Goal: Information Seeking & Learning: Learn about a topic

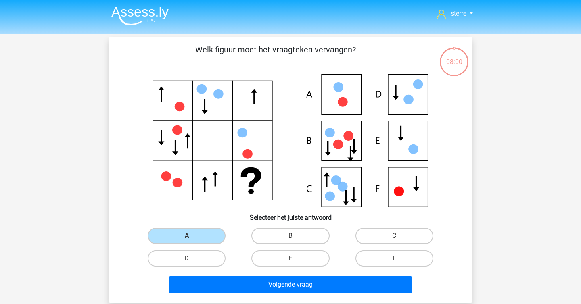
scroll to position [37, 0]
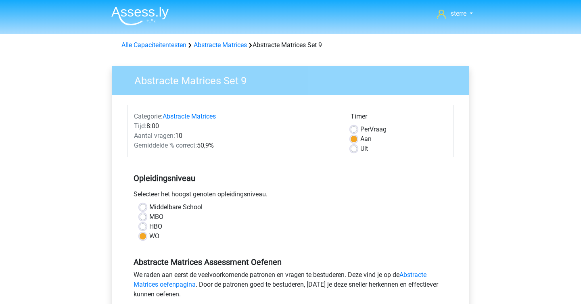
scroll to position [101, 0]
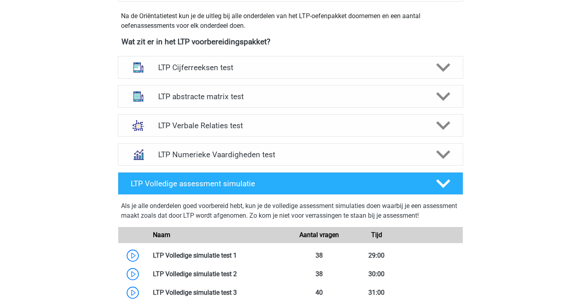
scroll to position [296, 0]
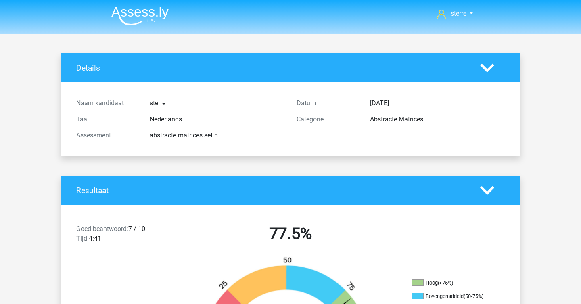
click at [141, 20] on img at bounding box center [139, 15] width 57 height 19
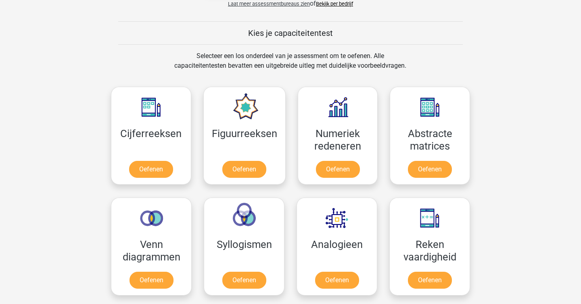
scroll to position [291, 0]
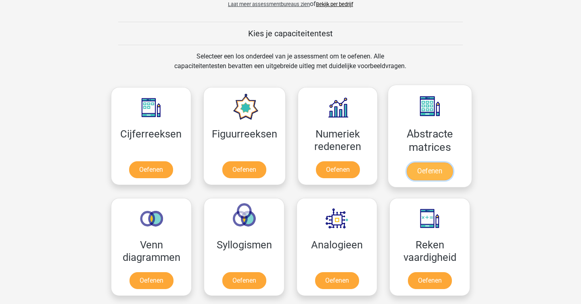
click at [419, 163] on link "Oefenen" at bounding box center [430, 172] width 46 height 18
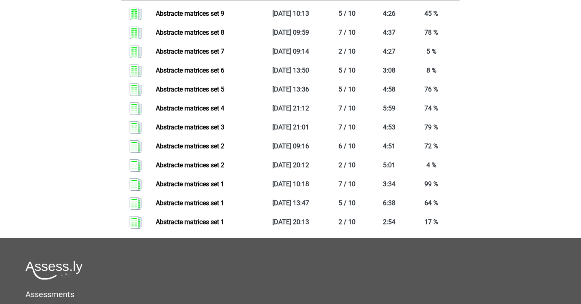
scroll to position [278, 0]
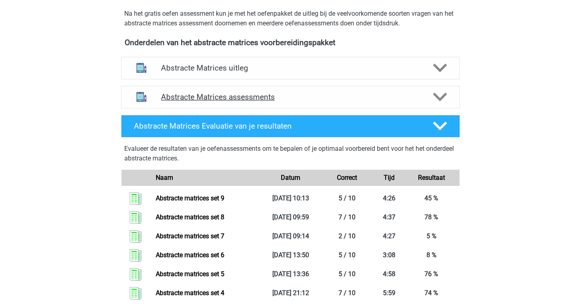
click at [237, 99] on h4 "Abstracte Matrices assessments" at bounding box center [290, 96] width 259 height 9
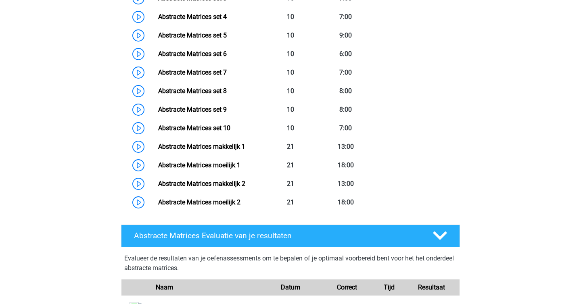
scroll to position [500, 0]
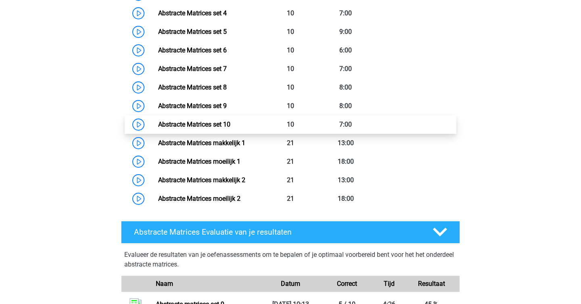
click at [215, 121] on link "Abstracte Matrices set 10" at bounding box center [194, 125] width 72 height 8
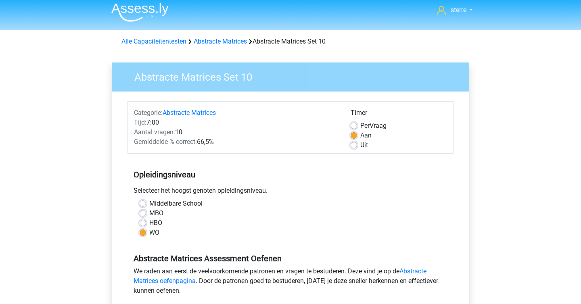
scroll to position [244, 0]
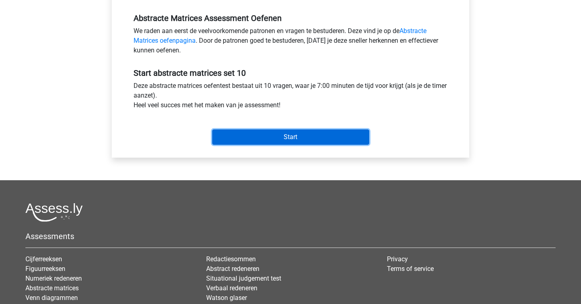
click at [297, 130] on input "Start" at bounding box center [290, 137] width 157 height 15
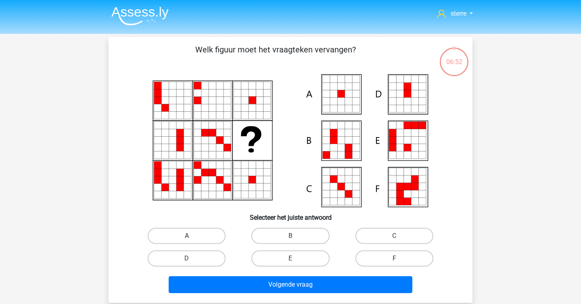
click at [189, 233] on label "A" at bounding box center [187, 236] width 78 height 16
click at [189, 236] on input "A" at bounding box center [189, 238] width 5 height 5
radio input "true"
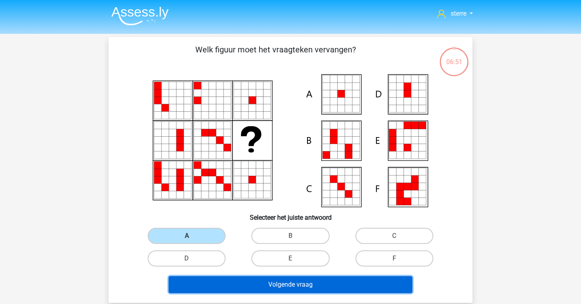
click at [256, 287] on button "Volgende vraag" at bounding box center [291, 285] width 244 height 17
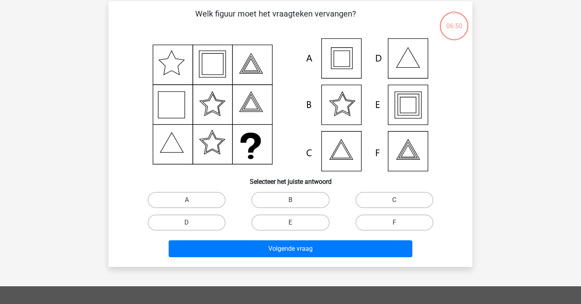
scroll to position [37, 0]
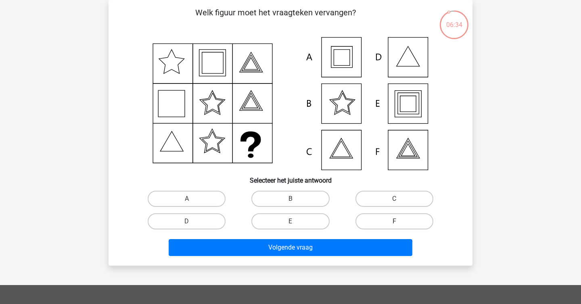
click at [393, 224] on label "F" at bounding box center [395, 222] width 78 height 16
click at [394, 224] on input "F" at bounding box center [396, 224] width 5 height 5
radio input "true"
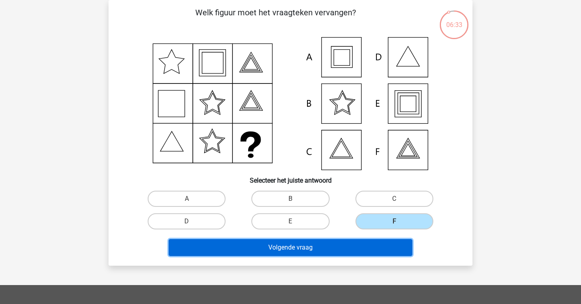
click at [369, 247] on button "Volgende vraag" at bounding box center [291, 247] width 244 height 17
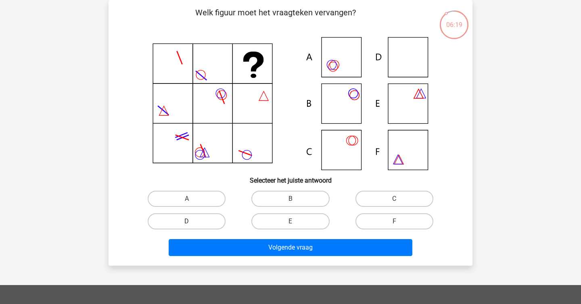
click at [210, 224] on label "D" at bounding box center [187, 222] width 78 height 16
click at [192, 224] on input "D" at bounding box center [189, 224] width 5 height 5
radio input "true"
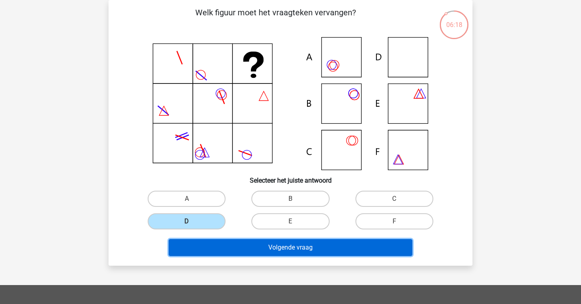
click at [236, 243] on button "Volgende vraag" at bounding box center [291, 247] width 244 height 17
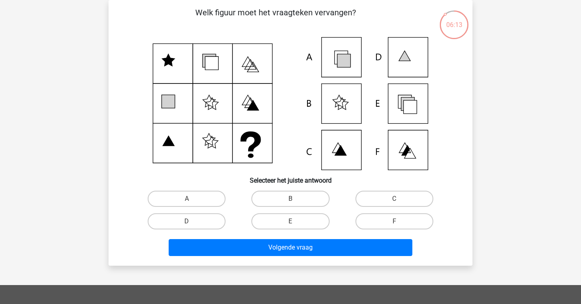
click at [124, 71] on div at bounding box center [291, 103] width 338 height 133
click at [260, 224] on label "E" at bounding box center [291, 222] width 78 height 16
click at [291, 224] on input "E" at bounding box center [293, 224] width 5 height 5
radio input "true"
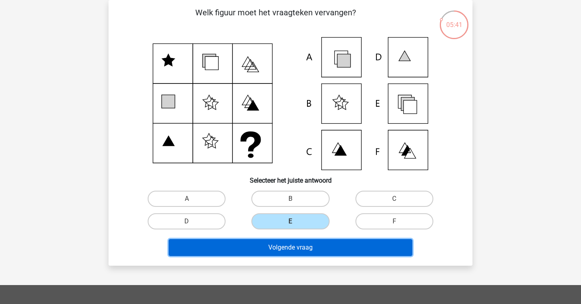
click at [290, 253] on button "Volgende vraag" at bounding box center [291, 247] width 244 height 17
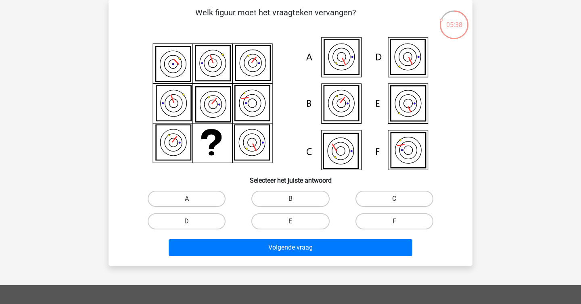
click at [237, 13] on p "Welk figuur moet het vraagteken vervangen?" at bounding box center [276, 18] width 308 height 24
copy p
click at [108, 36] on div "05:37 Vraag 5 van de 10 Categorie: abstracte matrices set 10 Welk figuur moet h…" at bounding box center [290, 133] width 377 height 266
click at [215, 214] on label "D" at bounding box center [187, 222] width 78 height 16
click at [192, 222] on input "D" at bounding box center [189, 224] width 5 height 5
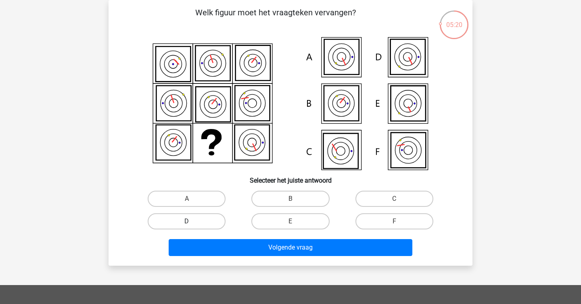
radio input "true"
click at [399, 159] on icon at bounding box center [408, 150] width 35 height 35
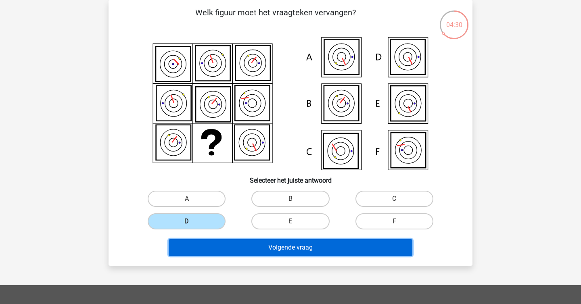
click at [240, 247] on button "Volgende vraag" at bounding box center [291, 247] width 244 height 17
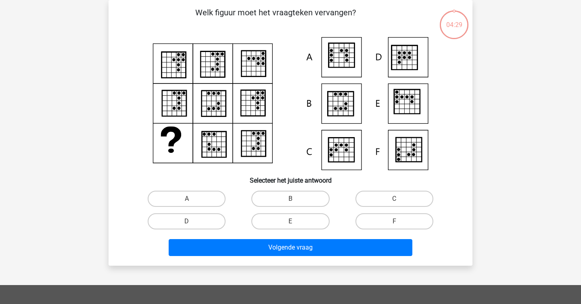
click at [83, 95] on div "sterre sterreklazes@live.nl Nederlands English" at bounding box center [290, 231] width 581 height 536
click at [277, 218] on label "E" at bounding box center [291, 222] width 78 height 16
click at [291, 222] on input "E" at bounding box center [293, 224] width 5 height 5
radio input "true"
click at [310, 259] on div "Volgende vraag" at bounding box center [291, 249] width 312 height 20
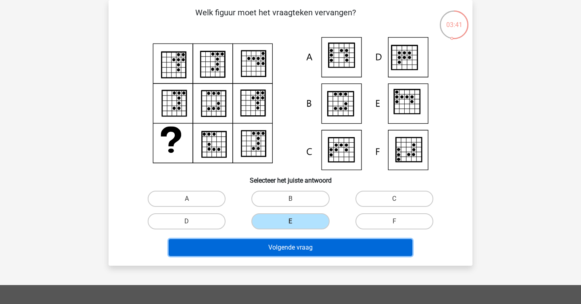
click at [311, 251] on button "Volgende vraag" at bounding box center [291, 247] width 244 height 17
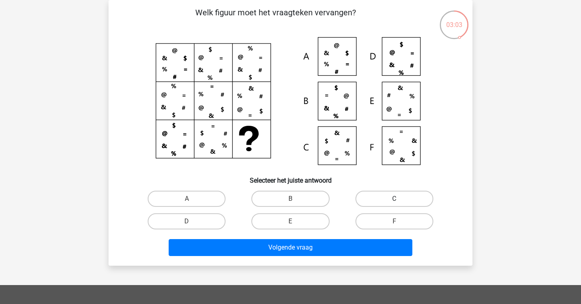
click at [373, 198] on label "C" at bounding box center [395, 199] width 78 height 16
click at [394, 199] on input "C" at bounding box center [396, 201] width 5 height 5
radio input "true"
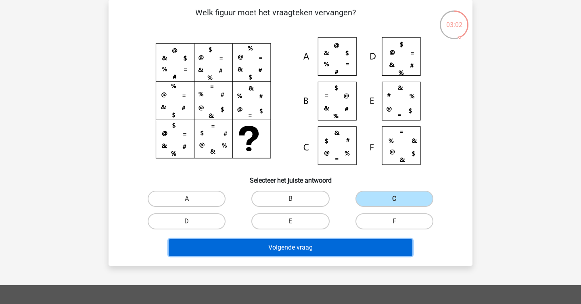
click at [347, 247] on button "Volgende vraag" at bounding box center [291, 247] width 244 height 17
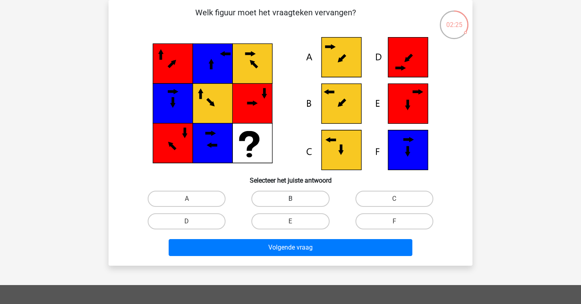
click at [300, 201] on label "B" at bounding box center [291, 199] width 78 height 16
click at [296, 201] on input "B" at bounding box center [293, 201] width 5 height 5
radio input "true"
click at [310, 237] on div "Volgende vraag" at bounding box center [291, 246] width 338 height 27
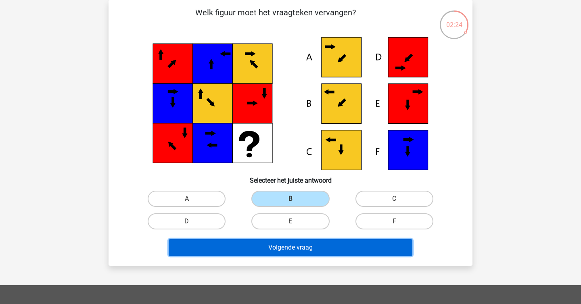
click at [315, 242] on button "Volgende vraag" at bounding box center [291, 247] width 244 height 17
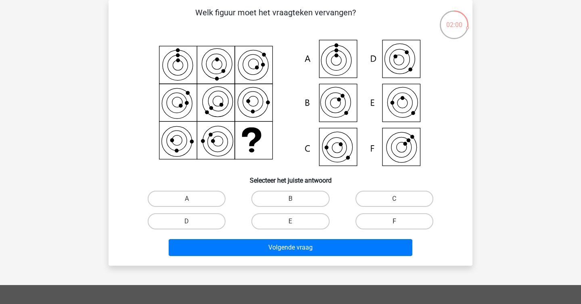
click at [375, 225] on label "F" at bounding box center [395, 222] width 78 height 16
click at [394, 225] on input "F" at bounding box center [396, 224] width 5 height 5
radio input "true"
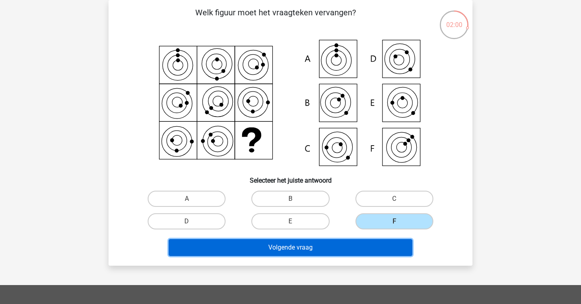
click at [347, 244] on button "Volgende vraag" at bounding box center [291, 247] width 244 height 17
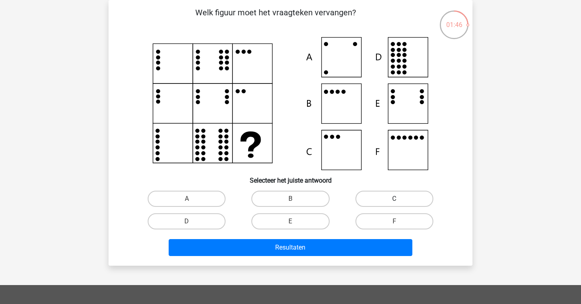
click at [408, 198] on label "C" at bounding box center [395, 199] width 78 height 16
click at [400, 199] on input "C" at bounding box center [396, 201] width 5 height 5
radio input "true"
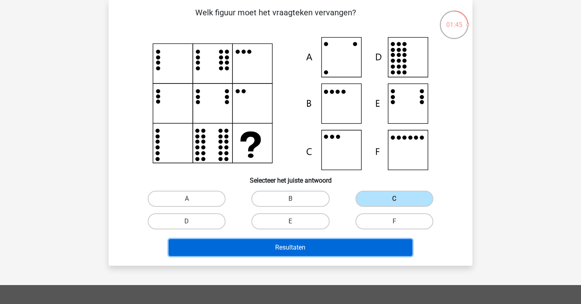
click at [361, 246] on button "Resultaten" at bounding box center [291, 247] width 244 height 17
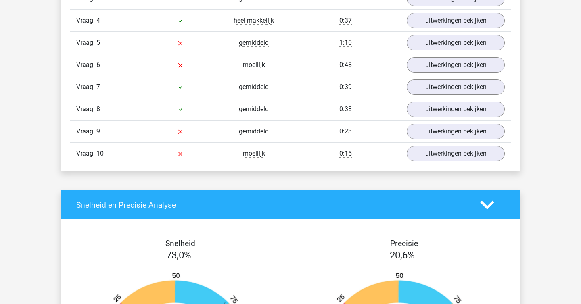
scroll to position [526, 0]
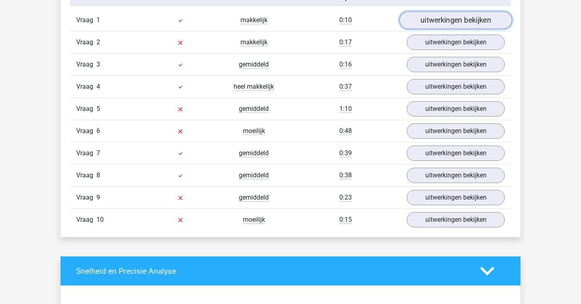
click at [438, 15] on link "uitwerkingen bekijken" at bounding box center [456, 20] width 113 height 18
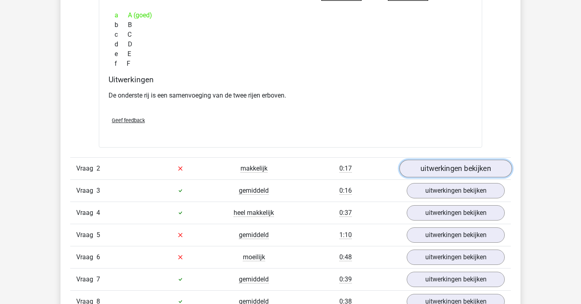
click at [446, 164] on link "uitwerkingen bekijken" at bounding box center [456, 169] width 113 height 18
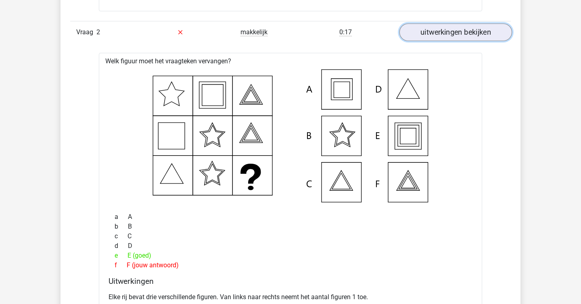
scroll to position [881, 0]
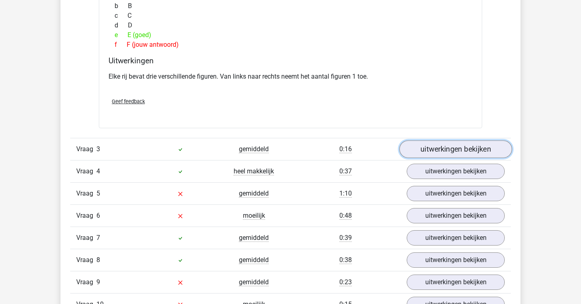
click at [415, 152] on link "uitwerkingen bekijken" at bounding box center [456, 149] width 113 height 18
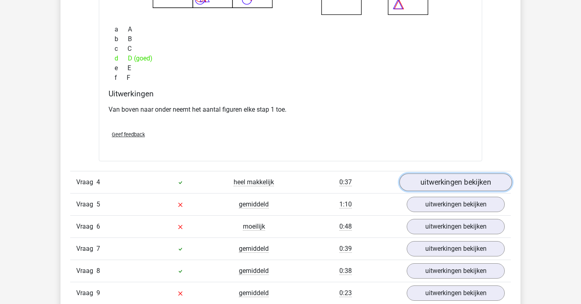
click at [432, 178] on link "uitwerkingen bekijken" at bounding box center [456, 183] width 113 height 18
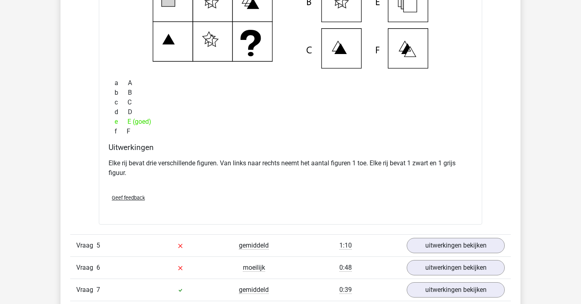
scroll to position [1680, 0]
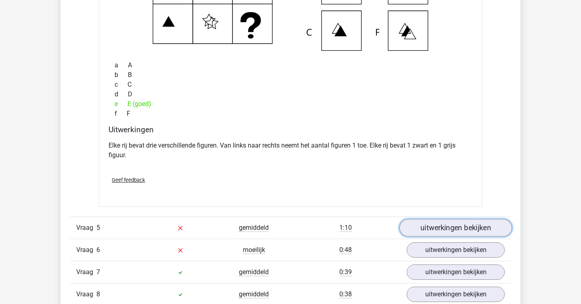
click at [454, 226] on link "uitwerkingen bekijken" at bounding box center [456, 228] width 113 height 18
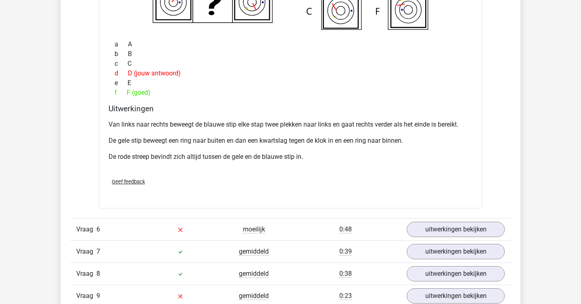
scroll to position [2080, 0]
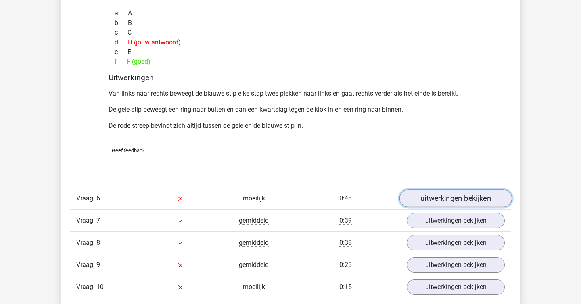
click at [440, 194] on link "uitwerkingen bekijken" at bounding box center [456, 199] width 113 height 18
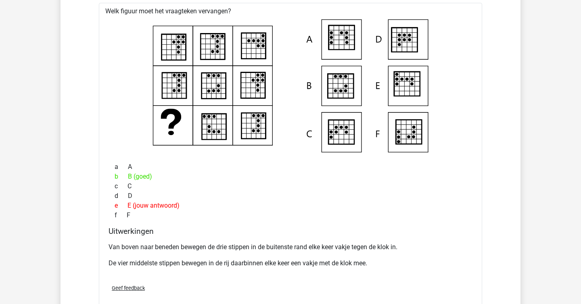
scroll to position [2298, 0]
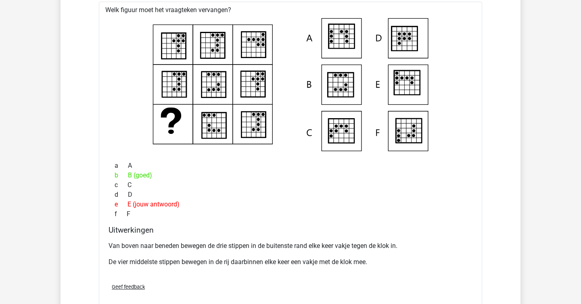
click at [440, 194] on div "d D" at bounding box center [291, 195] width 364 height 10
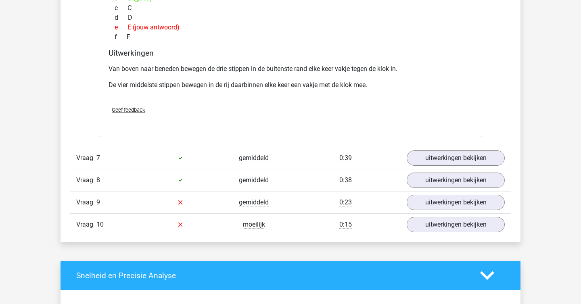
scroll to position [2527, 0]
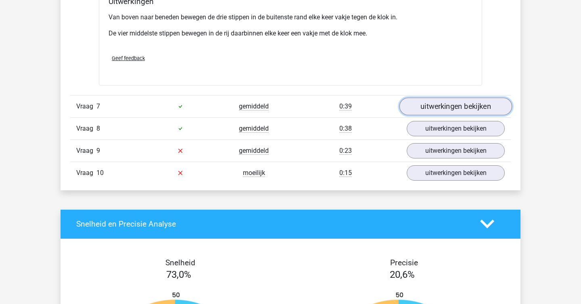
click at [432, 103] on link "uitwerkingen bekijken" at bounding box center [456, 107] width 113 height 18
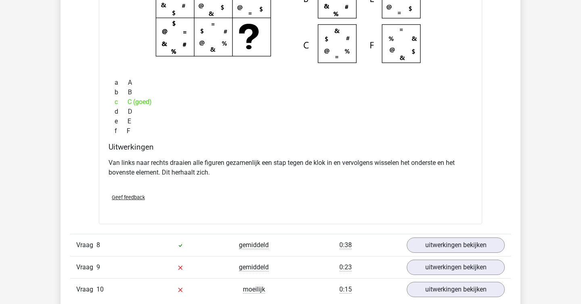
scroll to position [2736, 0]
click at [428, 246] on link "uitwerkingen bekijken" at bounding box center [456, 245] width 113 height 18
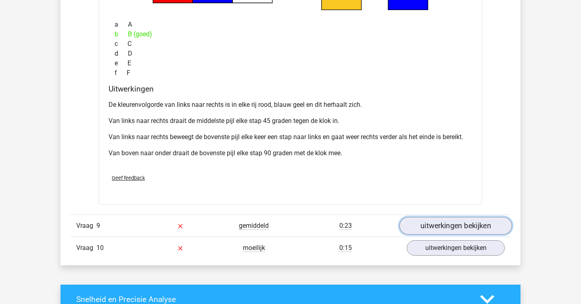
click at [436, 229] on link "uitwerkingen bekijken" at bounding box center [456, 226] width 113 height 18
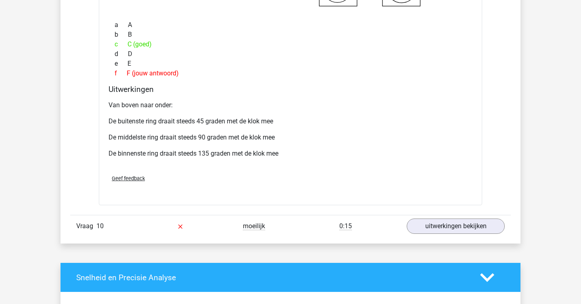
scroll to position [3529, 0]
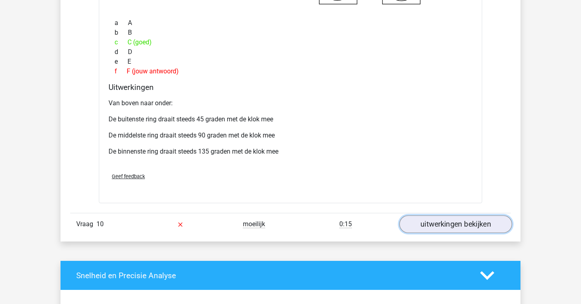
click at [433, 223] on link "uitwerkingen bekijken" at bounding box center [456, 225] width 113 height 18
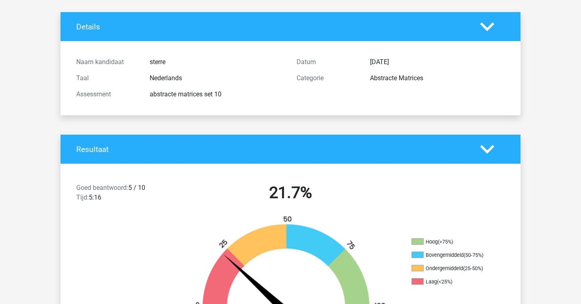
scroll to position [0, 0]
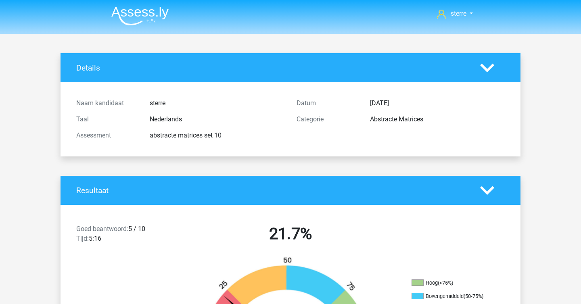
click at [124, 4] on li at bounding box center [137, 14] width 64 height 22
click at [138, 17] on img at bounding box center [139, 15] width 57 height 19
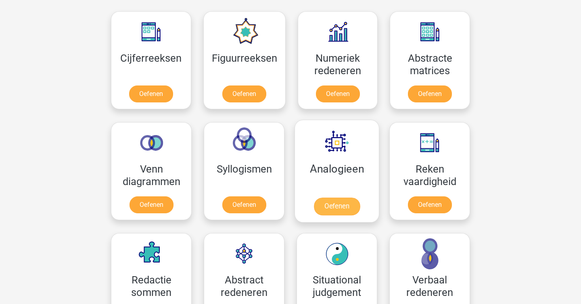
scroll to position [365, 0]
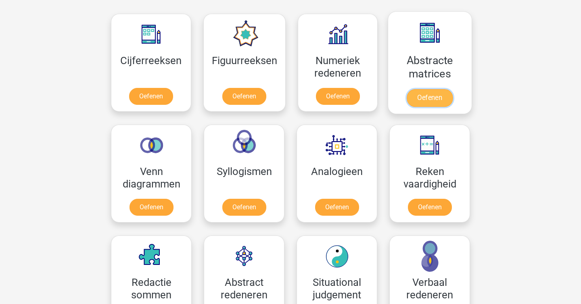
click at [415, 89] on link "Oefenen" at bounding box center [430, 98] width 46 height 18
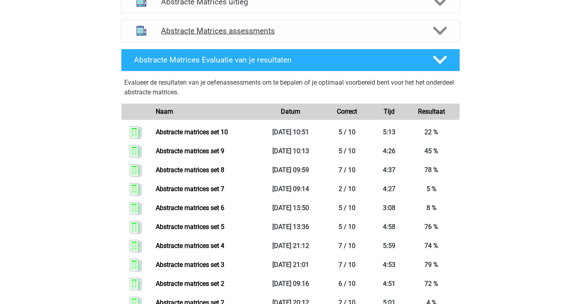
click at [246, 31] on h4 "Abstracte Matrices assessments" at bounding box center [290, 30] width 259 height 9
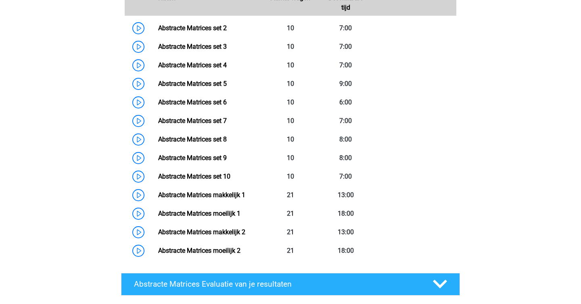
scroll to position [449, 0]
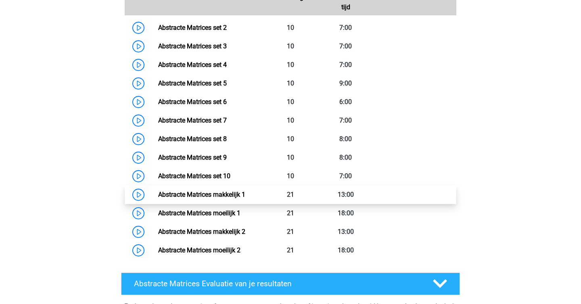
click at [189, 191] on link "Abstracte Matrices makkelijk 1" at bounding box center [201, 195] width 87 height 8
click at [202, 195] on link "Abstracte Matrices makkelijk 1" at bounding box center [201, 195] width 87 height 8
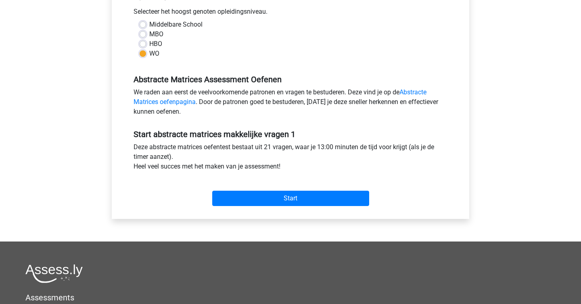
scroll to position [185, 0]
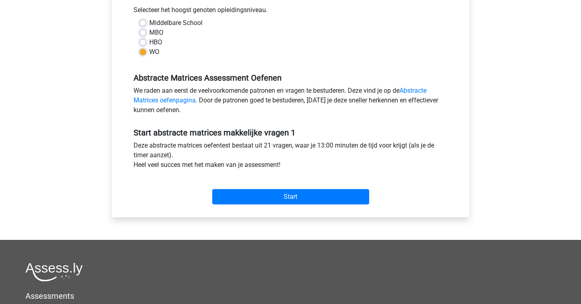
click at [298, 146] on div "Deze abstracte matrices oefentest bestaat uit 21 vragen, waar je 13:00 minuten …" at bounding box center [291, 157] width 326 height 32
copy div
click at [297, 158] on div "Deze abstracte matrices oefentest bestaat uit 21 vragen, waar je 13:00 minuten …" at bounding box center [291, 157] width 326 height 32
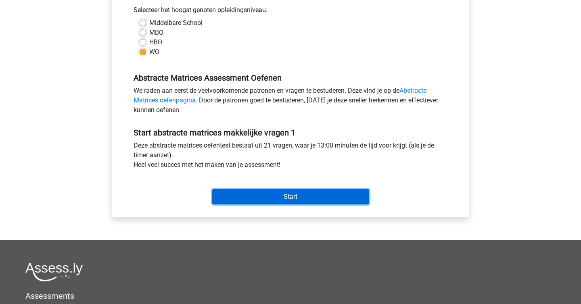
click at [293, 199] on input "Start" at bounding box center [290, 196] width 157 height 15
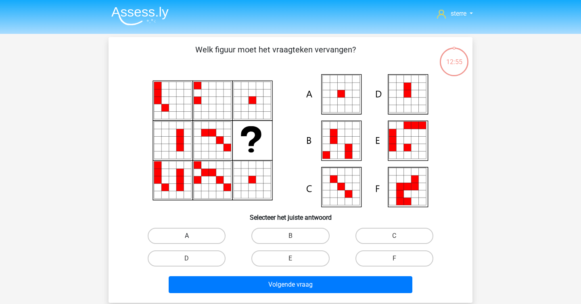
click at [207, 233] on label "A" at bounding box center [187, 236] width 78 height 16
click at [192, 236] on input "A" at bounding box center [189, 238] width 5 height 5
radio input "true"
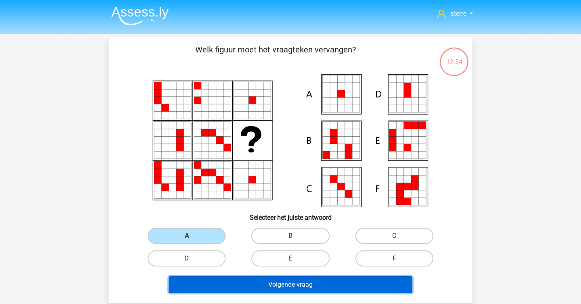
click at [260, 287] on button "Volgende vraag" at bounding box center [291, 285] width 244 height 17
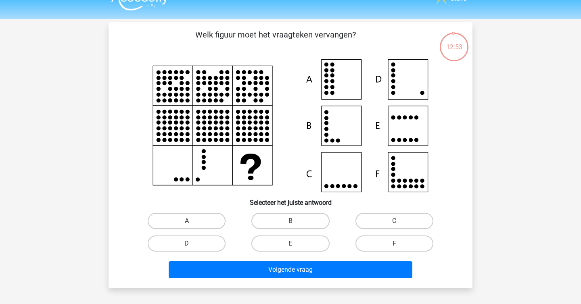
scroll to position [10, 0]
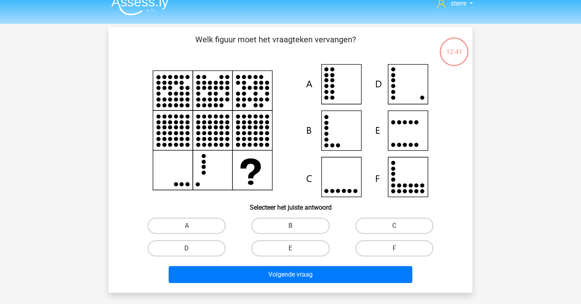
click at [198, 247] on label "D" at bounding box center [187, 249] width 78 height 16
click at [192, 249] on input "D" at bounding box center [189, 251] width 5 height 5
radio input "true"
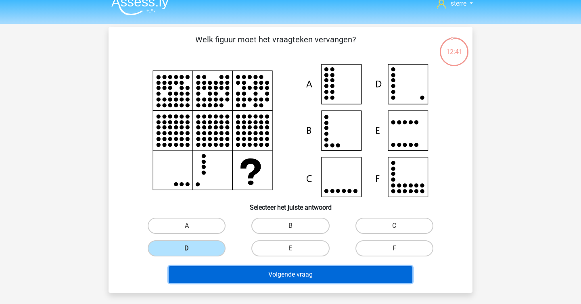
click at [262, 271] on button "Volgende vraag" at bounding box center [291, 274] width 244 height 17
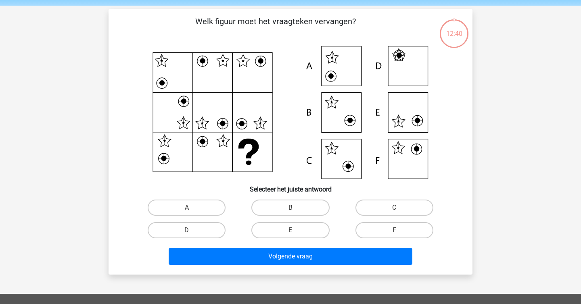
scroll to position [37, 0]
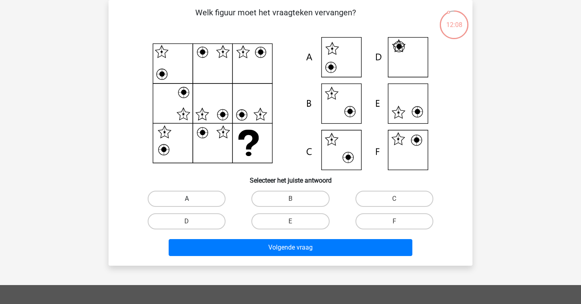
click at [186, 197] on label "A" at bounding box center [187, 199] width 78 height 16
click at [187, 199] on input "A" at bounding box center [189, 201] width 5 height 5
radio input "true"
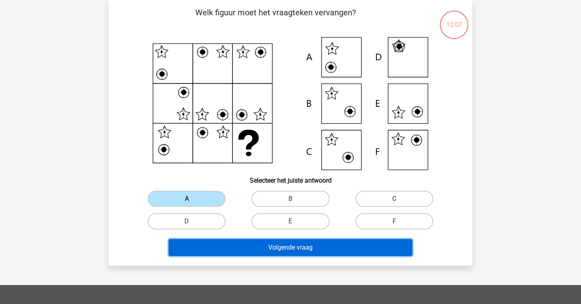
click at [252, 245] on button "Volgende vraag" at bounding box center [291, 247] width 244 height 17
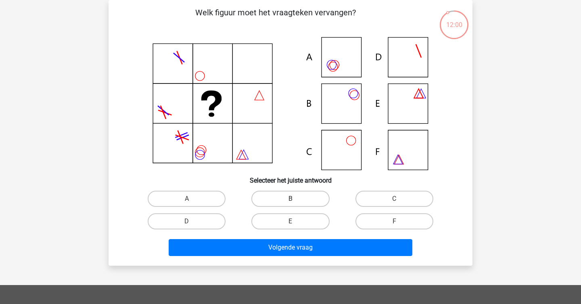
click at [273, 191] on label "B" at bounding box center [291, 199] width 78 height 16
click at [291, 199] on input "B" at bounding box center [293, 201] width 5 height 5
radio input "true"
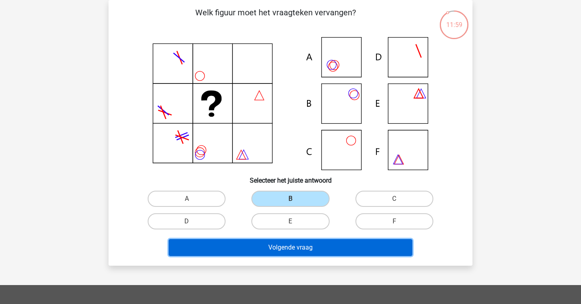
click at [283, 246] on button "Volgende vraag" at bounding box center [291, 247] width 244 height 17
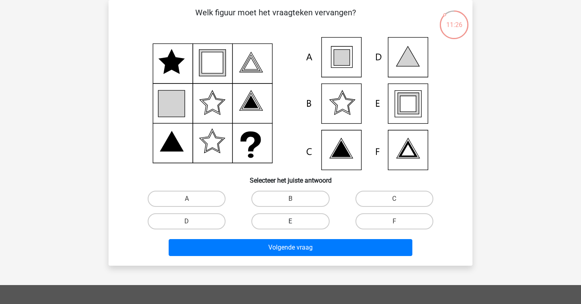
click at [283, 222] on label "E" at bounding box center [291, 222] width 78 height 16
click at [291, 222] on input "E" at bounding box center [293, 224] width 5 height 5
radio input "true"
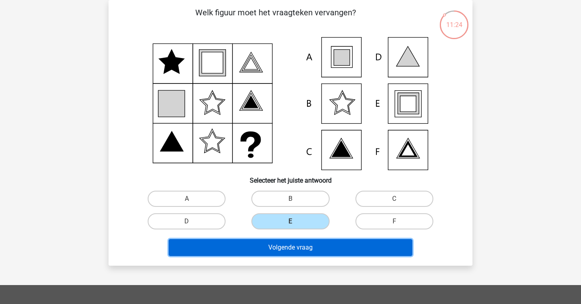
click at [295, 250] on button "Volgende vraag" at bounding box center [291, 247] width 244 height 17
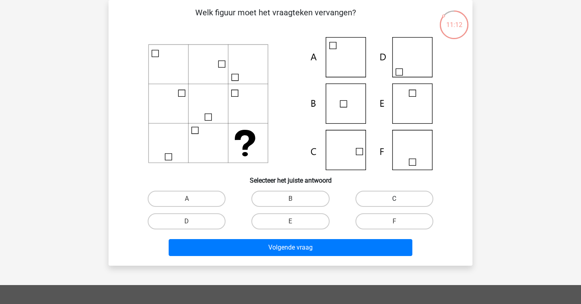
click at [382, 196] on label "C" at bounding box center [395, 199] width 78 height 16
click at [394, 199] on input "C" at bounding box center [396, 201] width 5 height 5
radio input "true"
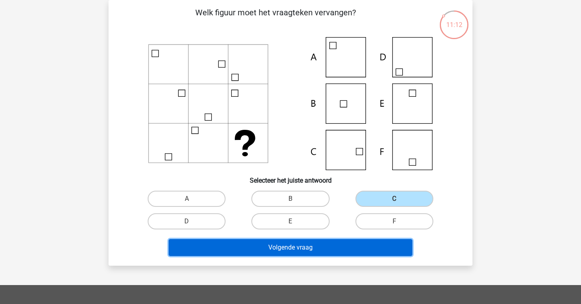
click at [343, 249] on button "Volgende vraag" at bounding box center [291, 247] width 244 height 17
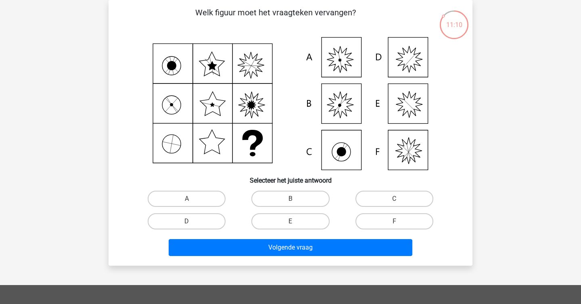
click at [271, 13] on p "Welk figuur moet het vraagteken vervangen?" at bounding box center [276, 18] width 308 height 24
copy p
click at [271, 13] on p "Welk figuur moet het vraagteken vervangen?" at bounding box center [276, 18] width 308 height 24
click at [187, 199] on input "A" at bounding box center [189, 201] width 5 height 5
radio input "true"
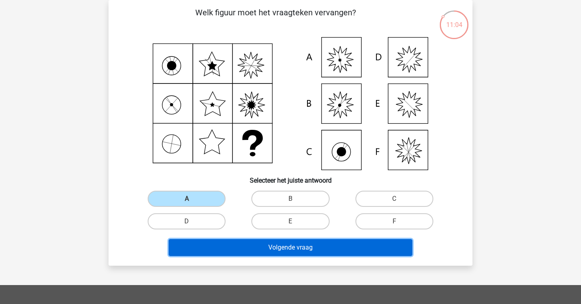
click at [266, 249] on button "Volgende vraag" at bounding box center [291, 247] width 244 height 17
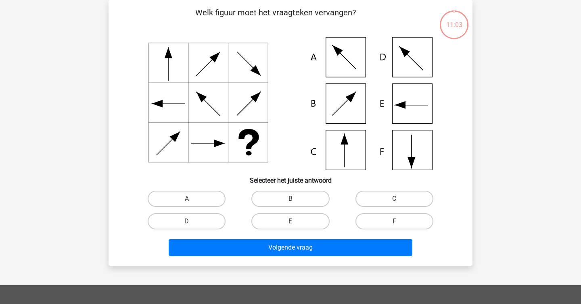
click at [72, 107] on div "sterre sterreklazes@live.nl Nederlands English" at bounding box center [290, 231] width 581 height 536
click at [378, 223] on label "F" at bounding box center [395, 222] width 78 height 16
click at [394, 223] on input "F" at bounding box center [396, 224] width 5 height 5
radio input "true"
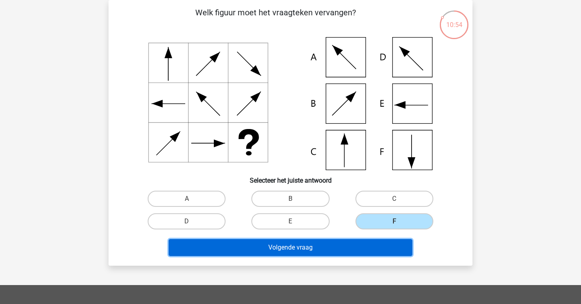
click at [354, 243] on button "Volgende vraag" at bounding box center [291, 247] width 244 height 17
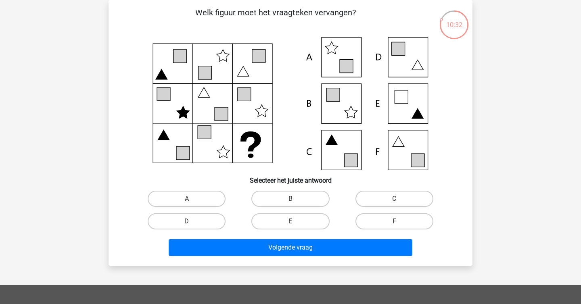
click at [385, 222] on label "F" at bounding box center [395, 222] width 78 height 16
click at [394, 222] on input "F" at bounding box center [396, 224] width 5 height 5
radio input "true"
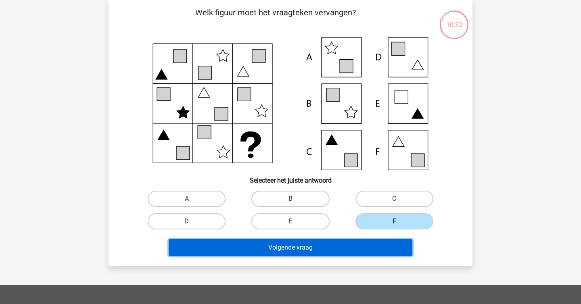
click at [380, 246] on button "Volgende vraag" at bounding box center [291, 247] width 244 height 17
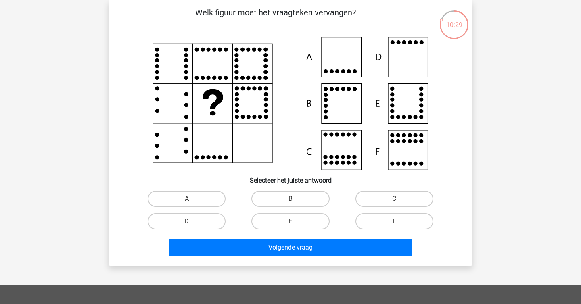
click at [315, 15] on p "Welk figuur moet het vraagteken vervangen?" at bounding box center [276, 18] width 308 height 24
copy p
click at [315, 15] on p "Welk figuur moet het vraagteken vervangen?" at bounding box center [276, 18] width 308 height 24
click at [107, 58] on div "10:28 Vraag 10 van de 21 Categorie: abstracte matrices makkelijke vragen 1 Welk…" at bounding box center [290, 133] width 377 height 266
click at [211, 223] on label "D" at bounding box center [187, 222] width 78 height 16
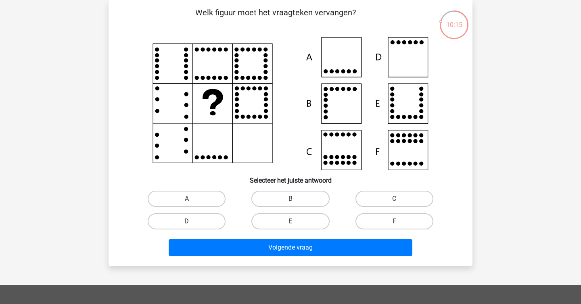
click at [192, 223] on input "D" at bounding box center [189, 224] width 5 height 5
radio input "true"
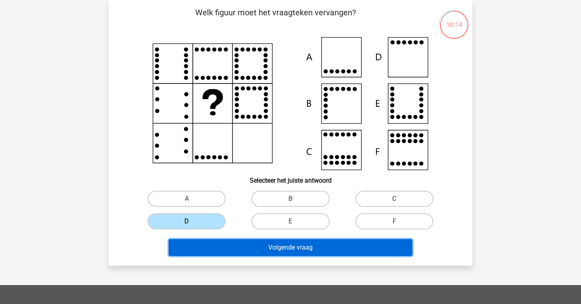
click at [231, 243] on button "Volgende vraag" at bounding box center [291, 247] width 244 height 17
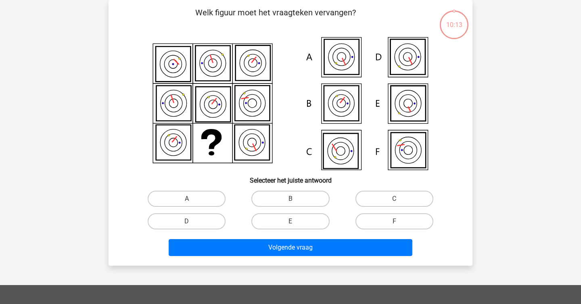
click at [144, 150] on icon at bounding box center [290, 103] width 325 height 133
click at [375, 216] on label "F" at bounding box center [395, 222] width 78 height 16
click at [394, 222] on input "F" at bounding box center [396, 224] width 5 height 5
radio input "true"
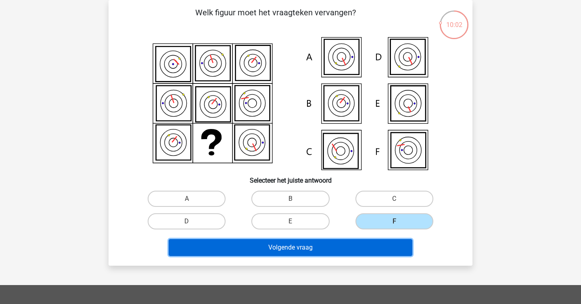
click at [374, 242] on button "Volgende vraag" at bounding box center [291, 247] width 244 height 17
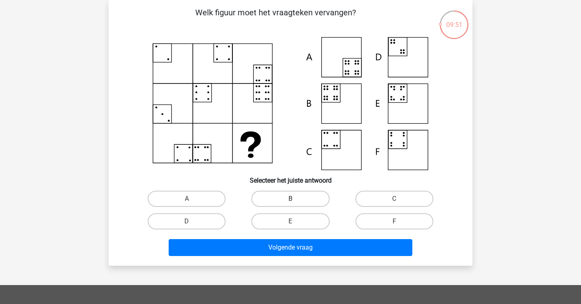
click at [296, 195] on label "B" at bounding box center [291, 199] width 78 height 16
click at [296, 199] on input "B" at bounding box center [293, 201] width 5 height 5
radio input "true"
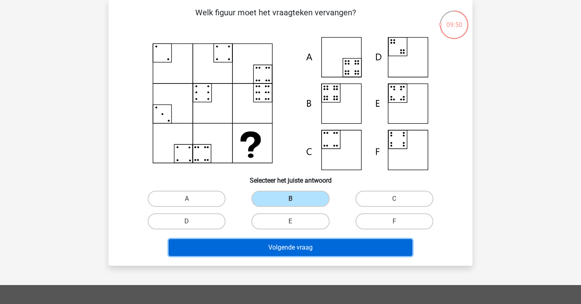
click at [292, 243] on button "Volgende vraag" at bounding box center [291, 247] width 244 height 17
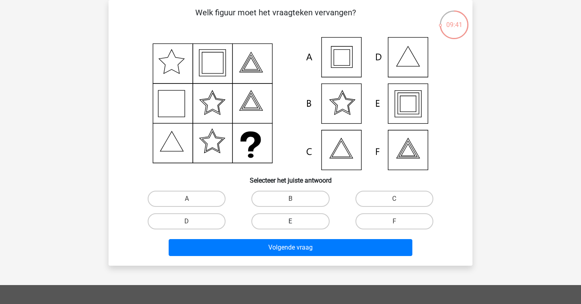
click at [272, 224] on label "E" at bounding box center [291, 222] width 78 height 16
click at [291, 224] on input "E" at bounding box center [293, 224] width 5 height 5
radio input "true"
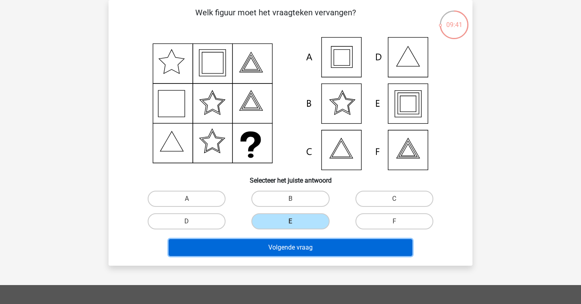
click at [294, 245] on button "Volgende vraag" at bounding box center [291, 247] width 244 height 17
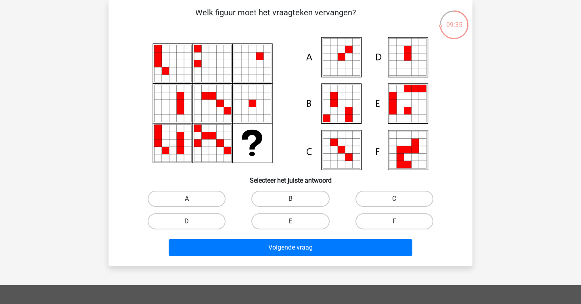
click at [214, 201] on label "A" at bounding box center [187, 199] width 78 height 16
click at [192, 201] on input "A" at bounding box center [189, 201] width 5 height 5
radio input "true"
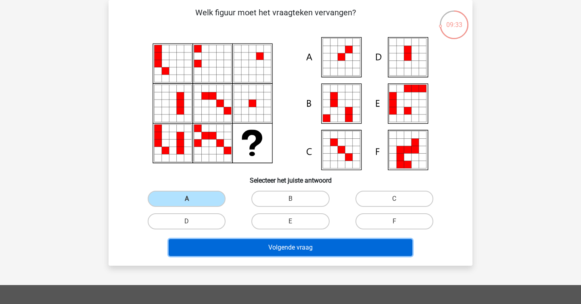
click at [286, 247] on button "Volgende vraag" at bounding box center [291, 247] width 244 height 17
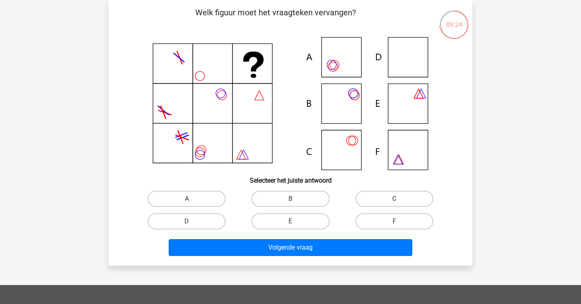
click at [213, 196] on label "A" at bounding box center [187, 199] width 78 height 16
click at [192, 199] on input "A" at bounding box center [189, 201] width 5 height 5
radio input "true"
click at [198, 219] on label "D" at bounding box center [187, 222] width 78 height 16
click at [192, 222] on input "D" at bounding box center [189, 224] width 5 height 5
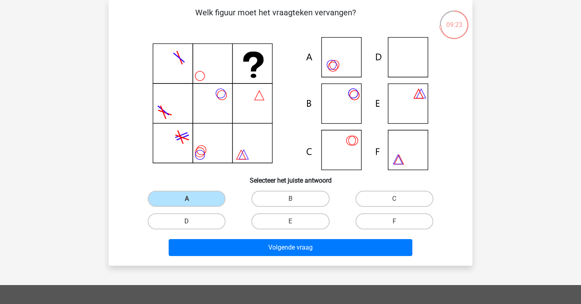
radio input "true"
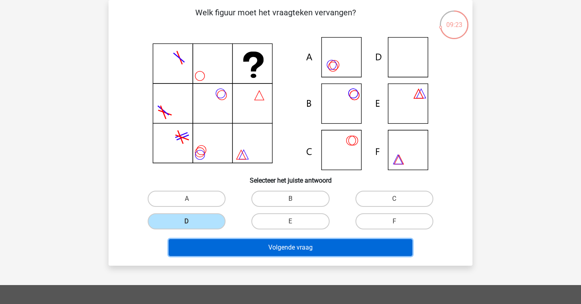
click at [236, 243] on button "Volgende vraag" at bounding box center [291, 247] width 244 height 17
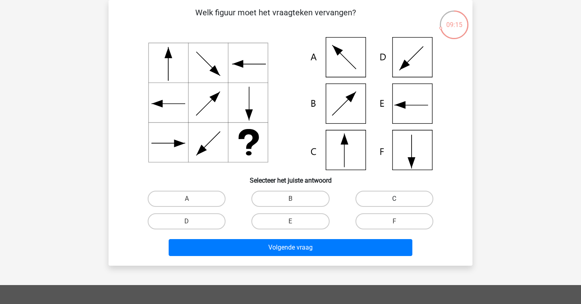
click at [394, 194] on label "C" at bounding box center [395, 199] width 78 height 16
click at [394, 199] on input "C" at bounding box center [396, 201] width 5 height 5
radio input "true"
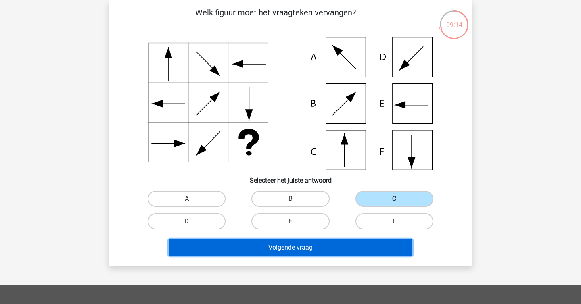
click at [356, 246] on button "Volgende vraag" at bounding box center [291, 247] width 244 height 17
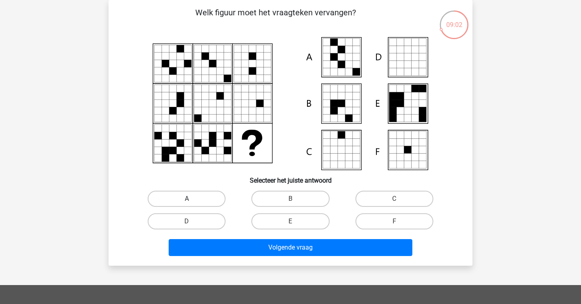
click at [215, 195] on label "A" at bounding box center [187, 199] width 78 height 16
click at [192, 199] on input "A" at bounding box center [189, 201] width 5 height 5
radio input "true"
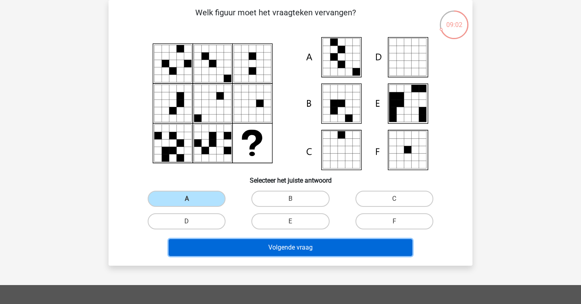
click at [266, 248] on button "Volgende vraag" at bounding box center [291, 247] width 244 height 17
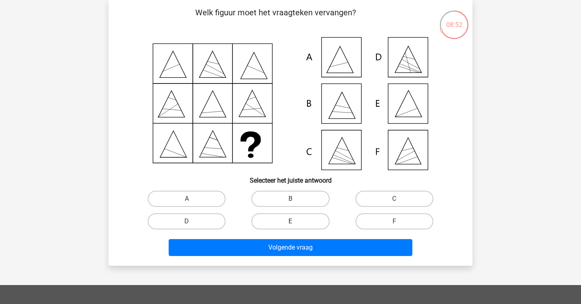
click at [255, 227] on label "E" at bounding box center [291, 222] width 78 height 16
click at [291, 227] on input "E" at bounding box center [293, 224] width 5 height 5
radio input "true"
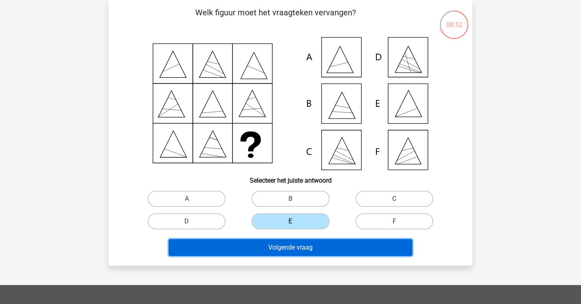
click at [277, 246] on button "Volgende vraag" at bounding box center [291, 247] width 244 height 17
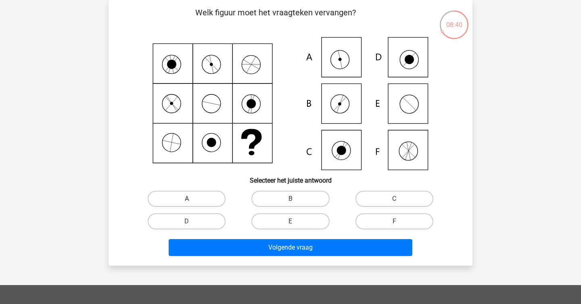
click at [185, 196] on label "A" at bounding box center [187, 199] width 78 height 16
click at [187, 199] on input "A" at bounding box center [189, 201] width 5 height 5
radio input "true"
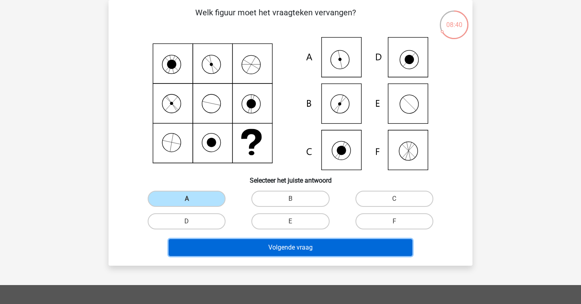
click at [271, 250] on button "Volgende vraag" at bounding box center [291, 247] width 244 height 17
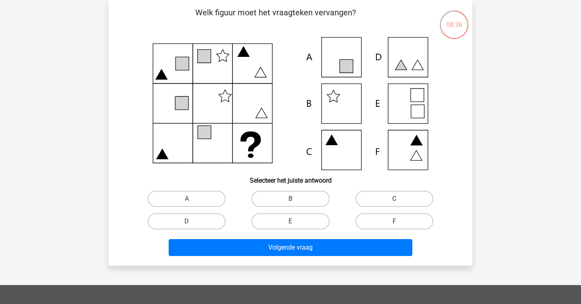
click at [235, 16] on p "Welk figuur moet het vraagteken vervangen?" at bounding box center [276, 18] width 308 height 24
copy p
click at [235, 16] on p "Welk figuur moet het vraagteken vervangen?" at bounding box center [276, 18] width 308 height 24
click at [147, 28] on p "Welk figuur moet het vraagteken vervangen?" at bounding box center [276, 18] width 308 height 24
click at [398, 201] on input "C" at bounding box center [396, 201] width 5 height 5
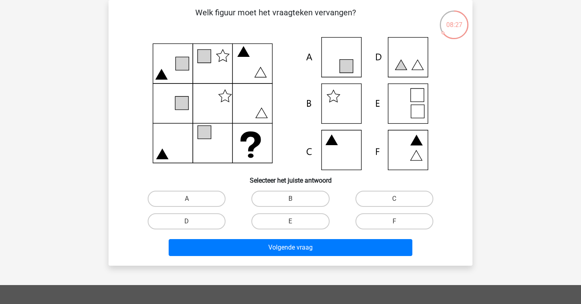
radio input "true"
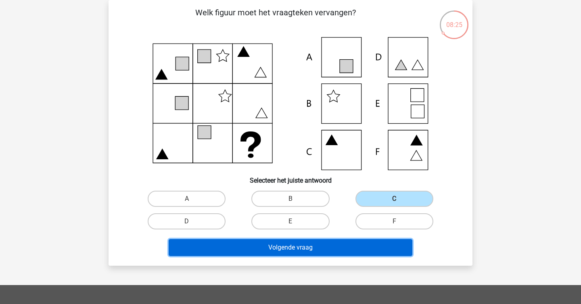
click at [354, 254] on button "Volgende vraag" at bounding box center [291, 247] width 244 height 17
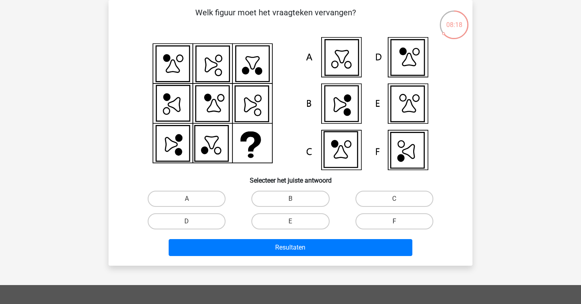
click at [394, 218] on label "F" at bounding box center [395, 222] width 78 height 16
click at [394, 222] on input "F" at bounding box center [396, 224] width 5 height 5
radio input "true"
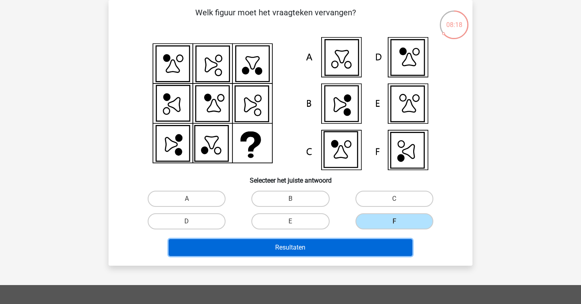
click at [361, 247] on button "Resultaten" at bounding box center [291, 247] width 244 height 17
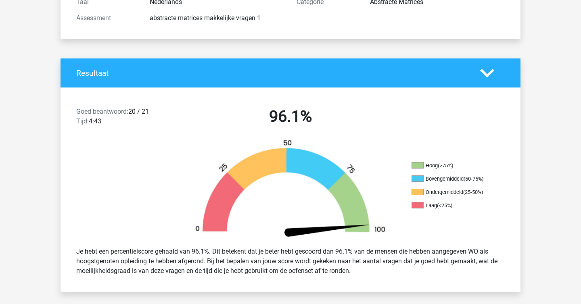
scroll to position [119, 0]
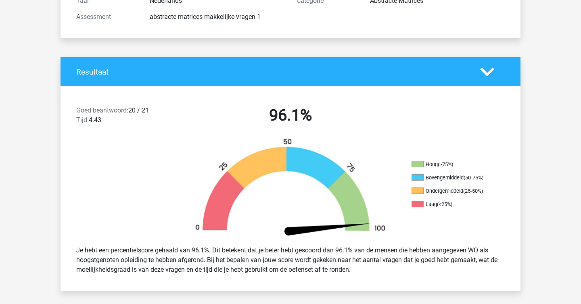
click at [132, 111] on div "Goed beantwoord: 20 / 21 Tijd: 4:43" at bounding box center [125, 117] width 110 height 23
copy span
click at [132, 111] on div "Goed beantwoord: 20 / 21 Tijd: 4:43" at bounding box center [125, 117] width 110 height 23
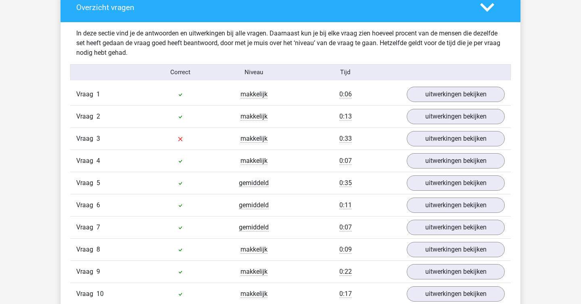
scroll to position [482, 0]
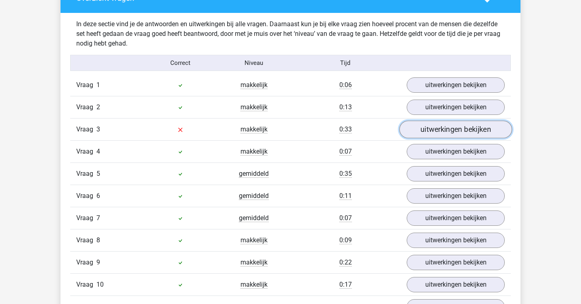
click at [461, 134] on link "uitwerkingen bekijken" at bounding box center [456, 130] width 113 height 18
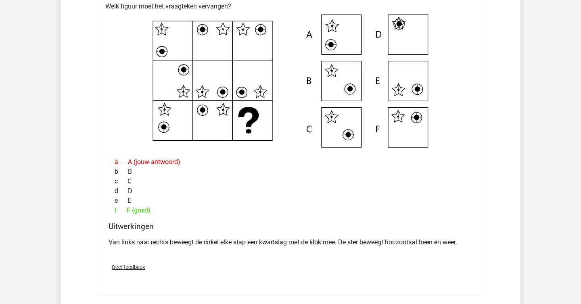
scroll to position [647, 0]
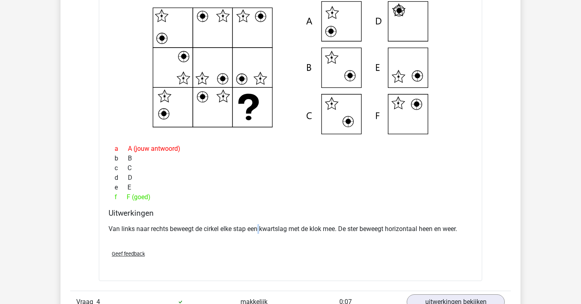
click at [262, 228] on p "Van links naar rechts beweegt de cirkel elke stap een kwartslag met de klok mee…" at bounding box center [291, 229] width 364 height 10
copy p
click at [272, 201] on div "f F (goed)" at bounding box center [291, 198] width 364 height 10
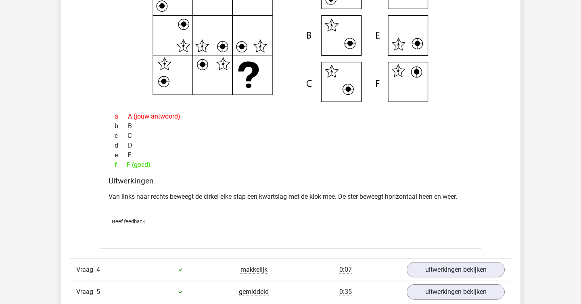
scroll to position [680, 0]
click at [140, 130] on div "b B" at bounding box center [291, 126] width 364 height 10
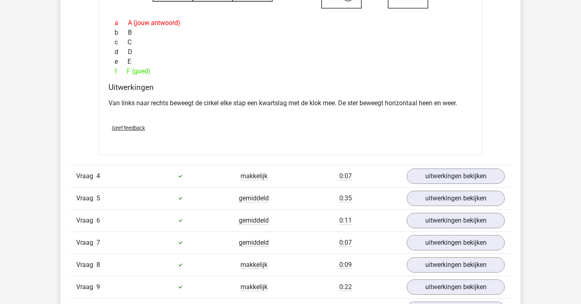
scroll to position [776, 0]
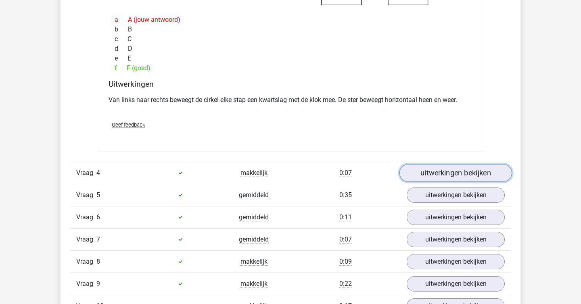
click at [422, 174] on link "uitwerkingen bekijken" at bounding box center [456, 173] width 113 height 18
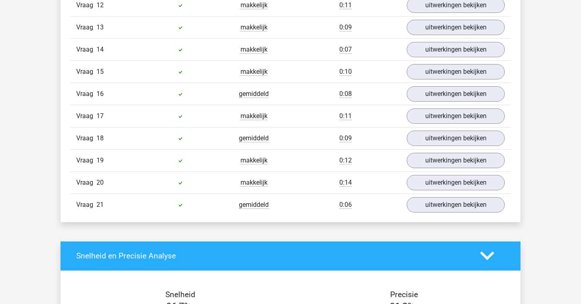
scroll to position [1483, 0]
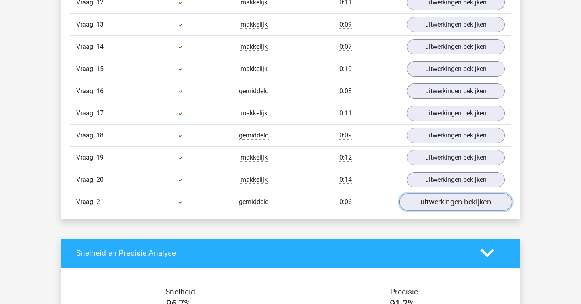
click at [450, 205] on link "uitwerkingen bekijken" at bounding box center [456, 202] width 113 height 18
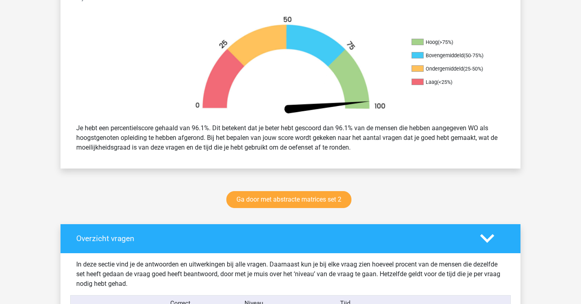
scroll to position [0, 0]
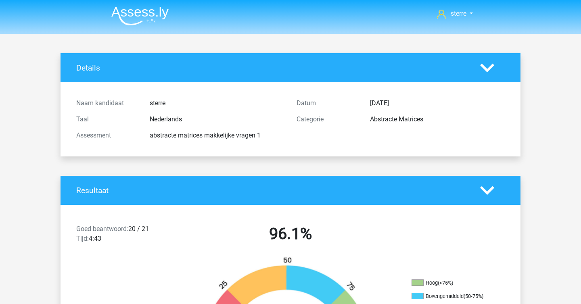
click at [116, 20] on img at bounding box center [139, 15] width 57 height 19
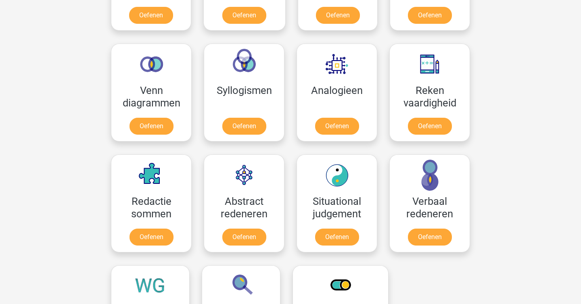
scroll to position [226, 0]
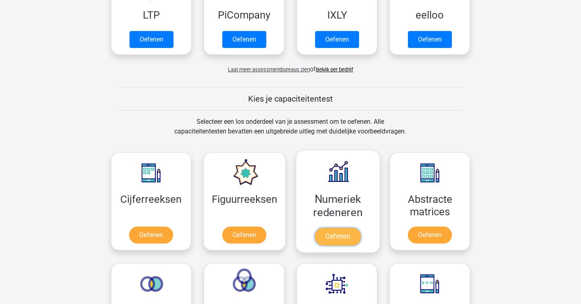
click at [321, 228] on link "Oefenen" at bounding box center [338, 237] width 46 height 18
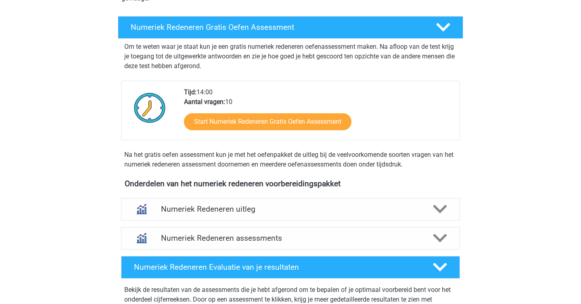
scroll to position [147, 0]
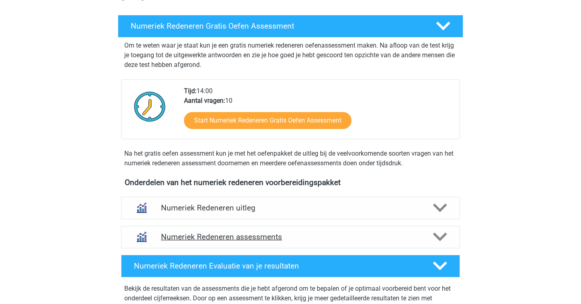
click at [279, 239] on h4 "Numeriek Redeneren assessments" at bounding box center [290, 237] width 259 height 9
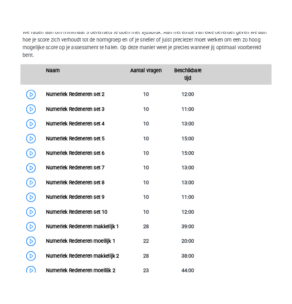
scroll to position [419, 0]
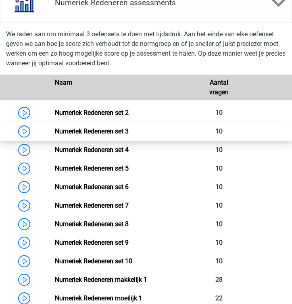
click at [118, 128] on link "Numeriek Redeneren set 3" at bounding box center [92, 132] width 74 height 8
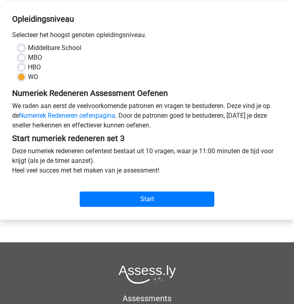
scroll to position [145, 0]
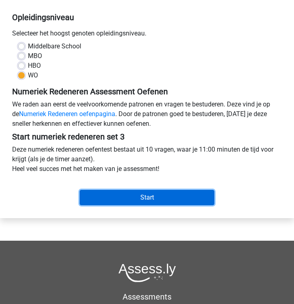
click at [207, 191] on input "Start" at bounding box center [147, 197] width 135 height 15
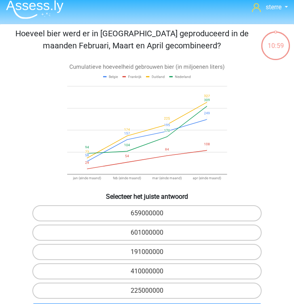
scroll to position [4, 0]
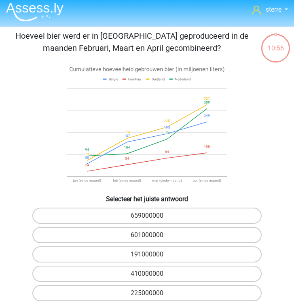
click at [201, 52] on p "Hoeveel bier werd er in [GEOGRAPHIC_DATA] geproduceerd in de maanden Februari, …" at bounding box center [131, 42] width 257 height 24
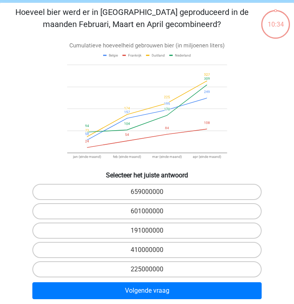
scroll to position [30, 0]
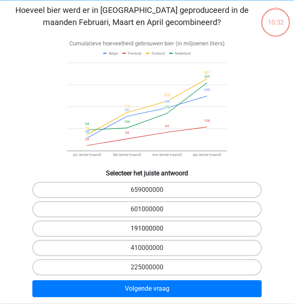
click at [175, 228] on label "191000000" at bounding box center [146, 229] width 229 height 16
click at [152, 229] on input "191000000" at bounding box center [149, 231] width 5 height 5
radio input "true"
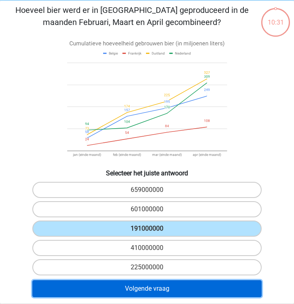
click at [173, 284] on button "Volgende vraag" at bounding box center [146, 289] width 229 height 17
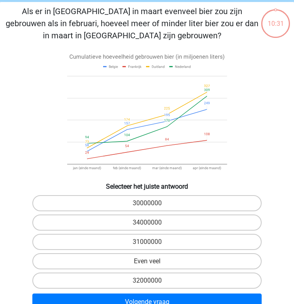
scroll to position [18, 0]
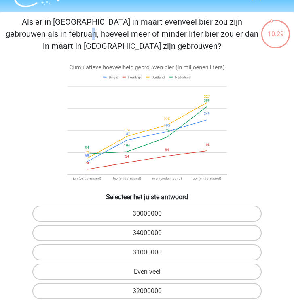
click at [143, 22] on p "Als er in [GEOGRAPHIC_DATA] in maart evenveel bier zou zijn gebrouwen als in fe…" at bounding box center [131, 34] width 257 height 36
copy p
click at [187, 44] on p "Als er in [GEOGRAPHIC_DATA] in maart evenveel bier zou zijn gebrouwen als in fe…" at bounding box center [131, 34] width 257 height 36
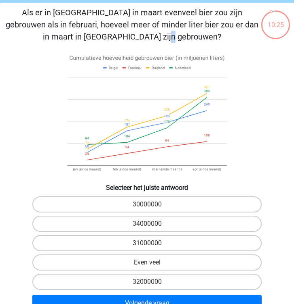
click at [192, 22] on p "Als er in [GEOGRAPHIC_DATA] in maart evenveel bier zou zijn gebrouwen als in fe…" at bounding box center [131, 24] width 257 height 36
copy p
click at [195, 36] on p "Als er in [GEOGRAPHIC_DATA] in maart evenveel bier zou zijn gebrouwen als in fe…" at bounding box center [131, 24] width 257 height 36
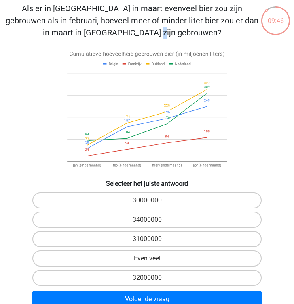
click at [180, 22] on p "Als er in [GEOGRAPHIC_DATA] in maart evenveel bier zou zijn gebrouwen als in fe…" at bounding box center [131, 20] width 257 height 36
copy p
click at [191, 33] on p "Als er in [GEOGRAPHIC_DATA] in maart evenveel bier zou zijn gebrouwen als in fe…" at bounding box center [131, 20] width 257 height 36
click at [157, 259] on label "Even veel" at bounding box center [146, 259] width 229 height 16
click at [152, 259] on input "Even veel" at bounding box center [149, 261] width 5 height 5
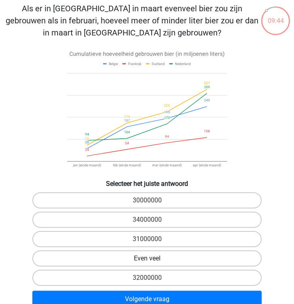
radio input "true"
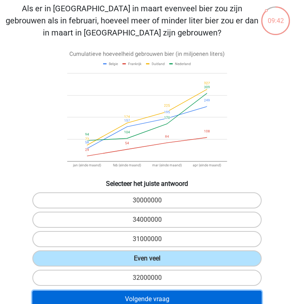
click at [164, 297] on button "Volgende vraag" at bounding box center [146, 299] width 229 height 17
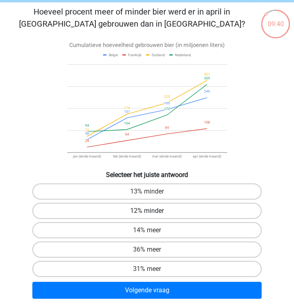
scroll to position [29, 0]
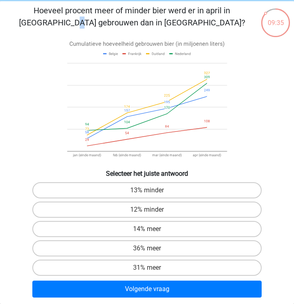
click at [103, 9] on p "Hoeveel procent meer of minder bier werd er in april in [GEOGRAPHIC_DATA] gebro…" at bounding box center [131, 16] width 257 height 24
copy p
click at [129, 15] on p "Hoeveel procent meer of minder bier werd er in april in [GEOGRAPHIC_DATA] gebro…" at bounding box center [131, 16] width 257 height 24
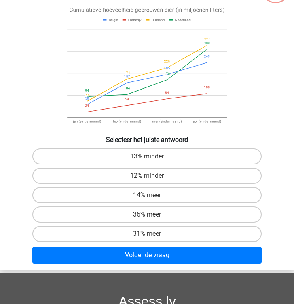
scroll to position [64, 0]
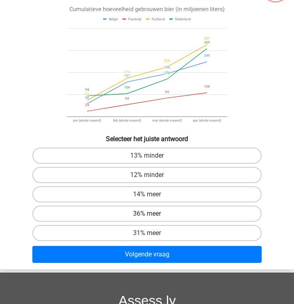
click at [237, 208] on label "36% meer" at bounding box center [146, 214] width 229 height 16
click at [152, 214] on input "36% meer" at bounding box center [149, 216] width 5 height 5
radio input "true"
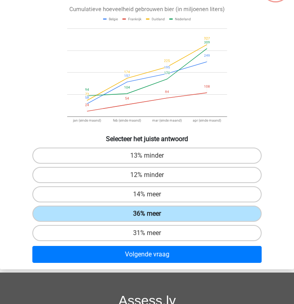
click at [237, 208] on label "36% meer" at bounding box center [146, 214] width 229 height 16
click at [152, 214] on input "36% meer" at bounding box center [149, 216] width 5 height 5
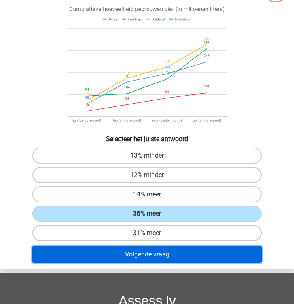
click at [203, 251] on button "Volgende vraag" at bounding box center [146, 254] width 229 height 17
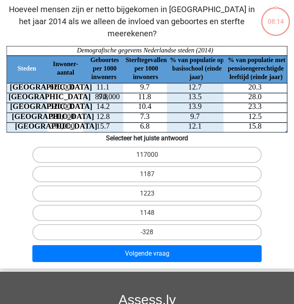
scroll to position [0, 0]
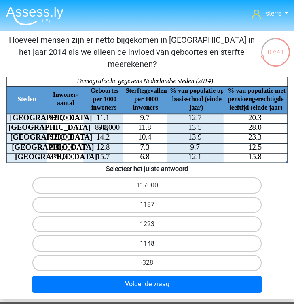
click at [176, 237] on label "1148" at bounding box center [146, 244] width 229 height 16
click at [152, 244] on input "1148" at bounding box center [149, 246] width 5 height 5
radio input "true"
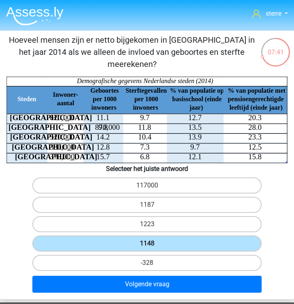
click at [176, 237] on label "1148" at bounding box center [146, 244] width 229 height 16
click at [152, 244] on input "1148" at bounding box center [149, 246] width 5 height 5
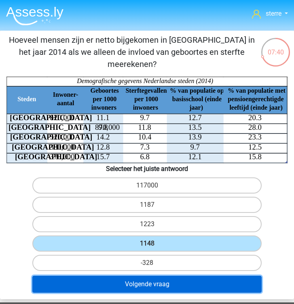
click at [174, 276] on button "Volgende vraag" at bounding box center [146, 284] width 229 height 17
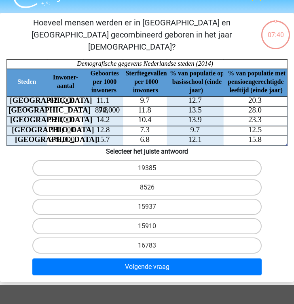
scroll to position [15, 0]
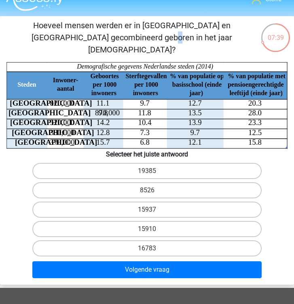
click at [153, 26] on p "Hoeveel mensen werden er in [GEOGRAPHIC_DATA] en [GEOGRAPHIC_DATA] gecombineerd…" at bounding box center [131, 37] width 257 height 36
copy p
click at [206, 40] on p "Hoeveel mensen werden er in [GEOGRAPHIC_DATA] en [GEOGRAPHIC_DATA] gecombineerd…" at bounding box center [131, 37] width 257 height 36
click at [137, 221] on label "15910" at bounding box center [146, 229] width 229 height 16
click at [147, 229] on input "15910" at bounding box center [149, 231] width 5 height 5
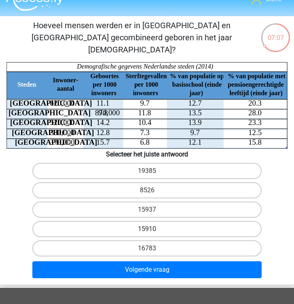
radio input "true"
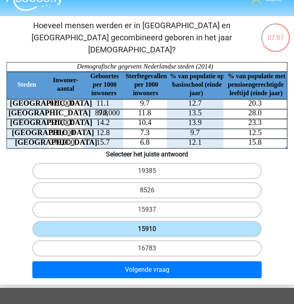
click at [137, 221] on label "15910" at bounding box center [146, 229] width 229 height 16
click at [147, 229] on input "15910" at bounding box center [149, 231] width 5 height 5
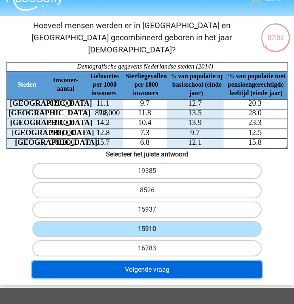
click at [153, 262] on button "Volgende vraag" at bounding box center [146, 270] width 229 height 17
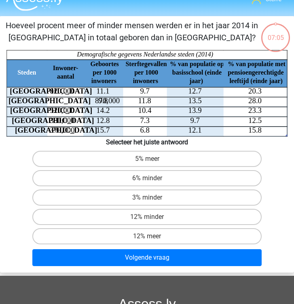
scroll to position [31, 0]
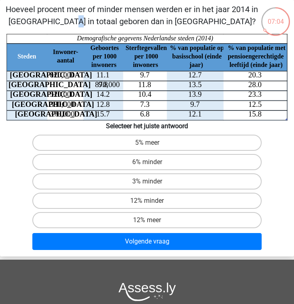
drag, startPoint x: 152, startPoint y: 10, endPoint x: 156, endPoint y: 10, distance: 4.4
click at [156, 10] on p "Hoeveel procent meer of minder mensen werden er in het jaar 2014 in [GEOGRAPHIC…" at bounding box center [131, 15] width 257 height 24
copy p
click at [156, 10] on p "Hoeveel procent meer of minder mensen werden er in het jaar 2014 in [GEOGRAPHIC…" at bounding box center [131, 15] width 257 height 24
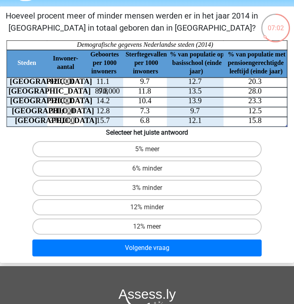
scroll to position [23, 0]
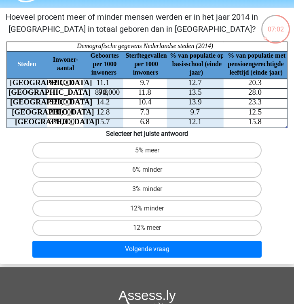
click at [174, 22] on p "Hoeveel procent meer of minder mensen werden er in het jaar 2014 in [GEOGRAPHIC…" at bounding box center [131, 23] width 257 height 24
click at [159, 170] on label "6% minder" at bounding box center [146, 170] width 229 height 16
click at [152, 170] on input "6% minder" at bounding box center [149, 172] width 5 height 5
radio input "true"
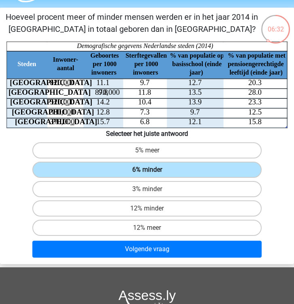
click at [159, 170] on label "6% minder" at bounding box center [146, 170] width 229 height 16
click at [152, 170] on input "6% minder" at bounding box center [149, 172] width 5 height 5
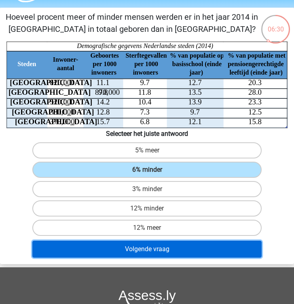
click at [172, 241] on button "Volgende vraag" at bounding box center [146, 249] width 229 height 17
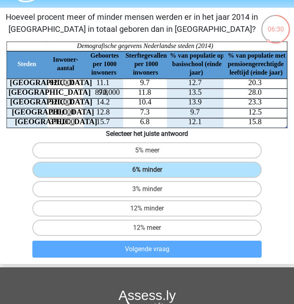
scroll to position [31, 0]
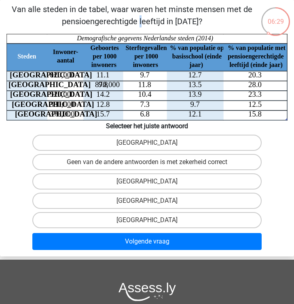
click at [151, 8] on p "Van alle steden in de tabel, waar waren het minste mensen met de pensioengerech…" at bounding box center [131, 15] width 257 height 24
copy p
click at [188, 25] on p "Van alle steden in de tabel, waar waren het minste mensen met de pensioengerech…" at bounding box center [131, 15] width 257 height 24
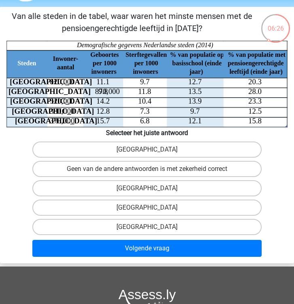
scroll to position [23, 0]
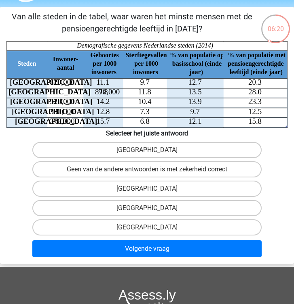
click at [165, 25] on p "Van alle steden in de tabel, waar waren het minste mensen met de pensioengerech…" at bounding box center [131, 22] width 257 height 24
copy p
click at [176, 18] on p "Van alle steden in de tabel, waar waren het minste mensen met de pensioengerech…" at bounding box center [131, 22] width 257 height 24
click at [185, 13] on p "Van alle steden in de tabel, waar waren het minste mensen met de pensioengerech…" at bounding box center [131, 22] width 257 height 24
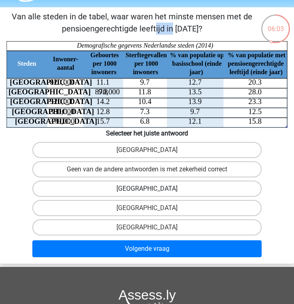
click at [194, 185] on label "Den Haag" at bounding box center [146, 189] width 229 height 16
click at [152, 189] on input "Den Haag" at bounding box center [149, 191] width 5 height 5
radio input "true"
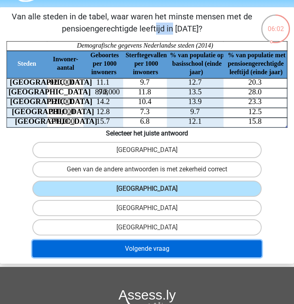
click at [160, 249] on button "Volgende vraag" at bounding box center [146, 249] width 229 height 17
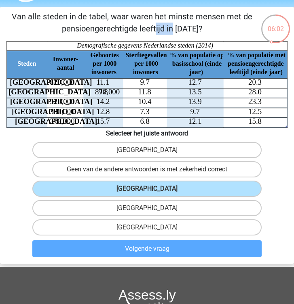
scroll to position [31, 0]
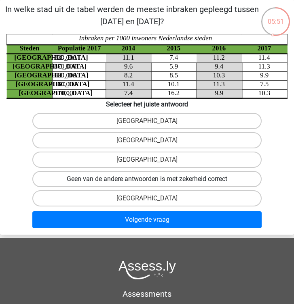
click at [106, 172] on label "Geen van de andere antwoorden is met zekerheid correct" at bounding box center [146, 179] width 229 height 16
click at [147, 179] on input "Geen van de andere antwoorden is met zekerheid correct" at bounding box center [149, 181] width 5 height 5
radio input "true"
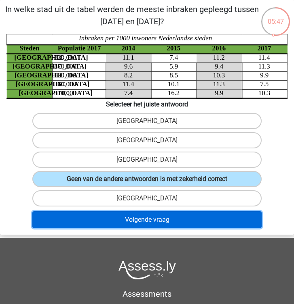
click at [126, 218] on button "Volgende vraag" at bounding box center [146, 220] width 229 height 17
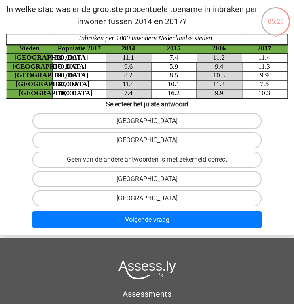
click at [161, 194] on label "Utrecht" at bounding box center [146, 199] width 229 height 16
click at [152, 199] on input "Utrecht" at bounding box center [149, 201] width 5 height 5
radio input "true"
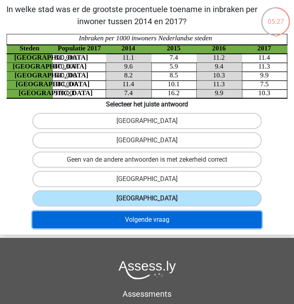
click at [164, 216] on button "Volgende vraag" at bounding box center [146, 220] width 229 height 17
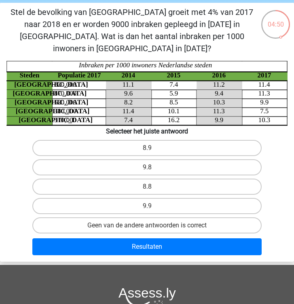
scroll to position [26, 0]
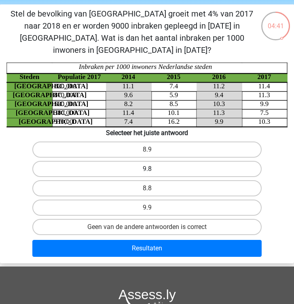
click at [168, 161] on label "9.8" at bounding box center [146, 169] width 229 height 16
click at [152, 169] on input "9.8" at bounding box center [149, 171] width 5 height 5
radio input "true"
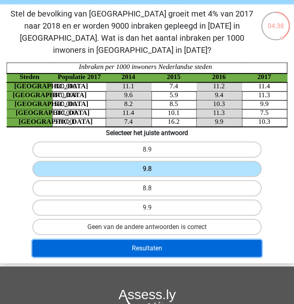
click at [173, 240] on button "Resultaten" at bounding box center [146, 248] width 229 height 17
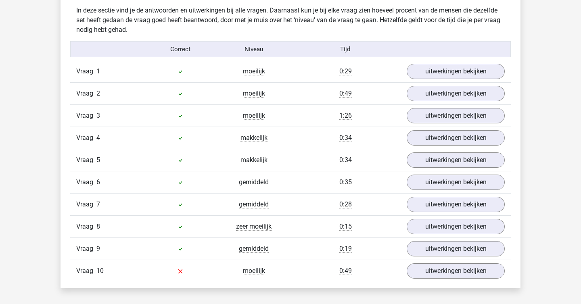
scroll to position [494, 0]
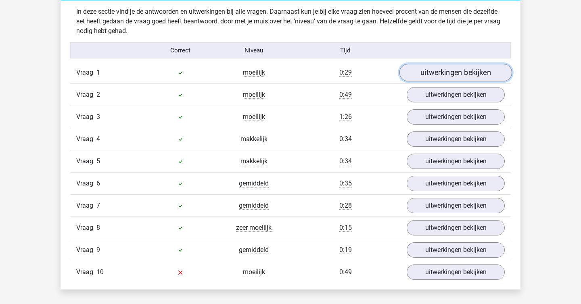
click at [293, 74] on link "uitwerkingen bekijken" at bounding box center [456, 73] width 113 height 18
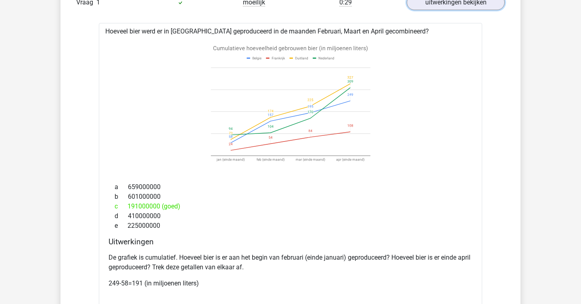
scroll to position [571, 0]
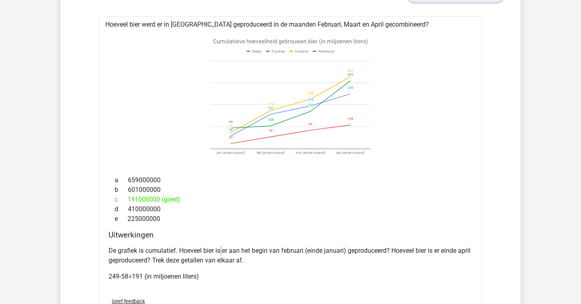
drag, startPoint x: 222, startPoint y: 254, endPoint x: 224, endPoint y: 250, distance: 4.2
click at [224, 250] on p "De grafiek is cumulatief. Hoeveel bier is er aan het begin van februari (einde …" at bounding box center [291, 255] width 364 height 19
copy p
click at [261, 259] on p "De grafiek is cumulatief. Hoeveel bier is er aan het begin van februari (einde …" at bounding box center [291, 255] width 364 height 19
click at [204, 251] on p "De grafiek is cumulatief. Hoeveel bier is er aan het begin van februari (einde …" at bounding box center [291, 255] width 364 height 19
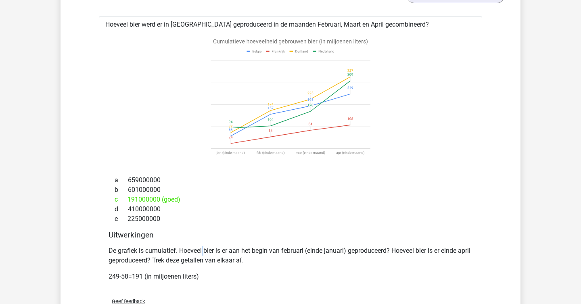
copy p
click at [204, 251] on p "De grafiek is cumulatief. Hoeveel bier is er aan het begin van februari (einde …" at bounding box center [291, 255] width 364 height 19
click at [178, 250] on p "De grafiek is cumulatief. Hoeveel bier is er aan het begin van februari (einde …" at bounding box center [291, 255] width 364 height 19
copy p
click at [178, 250] on p "De grafiek is cumulatief. Hoeveel bier is er aan het begin van februari (einde …" at bounding box center [291, 255] width 364 height 19
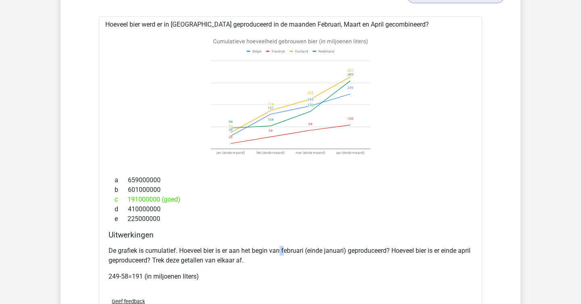
click at [284, 250] on p "De grafiek is cumulatief. Hoeveel bier is er aan het begin van februari (einde …" at bounding box center [291, 255] width 364 height 19
click at [283, 250] on p "De grafiek is cumulatief. Hoeveel bier is er aan het begin van februari (einde …" at bounding box center [291, 255] width 364 height 19
click at [282, 251] on p "De grafiek is cumulatief. Hoeveel bier is er aan het begin van februari (einde …" at bounding box center [291, 255] width 364 height 19
click at [283, 251] on p "De grafiek is cumulatief. Hoeveel bier is er aan het begin van februari (einde …" at bounding box center [291, 255] width 364 height 19
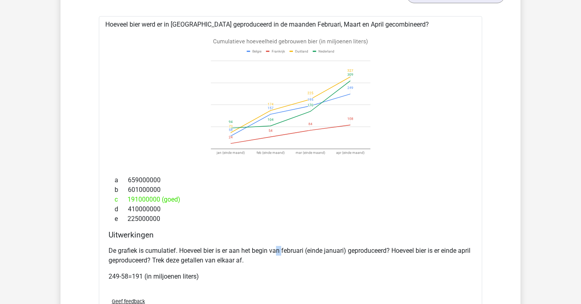
click at [283, 251] on p "De grafiek is cumulatief. Hoeveel bier is er aan het begin van februari (einde …" at bounding box center [291, 255] width 364 height 19
click at [279, 253] on p "De grafiek is cumulatief. Hoeveel bier is er aan het begin van februari (einde …" at bounding box center [291, 255] width 364 height 19
copy p
click at [279, 252] on p "De grafiek is cumulatief. Hoeveel bier is er aan het begin van februari (einde …" at bounding box center [291, 255] width 364 height 19
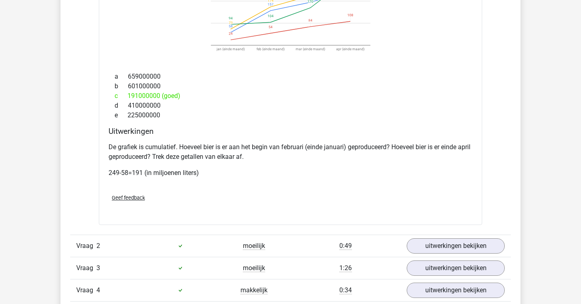
scroll to position [676, 0]
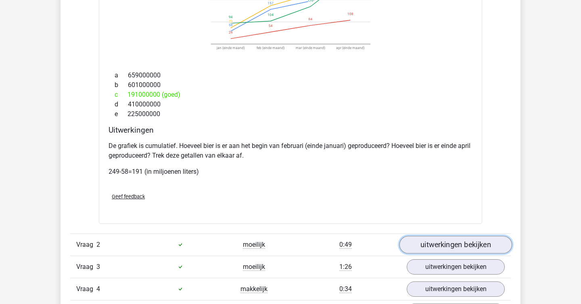
click at [293, 251] on link "uitwerkingen bekijken" at bounding box center [456, 245] width 113 height 18
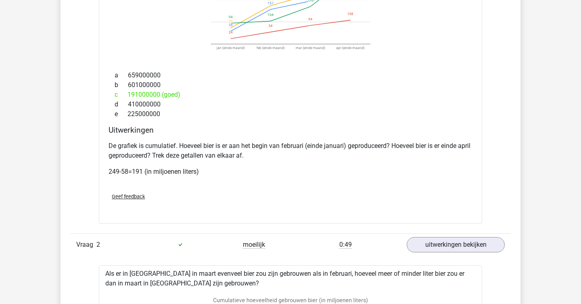
click at [293, 234] on div "Vraag 2 moeilijk 0:49 uitwerkingen bekijken" at bounding box center [290, 245] width 441 height 22
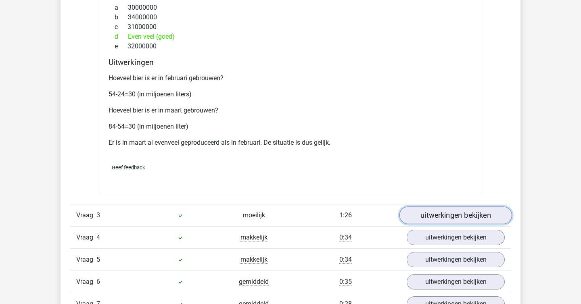
click at [293, 216] on link "uitwerkingen bekijken" at bounding box center [456, 216] width 113 height 18
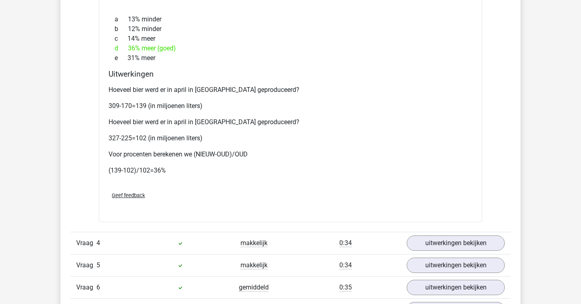
scroll to position [1518, 0]
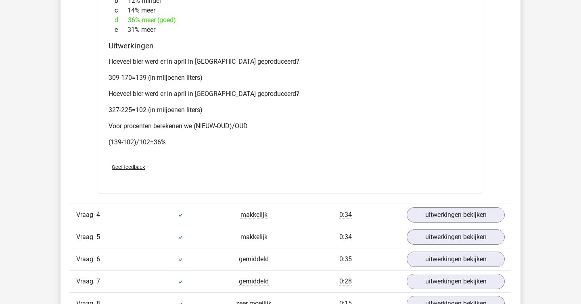
click at [293, 101] on div "Hoeveel bier werd er in april in Nederland geproduceerd? 309-170=139 (in miljoe…" at bounding box center [291, 105] width 364 height 103
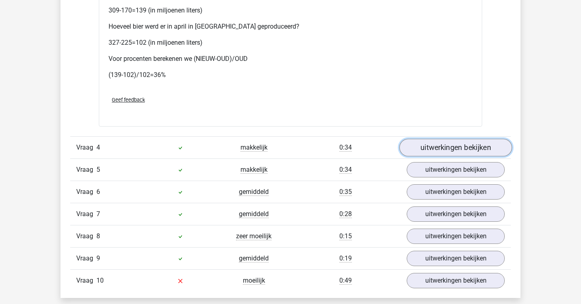
click at [293, 155] on link "uitwerkingen bekijken" at bounding box center [456, 148] width 113 height 18
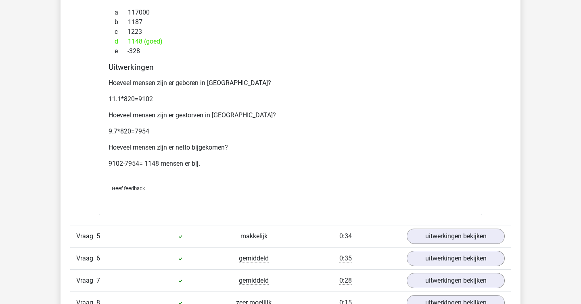
scroll to position [1896, 0]
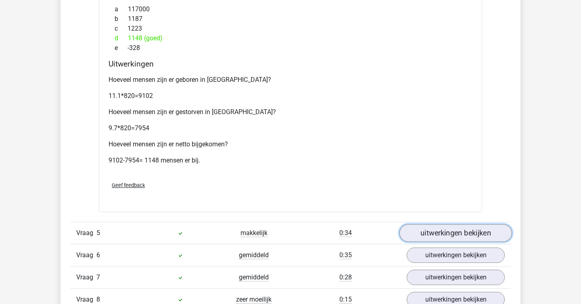
click at [293, 232] on link "uitwerkingen bekijken" at bounding box center [456, 233] width 113 height 18
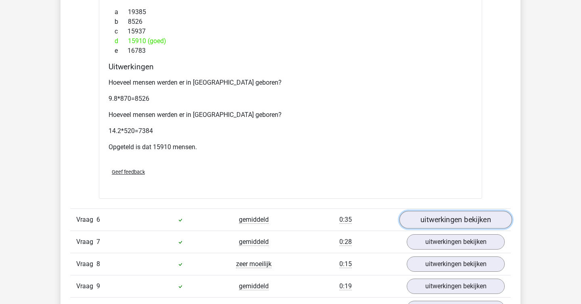
click at [293, 211] on link "uitwerkingen bekijken" at bounding box center [456, 220] width 113 height 18
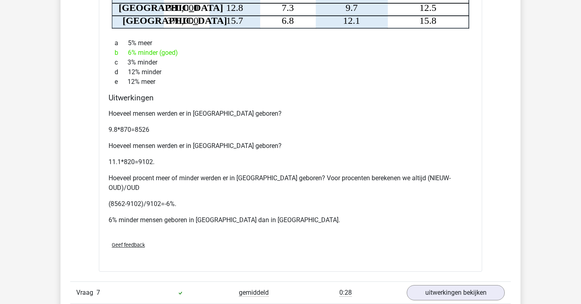
scroll to position [2638, 0]
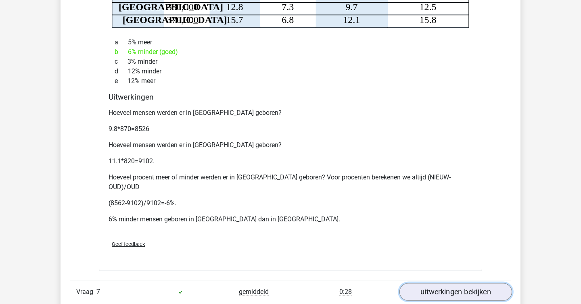
click at [293, 283] on link "uitwerkingen bekijken" at bounding box center [456, 292] width 113 height 18
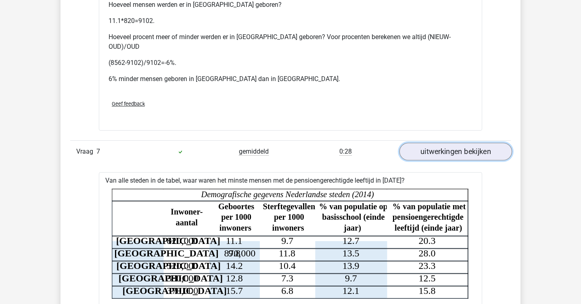
scroll to position [2781, 0]
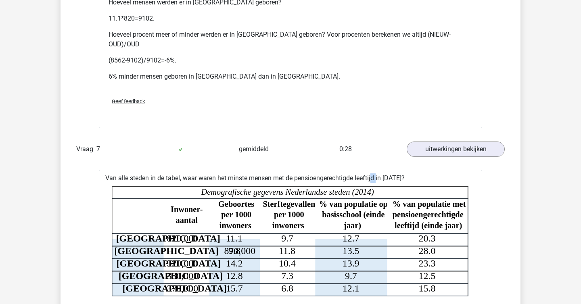
drag, startPoint x: 358, startPoint y: 151, endPoint x: 357, endPoint y: 145, distance: 6.5
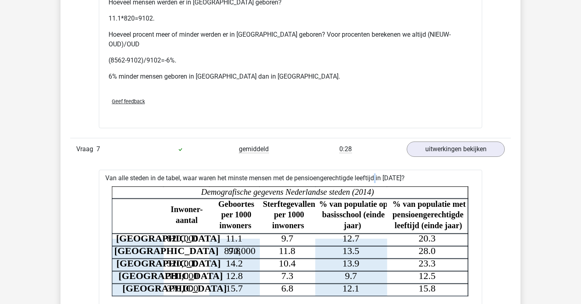
copy div
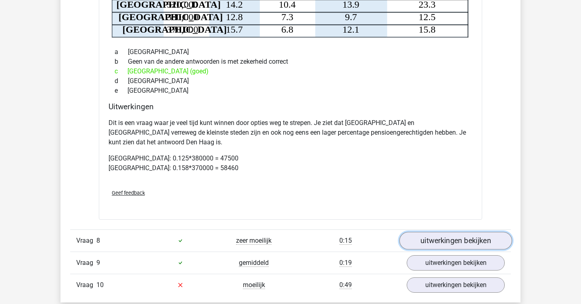
click at [293, 232] on link "uitwerkingen bekijken" at bounding box center [456, 241] width 113 height 18
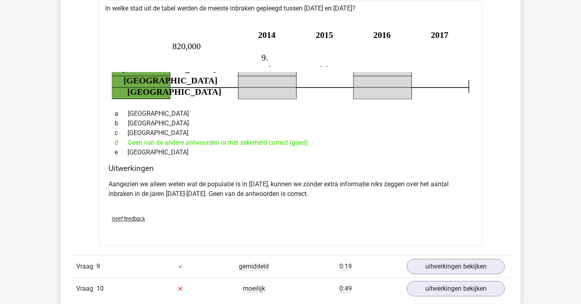
scroll to position [3307, 0]
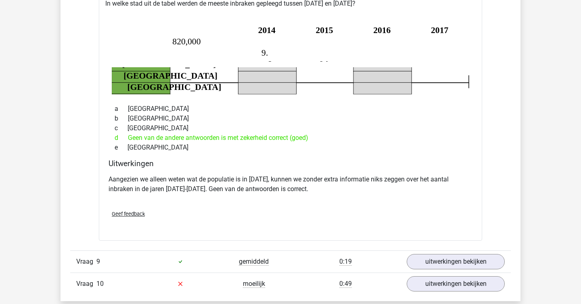
click at [293, 251] on div "Vraag 9 gemiddeld 0:19 uitwerkingen bekijken" at bounding box center [290, 262] width 441 height 22
click at [293, 253] on link "uitwerkingen bekijken" at bounding box center [456, 262] width 113 height 18
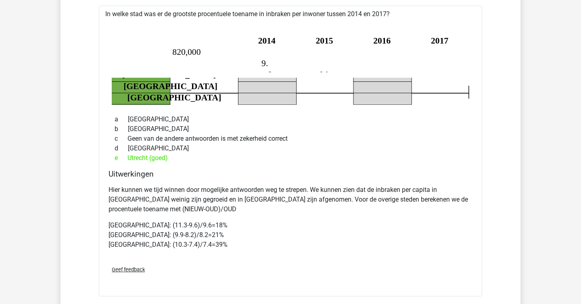
scroll to position [3621, 0]
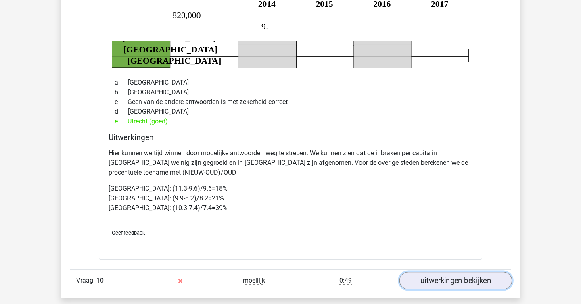
click at [293, 272] on link "uitwerkingen bekijken" at bounding box center [456, 281] width 113 height 18
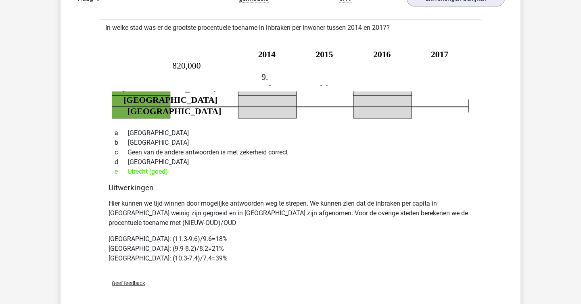
scroll to position [3571, 0]
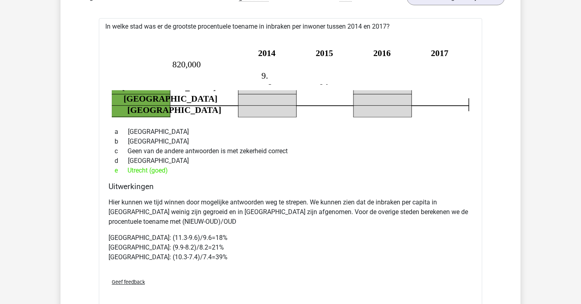
click at [293, 233] on p "Amsterdam: (11.3-9.6)/9.6=18% Eindhoven: (9.9-8.2)/8.2=21% Utrecht: (10.3-7.4)/…" at bounding box center [291, 247] width 364 height 29
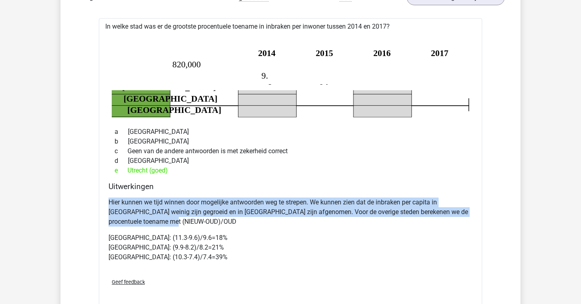
drag, startPoint x: 394, startPoint y: 182, endPoint x: 394, endPoint y: 157, distance: 25.0
click at [293, 195] on div "Hier kunnen we tijd winnen door mogelijke antwoorden weg te strepen. We kunnen …" at bounding box center [291, 234] width 364 height 78
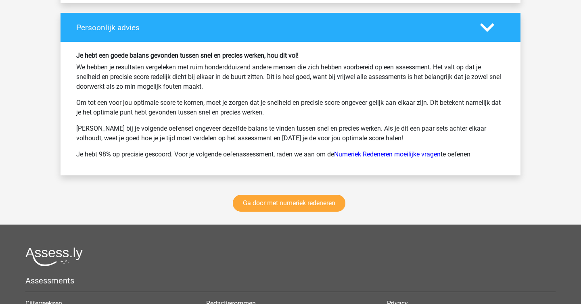
scroll to position [4551, 0]
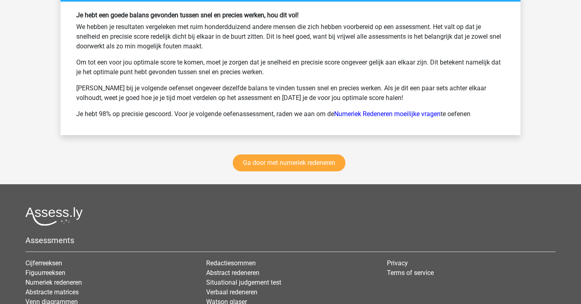
click at [293, 145] on div "Ga door met numeriek redeneren" at bounding box center [291, 165] width 460 height 40
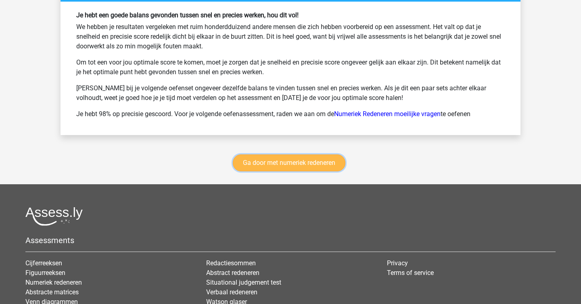
click at [293, 155] on link "Ga door met numeriek redeneren" at bounding box center [289, 163] width 113 height 17
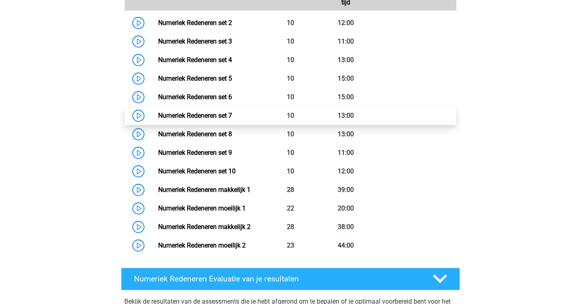
scroll to position [453, 0]
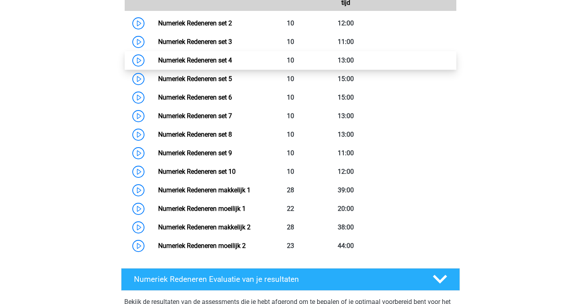
click at [177, 59] on link "Numeriek Redeneren set 4" at bounding box center [195, 61] width 74 height 8
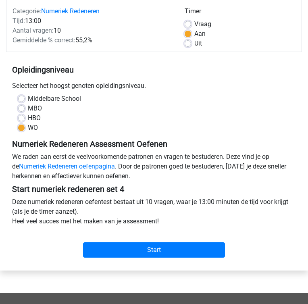
scroll to position [79, 0]
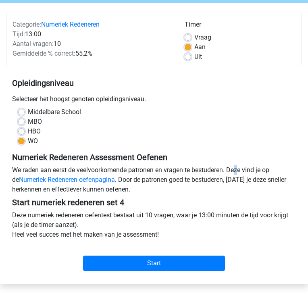
click at [192, 172] on div "We raden aan eerst de veelvoorkomende patronen en vragen te bestuderen. Deze vi…" at bounding box center [154, 182] width 296 height 32
copy div
click at [192, 201] on h5 "Start numeriek redeneren set 4" at bounding box center [154, 203] width 284 height 10
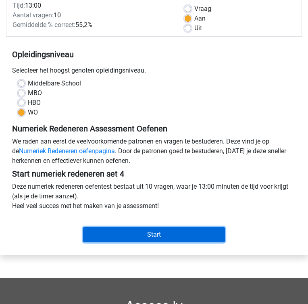
click at [182, 234] on input "Start" at bounding box center [154, 234] width 142 height 15
click at [136, 233] on input "Start" at bounding box center [154, 234] width 142 height 15
click at [145, 235] on input "Start" at bounding box center [154, 234] width 142 height 15
click at [147, 228] on input "Start" at bounding box center [154, 234] width 142 height 15
click at [157, 238] on input "Start" at bounding box center [154, 234] width 142 height 15
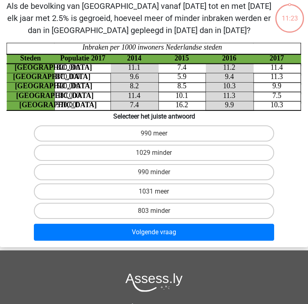
scroll to position [46, 0]
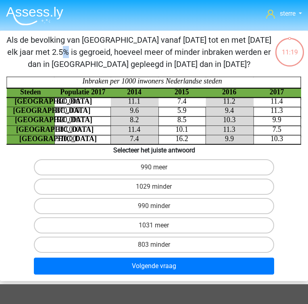
click at [165, 37] on p "Als de bevolking van [GEOGRAPHIC_DATA] vanaf [DATE] tot en met [DATE] elk jaar …" at bounding box center [139, 52] width 272 height 36
copy p
click at [165, 37] on p "Als de bevolking van [GEOGRAPHIC_DATA] vanaf [DATE] tot en met [DATE] elk jaar …" at bounding box center [139, 52] width 272 height 36
click at [168, 150] on h6 "Selecteer het juiste antwoord" at bounding box center [154, 149] width 302 height 9
copy h6
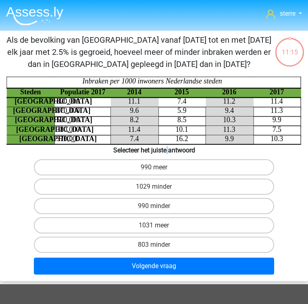
click at [168, 150] on h6 "Selecteer het juiste antwoord" at bounding box center [154, 149] width 302 height 9
click at [157, 51] on p "Als de bevolking van [GEOGRAPHIC_DATA] vanaf [DATE] tot en met [DATE] elk jaar …" at bounding box center [139, 52] width 272 height 36
copy p
click at [174, 57] on p "Als de bevolking van [GEOGRAPHIC_DATA] vanaf [DATE] tot en met [DATE] elk jaar …" at bounding box center [139, 52] width 272 height 36
drag, startPoint x: 210, startPoint y: 66, endPoint x: 0, endPoint y: 33, distance: 212.1
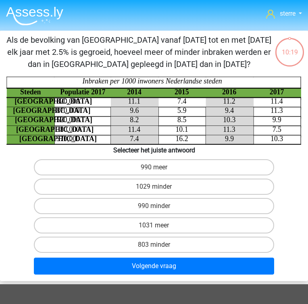
click at [0, 33] on div "Als de bevolking van Den haag vanaf 2015 tot en met 2017 elk jaar met 2.5% is g…" at bounding box center [154, 156] width 308 height 250
copy p "Als de bevolking van [GEOGRAPHIC_DATA] vanaf [DATE] tot en met [DATE] elk jaar …"
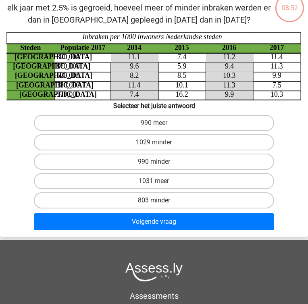
click at [170, 198] on label "803 minder" at bounding box center [154, 201] width 241 height 16
click at [159, 201] on input "803 minder" at bounding box center [156, 203] width 5 height 5
radio input "true"
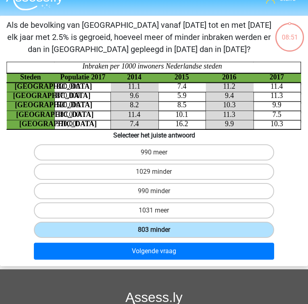
scroll to position [14, 0]
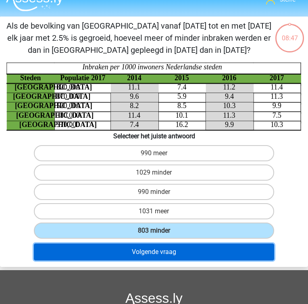
click at [174, 253] on button "Volgende vraag" at bounding box center [154, 252] width 241 height 17
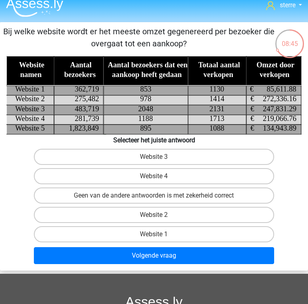
scroll to position [0, 0]
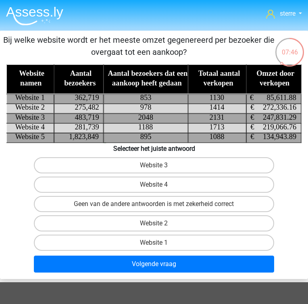
click at [159, 224] on input "Website 2" at bounding box center [156, 226] width 5 height 5
radio input "true"
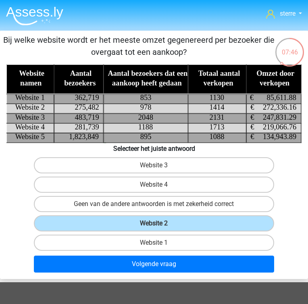
click at [159, 224] on input "Website 2" at bounding box center [156, 226] width 5 height 5
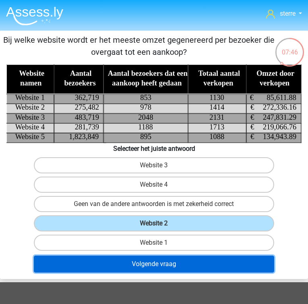
click at [174, 262] on button "Volgende vraag" at bounding box center [154, 264] width 241 height 17
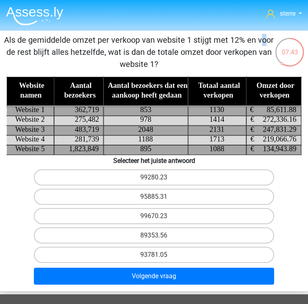
click at [99, 39] on p "Als de gemiddelde omzet per verkoop van website 1 stijgt met 12% en voor de res…" at bounding box center [139, 52] width 272 height 36
copy p
click at [112, 39] on p "Als de gemiddelde omzet per verkoop van website 1 stijgt met 12% en voor de res…" at bounding box center [139, 52] width 272 height 36
copy p
click at [112, 39] on p "Als de gemiddelde omzet per verkoop van website 1 stijgt met 12% en voor de res…" at bounding box center [139, 52] width 272 height 36
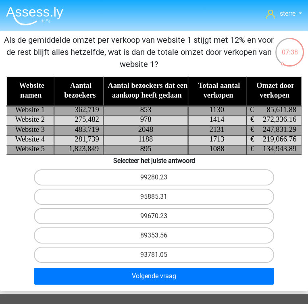
click at [105, 44] on p "Als de gemiddelde omzet per verkoop van website 1 stijgt met 12% en voor de res…" at bounding box center [139, 52] width 272 height 36
drag, startPoint x: 176, startPoint y: 50, endPoint x: 166, endPoint y: 50, distance: 10.5
click at [166, 50] on p "Als de gemiddelde omzet per verkoop van website 1 stijgt met 12% en voor de res…" at bounding box center [139, 52] width 272 height 36
drag, startPoint x: 196, startPoint y: 66, endPoint x: 160, endPoint y: 55, distance: 37.7
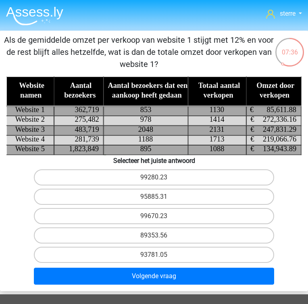
click at [160, 55] on p "Als de gemiddelde omzet per verkoop van website 1 stijgt met 12% en voor de res…" at bounding box center [139, 52] width 272 height 36
click at [164, 201] on label "95885.31" at bounding box center [154, 197] width 241 height 16
click at [159, 201] on input "95885.31" at bounding box center [156, 199] width 5 height 5
radio input "true"
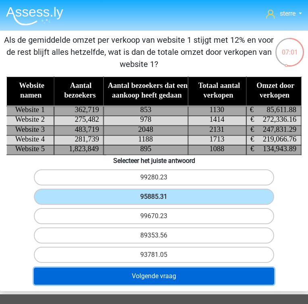
click at [178, 273] on button "Volgende vraag" at bounding box center [154, 276] width 241 height 17
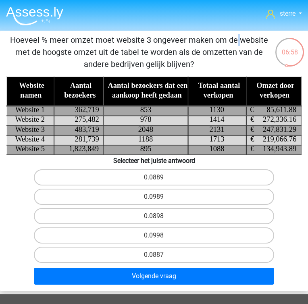
click at [45, 39] on p "Hoeveel % meer omzet moet website 3 ongeveer maken om de website met de hoogste…" at bounding box center [139, 52] width 272 height 36
click at [44, 39] on p "Hoeveel % meer omzet moet website 3 ongeveer maken om de website met de hoogste…" at bounding box center [139, 52] width 272 height 36
click at [40, 40] on p "Hoeveel % meer omzet moet website 3 ongeveer maken om de website met de hoogste…" at bounding box center [139, 52] width 272 height 36
copy p
click at [61, 47] on p "Hoeveel % meer omzet moet website 3 ongeveer maken om de website met de hoogste…" at bounding box center [139, 52] width 272 height 36
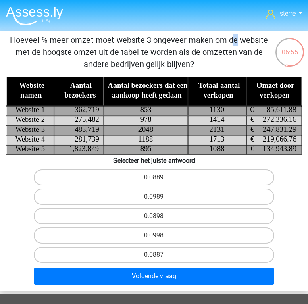
drag, startPoint x: 61, startPoint y: 47, endPoint x: 206, endPoint y: 61, distance: 145.6
click at [202, 60] on p "Hoeveel % meer omzet moet website 3 ongeveer maken om de website met de hoogste…" at bounding box center [139, 52] width 272 height 36
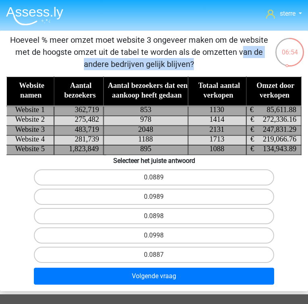
click at [206, 61] on p "Hoeveel % meer omzet moet website 3 ongeveer maken om de website met de hoogste…" at bounding box center [139, 52] width 272 height 36
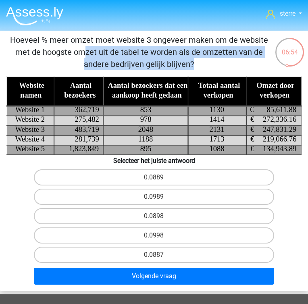
drag, startPoint x: 206, startPoint y: 61, endPoint x: 169, endPoint y: 33, distance: 46.2
click at [169, 33] on div "Hoeveel % meer omzet moet website 3 ongeveer maken om de website met de hoogste…" at bounding box center [154, 161] width 308 height 261
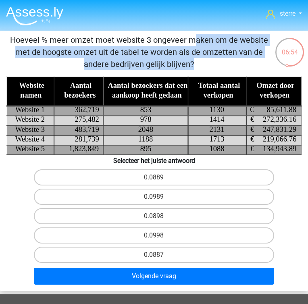
click at [169, 33] on div "Hoeveel % meer omzet moet website 3 ongeveer maken om de website met de hoogste…" at bounding box center [154, 161] width 308 height 261
drag, startPoint x: 169, startPoint y: 33, endPoint x: 225, endPoint y: 67, distance: 65.8
click at [224, 67] on div "Hoeveel % meer omzet moet website 3 ongeveer maken om de website met de hoogste…" at bounding box center [154, 161] width 308 height 261
click at [225, 67] on p "Hoeveel % meer omzet moet website 3 ongeveer maken om de website met de hoogste…" at bounding box center [139, 52] width 272 height 36
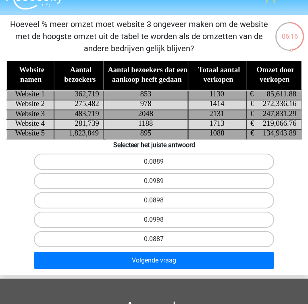
scroll to position [18, 0]
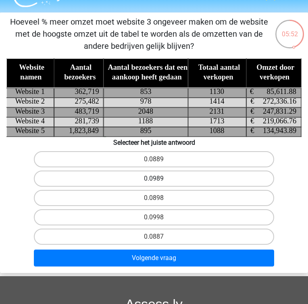
click at [163, 180] on label "0.0989" at bounding box center [154, 179] width 241 height 16
click at [159, 180] on input "0.0989" at bounding box center [156, 181] width 5 height 5
radio input "true"
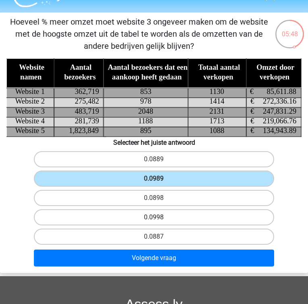
click at [173, 215] on label "0.0998" at bounding box center [154, 218] width 241 height 16
click at [159, 218] on input "0.0998" at bounding box center [156, 220] width 5 height 5
radio input "true"
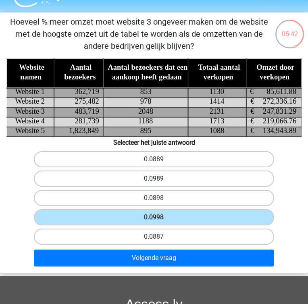
click at [167, 184] on label "0.0989" at bounding box center [154, 179] width 241 height 16
click at [159, 184] on input "0.0989" at bounding box center [156, 181] width 5 height 5
radio input "true"
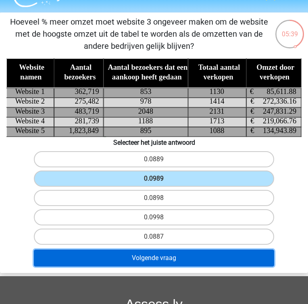
click at [190, 257] on button "Volgende vraag" at bounding box center [154, 258] width 241 height 17
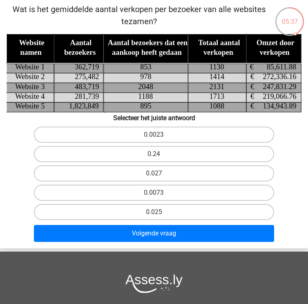
scroll to position [0, 0]
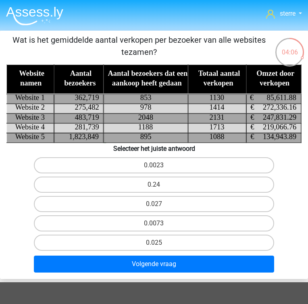
click at [180, 226] on label "0.0073" at bounding box center [154, 224] width 241 height 16
click at [159, 226] on input "0.0073" at bounding box center [156, 226] width 5 height 5
radio input "true"
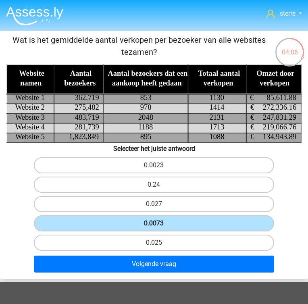
click at [180, 226] on label "0.0073" at bounding box center [154, 224] width 241 height 16
click at [159, 226] on input "0.0073" at bounding box center [156, 226] width 5 height 5
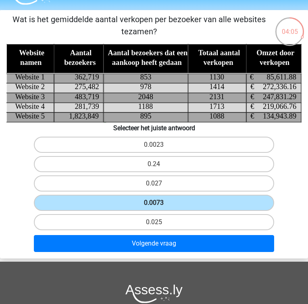
scroll to position [26, 0]
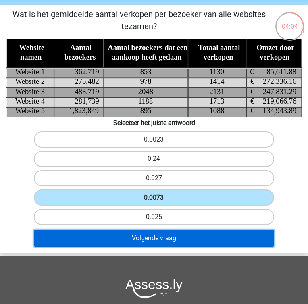
click at [179, 235] on button "Volgende vraag" at bounding box center [154, 238] width 241 height 17
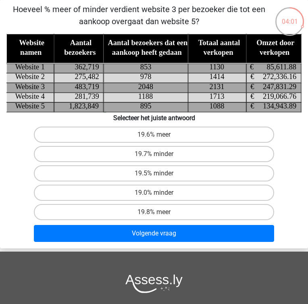
scroll to position [0, 0]
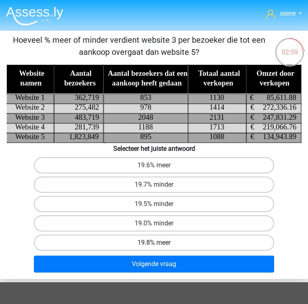
click at [154, 240] on label "19.8% meer" at bounding box center [154, 243] width 241 height 16
click at [154, 243] on input "19.8% meer" at bounding box center [156, 245] width 5 height 5
radio input "true"
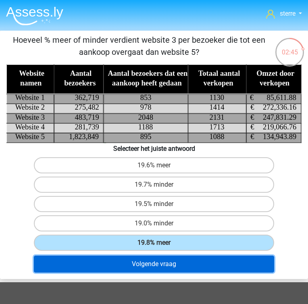
click at [162, 260] on button "Volgende vraag" at bounding box center [154, 264] width 241 height 17
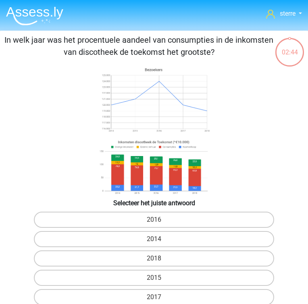
scroll to position [31, 0]
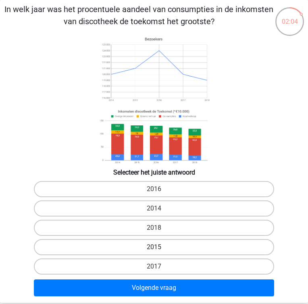
click at [156, 243] on label "2015" at bounding box center [154, 247] width 241 height 16
click at [156, 247] on input "2015" at bounding box center [156, 249] width 5 height 5
radio input "true"
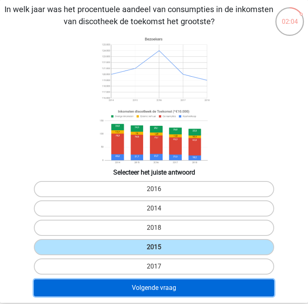
click at [195, 285] on button "Volgende vraag" at bounding box center [154, 288] width 241 height 17
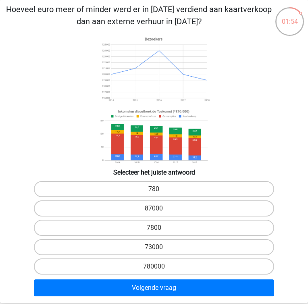
click at [176, 10] on p "Hoeveel euro meer of minder werd er in 2018 verdiend aan kaartverkoop dan aan e…" at bounding box center [139, 15] width 272 height 24
click at [171, 11] on p "Hoeveel euro meer of minder werd er in 2018 verdiend aan kaartverkoop dan aan e…" at bounding box center [139, 15] width 272 height 24
copy p
click at [171, 11] on p "Hoeveel euro meer of minder werd er in 2018 verdiend aan kaartverkoop dan aan e…" at bounding box center [139, 15] width 272 height 24
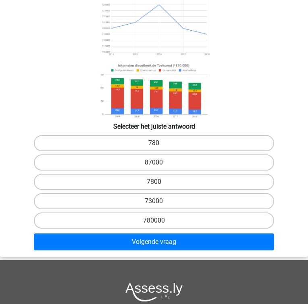
scroll to position [80, 0]
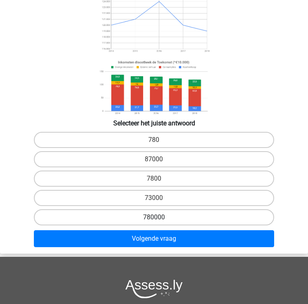
click at [162, 216] on label "780000" at bounding box center [154, 218] width 241 height 16
click at [159, 218] on input "780000" at bounding box center [156, 220] width 5 height 5
radio input "true"
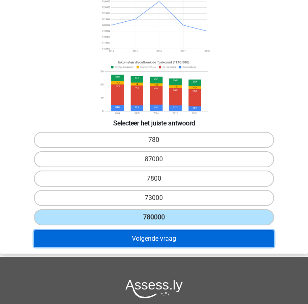
click at [168, 237] on button "Volgende vraag" at bounding box center [154, 239] width 241 height 17
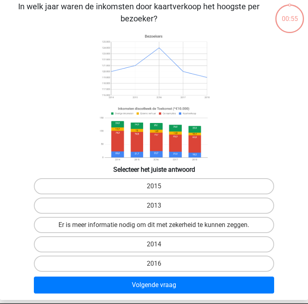
scroll to position [31, 0]
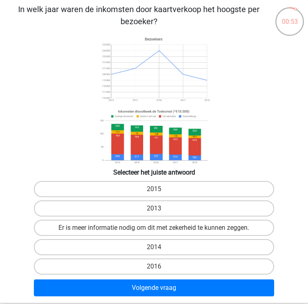
click at [132, 8] on p "In welk jaar waren de inkomsten door kaartverkoop het hoogste per bezoeker?" at bounding box center [139, 15] width 272 height 24
copy p
click at [168, 34] on icon at bounding box center [154, 100] width 296 height 133
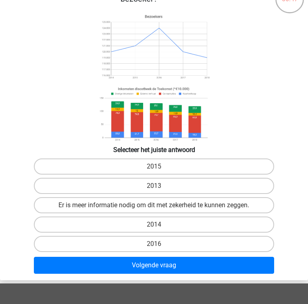
scroll to position [37, 0]
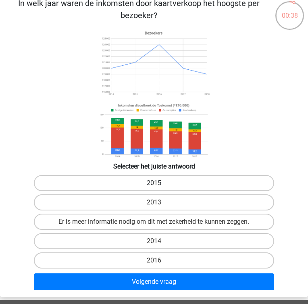
click at [180, 189] on label "2015" at bounding box center [154, 183] width 241 height 16
click at [159, 189] on input "2015" at bounding box center [156, 185] width 5 height 5
radio input "true"
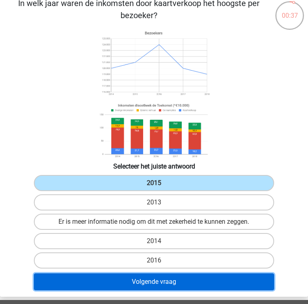
click at [201, 279] on button "Volgende vraag" at bounding box center [154, 282] width 241 height 17
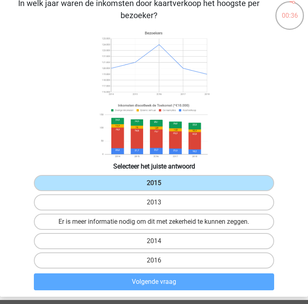
scroll to position [31, 0]
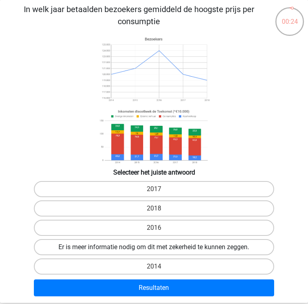
click at [161, 252] on label "Er is meer informatie nodig om dit met zekerheid te kunnen zeggen." at bounding box center [154, 247] width 241 height 16
click at [159, 252] on input "Er is meer informatie nodig om dit met zekerheid te kunnen zeggen." at bounding box center [156, 249] width 5 height 5
radio input "true"
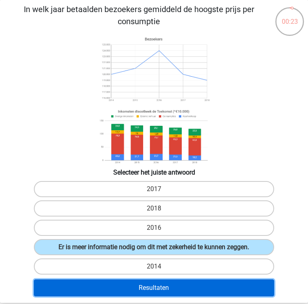
click at [181, 293] on button "Resultaten" at bounding box center [154, 288] width 241 height 17
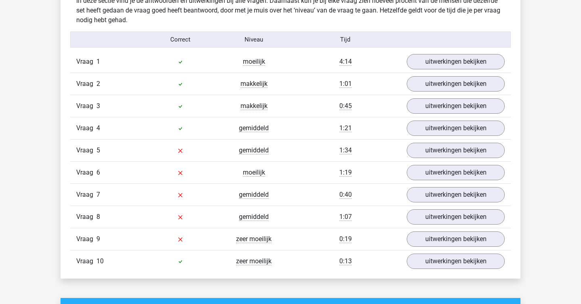
scroll to position [484, 0]
click at [308, 267] on link "uitwerkingen bekijken" at bounding box center [456, 262] width 113 height 18
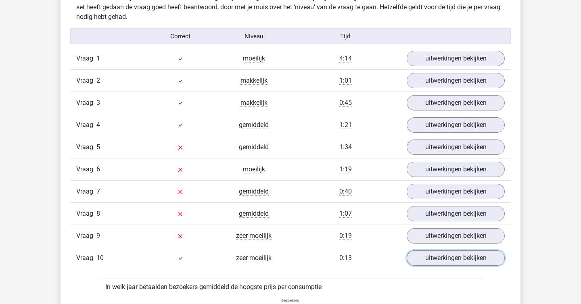
scroll to position [486, 0]
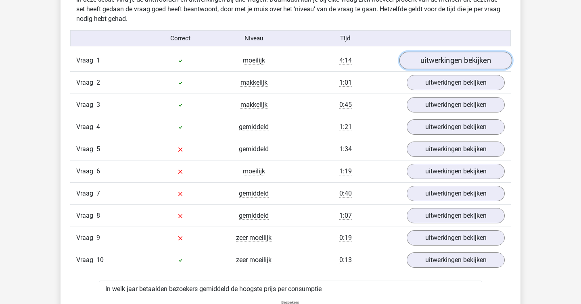
click at [308, 61] on link "uitwerkingen bekijken" at bounding box center [456, 61] width 113 height 18
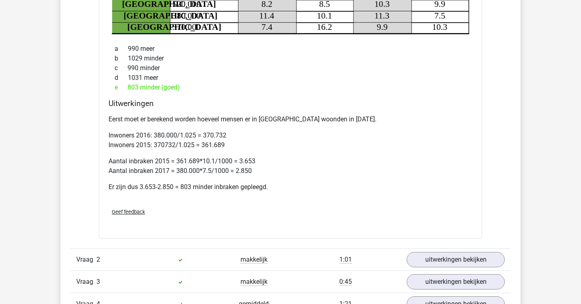
scroll to position [650, 0]
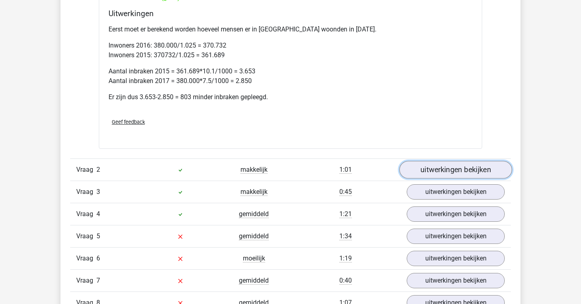
click at [308, 168] on link "uitwerkingen bekijken" at bounding box center [456, 170] width 113 height 18
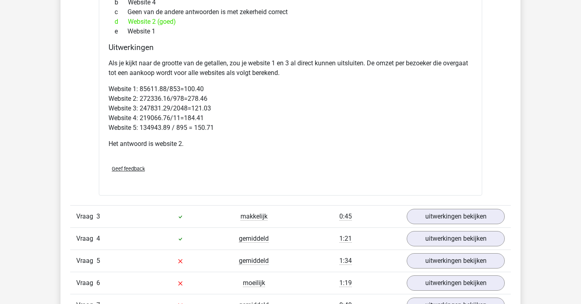
scroll to position [1057, 0]
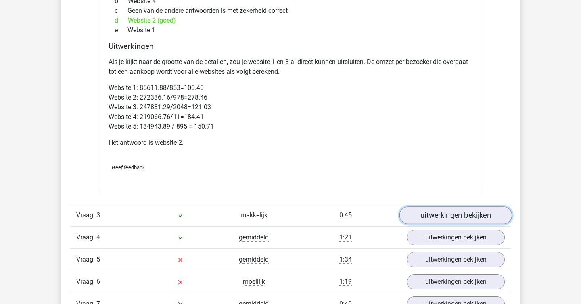
click at [308, 214] on link "uitwerkingen bekijken" at bounding box center [456, 216] width 113 height 18
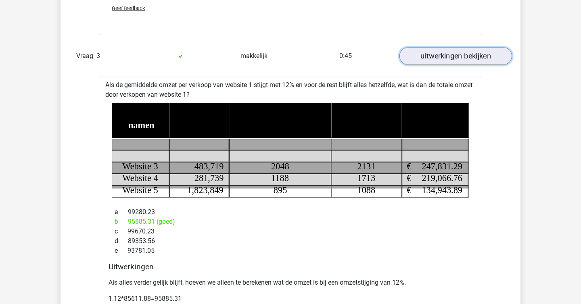
scroll to position [1220, 0]
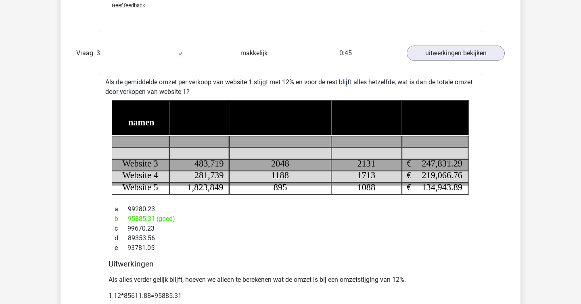
click at [308, 83] on div "Als de gemiddelde omzet per verkoop van website 1 stijgt met 12% en voor de res…" at bounding box center [291, 211] width 384 height 275
copy div
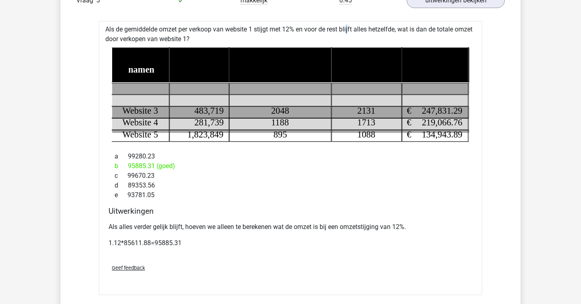
scroll to position [1273, 0]
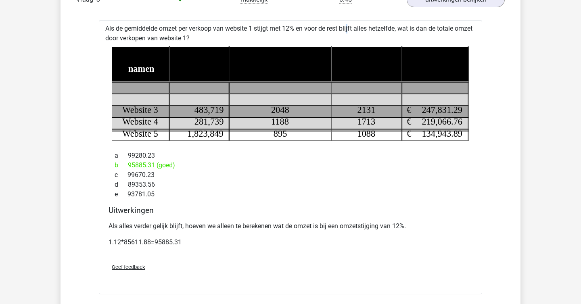
click at [308, 257] on div "Als alles verder gelijk blijft, hoeven we alleen te berekenen wat de omzet is b…" at bounding box center [291, 237] width 364 height 39
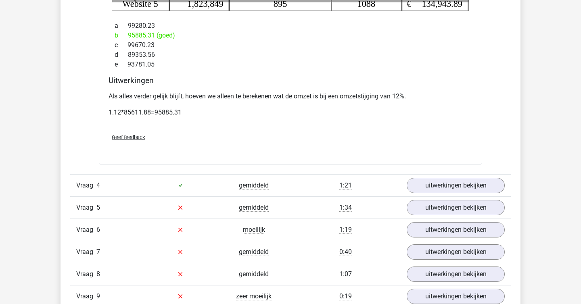
scroll to position [1405, 0]
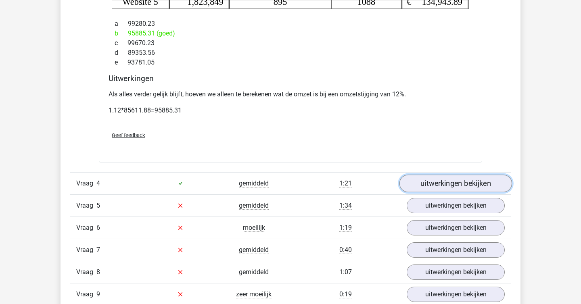
click at [308, 182] on link "uitwerkingen bekijken" at bounding box center [456, 184] width 113 height 18
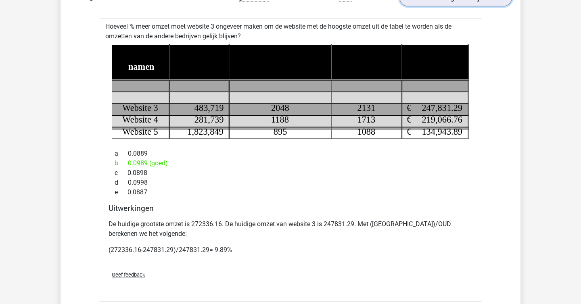
scroll to position [1594, 0]
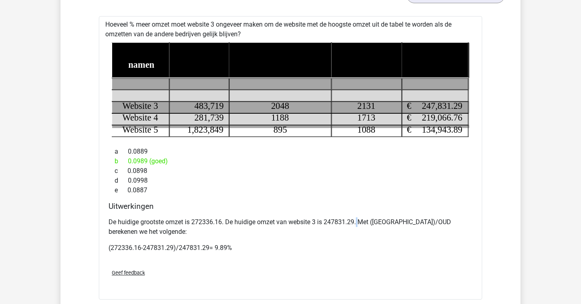
click at [308, 221] on p "De huidige grootste omzet is 272336.16. De huidige omzet van website 3 is 24783…" at bounding box center [291, 227] width 364 height 19
copy p
click at [308, 246] on p "(272336.16-247831.29)/247831.29= 9.89%" at bounding box center [291, 248] width 364 height 10
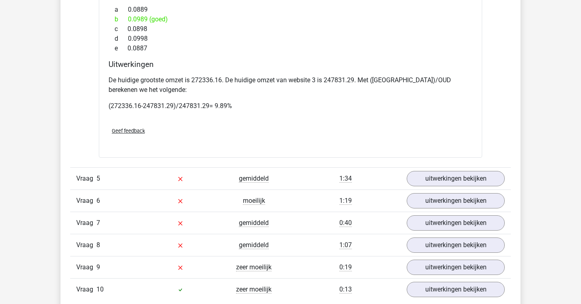
scroll to position [1738, 0]
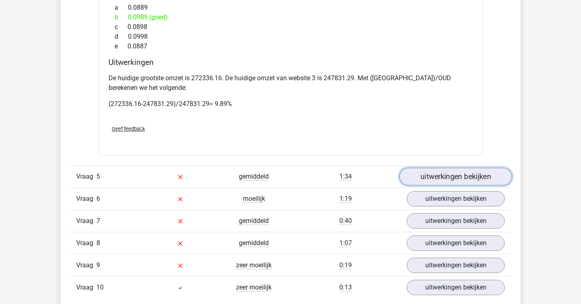
click at [308, 174] on link "uitwerkingen bekijken" at bounding box center [456, 177] width 113 height 18
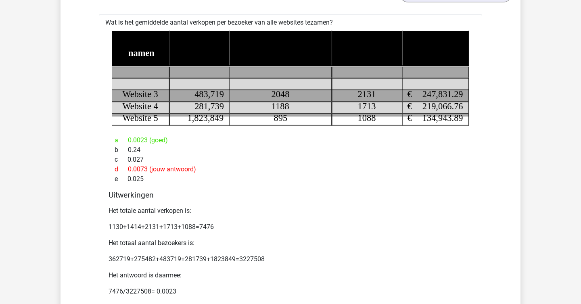
click at [308, 174] on div "d 0.0073 (jouw antwoord)" at bounding box center [291, 170] width 364 height 10
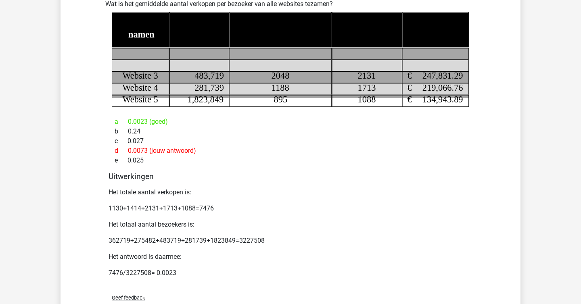
click at [308, 174] on h4 "Uitwerkingen" at bounding box center [291, 176] width 364 height 9
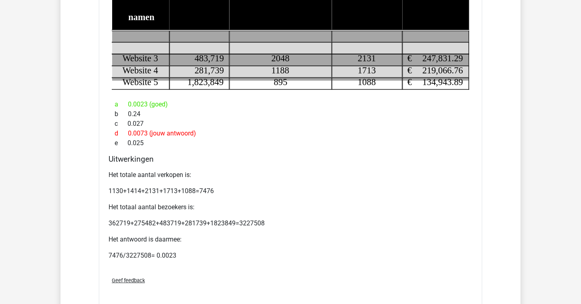
click at [308, 174] on p "Het totale aantal verkopen is:" at bounding box center [291, 175] width 364 height 10
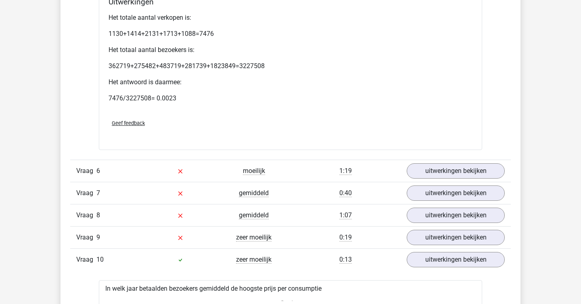
scroll to position [2115, 0]
click at [308, 172] on link "uitwerkingen bekijken" at bounding box center [456, 171] width 113 height 18
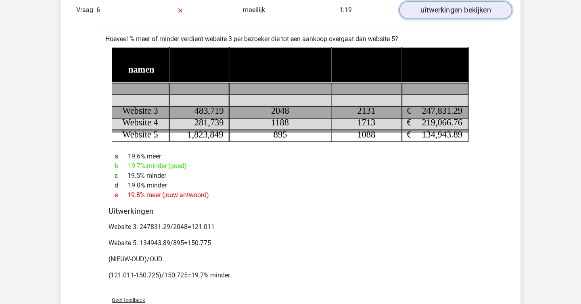
scroll to position [2277, 0]
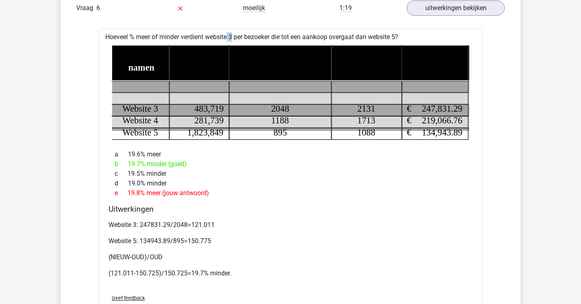
click at [208, 38] on div "Hoeveel % meer of minder verdient website 3 per bezoeker die tot een aankoop ov…" at bounding box center [291, 177] width 384 height 297
click at [207, 38] on div "Hoeveel % meer of minder verdient website 3 per bezoeker die tot een aankoop ov…" at bounding box center [291, 177] width 384 height 297
click at [204, 211] on h4 "Uitwerkingen" at bounding box center [291, 209] width 364 height 9
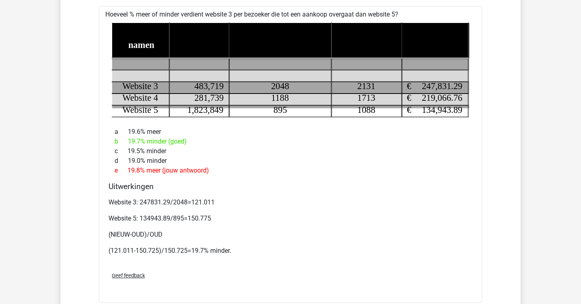
scroll to position [2336, 0]
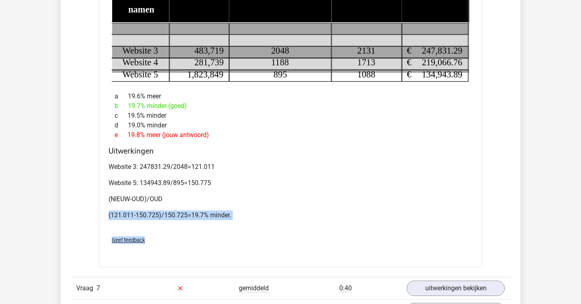
drag, startPoint x: 204, startPoint y: 206, endPoint x: 250, endPoint y: 237, distance: 55.5
click at [250, 237] on div "Hoeveel % meer of minder verdient website 3 per bezoeker die tot een aankoop ov…" at bounding box center [291, 119] width 384 height 297
click at [250, 237] on div "Geef feedback" at bounding box center [290, 240] width 371 height 21
drag, startPoint x: 245, startPoint y: 220, endPoint x: 233, endPoint y: 203, distance: 20.6
click at [233, 203] on div "Website 3: 247831.29/2048=121.011 Website 5: 134943.89/895=150.775 ([GEOGRAPHIC…" at bounding box center [291, 194] width 364 height 71
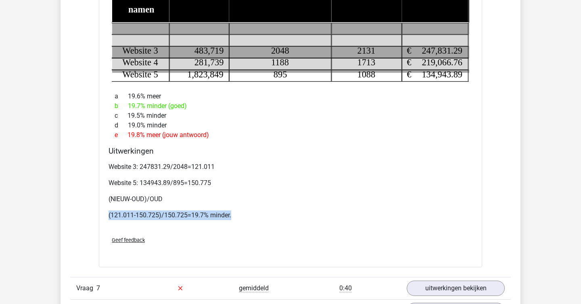
click at [233, 203] on p "(NIEUW-OUD)/OUD" at bounding box center [291, 200] width 364 height 10
drag, startPoint x: 233, startPoint y: 203, endPoint x: 247, endPoint y: 212, distance: 16.5
click at [247, 212] on div "Website 3: 247831.29/2048=121.011 Website 5: 134943.89/895=150.775 ([GEOGRAPHIC…" at bounding box center [291, 194] width 364 height 71
click at [247, 212] on p "(121.011-150.725)/150.725=19.7% minder." at bounding box center [291, 216] width 364 height 10
drag, startPoint x: 247, startPoint y: 212, endPoint x: 237, endPoint y: 203, distance: 13.4
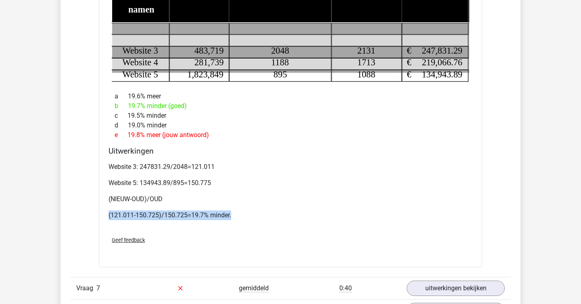
click at [237, 203] on div "Website 3: 247831.29/2048=121.011 Website 5: 134943.89/895=150.775 ([GEOGRAPHIC…" at bounding box center [291, 194] width 364 height 71
click at [237, 203] on p "(NIEUW-OUD)/OUD" at bounding box center [291, 200] width 364 height 10
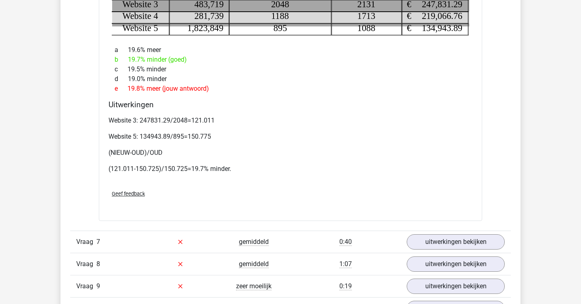
scroll to position [2384, 0]
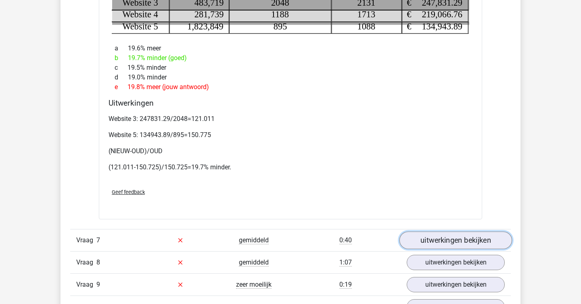
click at [308, 238] on link "uitwerkingen bekijken" at bounding box center [456, 241] width 113 height 18
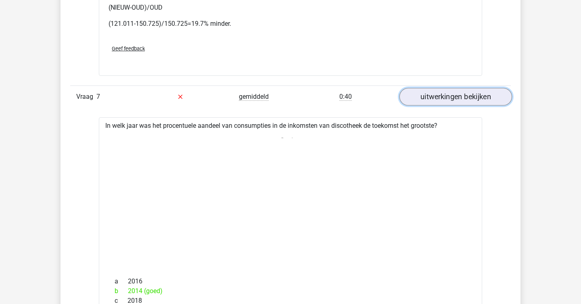
scroll to position [2528, 0]
click at [308, 191] on icon at bounding box center [291, 200] width 358 height 133
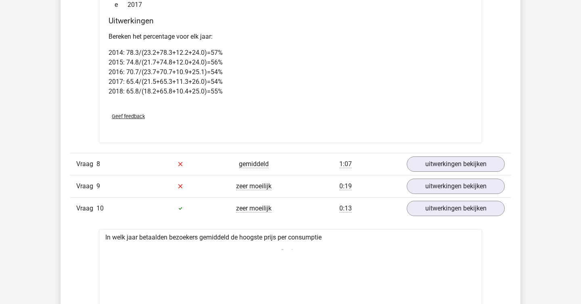
scroll to position [2844, 0]
click at [308, 165] on link "uitwerkingen bekijken" at bounding box center [456, 164] width 113 height 18
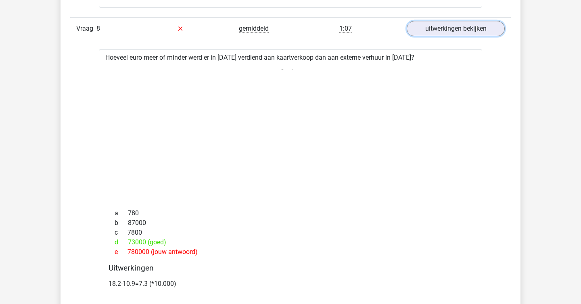
scroll to position [2978, 0]
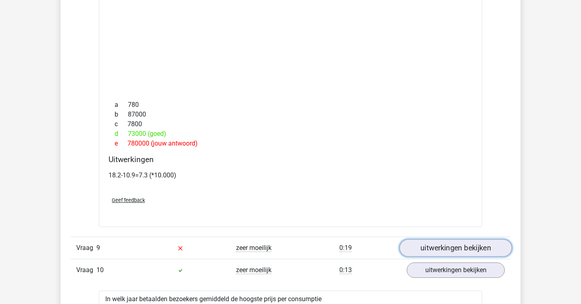
click at [308, 254] on link "uitwerkingen bekijken" at bounding box center [456, 248] width 113 height 18
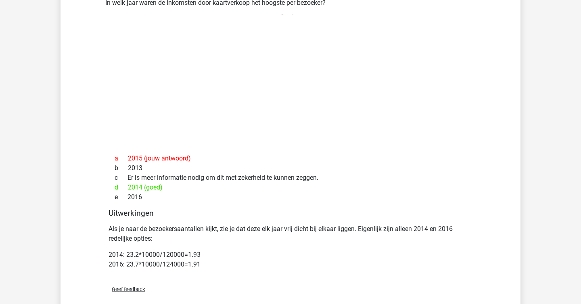
scroll to position [3364, 0]
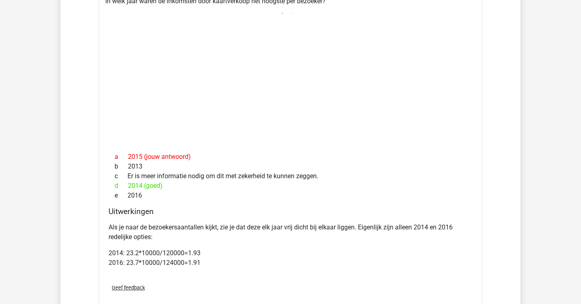
click at [308, 254] on p "2014: 23.2*10000/120000=1.93 2016: 23.7*10000/124000=1.91" at bounding box center [291, 258] width 364 height 19
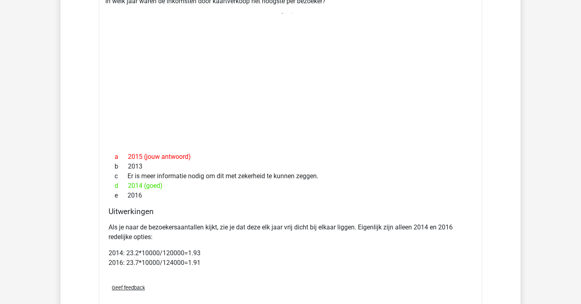
click at [308, 254] on p "2014: 23.2*10000/120000=1.93 2016: 23.7*10000/124000=1.91" at bounding box center [291, 258] width 364 height 19
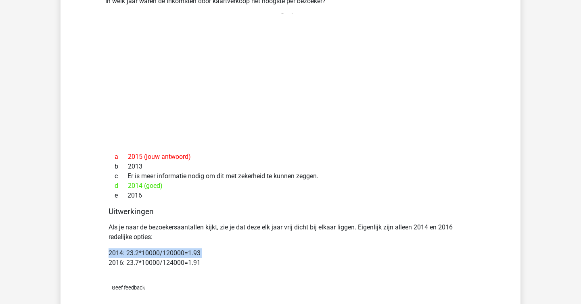
click at [308, 254] on p "2014: 23.2*10000/120000=1.93 2016: 23.7*10000/124000=1.91" at bounding box center [291, 258] width 364 height 19
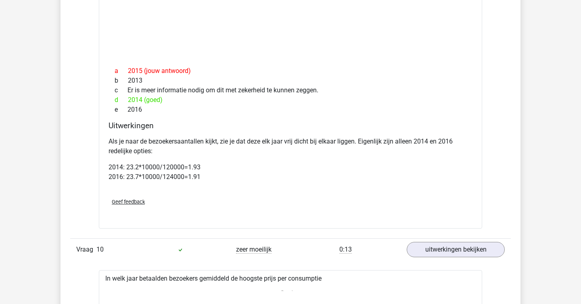
scroll to position [3451, 0]
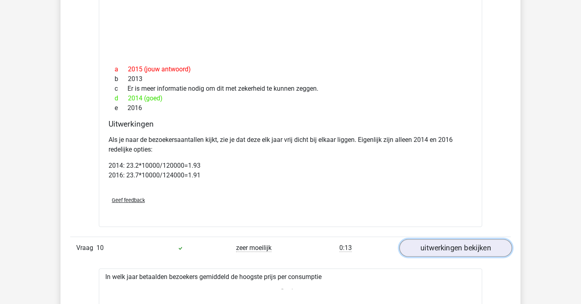
click at [308, 247] on link "uitwerkingen bekijken" at bounding box center [456, 248] width 113 height 18
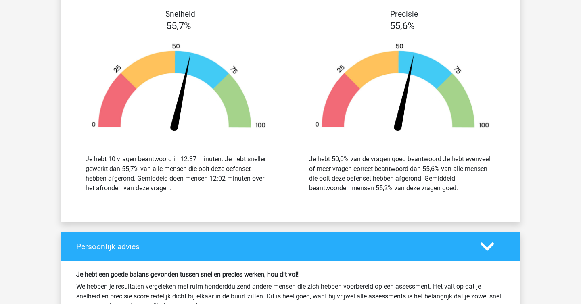
scroll to position [3777, 0]
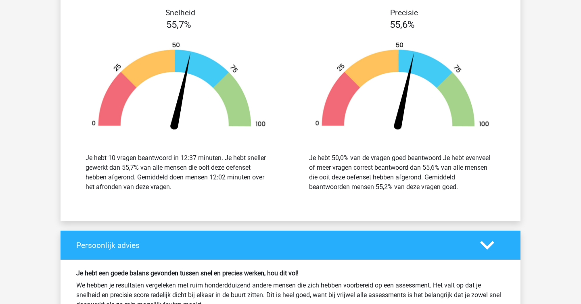
click at [308, 173] on div "Je hebt 50,0% van de vragen goed beantwoord Je hebt evenveel of meer vragen cor…" at bounding box center [402, 172] width 187 height 39
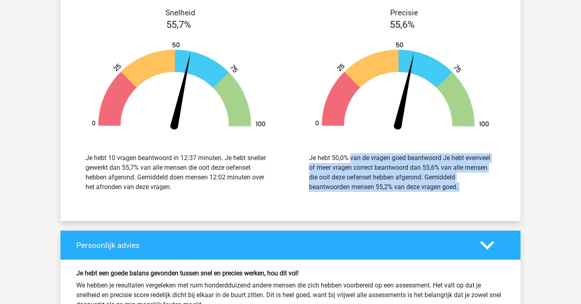
click at [308, 173] on div "Je hebt 50,0% van de vragen goed beantwoord Je hebt evenveel of meer vragen cor…" at bounding box center [402, 172] width 187 height 39
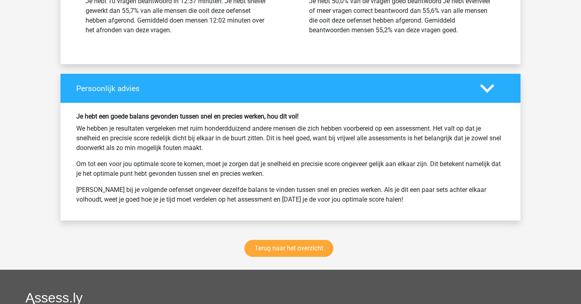
scroll to position [3935, 0]
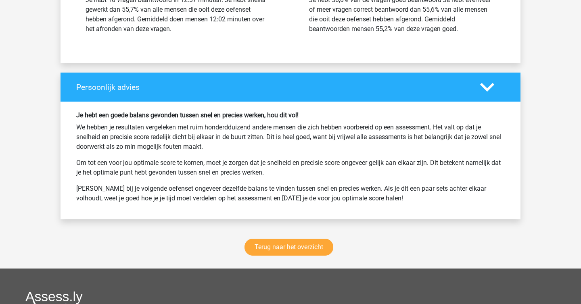
click at [308, 173] on p "Om tot een voor jou optimale score te komen, moet je zorgen dat je snelheid en …" at bounding box center [290, 167] width 429 height 19
click at [258, 247] on link "Terug naar het overzicht" at bounding box center [289, 247] width 89 height 17
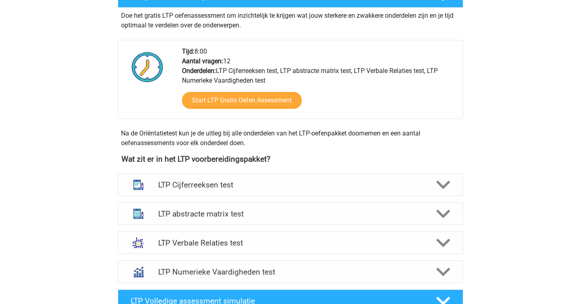
scroll to position [187, 0]
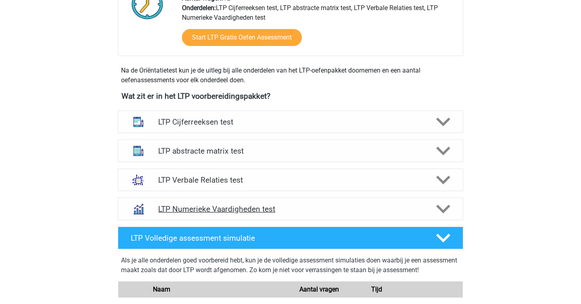
click at [246, 206] on h4 "LTP Numerieke Vaardigheden test" at bounding box center [290, 209] width 264 height 9
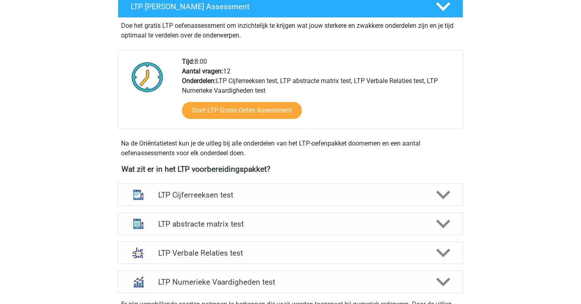
scroll to position [0, 0]
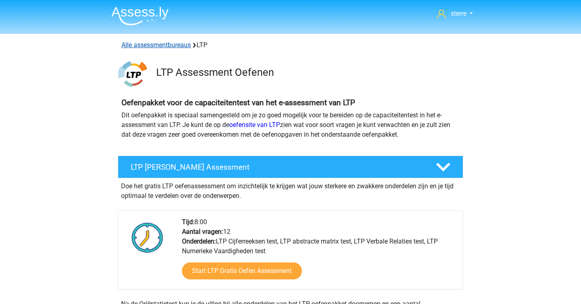
click at [145, 46] on link "Alle assessmentbureaus" at bounding box center [156, 45] width 69 height 8
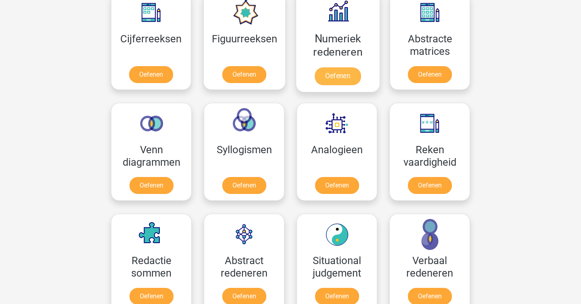
scroll to position [797, 0]
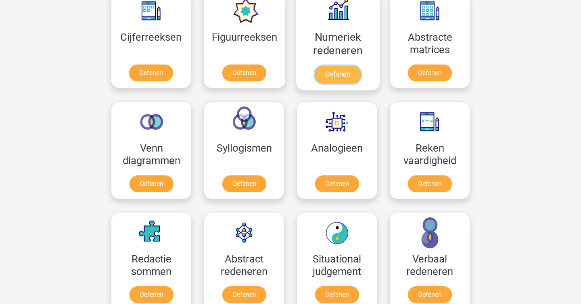
click at [322, 66] on link "Oefenen" at bounding box center [338, 75] width 46 height 18
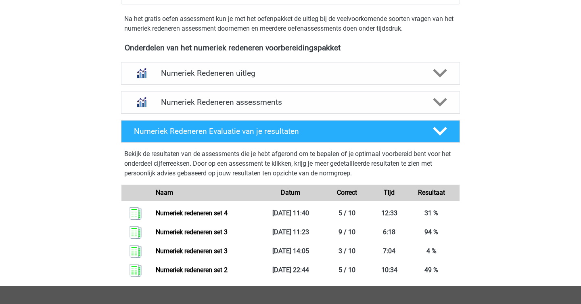
scroll to position [282, 0]
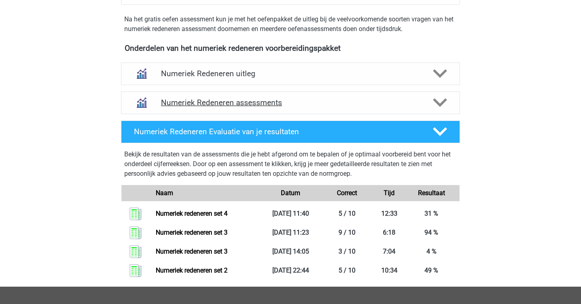
click at [234, 96] on div "Numeriek Redeneren assessments" at bounding box center [290, 103] width 339 height 23
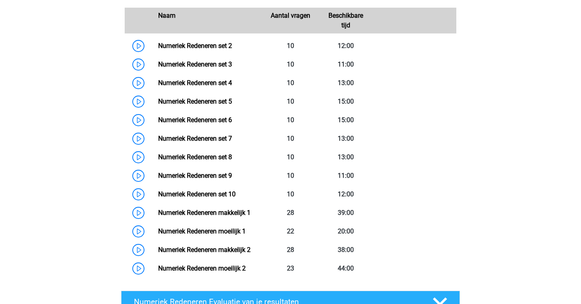
scroll to position [433, 0]
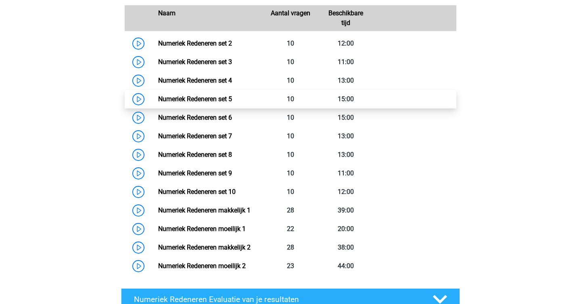
click at [214, 97] on link "Numeriek Redeneren set 5" at bounding box center [195, 99] width 74 height 8
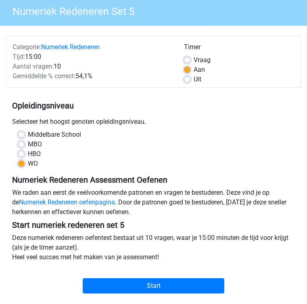
scroll to position [56, 0]
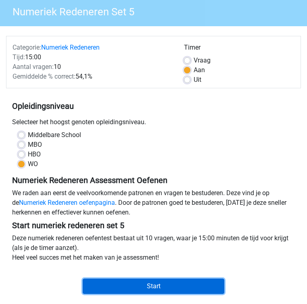
click at [179, 281] on input "Start" at bounding box center [154, 286] width 142 height 15
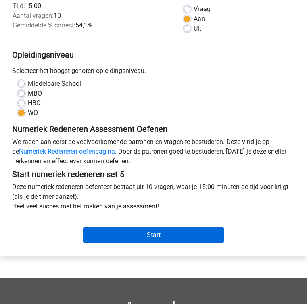
scroll to position [108, 0]
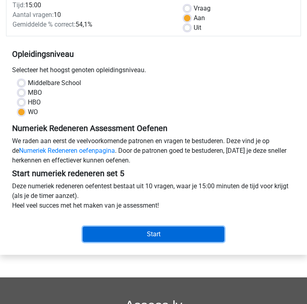
click at [170, 240] on input "Start" at bounding box center [154, 234] width 142 height 15
click at [193, 238] on input "Start" at bounding box center [154, 234] width 142 height 15
click at [200, 236] on input "Start" at bounding box center [154, 234] width 142 height 15
click at [158, 234] on input "Start" at bounding box center [154, 234] width 142 height 15
click at [153, 230] on input "Start" at bounding box center [154, 234] width 142 height 15
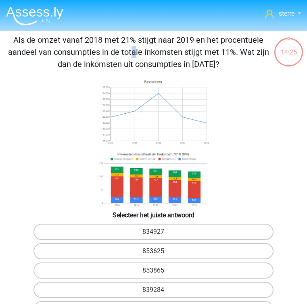
click at [218, 41] on p "Als de omzet vanaf 2018 met 21% stijgt naar 2019 en het procentuele aandeel van…" at bounding box center [138, 52] width 271 height 36
copy p
click at [220, 47] on p "Als de omzet vanaf 2018 met 21% stijgt naar 2019 en het procentuele aandeel van…" at bounding box center [138, 52] width 271 height 36
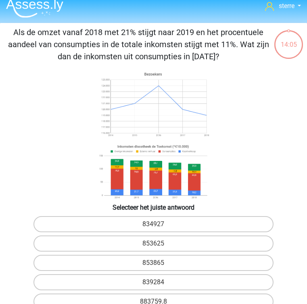
scroll to position [13, 0]
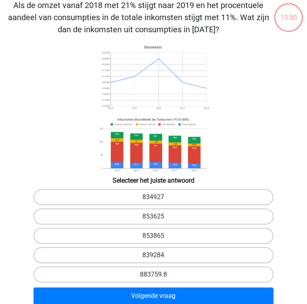
scroll to position [31, 0]
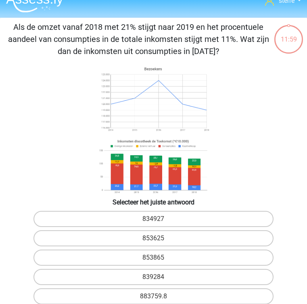
scroll to position [4, 0]
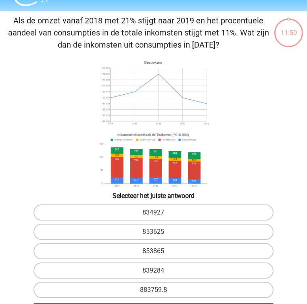
scroll to position [21, 0]
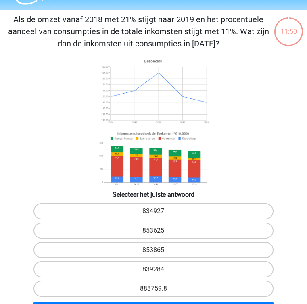
click at [231, 139] on icon at bounding box center [153, 122] width 294 height 133
click at [193, 172] on image at bounding box center [153, 160] width 114 height 60
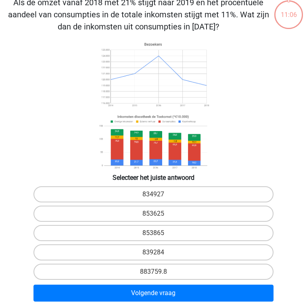
scroll to position [38, 0]
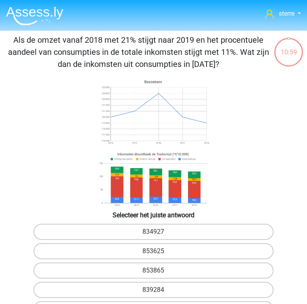
click at [160, 171] on image at bounding box center [153, 180] width 114 height 60
click at [160, 237] on label "834927" at bounding box center [154, 232] width 240 height 16
click at [159, 237] on input "834927" at bounding box center [156, 234] width 5 height 5
radio input "true"
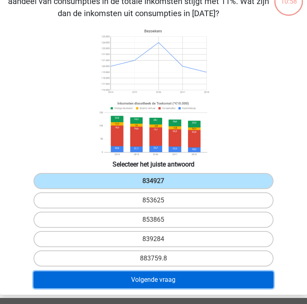
click at [170, 276] on button "Volgende vraag" at bounding box center [154, 280] width 240 height 17
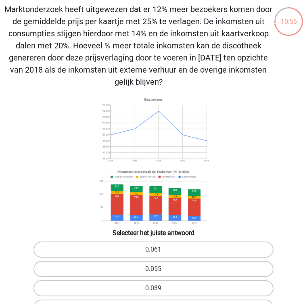
scroll to position [10, 0]
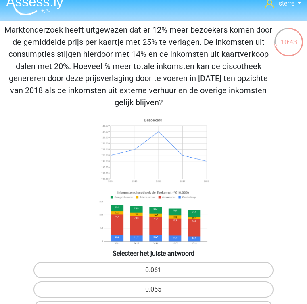
drag, startPoint x: 72, startPoint y: 63, endPoint x: 269, endPoint y: 97, distance: 199.7
click at [270, 98] on p "Marktonderzoek heeft uitgewezen dat er 12% meer bezoekers komen door de gemidde…" at bounding box center [138, 66] width 271 height 85
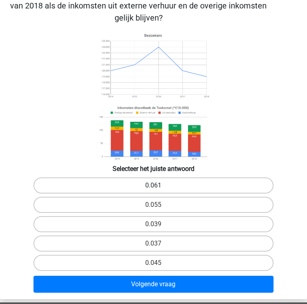
click at [179, 191] on label "0.061" at bounding box center [154, 186] width 240 height 16
click at [159, 191] on input "0.061" at bounding box center [156, 188] width 5 height 5
radio input "true"
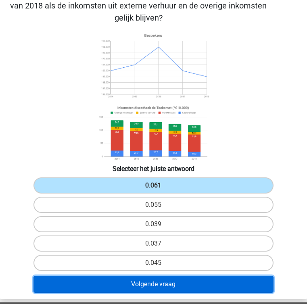
click at [189, 283] on button "Volgende vraag" at bounding box center [154, 284] width 240 height 17
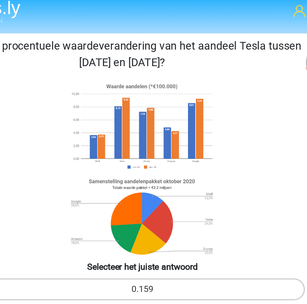
scroll to position [0, 0]
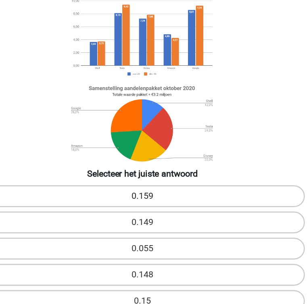
click at [216, 220] on label "0.159" at bounding box center [154, 220] width 240 height 16
click at [159, 220] on input "0.159" at bounding box center [156, 222] width 5 height 5
radio input "true"
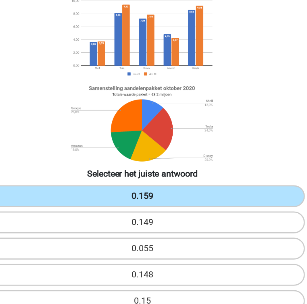
click at [216, 220] on label "0.159" at bounding box center [154, 220] width 240 height 16
click at [159, 220] on input "0.159" at bounding box center [156, 222] width 5 height 5
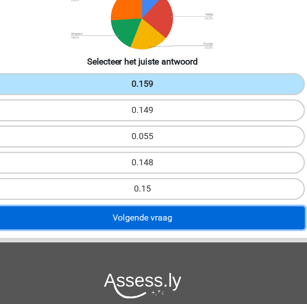
click at [179, 239] on button "Volgende vraag" at bounding box center [154, 240] width 240 height 17
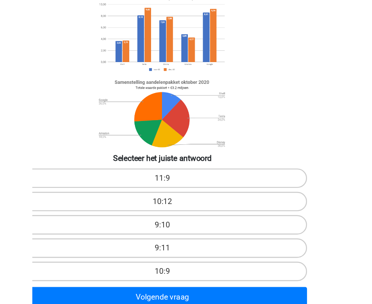
scroll to position [22, 0]
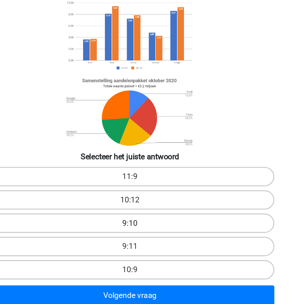
click at [157, 235] on label "9:10" at bounding box center [154, 237] width 240 height 16
click at [157, 237] on input "9:10" at bounding box center [156, 239] width 5 height 5
radio input "true"
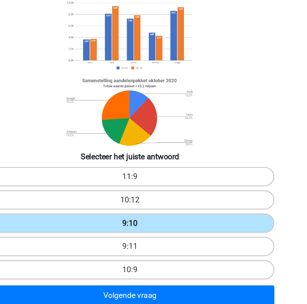
click at [157, 235] on label "9:10" at bounding box center [154, 237] width 240 height 16
click at [157, 237] on input "9:10" at bounding box center [156, 239] width 5 height 5
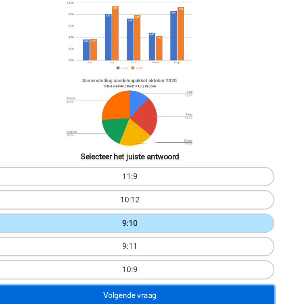
click at [176, 295] on button "Volgende vraag" at bounding box center [154, 297] width 240 height 17
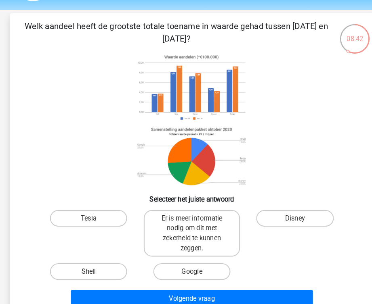
scroll to position [23, 0]
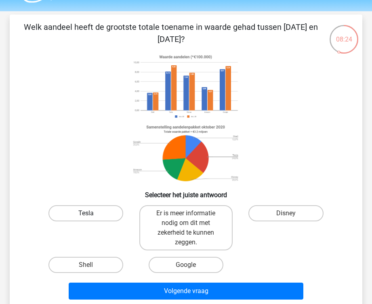
click at [83, 213] on label "Tesla" at bounding box center [85, 214] width 75 height 16
click at [86, 214] on input "Tesla" at bounding box center [88, 216] width 5 height 5
radio input "true"
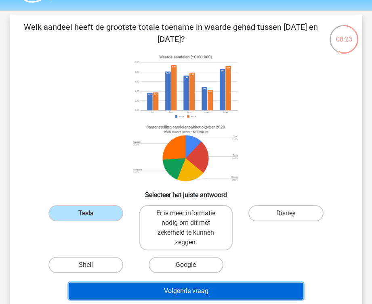
click at [228, 297] on button "Volgende vraag" at bounding box center [186, 291] width 235 height 17
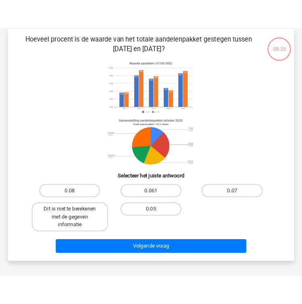
scroll to position [37, 0]
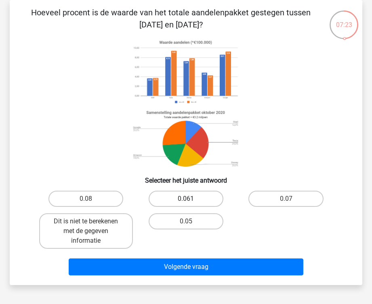
click at [201, 200] on label "0.061" at bounding box center [186, 199] width 75 height 16
click at [191, 200] on input "0.061" at bounding box center [188, 201] width 5 height 5
radio input "true"
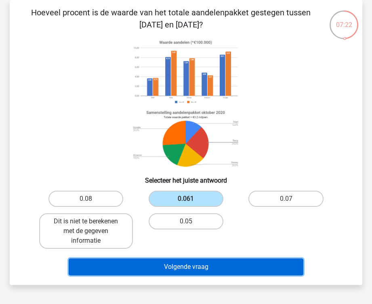
click at [227, 264] on button "Volgende vraag" at bounding box center [186, 267] width 235 height 17
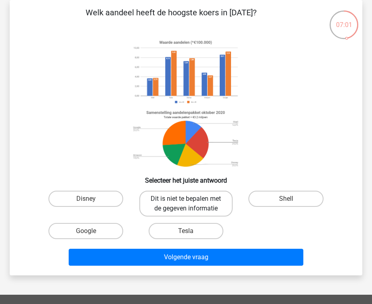
click at [195, 206] on label "Dit is niet te bepalen met de gegeven informatie" at bounding box center [186, 204] width 94 height 26
click at [191, 204] on input "Dit is niet te bepalen met de gegeven informatie" at bounding box center [188, 201] width 5 height 5
radio input "true"
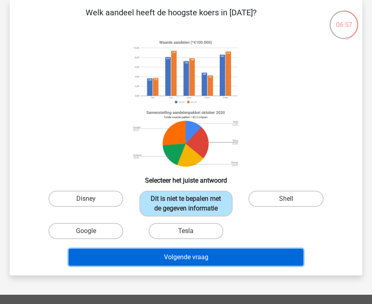
click at [215, 254] on button "Volgende vraag" at bounding box center [186, 257] width 235 height 17
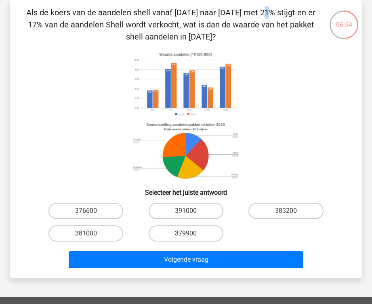
click at [96, 10] on p "Als de koers van de aandelen shell vanaf [DATE] naar [DATE] met 21% stijgt en e…" at bounding box center [171, 24] width 296 height 36
copy p
click at [96, 10] on p "Als de koers van de aandelen shell vanaf [DATE] naar [DATE] met 21% stijgt en e…" at bounding box center [171, 24] width 296 height 36
click at [76, 65] on icon at bounding box center [186, 115] width 314 height 133
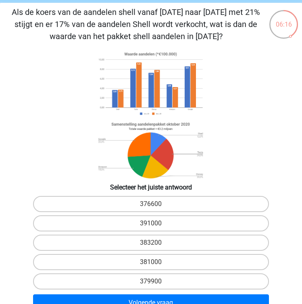
scroll to position [34, 0]
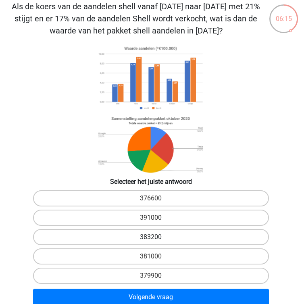
click at [180, 242] on label "383200" at bounding box center [151, 237] width 236 height 16
click at [157, 242] on input "383200" at bounding box center [153, 239] width 5 height 5
radio input "true"
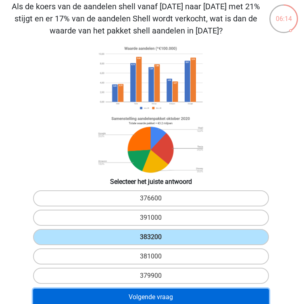
click at [174, 302] on button "Volgende vraag" at bounding box center [151, 297] width 236 height 17
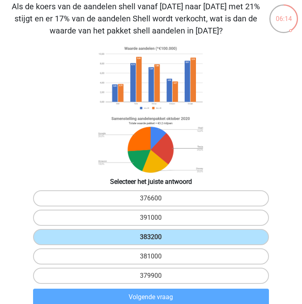
scroll to position [31, 0]
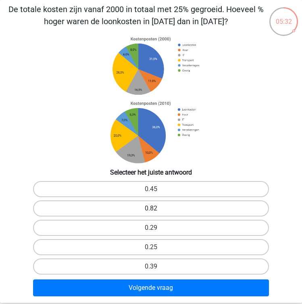
click at [204, 203] on label "0.82" at bounding box center [151, 209] width 236 height 16
click at [157, 209] on input "0.82" at bounding box center [153, 211] width 5 height 5
radio input "true"
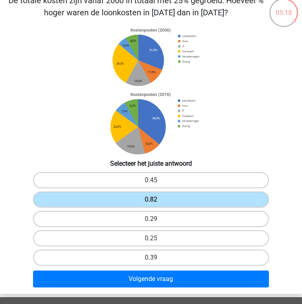
scroll to position [40, 0]
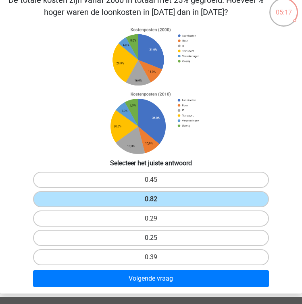
click at [189, 241] on label "0.25" at bounding box center [151, 238] width 236 height 16
click at [157, 241] on input "0.25" at bounding box center [153, 240] width 5 height 5
radio input "true"
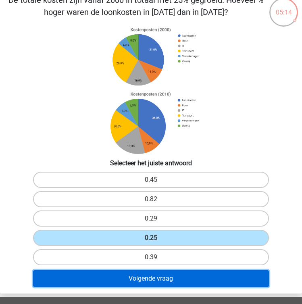
click at [191, 277] on button "Volgende vraag" at bounding box center [151, 279] width 236 height 17
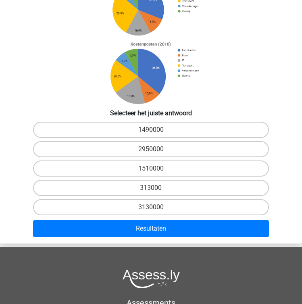
scroll to position [104, 0]
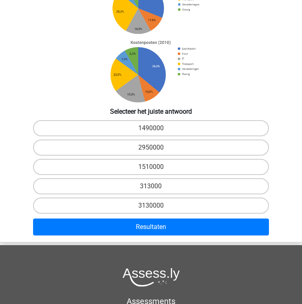
click at [161, 157] on div "1510000" at bounding box center [151, 166] width 302 height 19
click at [165, 161] on label "1510000" at bounding box center [151, 167] width 236 height 16
click at [157, 167] on input "1510000" at bounding box center [153, 169] width 5 height 5
radio input "true"
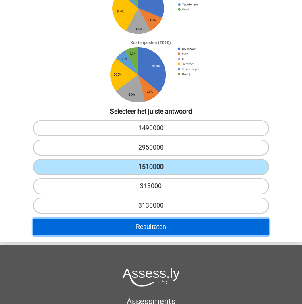
click at [190, 226] on button "Resultaten" at bounding box center [151, 227] width 236 height 17
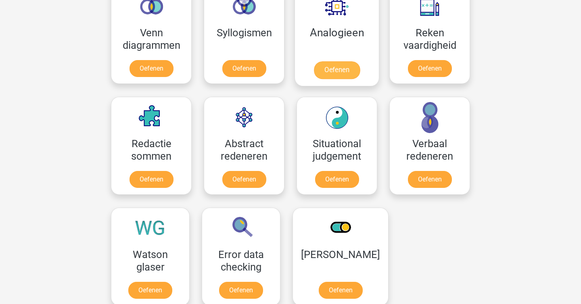
scroll to position [504, 0]
click at [340, 61] on link "Oefenen" at bounding box center [337, 70] width 46 height 18
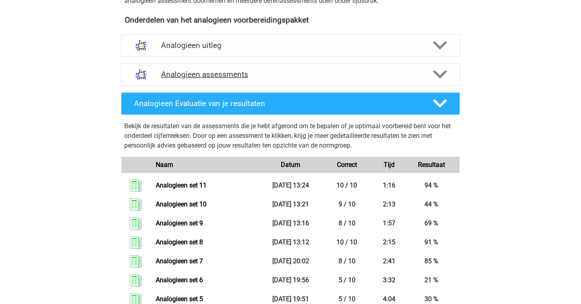
click at [223, 65] on div "Analogieen assessments" at bounding box center [290, 74] width 339 height 23
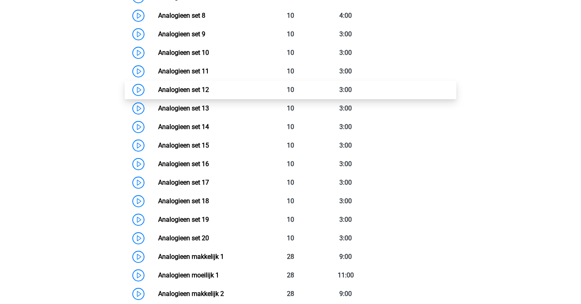
scroll to position [532, 0]
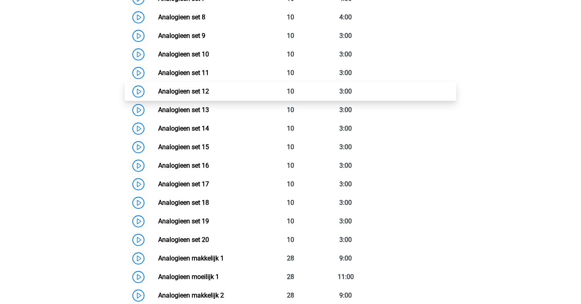
click at [197, 92] on link "Analogieen set 12" at bounding box center [183, 92] width 51 height 8
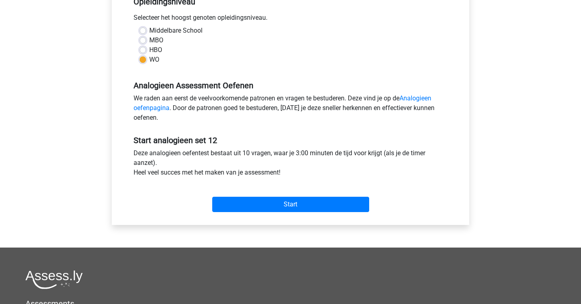
scroll to position [181, 0]
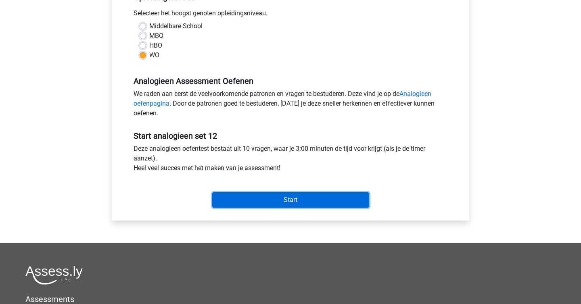
click at [279, 202] on input "Start" at bounding box center [290, 200] width 157 height 15
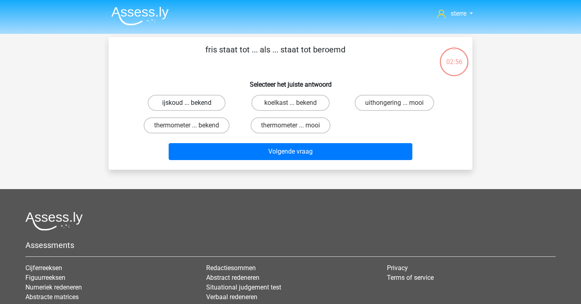
click at [199, 99] on label "ijskoud ... bekend" at bounding box center [187, 103] width 78 height 16
click at [192, 103] on input "ijskoud ... bekend" at bounding box center [189, 105] width 5 height 5
radio input "true"
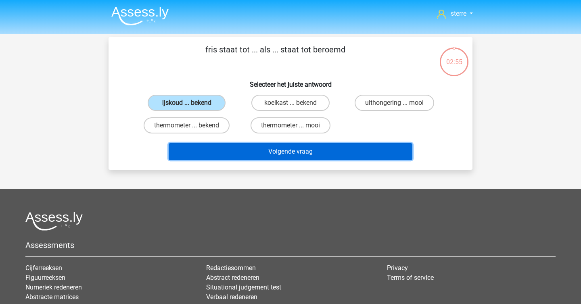
click at [287, 154] on button "Volgende vraag" at bounding box center [291, 151] width 244 height 17
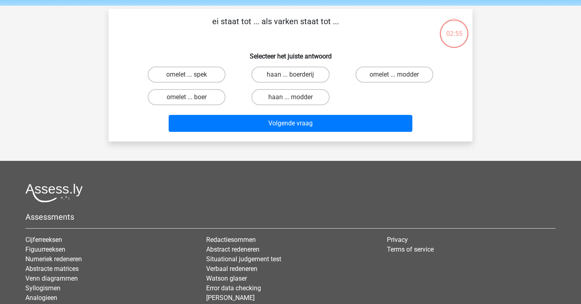
scroll to position [26, 0]
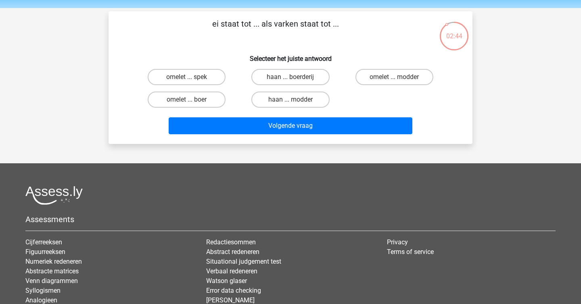
click at [189, 78] on input "omelet ... spek" at bounding box center [189, 79] width 5 height 5
radio input "true"
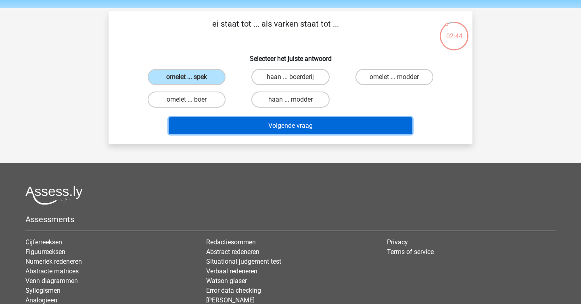
click at [260, 126] on button "Volgende vraag" at bounding box center [291, 125] width 244 height 17
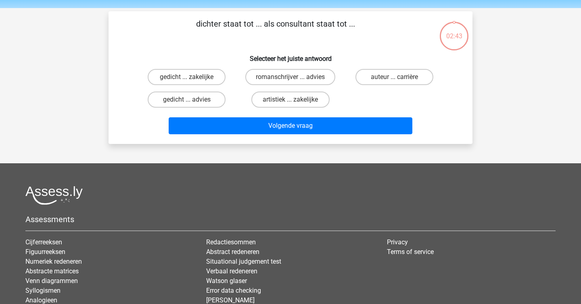
scroll to position [37, 0]
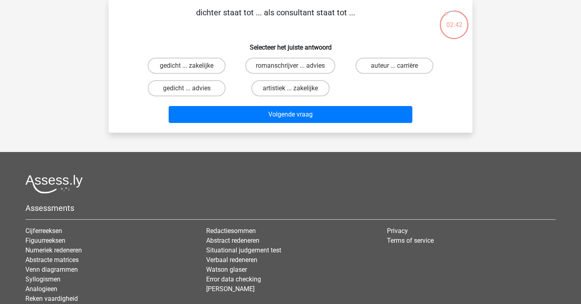
click at [221, 12] on p "dichter staat tot ... als consultant staat tot ..." at bounding box center [276, 18] width 308 height 24
copy p
click at [221, 12] on p "dichter staat tot ... als consultant staat tot ..." at bounding box center [276, 18] width 308 height 24
click at [199, 84] on label "gedicht ... advies" at bounding box center [187, 88] width 78 height 16
click at [192, 88] on input "gedicht ... advies" at bounding box center [189, 90] width 5 height 5
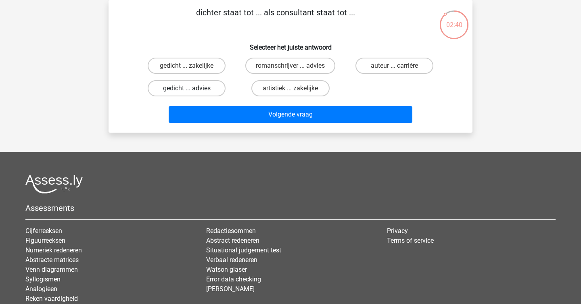
radio input "true"
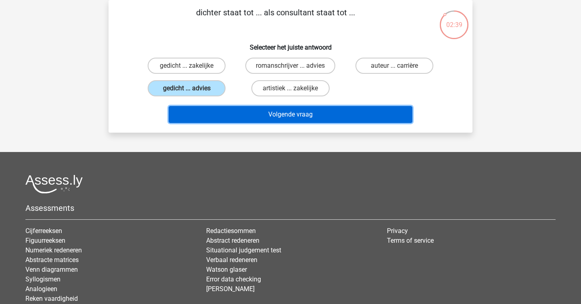
click at [239, 108] on button "Volgende vraag" at bounding box center [291, 114] width 244 height 17
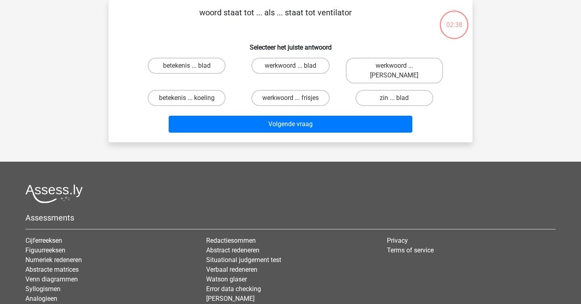
click at [241, 12] on p "woord staat tot ... als ... staat tot ventilator" at bounding box center [276, 18] width 308 height 24
click at [243, 14] on p "woord staat tot ... als ... staat tot ventilator" at bounding box center [276, 18] width 308 height 24
copy p
click at [252, 34] on div "woord staat tot ... als ... staat tot ventilator Selecteer het juiste antwoord …" at bounding box center [291, 71] width 358 height 130
click at [296, 65] on label "werkwoord ... blad" at bounding box center [291, 66] width 78 height 16
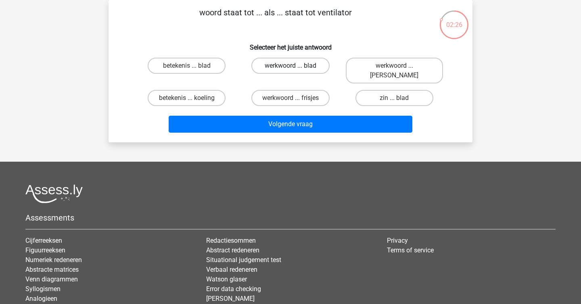
click at [296, 66] on input "werkwoord ... blad" at bounding box center [293, 68] width 5 height 5
radio input "true"
click at [208, 72] on label "betekenis ... blad" at bounding box center [187, 66] width 78 height 16
click at [192, 71] on input "betekenis ... blad" at bounding box center [189, 68] width 5 height 5
radio input "true"
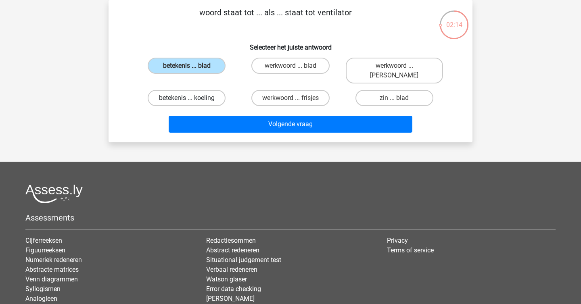
click at [198, 90] on label "betekenis ... koeling" at bounding box center [187, 98] width 78 height 16
click at [192, 98] on input "betekenis ... koeling" at bounding box center [189, 100] width 5 height 5
radio input "true"
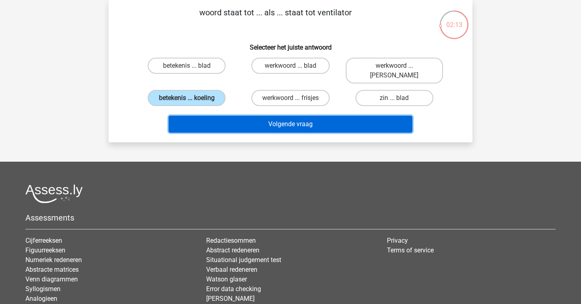
click at [254, 116] on button "Volgende vraag" at bounding box center [291, 124] width 244 height 17
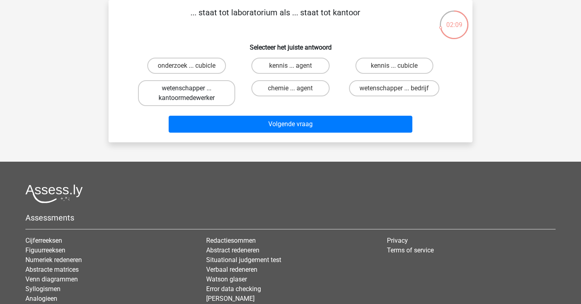
click at [193, 98] on label "wetenschapper ... kantoormedewerker" at bounding box center [186, 93] width 97 height 26
click at [192, 94] on input "wetenschapper ... kantoormedewerker" at bounding box center [189, 90] width 5 height 5
radio input "true"
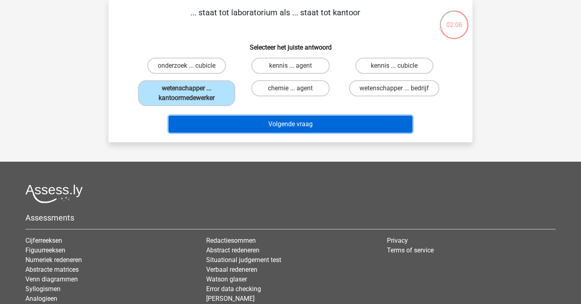
click at [249, 129] on button "Volgende vraag" at bounding box center [291, 124] width 244 height 17
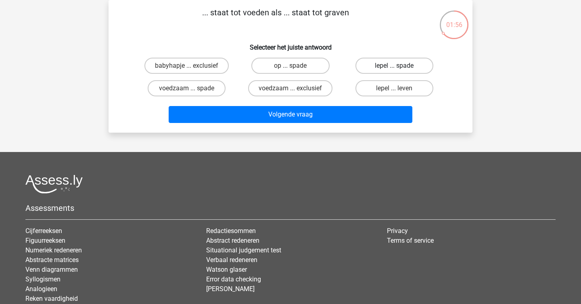
click at [392, 65] on label "lepel ... spade" at bounding box center [395, 66] width 78 height 16
click at [394, 66] on input "lepel ... spade" at bounding box center [396, 68] width 5 height 5
radio input "true"
click at [299, 67] on label "op ... spade" at bounding box center [291, 66] width 78 height 16
click at [296, 67] on input "op ... spade" at bounding box center [293, 68] width 5 height 5
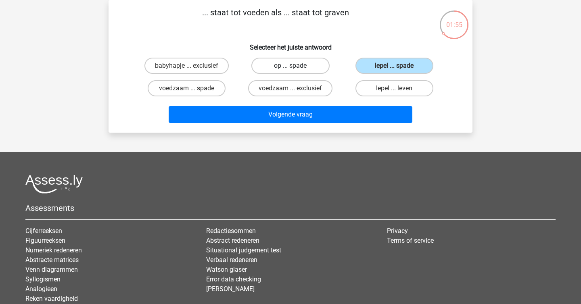
radio input "true"
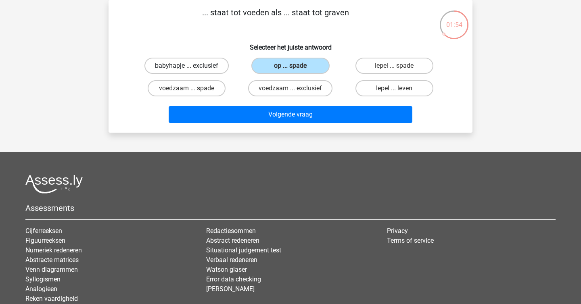
click at [201, 64] on label "babyhapje ... exclusief" at bounding box center [187, 66] width 84 height 16
click at [192, 66] on input "babyhapje ... exclusief" at bounding box center [189, 68] width 5 height 5
radio input "true"
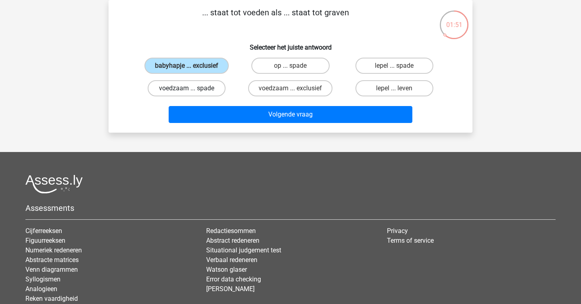
click at [207, 88] on label "voedzaam ... spade" at bounding box center [187, 88] width 78 height 16
click at [192, 88] on input "voedzaam ... spade" at bounding box center [189, 90] width 5 height 5
radio input "true"
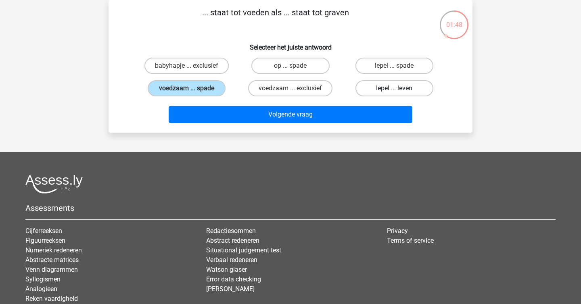
click at [409, 89] on label "lepel ... leven" at bounding box center [395, 88] width 78 height 16
click at [400, 89] on input "lepel ... leven" at bounding box center [396, 90] width 5 height 5
radio input "true"
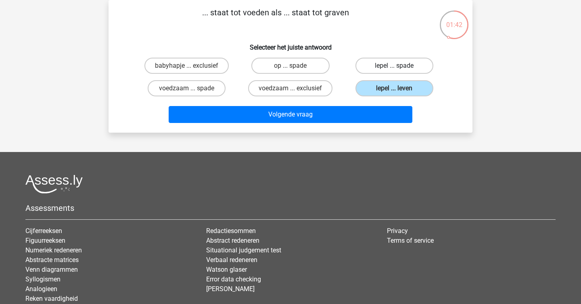
click at [397, 65] on label "lepel ... spade" at bounding box center [395, 66] width 78 height 16
click at [397, 66] on input "lepel ... spade" at bounding box center [396, 68] width 5 height 5
radio input "true"
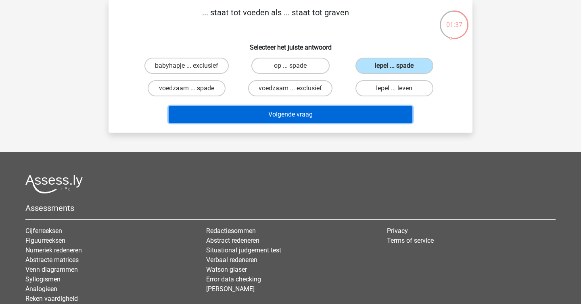
click at [375, 120] on button "Volgende vraag" at bounding box center [291, 114] width 244 height 17
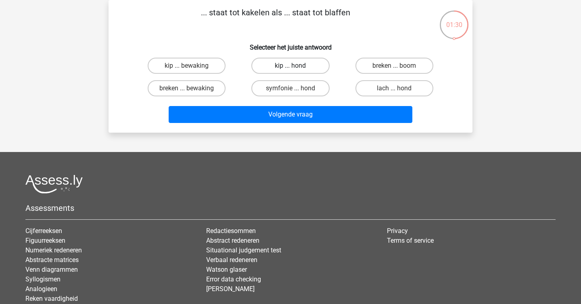
click at [273, 68] on label "kip ... hond" at bounding box center [291, 66] width 78 height 16
click at [291, 68] on input "kip ... hond" at bounding box center [293, 68] width 5 height 5
radio input "true"
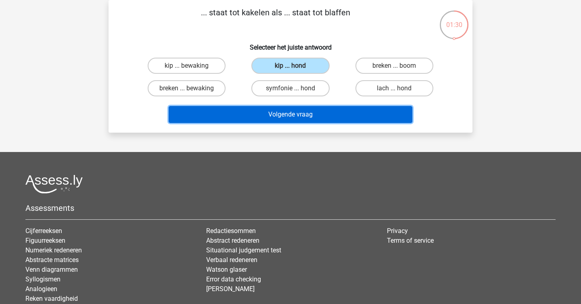
click at [299, 113] on button "Volgende vraag" at bounding box center [291, 114] width 244 height 17
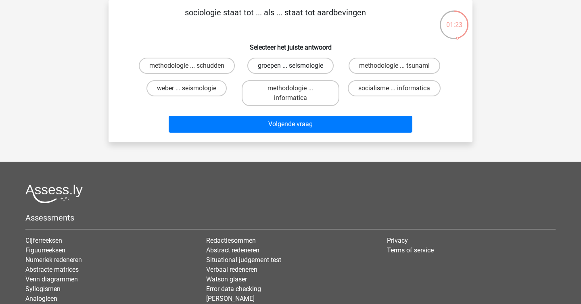
click at [284, 61] on label "groepen ... seismologie" at bounding box center [290, 66] width 86 height 16
click at [291, 66] on input "groepen ... seismologie" at bounding box center [293, 68] width 5 height 5
radio input "true"
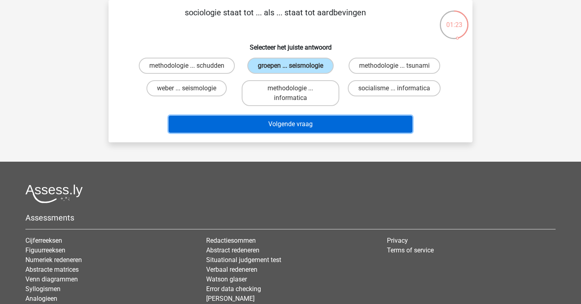
click at [322, 118] on button "Volgende vraag" at bounding box center [291, 124] width 244 height 17
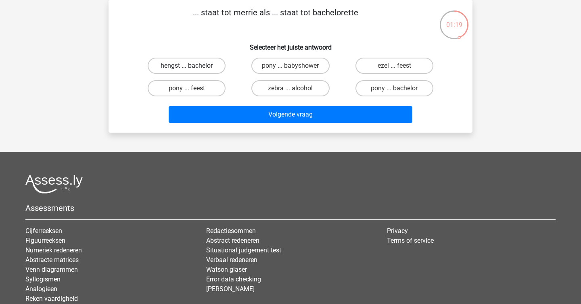
click at [199, 62] on label "hengst ... bachelor" at bounding box center [187, 66] width 78 height 16
click at [192, 66] on input "hengst ... bachelor" at bounding box center [189, 68] width 5 height 5
radio input "true"
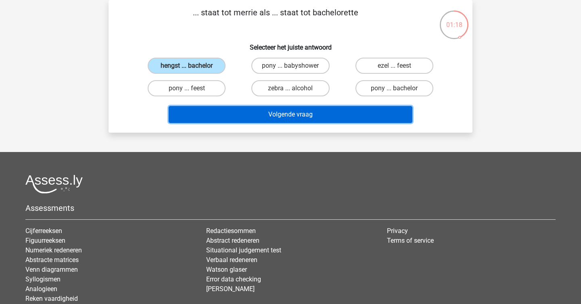
click at [295, 115] on button "Volgende vraag" at bounding box center [291, 114] width 244 height 17
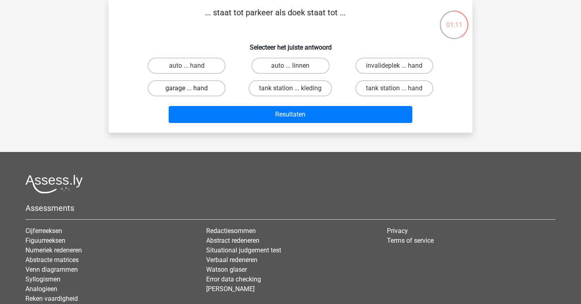
click at [200, 94] on label "garage ... hand" at bounding box center [187, 88] width 78 height 16
click at [192, 94] on input "garage ... hand" at bounding box center [189, 90] width 5 height 5
radio input "true"
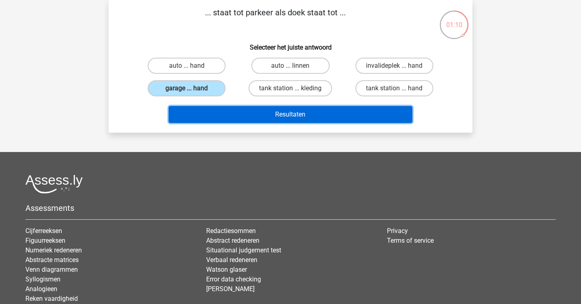
click at [236, 113] on button "Resultaten" at bounding box center [291, 114] width 244 height 17
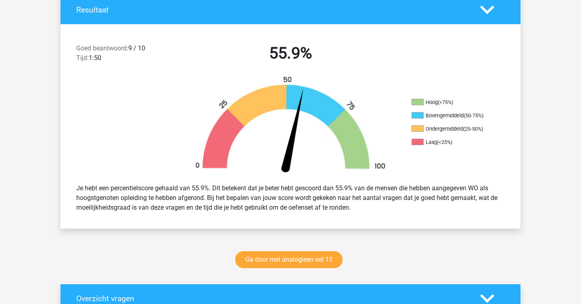
scroll to position [182, 0]
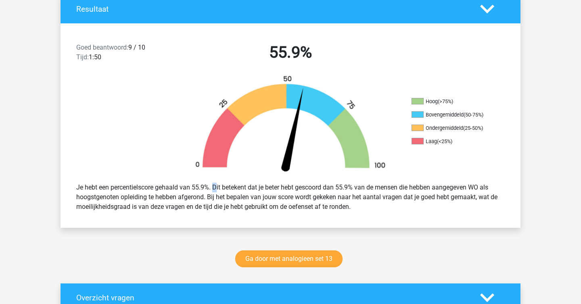
click at [214, 188] on div "Je hebt een percentielscore gehaald van 55.9%. Dit betekent dat je beter hebt g…" at bounding box center [290, 198] width 441 height 36
copy div
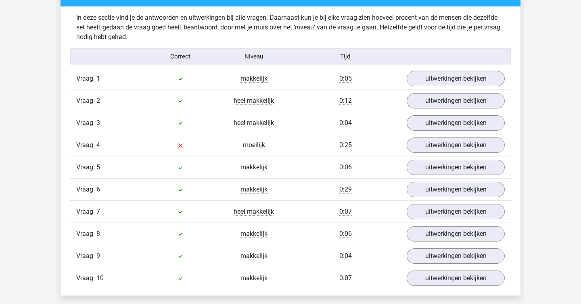
scroll to position [493, 0]
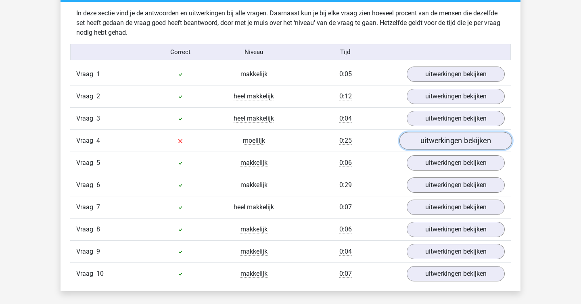
click at [439, 148] on link "uitwerkingen bekijken" at bounding box center [456, 141] width 113 height 18
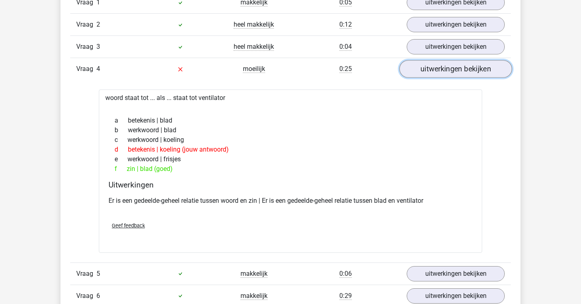
scroll to position [566, 0]
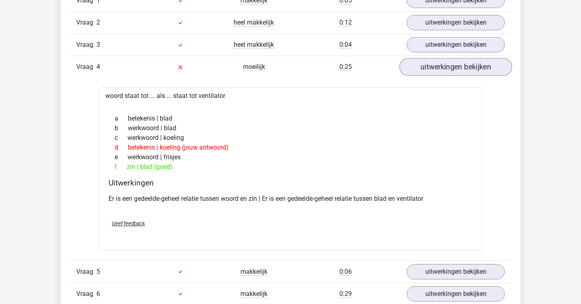
click at [439, 148] on div "d betekenis | koeling (jouw antwoord)" at bounding box center [291, 148] width 364 height 10
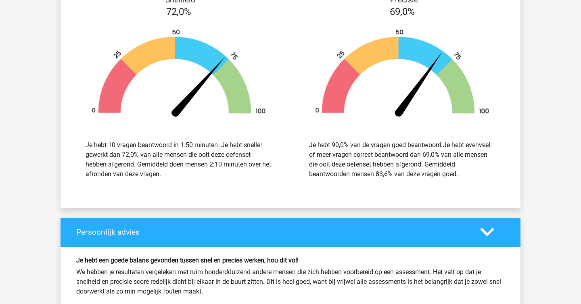
scroll to position [1041, 0]
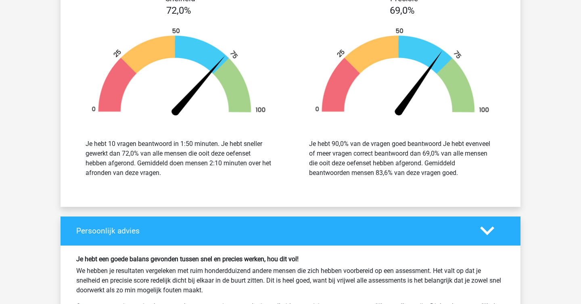
drag, startPoint x: 193, startPoint y: 151, endPoint x: 224, endPoint y: 194, distance: 52.8
click at [224, 194] on div "Snelheid 72,0% Je hebt 10 vragen beantwoord in 1:50 minuten. Je hebt sneller ge…" at bounding box center [291, 90] width 460 height 213
drag, startPoint x: 392, startPoint y: 193, endPoint x: 139, endPoint y: 146, distance: 257.1
click at [139, 146] on div "Snelheid 72,0% Je hebt 10 vragen beantwoord in 1:50 minuten. Je hebt sneller ge…" at bounding box center [291, 90] width 460 height 213
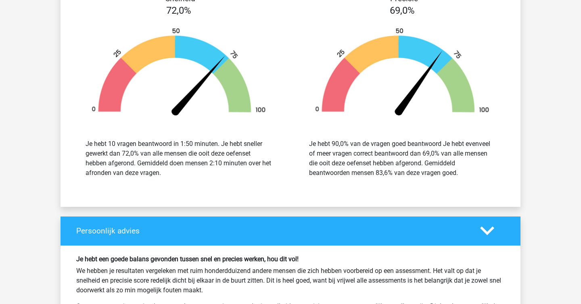
click at [139, 146] on div "Je hebt 10 vragen beantwoord in 1:50 minuten. Je hebt sneller gewerkt dan 72,0%…" at bounding box center [179, 158] width 187 height 39
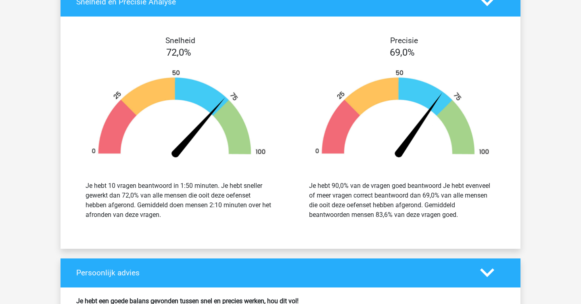
scroll to position [998, 0]
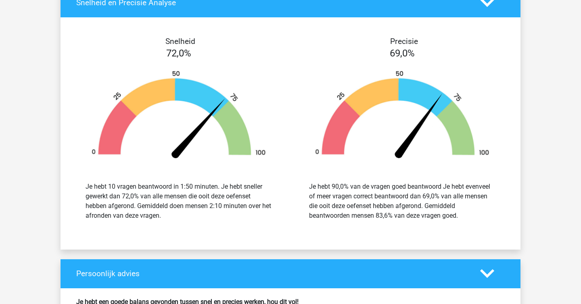
click at [139, 145] on img at bounding box center [178, 116] width 199 height 92
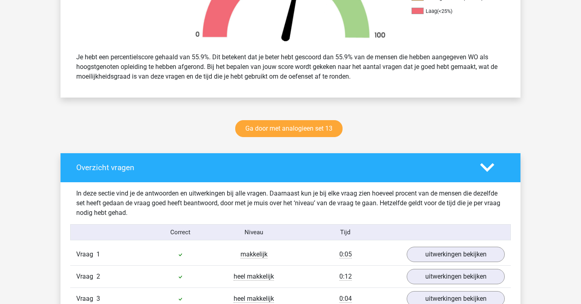
scroll to position [312, 0]
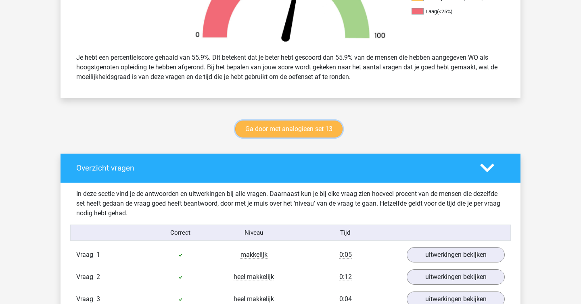
click at [312, 134] on link "Ga door met analogieen set 13" at bounding box center [288, 129] width 107 height 17
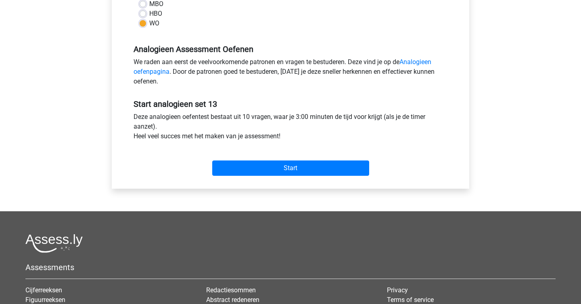
scroll to position [214, 0]
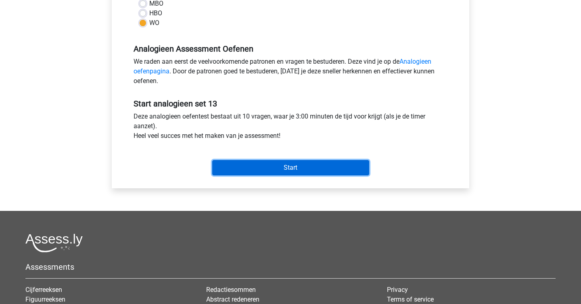
click at [298, 171] on input "Start" at bounding box center [290, 167] width 157 height 15
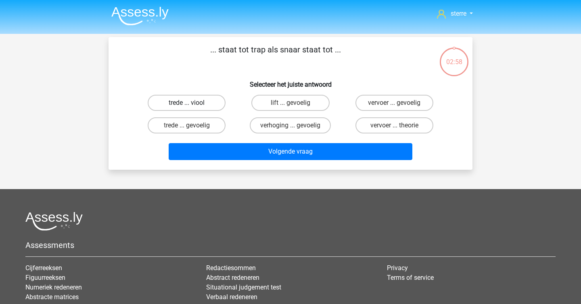
click at [203, 96] on label "trede ... viool" at bounding box center [187, 103] width 78 height 16
click at [192, 103] on input "trede ... viool" at bounding box center [189, 105] width 5 height 5
radio input "true"
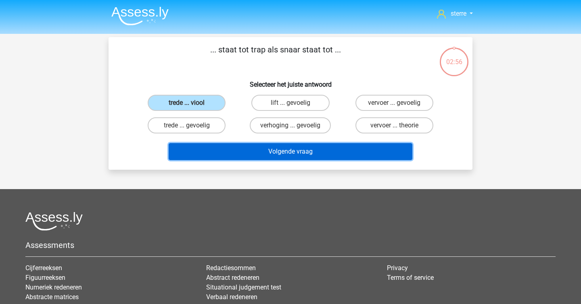
click at [274, 149] on button "Volgende vraag" at bounding box center [291, 151] width 244 height 17
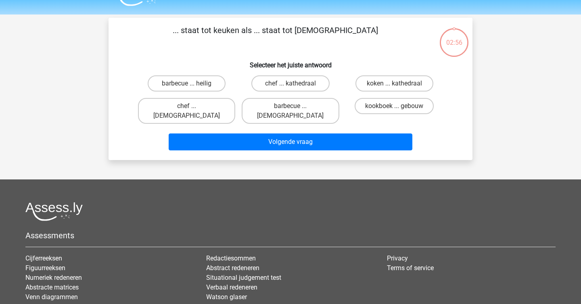
scroll to position [37, 0]
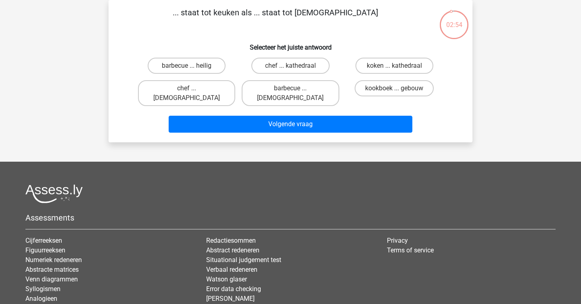
click at [247, 10] on p "... staat tot keuken als ... staat tot [DEMOGRAPHIC_DATA]" at bounding box center [276, 18] width 308 height 24
copy p
click at [247, 10] on p "... staat tot keuken als ... staat tot [DEMOGRAPHIC_DATA]" at bounding box center [276, 18] width 308 height 24
click at [197, 86] on label "chef ... [DEMOGRAPHIC_DATA]" at bounding box center [186, 93] width 97 height 26
click at [192, 88] on input "chef ... [DEMOGRAPHIC_DATA]" at bounding box center [189, 90] width 5 height 5
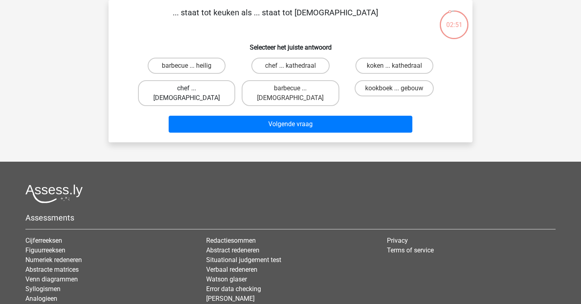
radio input "true"
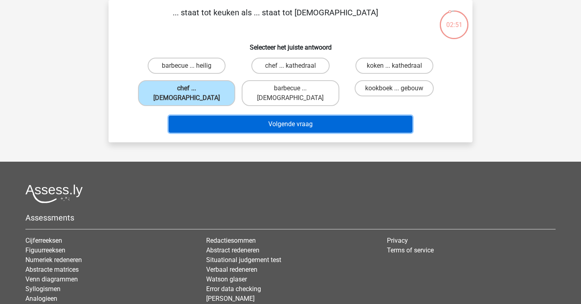
click at [273, 116] on button "Volgende vraag" at bounding box center [291, 124] width 244 height 17
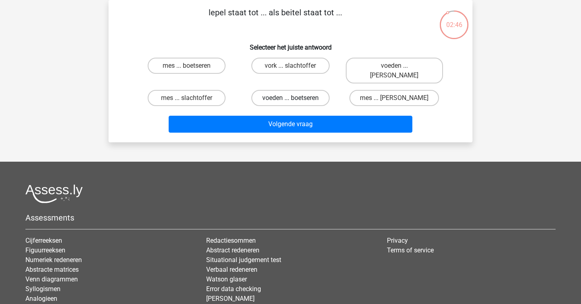
click at [302, 91] on label "voeden ... boetseren" at bounding box center [291, 98] width 78 height 16
click at [296, 98] on input "voeden ... boetseren" at bounding box center [293, 100] width 5 height 5
radio input "true"
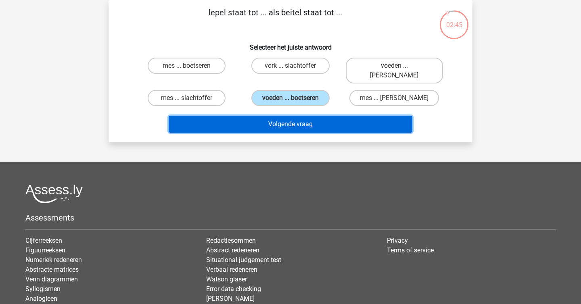
click at [325, 116] on button "Volgende vraag" at bounding box center [291, 124] width 244 height 17
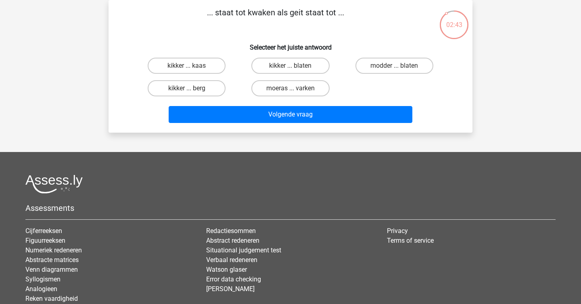
click at [242, 44] on h6 "Selecteer het juiste antwoord" at bounding box center [291, 44] width 338 height 14
click at [291, 71] on input "kikker ... blaten" at bounding box center [293, 68] width 5 height 5
radio input "true"
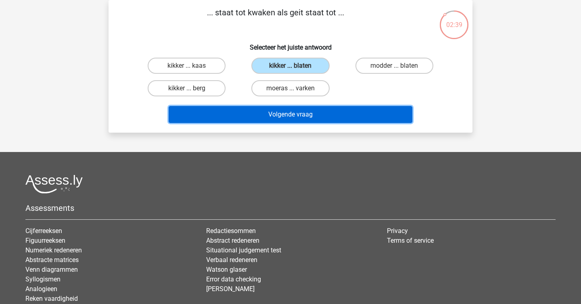
click at [318, 109] on button "Volgende vraag" at bounding box center [291, 114] width 244 height 17
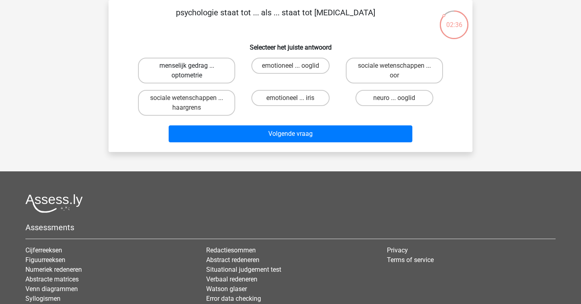
click at [221, 70] on label "menselijk gedrag ... optometrie" at bounding box center [186, 71] width 97 height 26
click at [192, 70] on input "menselijk gedrag ... optometrie" at bounding box center [189, 68] width 5 height 5
radio input "true"
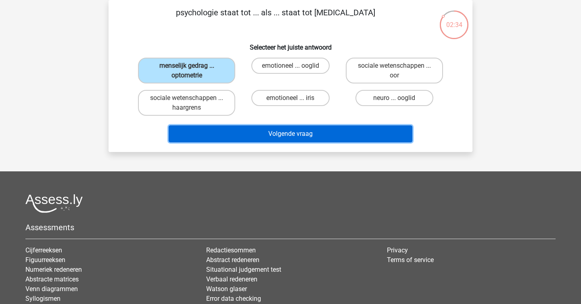
click at [332, 136] on button "Volgende vraag" at bounding box center [291, 134] width 244 height 17
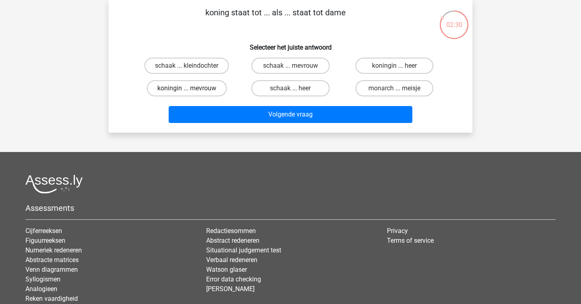
click at [212, 85] on label "koningin ... mevrouw" at bounding box center [187, 88] width 80 height 16
click at [192, 88] on input "koningin ... mevrouw" at bounding box center [189, 90] width 5 height 5
radio input "true"
click at [368, 68] on label "koningin ... heer" at bounding box center [395, 66] width 78 height 16
click at [394, 68] on input "koningin ... heer" at bounding box center [396, 68] width 5 height 5
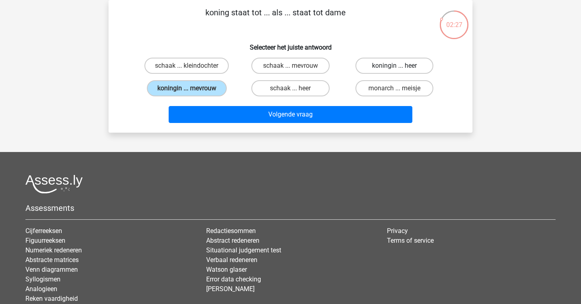
radio input "true"
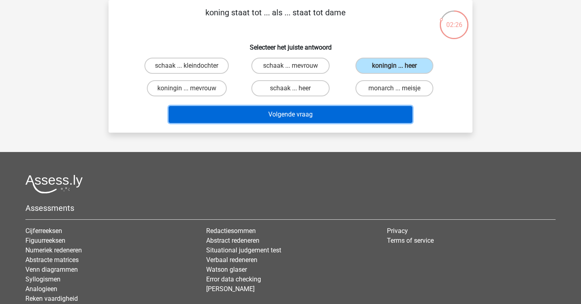
click at [349, 109] on button "Volgende vraag" at bounding box center [291, 114] width 244 height 17
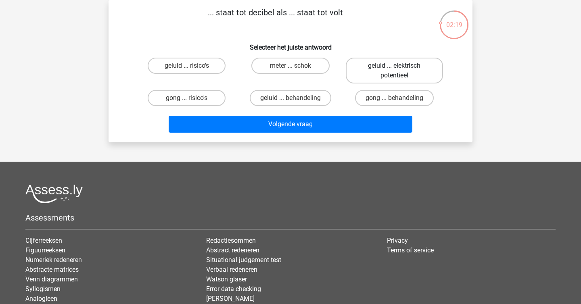
click at [374, 75] on label "geluid ... elektrisch potentieel" at bounding box center [394, 71] width 97 height 26
click at [394, 71] on input "geluid ... elektrisch potentieel" at bounding box center [396, 68] width 5 height 5
radio input "true"
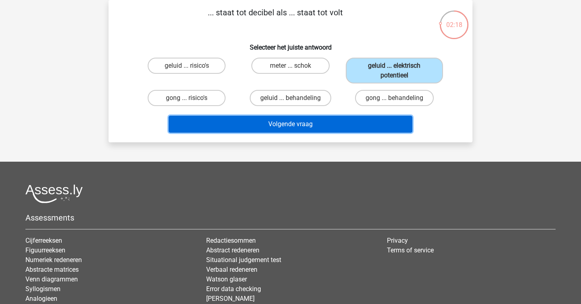
click at [360, 126] on button "Volgende vraag" at bounding box center [291, 124] width 244 height 17
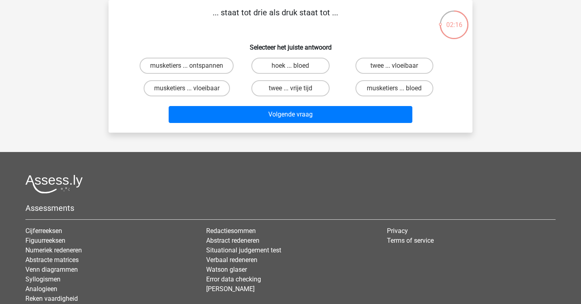
drag, startPoint x: 297, startPoint y: 10, endPoint x: 301, endPoint y: 10, distance: 4.4
click at [301, 10] on p "... staat tot drie als druk staat tot ..." at bounding box center [276, 18] width 308 height 24
copy p
click at [314, 25] on p "... staat tot drie als druk staat tot ..." at bounding box center [276, 18] width 308 height 24
click at [318, 84] on label "twee ... vrije tijd" at bounding box center [291, 88] width 78 height 16
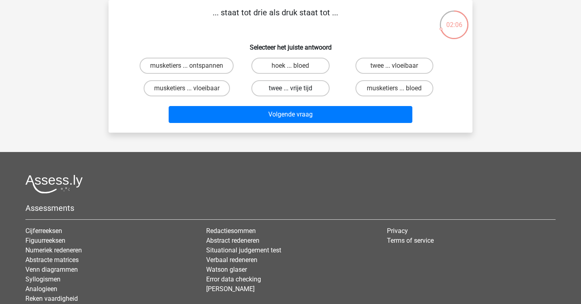
click at [296, 88] on input "twee ... vrije tijd" at bounding box center [293, 90] width 5 height 5
radio input "true"
click at [377, 71] on label "twee ... vloeibaar" at bounding box center [395, 66] width 78 height 16
click at [394, 71] on input "twee ... vloeibaar" at bounding box center [396, 68] width 5 height 5
radio input "true"
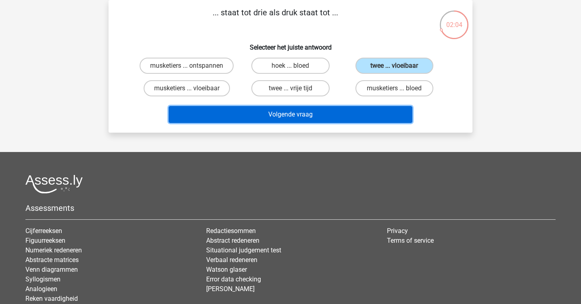
click at [339, 117] on button "Volgende vraag" at bounding box center [291, 114] width 244 height 17
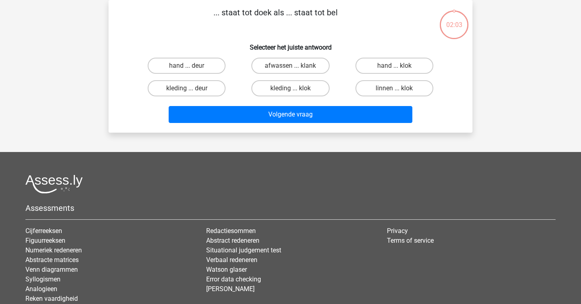
click at [289, 44] on h6 "Selecteer het juiste antwoord" at bounding box center [291, 44] width 338 height 14
click at [193, 63] on label "hand ... deur" at bounding box center [187, 66] width 78 height 16
click at [192, 66] on input "hand ... deur" at bounding box center [189, 68] width 5 height 5
radio input "true"
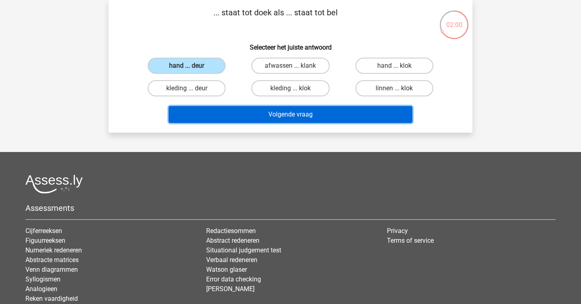
click at [262, 114] on button "Volgende vraag" at bounding box center [291, 114] width 244 height 17
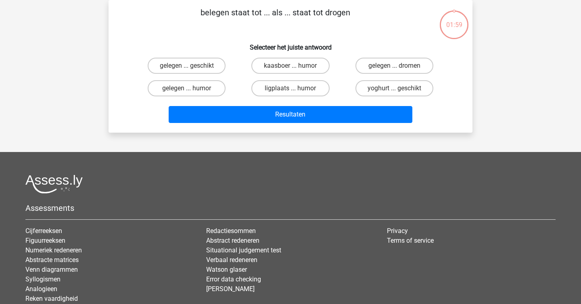
click at [241, 41] on h6 "Selecteer het juiste antwoord" at bounding box center [291, 44] width 338 height 14
click at [390, 67] on label "gelegen ... dromen" at bounding box center [395, 66] width 78 height 16
click at [394, 67] on input "gelegen ... dromen" at bounding box center [396, 68] width 5 height 5
radio input "true"
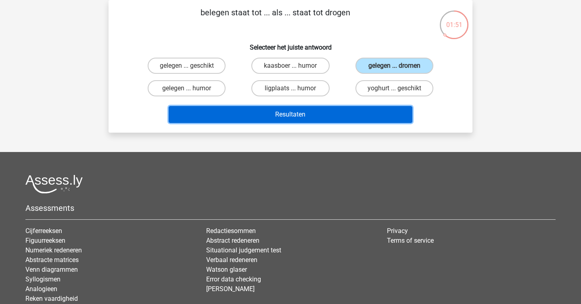
click at [351, 113] on button "Resultaten" at bounding box center [291, 114] width 244 height 17
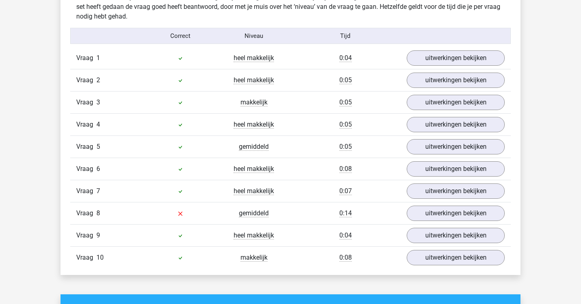
scroll to position [520, 0]
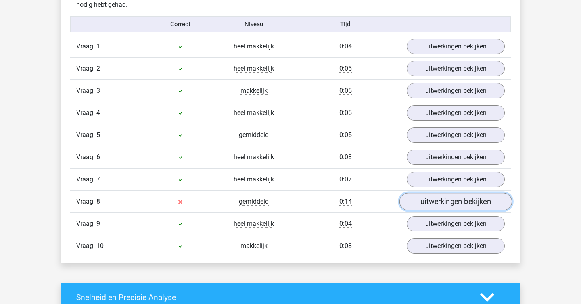
click at [461, 200] on link "uitwerkingen bekijken" at bounding box center [456, 202] width 113 height 18
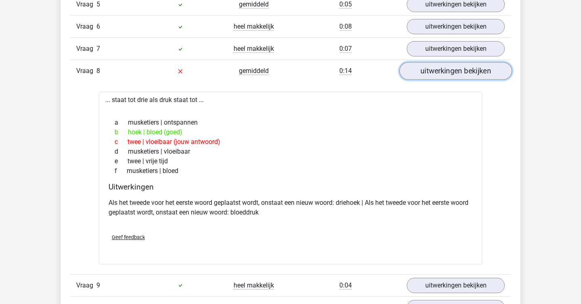
scroll to position [652, 0]
click at [345, 195] on div "Als het tweede voor het eerste woord geplaatst wordt, onstaat een nieuw woord: …" at bounding box center [291, 210] width 364 height 32
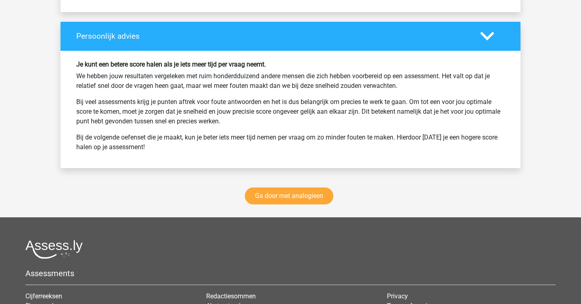
scroll to position [1247, 0]
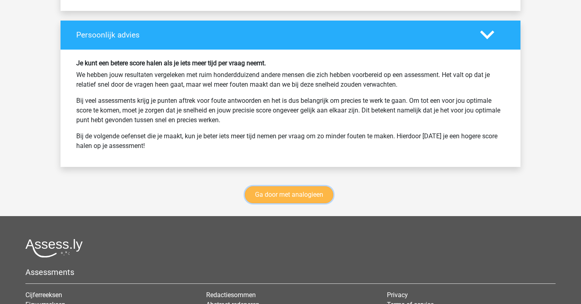
click at [308, 196] on link "Ga door met analogieen" at bounding box center [289, 195] width 88 height 17
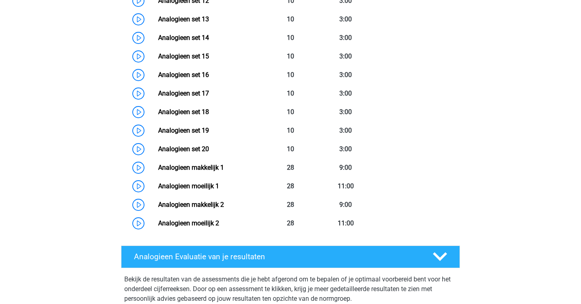
scroll to position [621, 0]
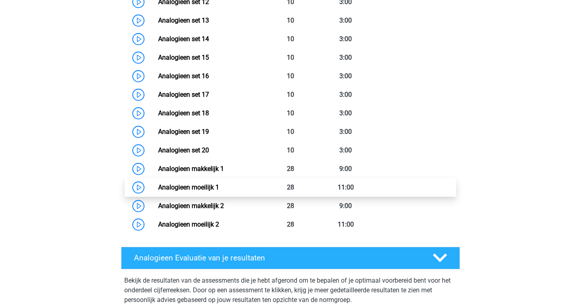
click at [219, 184] on link "Analogieen moeilijk 1" at bounding box center [188, 188] width 61 height 8
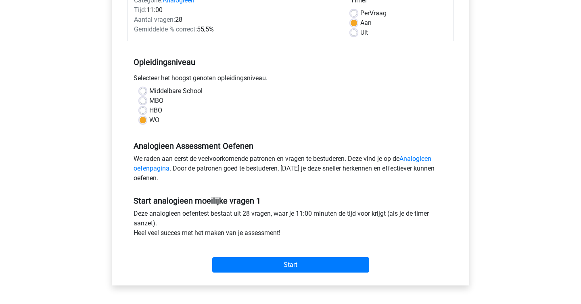
scroll to position [154, 0]
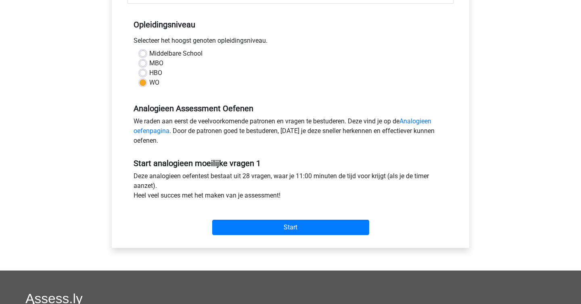
click at [264, 237] on div "Start" at bounding box center [291, 221] width 326 height 35
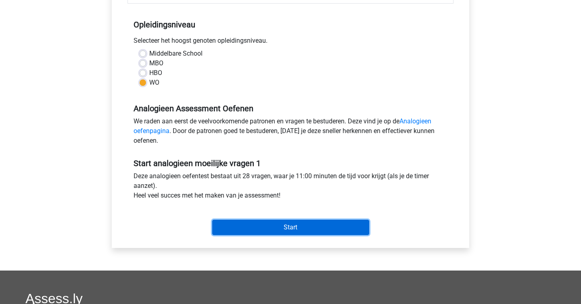
click at [266, 232] on input "Start" at bounding box center [290, 227] width 157 height 15
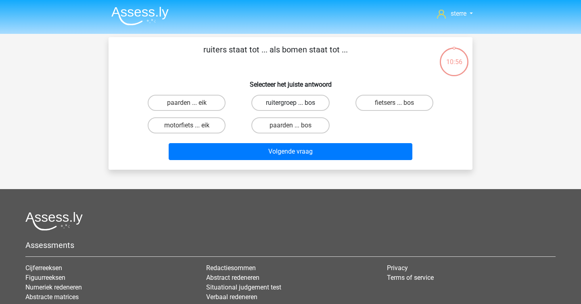
click at [277, 105] on label "ruitergroep ... bos" at bounding box center [291, 103] width 78 height 16
click at [291, 105] on input "ruitergroep ... bos" at bounding box center [293, 105] width 5 height 5
radio input "true"
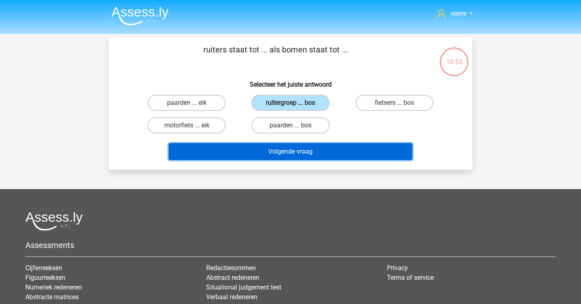
click at [303, 146] on button "Volgende vraag" at bounding box center [291, 151] width 244 height 17
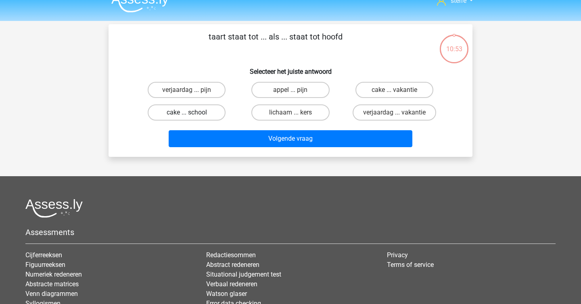
scroll to position [8, 0]
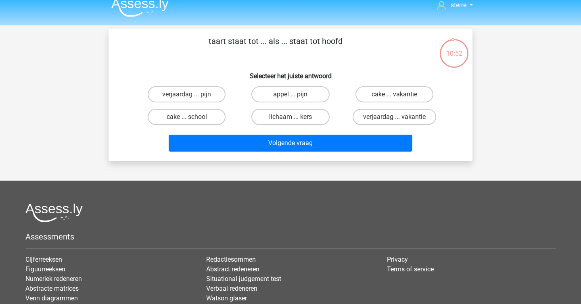
click at [248, 61] on div "taart staat tot ... als ... staat tot hoofd Selecteer het juiste antwoord verja…" at bounding box center [291, 95] width 358 height 120
click at [261, 93] on label "appel ... pijn" at bounding box center [291, 94] width 78 height 16
click at [291, 94] on input "appel ... pijn" at bounding box center [293, 96] width 5 height 5
radio input "true"
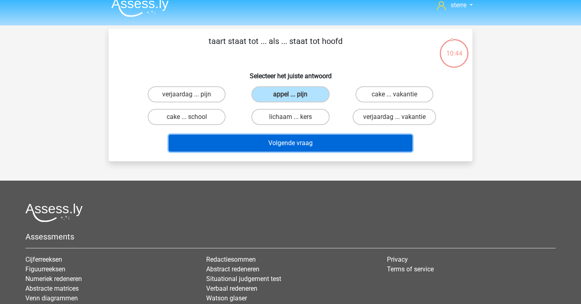
click at [296, 143] on button "Volgende vraag" at bounding box center [291, 143] width 244 height 17
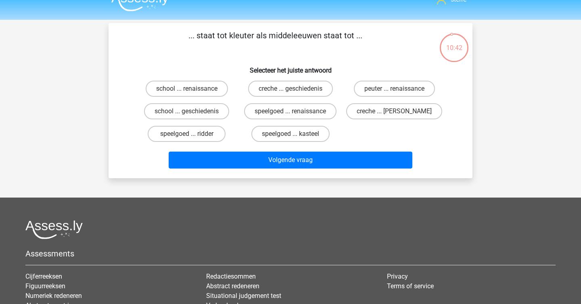
scroll to position [7, 0]
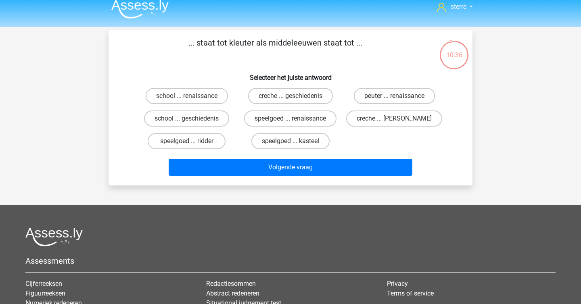
click at [377, 94] on label "peuter ... renaissance" at bounding box center [394, 96] width 81 height 16
click at [394, 96] on input "peuter ... renaissance" at bounding box center [396, 98] width 5 height 5
radio input "true"
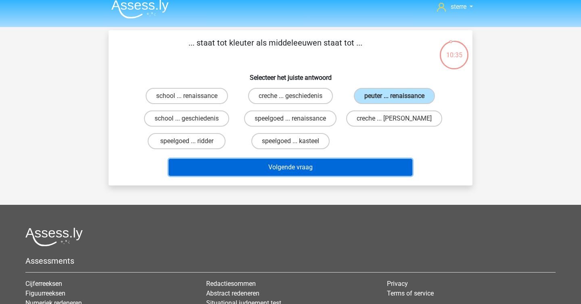
click at [335, 168] on button "Volgende vraag" at bounding box center [291, 167] width 244 height 17
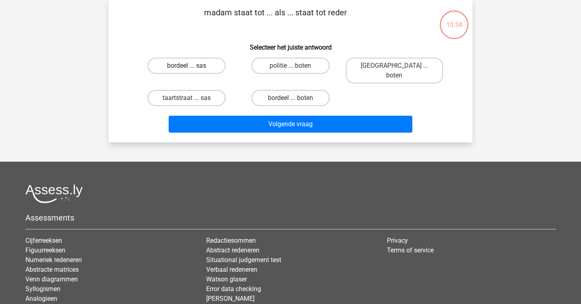
scroll to position [11, 0]
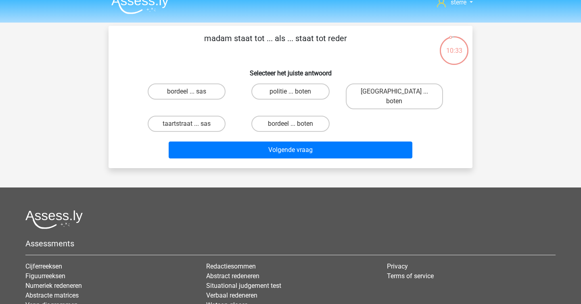
click at [258, 55] on p "madam staat tot ... als ... staat tot reder" at bounding box center [276, 44] width 308 height 24
click at [293, 116] on label "bordeel ... boten" at bounding box center [291, 124] width 78 height 16
click at [293, 124] on input "bordeel ... boten" at bounding box center [293, 126] width 5 height 5
radio input "true"
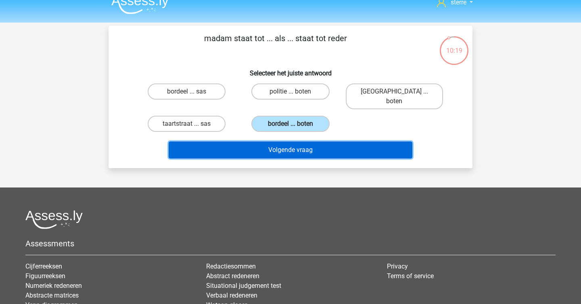
click at [329, 144] on button "Volgende vraag" at bounding box center [291, 150] width 244 height 17
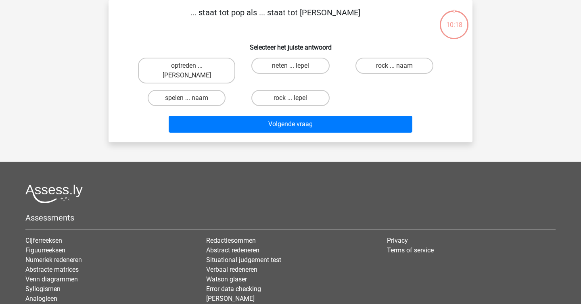
scroll to position [23, 0]
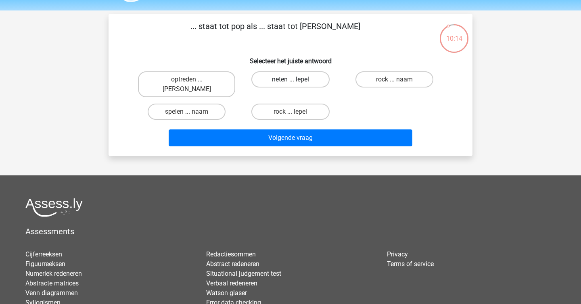
click at [276, 79] on label "neten ... lepel" at bounding box center [291, 79] width 78 height 16
click at [291, 80] on input "neten ... lepel" at bounding box center [293, 82] width 5 height 5
radio input "true"
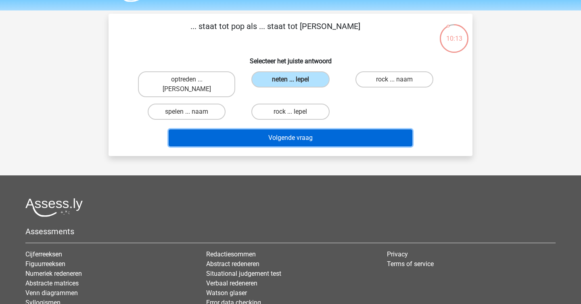
click at [298, 130] on button "Volgende vraag" at bounding box center [291, 138] width 244 height 17
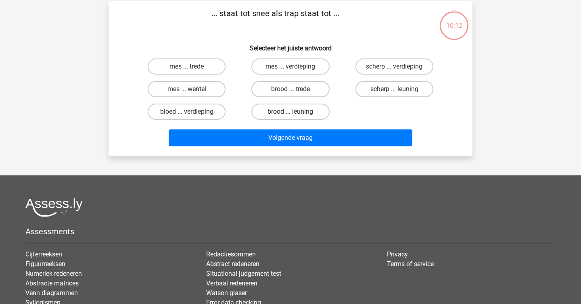
scroll to position [37, 0]
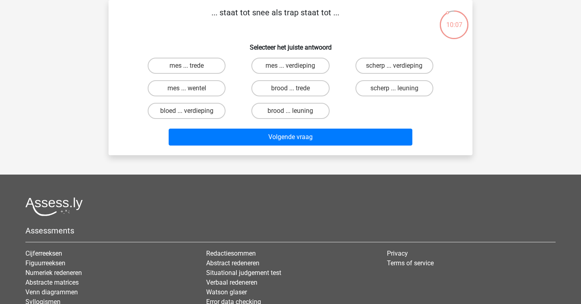
click at [267, 80] on div "brood ... trede" at bounding box center [291, 88] width 104 height 23
click at [279, 86] on label "brood ... trede" at bounding box center [291, 88] width 78 height 16
click at [291, 88] on input "brood ... trede" at bounding box center [293, 90] width 5 height 5
radio input "true"
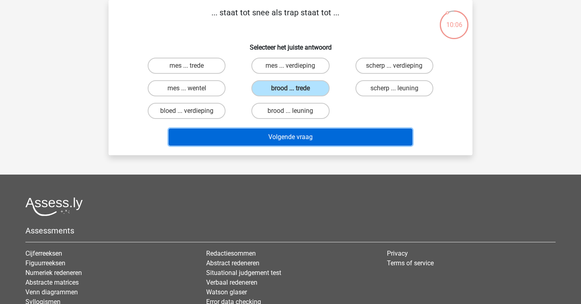
click at [307, 134] on button "Volgende vraag" at bounding box center [291, 137] width 244 height 17
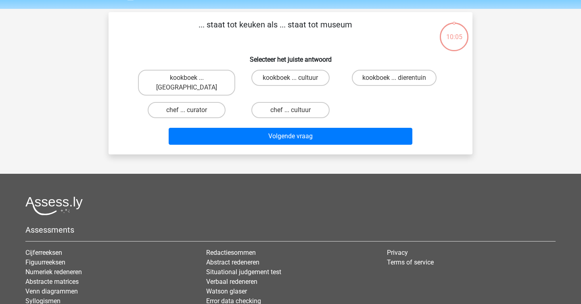
scroll to position [23, 0]
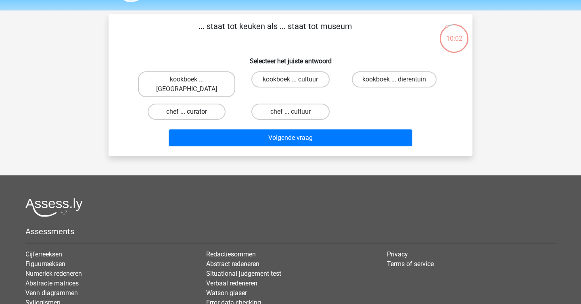
click at [217, 104] on label "chef ... curator" at bounding box center [187, 112] width 78 height 16
click at [192, 112] on input "chef ... curator" at bounding box center [189, 114] width 5 height 5
radio input "true"
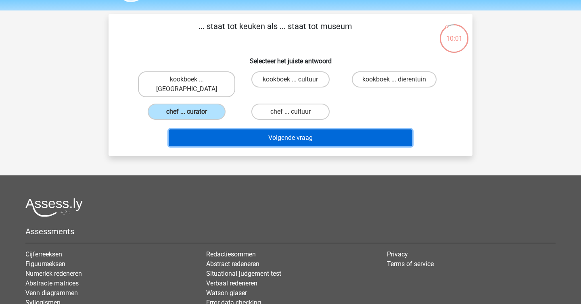
click at [262, 130] on button "Volgende vraag" at bounding box center [291, 138] width 244 height 17
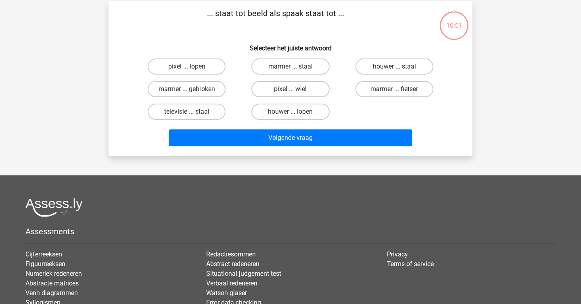
scroll to position [37, 0]
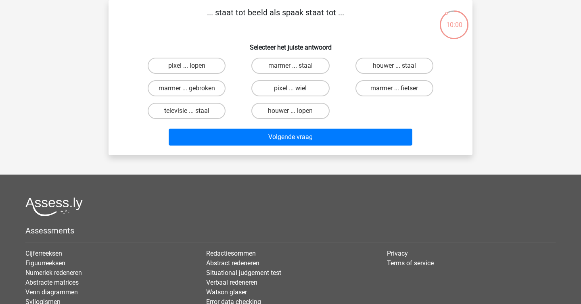
click at [233, 14] on p "... staat tot beeld als spaak staat tot ..." at bounding box center [276, 18] width 308 height 24
copy p
click at [233, 14] on p "... staat tot beeld als spaak staat tot ..." at bounding box center [276, 18] width 308 height 24
click at [280, 84] on label "pixel ... wiel" at bounding box center [291, 88] width 78 height 16
click at [291, 88] on input "pixel ... wiel" at bounding box center [293, 90] width 5 height 5
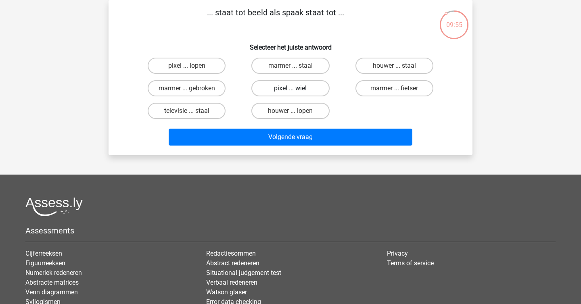
radio input "true"
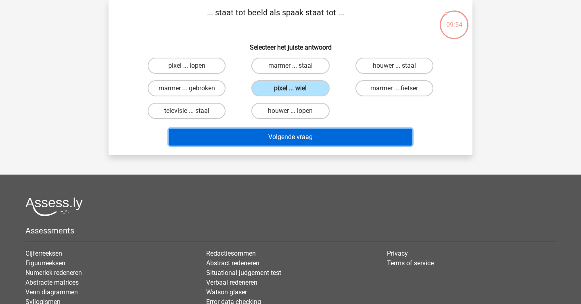
click at [315, 135] on button "Volgende vraag" at bounding box center [291, 137] width 244 height 17
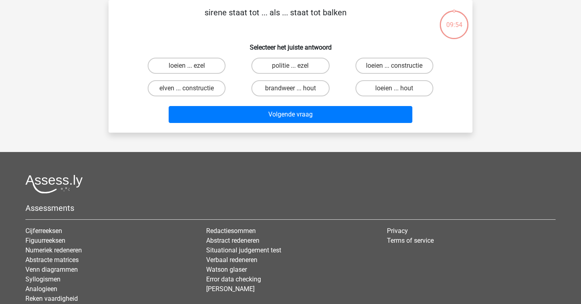
click at [315, 135] on div "sterre [EMAIL_ADDRESS][DOMAIN_NAME] Nederlands English" at bounding box center [290, 164] width 581 height 403
click at [204, 65] on label "loeien ... ezel" at bounding box center [187, 66] width 78 height 16
click at [192, 66] on input "loeien ... ezel" at bounding box center [189, 68] width 5 height 5
radio input "true"
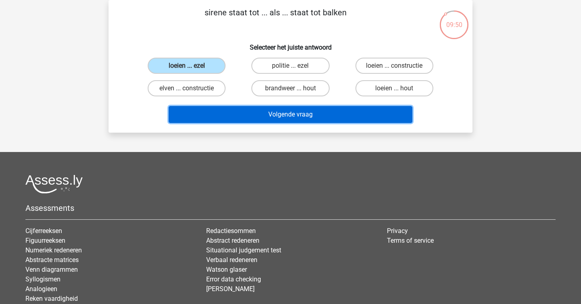
click at [267, 117] on button "Volgende vraag" at bounding box center [291, 114] width 244 height 17
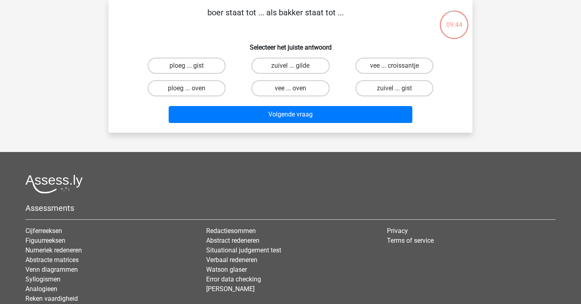
click at [293, 90] on input "vee ... oven" at bounding box center [293, 90] width 5 height 5
radio input "true"
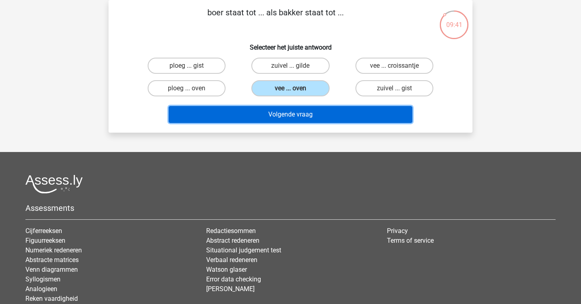
click at [341, 115] on button "Volgende vraag" at bounding box center [291, 114] width 244 height 17
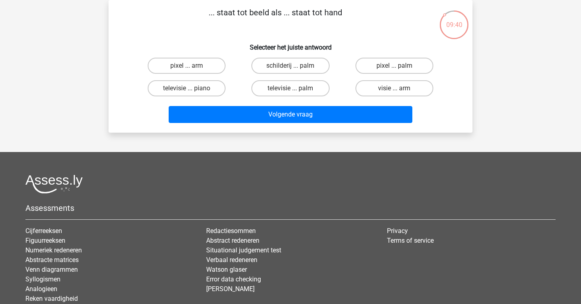
click at [235, 14] on p "... staat tot beeld als ... staat tot hand" at bounding box center [276, 18] width 308 height 24
copy p
click at [239, 23] on p "... staat tot beeld als ... staat tot hand" at bounding box center [276, 18] width 308 height 24
click at [398, 61] on label "pixel ... palm" at bounding box center [395, 66] width 78 height 16
click at [398, 66] on input "pixel ... palm" at bounding box center [396, 68] width 5 height 5
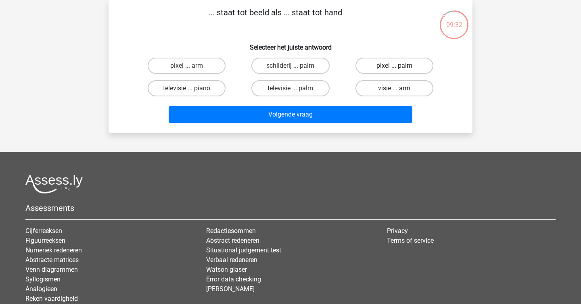
radio input "true"
click at [218, 67] on label "pixel ... arm" at bounding box center [187, 66] width 78 height 16
click at [192, 67] on input "pixel ... arm" at bounding box center [189, 68] width 5 height 5
radio input "true"
click at [376, 67] on label "pixel ... palm" at bounding box center [395, 66] width 78 height 16
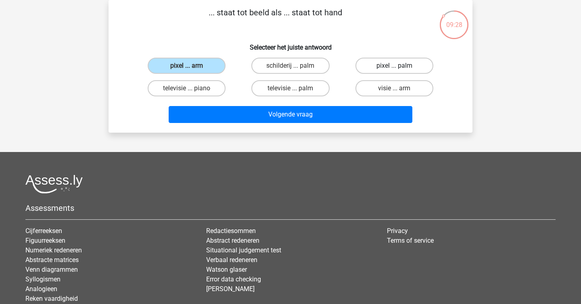
click at [394, 67] on input "pixel ... palm" at bounding box center [396, 68] width 5 height 5
radio input "true"
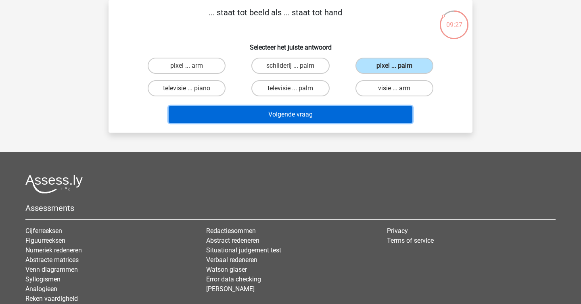
click at [336, 112] on button "Volgende vraag" at bounding box center [291, 114] width 244 height 17
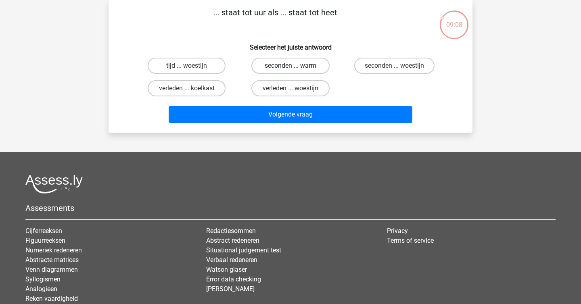
click at [276, 61] on label "seconden ... warm" at bounding box center [291, 66] width 78 height 16
click at [291, 66] on input "seconden ... warm" at bounding box center [293, 68] width 5 height 5
radio input "true"
click at [371, 59] on label "seconden ... woestijn" at bounding box center [394, 66] width 80 height 16
click at [394, 66] on input "seconden ... woestijn" at bounding box center [396, 68] width 5 height 5
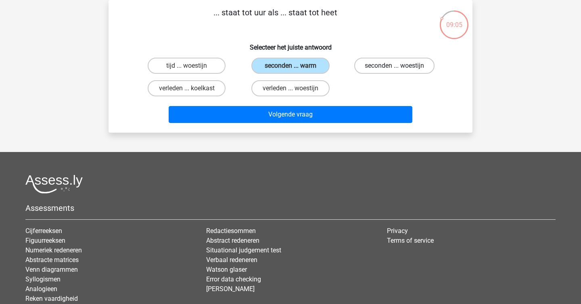
radio input "true"
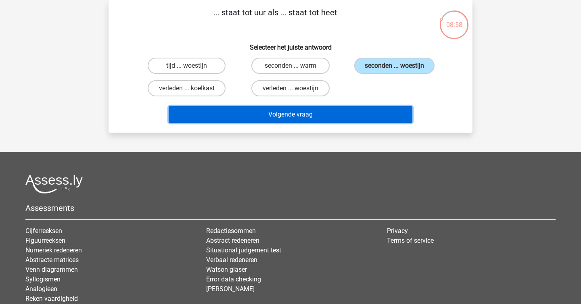
click at [293, 111] on button "Volgende vraag" at bounding box center [291, 114] width 244 height 17
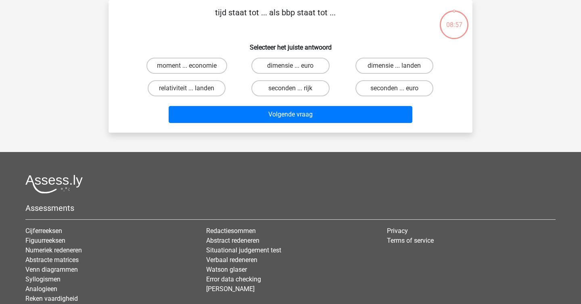
click at [233, 35] on div "tijd staat tot ... als bbp staat tot ... Selecteer het juiste antwoord moment .…" at bounding box center [291, 66] width 358 height 120
click at [382, 90] on label "seconden ... euro" at bounding box center [395, 88] width 78 height 16
click at [394, 90] on input "seconden ... euro" at bounding box center [396, 90] width 5 height 5
radio input "true"
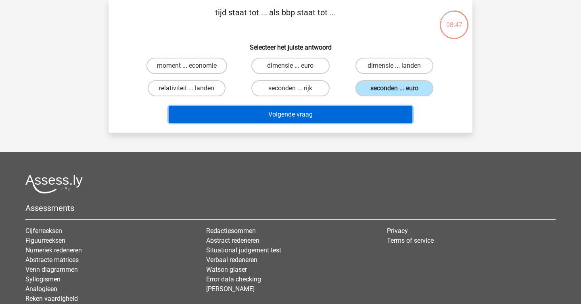
click at [356, 112] on button "Volgende vraag" at bounding box center [291, 114] width 244 height 17
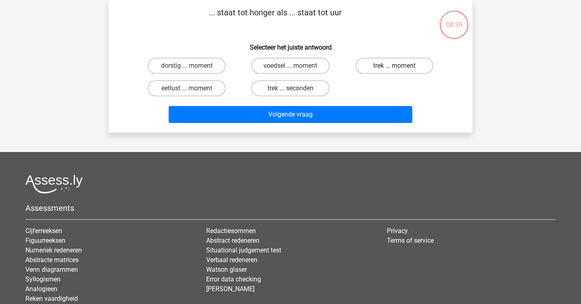
click at [363, 67] on label "trek ... moment" at bounding box center [395, 66] width 78 height 16
click at [394, 67] on input "trek ... moment" at bounding box center [396, 68] width 5 height 5
radio input "true"
click at [303, 86] on label "trek ... seconden" at bounding box center [291, 88] width 78 height 16
click at [296, 88] on input "trek ... seconden" at bounding box center [293, 90] width 5 height 5
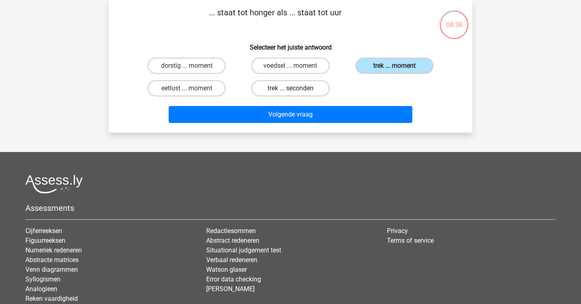
radio input "true"
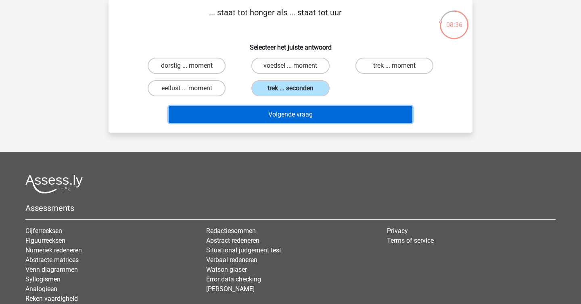
click at [308, 107] on button "Volgende vraag" at bounding box center [291, 114] width 244 height 17
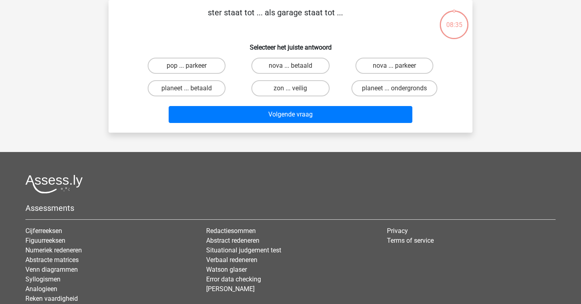
click at [254, 40] on h6 "Selecteer het juiste antwoord" at bounding box center [291, 44] width 338 height 14
click at [214, 63] on label "pop ... parkeer" at bounding box center [187, 66] width 78 height 16
click at [192, 66] on input "pop ... parkeer" at bounding box center [189, 68] width 5 height 5
radio input "true"
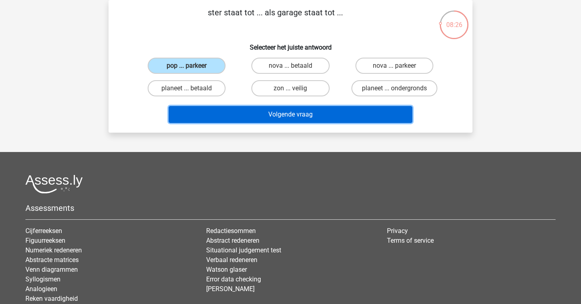
click at [282, 115] on button "Volgende vraag" at bounding box center [291, 114] width 244 height 17
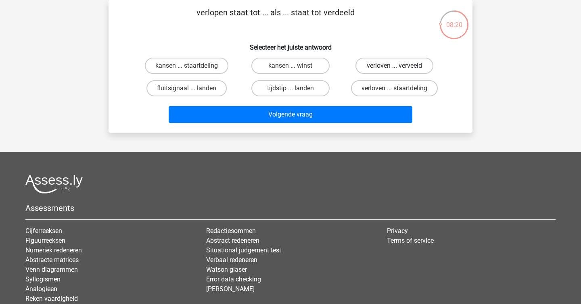
click at [382, 63] on label "verloven ... verveeld" at bounding box center [395, 66] width 78 height 16
click at [394, 66] on input "verloven ... verveeld" at bounding box center [396, 68] width 5 height 5
radio input "true"
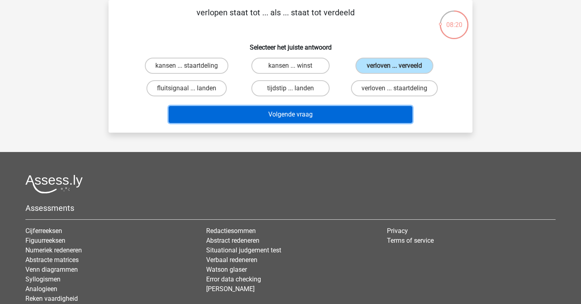
click at [362, 115] on button "Volgende vraag" at bounding box center [291, 114] width 244 height 17
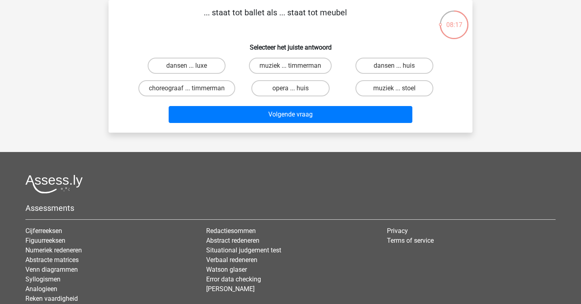
click at [286, 13] on p "... staat tot ballet als ... staat tot meubel" at bounding box center [276, 18] width 308 height 24
copy p
click at [297, 30] on p "... staat tot ballet als ... staat tot meubel" at bounding box center [276, 18] width 308 height 24
click at [215, 90] on label "choreograaf ... timmerman" at bounding box center [186, 88] width 97 height 16
click at [192, 90] on input "choreograaf ... timmerman" at bounding box center [189, 90] width 5 height 5
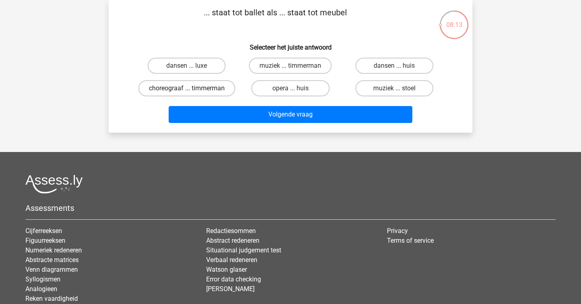
radio input "true"
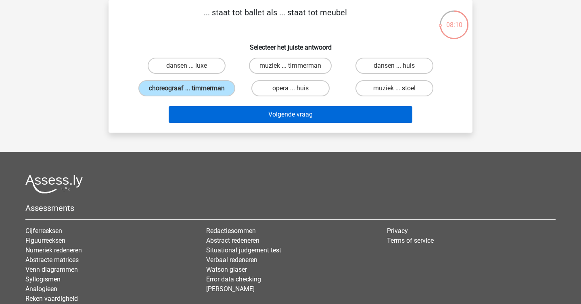
click at [281, 123] on button "Volgende vraag" at bounding box center [291, 114] width 244 height 17
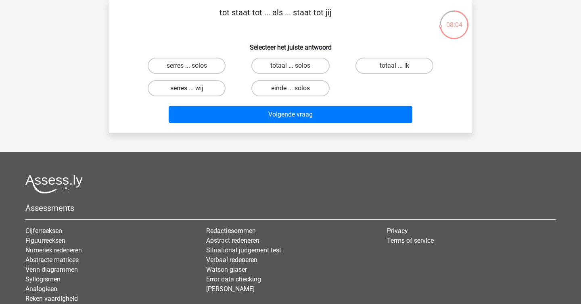
click at [229, 44] on h6 "Selecteer het juiste antwoord" at bounding box center [291, 44] width 338 height 14
click at [399, 64] on label "totaal ... ik" at bounding box center [395, 66] width 78 height 16
click at [399, 66] on input "totaal ... ik" at bounding box center [396, 68] width 5 height 5
radio input "true"
click at [305, 68] on label "totaal ... solos" at bounding box center [291, 66] width 78 height 16
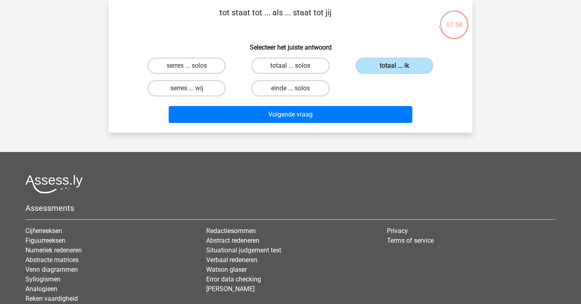
click at [296, 68] on input "totaal ... solos" at bounding box center [293, 68] width 5 height 5
radio input "true"
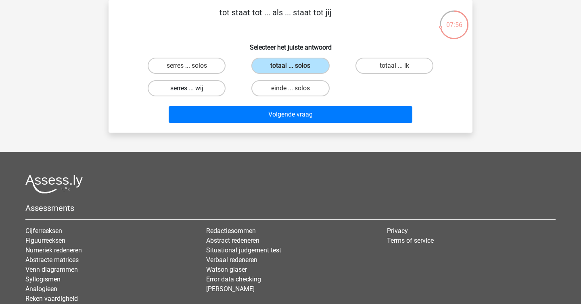
click at [215, 84] on label "serres ... wij" at bounding box center [187, 88] width 78 height 16
click at [192, 88] on input "serres ... wij" at bounding box center [189, 90] width 5 height 5
radio input "true"
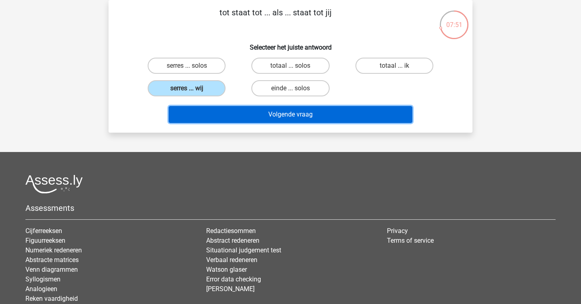
click at [318, 111] on button "Volgende vraag" at bounding box center [291, 114] width 244 height 17
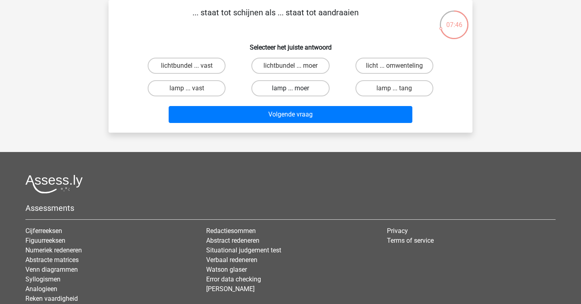
click at [304, 92] on label "lamp ... moer" at bounding box center [291, 88] width 78 height 16
click at [296, 92] on input "lamp ... moer" at bounding box center [293, 90] width 5 height 5
radio input "true"
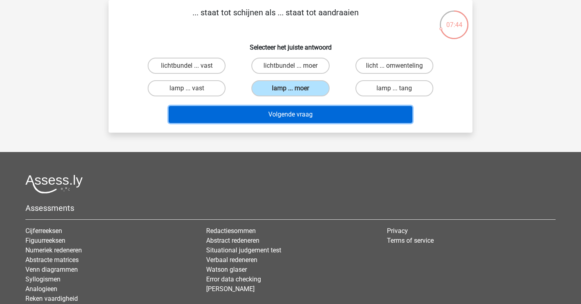
click at [315, 121] on button "Volgende vraag" at bounding box center [291, 114] width 244 height 17
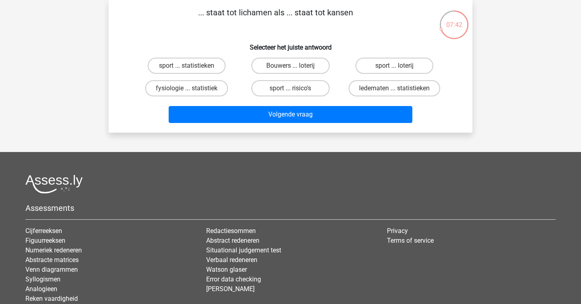
click at [237, 12] on p "... staat tot lichamen als ... staat tot kansen" at bounding box center [276, 18] width 308 height 24
copy p
click at [245, 31] on div "... staat tot lichamen als ... staat tot kansen Selecteer het juiste antwoord s…" at bounding box center [291, 66] width 358 height 120
click at [195, 71] on label "sport ... statistieken" at bounding box center [187, 66] width 78 height 16
click at [192, 71] on input "sport ... statistieken" at bounding box center [189, 68] width 5 height 5
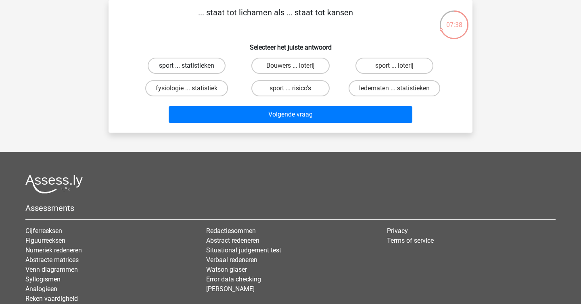
radio input "true"
click at [404, 95] on label "ledematen ... statistieken" at bounding box center [395, 88] width 92 height 16
click at [400, 94] on input "ledematen ... statistieken" at bounding box center [396, 90] width 5 height 5
radio input "true"
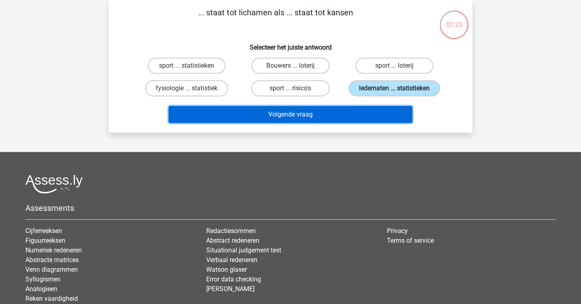
click at [372, 113] on button "Volgende vraag" at bounding box center [291, 114] width 244 height 17
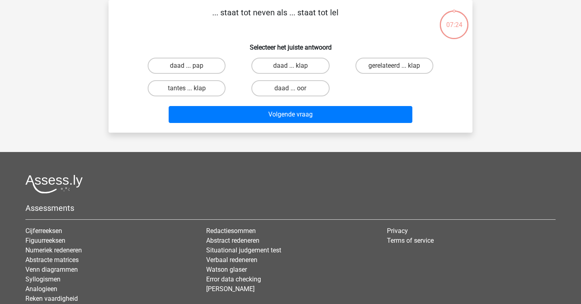
click at [242, 16] on p "... staat tot neven als ... staat tot lel" at bounding box center [276, 18] width 308 height 24
click at [236, 40] on h6 "Selecteer het juiste antwoord" at bounding box center [291, 44] width 338 height 14
click at [208, 64] on label "daad ... pap" at bounding box center [187, 66] width 78 height 16
click at [192, 66] on input "daad ... pap" at bounding box center [189, 68] width 5 height 5
radio input "true"
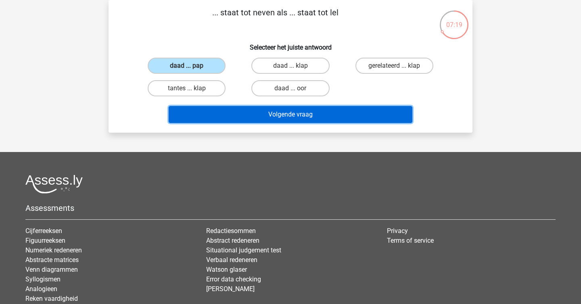
click at [268, 121] on button "Volgende vraag" at bounding box center [291, 114] width 244 height 17
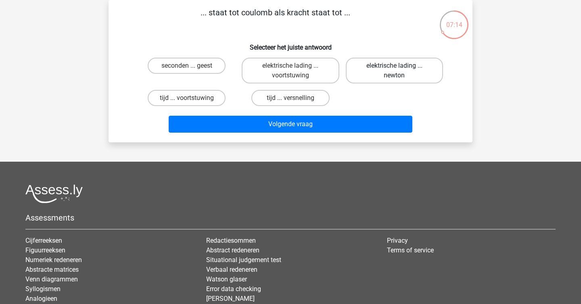
click at [382, 70] on label "elektrische lading ... newton" at bounding box center [394, 71] width 97 height 26
click at [394, 70] on input "elektrische lading ... newton" at bounding box center [396, 68] width 5 height 5
radio input "true"
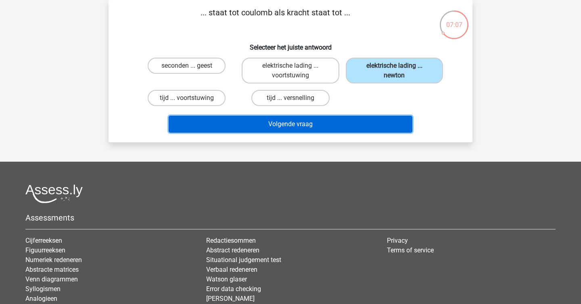
click at [366, 124] on button "Volgende vraag" at bounding box center [291, 124] width 244 height 17
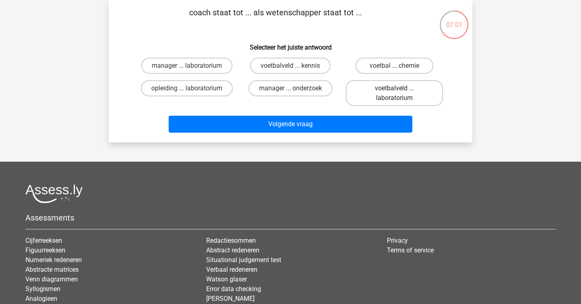
click at [369, 99] on label "voetbalveld ... laboratorium" at bounding box center [394, 93] width 97 height 26
click at [394, 94] on input "voetbalveld ... laboratorium" at bounding box center [396, 90] width 5 height 5
radio input "true"
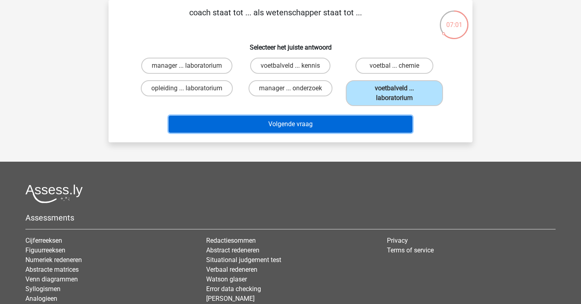
click at [359, 126] on button "Volgende vraag" at bounding box center [291, 124] width 244 height 17
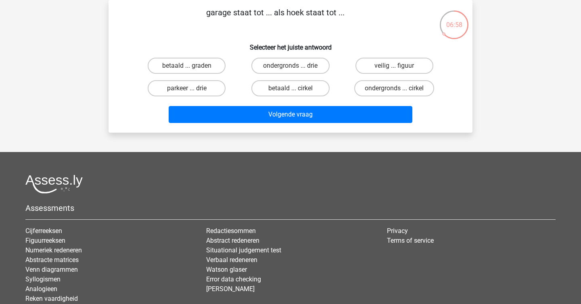
click at [273, 12] on p "garage staat tot ... als hoek staat tot ..." at bounding box center [276, 18] width 308 height 24
copy p
click at [187, 87] on label "parkeer ... drie" at bounding box center [187, 88] width 78 height 16
click at [187, 88] on input "parkeer ... drie" at bounding box center [189, 90] width 5 height 5
radio input "true"
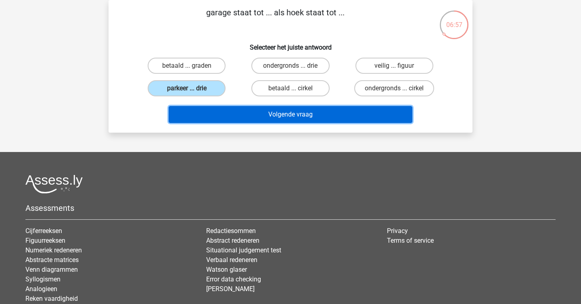
click at [243, 119] on button "Volgende vraag" at bounding box center [291, 114] width 244 height 17
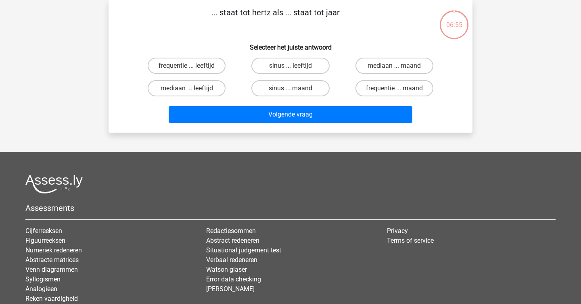
click at [250, 15] on p "... staat tot hertz als ... staat tot jaar" at bounding box center [276, 18] width 308 height 24
click at [399, 89] on input "frequentie ... maand" at bounding box center [396, 90] width 5 height 5
radio input "true"
click at [204, 58] on label "frequentie ... leeftijd" at bounding box center [187, 66] width 78 height 16
click at [192, 66] on input "frequentie ... leeftijd" at bounding box center [189, 68] width 5 height 5
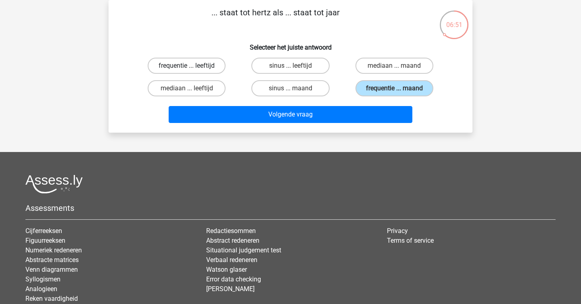
radio input "true"
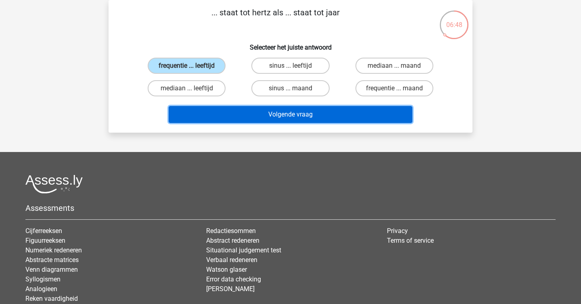
click at [274, 116] on button "Volgende vraag" at bounding box center [291, 114] width 244 height 17
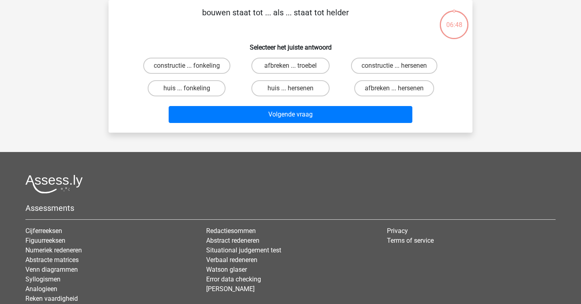
click at [235, 18] on p "bouwen staat tot ... als ... staat tot helder" at bounding box center [276, 18] width 308 height 24
click at [280, 64] on label "afbreken ... troebel" at bounding box center [291, 66] width 78 height 16
click at [291, 66] on input "afbreken ... troebel" at bounding box center [293, 68] width 5 height 5
radio input "true"
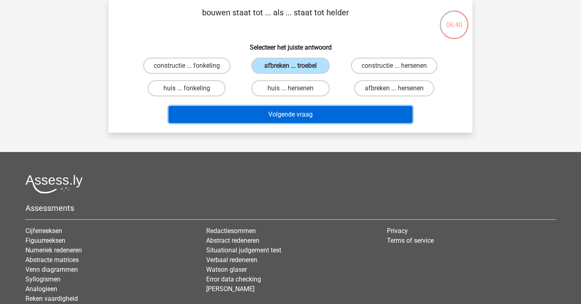
click at [305, 115] on button "Volgende vraag" at bounding box center [291, 114] width 244 height 17
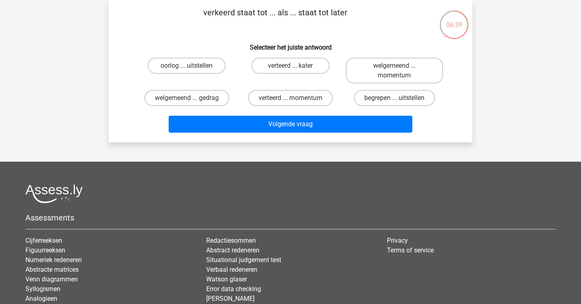
click at [255, 11] on p "verkeerd staat tot ... als ... staat tot later" at bounding box center [276, 18] width 308 height 24
click at [256, 14] on p "verkeerd staat tot ... als ... staat tot later" at bounding box center [276, 18] width 308 height 24
copy p
click at [262, 37] on h6 "Selecteer het juiste antwoord" at bounding box center [291, 44] width 338 height 14
click at [298, 72] on label "verteerd ... kater" at bounding box center [291, 66] width 78 height 16
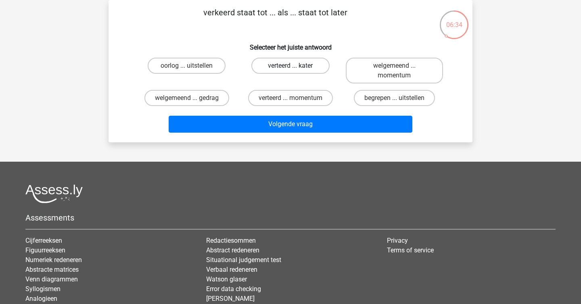
click at [296, 71] on input "verteerd ... kater" at bounding box center [293, 68] width 5 height 5
radio input "true"
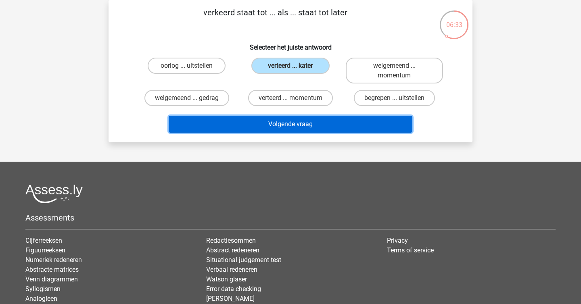
click at [312, 130] on button "Volgende vraag" at bounding box center [291, 124] width 244 height 17
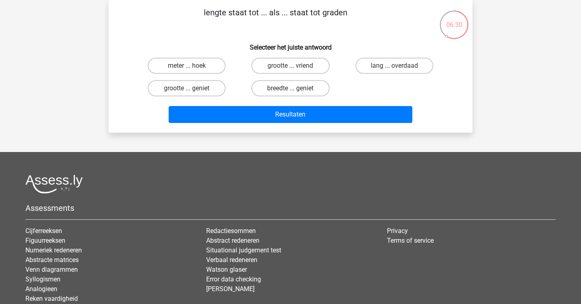
click at [249, 11] on p "lengte staat tot ... als ... staat tot graden" at bounding box center [276, 18] width 308 height 24
copy p
click at [257, 24] on p "lengte staat tot ... als ... staat tot graden" at bounding box center [276, 18] width 308 height 24
click at [187, 65] on label "meter ... hoek" at bounding box center [187, 66] width 78 height 16
click at [187, 66] on input "meter ... hoek" at bounding box center [189, 68] width 5 height 5
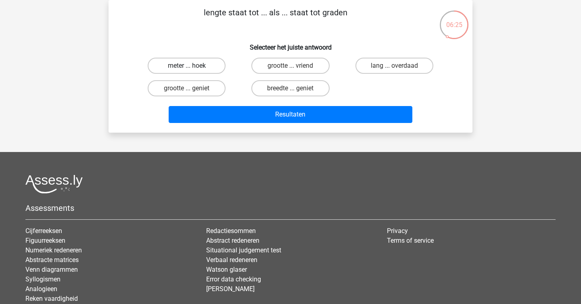
radio input "true"
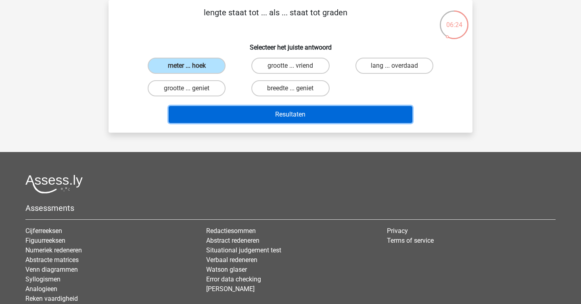
click at [284, 118] on button "Resultaten" at bounding box center [291, 114] width 244 height 17
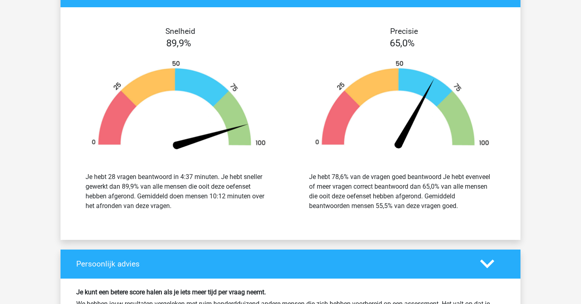
scroll to position [1223, 0]
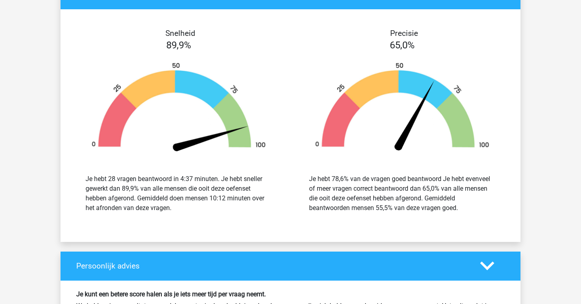
click at [162, 183] on div "Je hebt 28 vragen beantwoord in 4:37 minuten. Je hebt sneller gewerkt dan 89,9%…" at bounding box center [179, 193] width 187 height 39
click at [174, 178] on div "Je hebt 28 vragen beantwoord in 4:37 minuten. Je hebt sneller gewerkt dan 89,9%…" at bounding box center [179, 193] width 187 height 39
copy div
click at [193, 211] on div "Je hebt 28 vragen beantwoord in 4:37 minuten. Je hebt sneller gewerkt dan 89,9%…" at bounding box center [179, 193] width 187 height 39
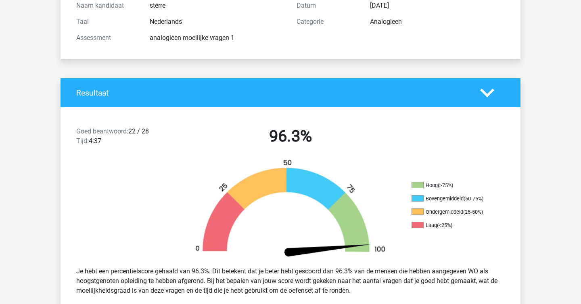
scroll to position [0, 0]
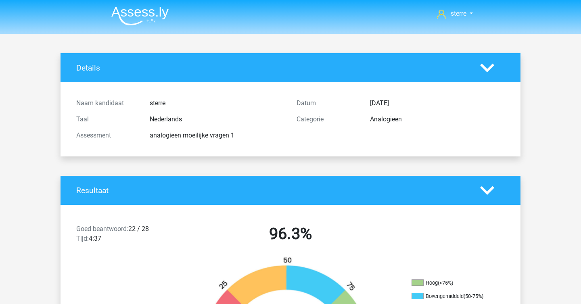
click at [118, 7] on img at bounding box center [139, 15] width 57 height 19
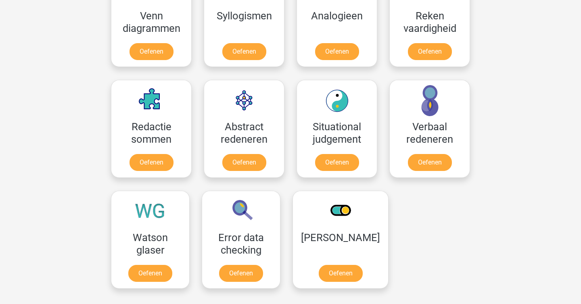
scroll to position [522, 0]
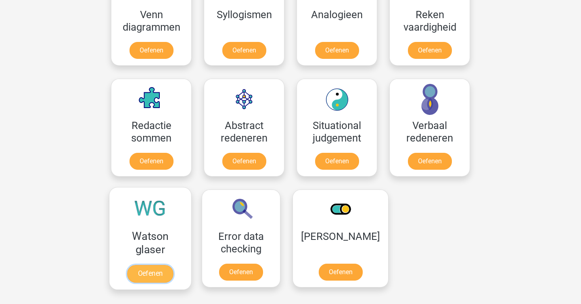
click at [170, 265] on link "Oefenen" at bounding box center [150, 274] width 46 height 18
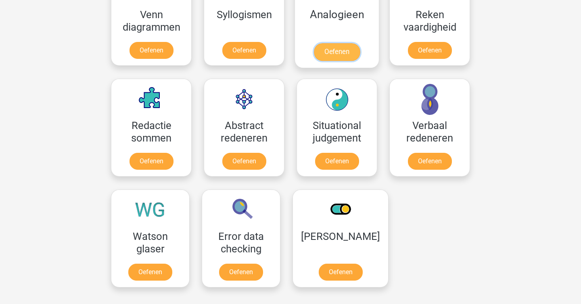
click at [330, 43] on link "Oefenen" at bounding box center [337, 52] width 46 height 18
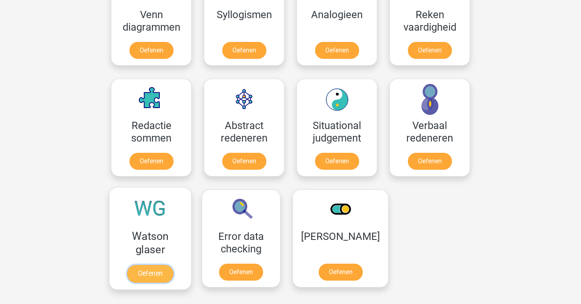
click at [159, 265] on link "Oefenen" at bounding box center [150, 274] width 46 height 18
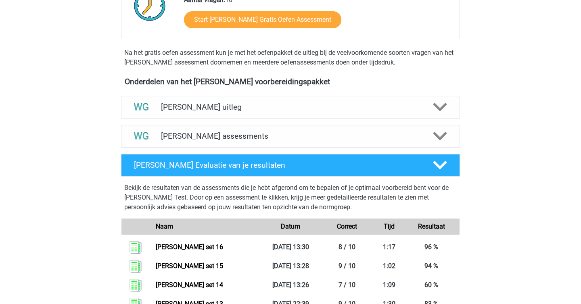
scroll to position [221, 0]
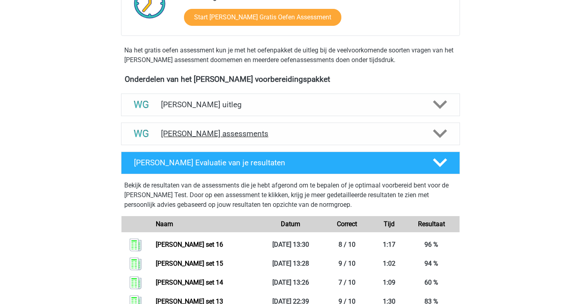
click at [193, 130] on h4 "[PERSON_NAME] assessments" at bounding box center [290, 133] width 259 height 9
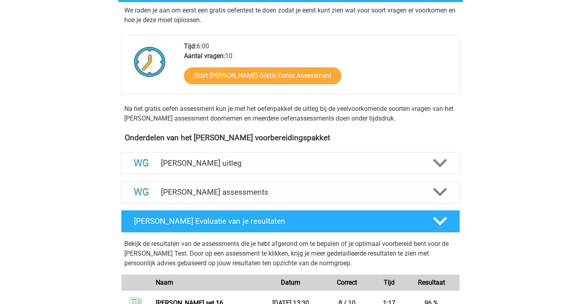
scroll to position [164, 0]
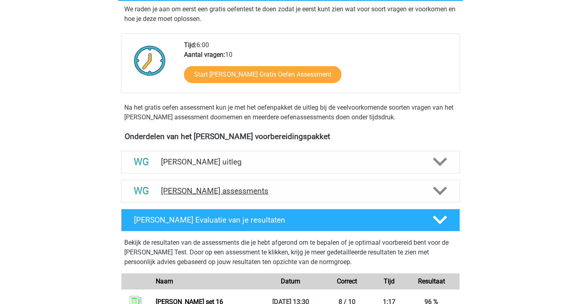
click at [189, 195] on h4 "[PERSON_NAME] assessments" at bounding box center [290, 191] width 259 height 9
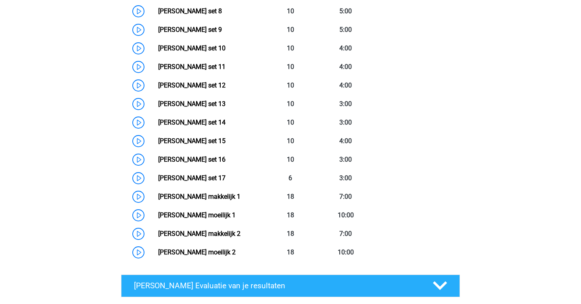
scroll to position [545, 0]
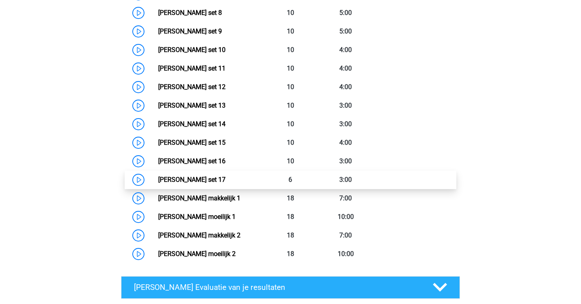
click at [206, 176] on link "[PERSON_NAME] set 17" at bounding box center [191, 180] width 67 height 8
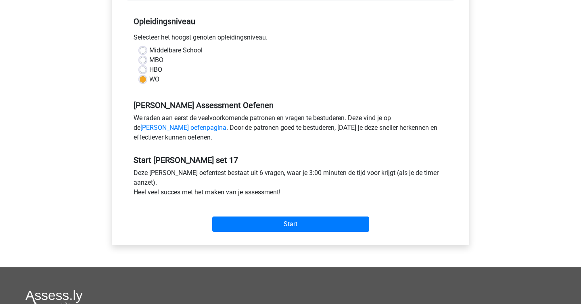
scroll to position [176, 0]
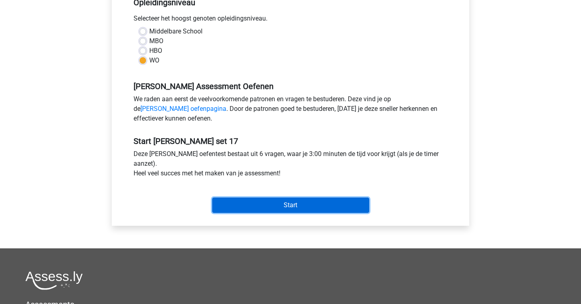
click at [264, 200] on input "Start" at bounding box center [290, 205] width 157 height 15
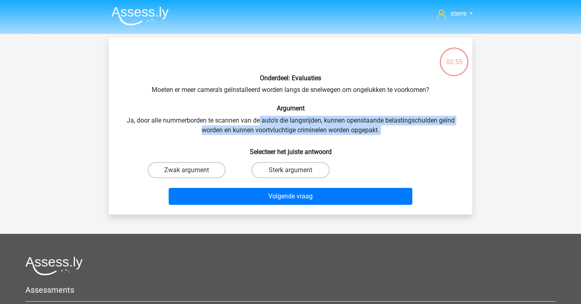
drag, startPoint x: 259, startPoint y: 124, endPoint x: 307, endPoint y: 144, distance: 52.1
click at [307, 144] on div "Onderdeel: Evaluaties Moeten er meer camera's geïnstalleerd worden langs de sne…" at bounding box center [291, 126] width 358 height 165
click at [307, 144] on h6 "Selecteer het juiste antwoord" at bounding box center [291, 149] width 338 height 14
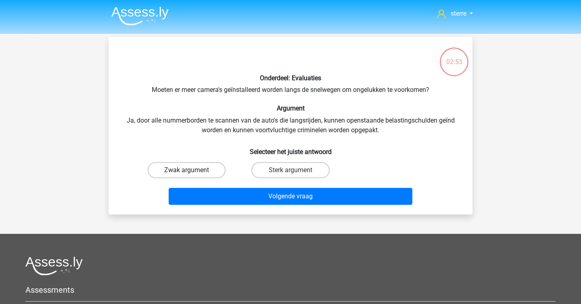
click at [209, 169] on label "Zwak argument" at bounding box center [187, 170] width 78 height 16
click at [192, 170] on input "Zwak argument" at bounding box center [189, 172] width 5 height 5
radio input "true"
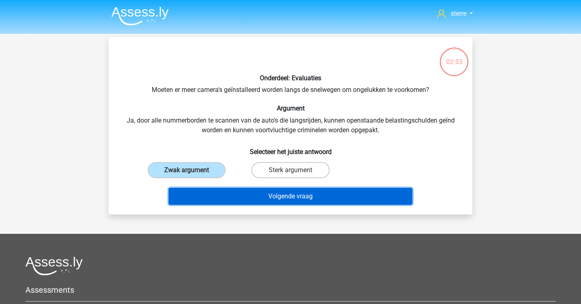
click at [246, 197] on button "Volgende vraag" at bounding box center [291, 196] width 244 height 17
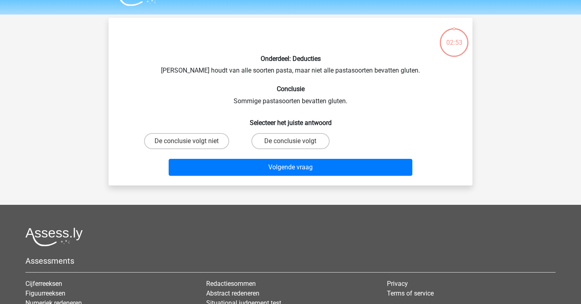
scroll to position [37, 0]
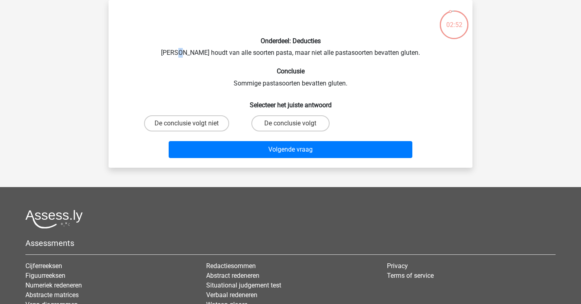
click at [191, 56] on div "Onderdeel: Deducties Sofia houdt van alle soorten pasta, maar niet alle pastaso…" at bounding box center [291, 83] width 358 height 155
copy div
click at [210, 68] on h6 "Conclusie" at bounding box center [291, 71] width 338 height 8
click at [272, 120] on label "De conclusie volgt" at bounding box center [291, 123] width 78 height 16
click at [291, 124] on input "De conclusie volgt" at bounding box center [293, 126] width 5 height 5
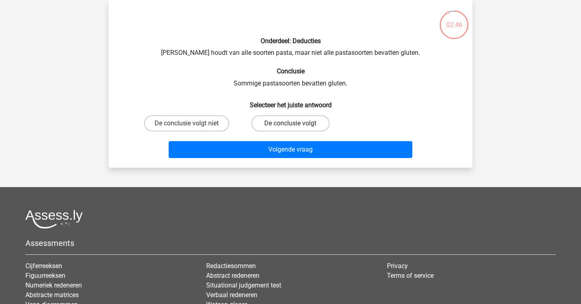
radio input "true"
click at [196, 128] on label "De conclusie volgt niet" at bounding box center [186, 123] width 85 height 16
click at [192, 128] on input "De conclusie volgt niet" at bounding box center [189, 126] width 5 height 5
radio input "true"
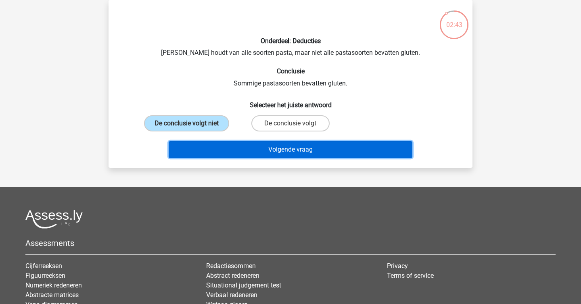
click at [268, 153] on button "Volgende vraag" at bounding box center [291, 149] width 244 height 17
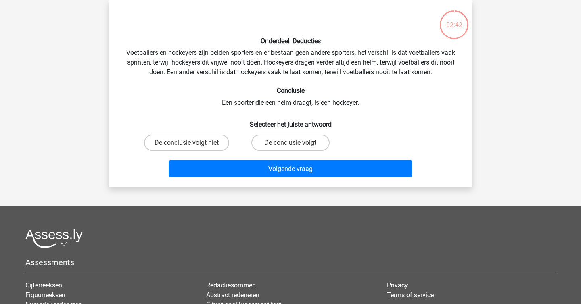
click at [197, 55] on div "Onderdeel: Deducties Voetballers en hockeyers zijn beiden sporters en er bestaa…" at bounding box center [291, 93] width 358 height 174
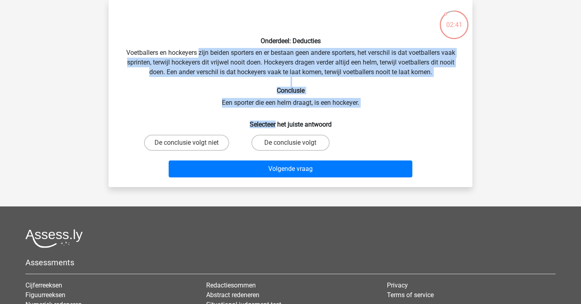
drag, startPoint x: 197, startPoint y: 55, endPoint x: 323, endPoint y: 118, distance: 141.2
click at [323, 118] on div "Onderdeel: Deducties Voetballers en hockeyers zijn beiden sporters en er bestaa…" at bounding box center [291, 93] width 358 height 174
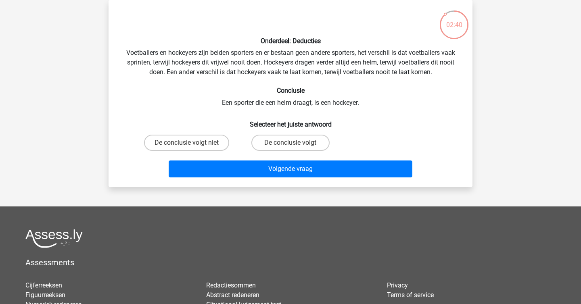
click at [371, 104] on div "Onderdeel: Deducties Voetballers en hockeyers zijn beiden sporters en er bestaa…" at bounding box center [291, 93] width 358 height 174
drag, startPoint x: 376, startPoint y: 104, endPoint x: 215, endPoint y: 103, distance: 161.1
click at [215, 103] on div "Onderdeel: Deducties Voetballers en hockeyers zijn beiden sporters en er bestaa…" at bounding box center [291, 93] width 358 height 174
click at [185, 130] on div "Onderdeel: Deducties Voetballers en hockeyers zijn beiden sporters en er bestaa…" at bounding box center [291, 93] width 358 height 174
click at [187, 142] on label "De conclusie volgt niet" at bounding box center [186, 143] width 85 height 16
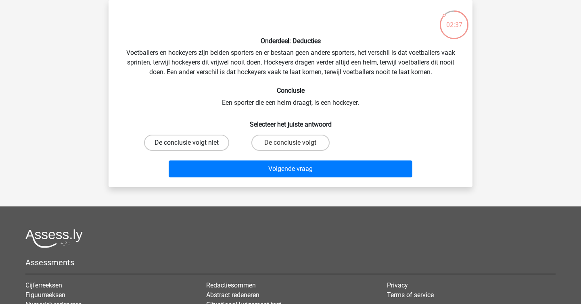
click at [187, 143] on input "De conclusie volgt niet" at bounding box center [189, 145] width 5 height 5
radio input "true"
click at [234, 178] on div "Volgende vraag" at bounding box center [291, 171] width 312 height 20
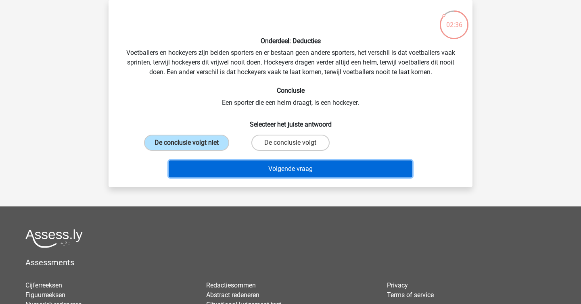
click at [239, 174] on button "Volgende vraag" at bounding box center [291, 169] width 244 height 17
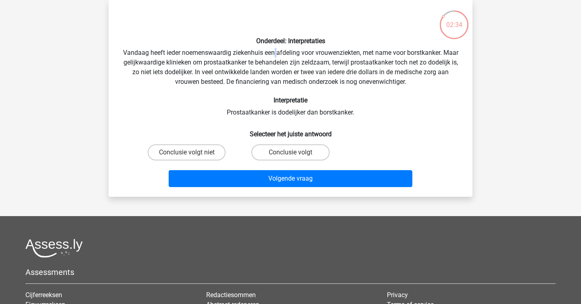
click at [277, 54] on div "Onderdeel: Interpretaties Vandaag heeft ieder noemenswaardig ziekenhuis een afd…" at bounding box center [291, 98] width 358 height 184
copy div
click at [209, 124] on h6 "Selecteer het juiste antwoord" at bounding box center [291, 131] width 338 height 14
click at [198, 151] on label "Conclusie volgt niet" at bounding box center [187, 153] width 78 height 16
click at [192, 153] on input "Conclusie volgt niet" at bounding box center [189, 155] width 5 height 5
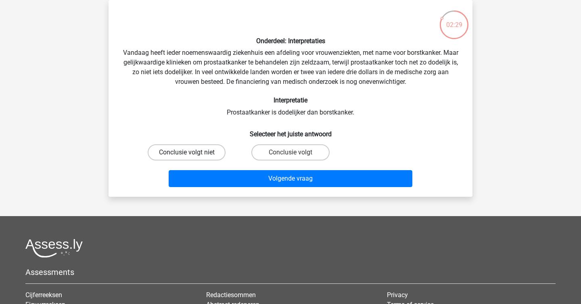
radio input "true"
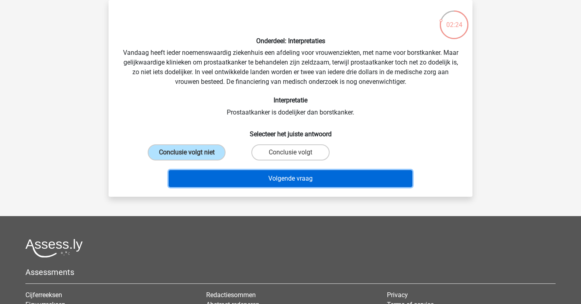
click at [263, 180] on button "Volgende vraag" at bounding box center [291, 178] width 244 height 17
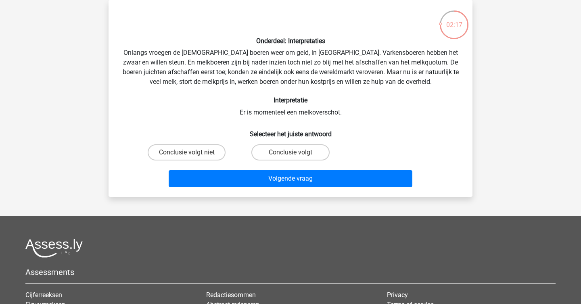
click at [294, 154] on input "Conclusie volgt" at bounding box center [293, 155] width 5 height 5
radio input "true"
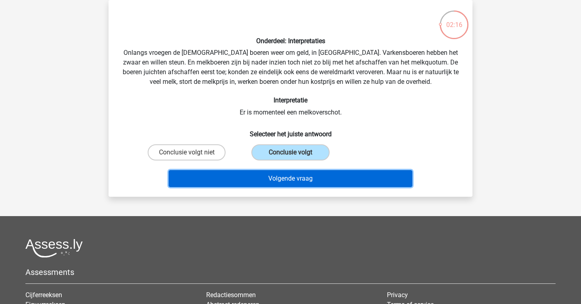
click at [300, 174] on button "Volgende vraag" at bounding box center [291, 178] width 244 height 17
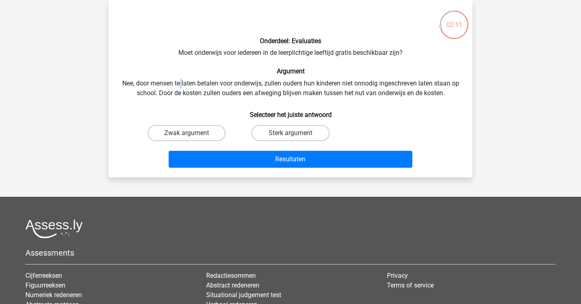
click at [185, 82] on div "Onderdeel: Evaluaties Moet onderwijs voor iedereen in de leerplichtige leeftijd…" at bounding box center [291, 88] width 358 height 165
copy div
click at [211, 70] on h6 "Argument" at bounding box center [291, 71] width 338 height 8
click at [202, 130] on label "Zwak argument" at bounding box center [187, 133] width 78 height 16
click at [192, 133] on input "Zwak argument" at bounding box center [189, 135] width 5 height 5
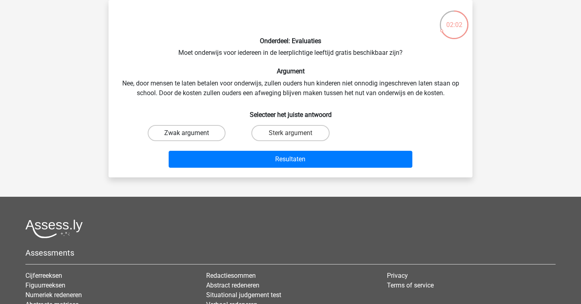
radio input "true"
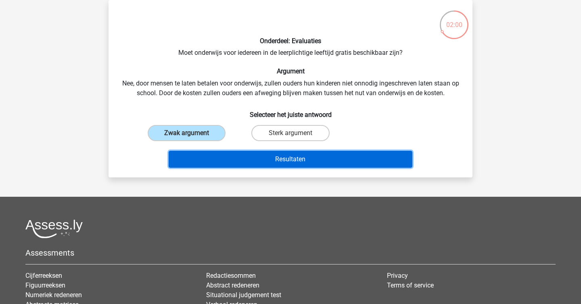
click at [269, 161] on button "Resultaten" at bounding box center [291, 159] width 244 height 17
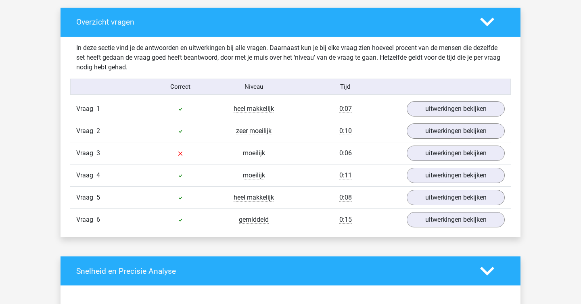
scroll to position [439, 0]
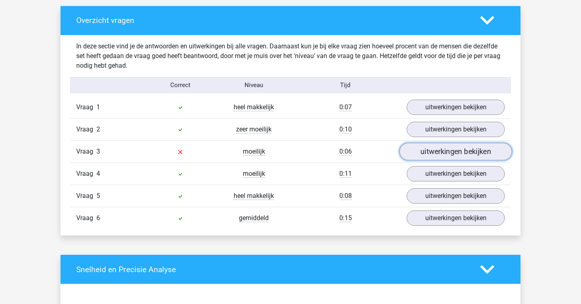
click at [435, 148] on link "uitwerkingen bekijken" at bounding box center [456, 152] width 113 height 18
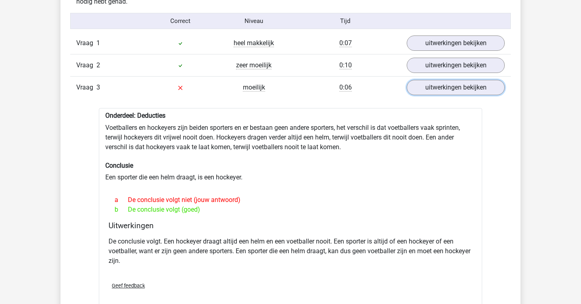
scroll to position [504, 0]
click at [310, 222] on h4 "Uitwerkingen" at bounding box center [291, 224] width 364 height 9
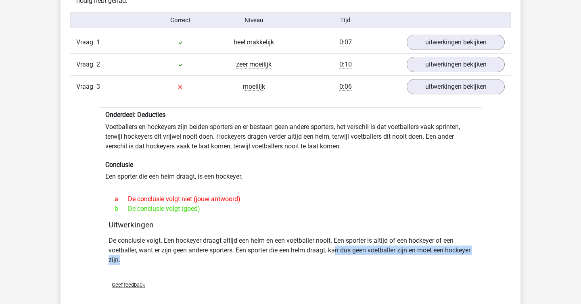
drag, startPoint x: 339, startPoint y: 247, endPoint x: 366, endPoint y: 264, distance: 31.9
click at [366, 264] on p "De conclusie volgt. Een hockeyer draagt altijd een helm en een voetballer nooit…" at bounding box center [291, 250] width 364 height 29
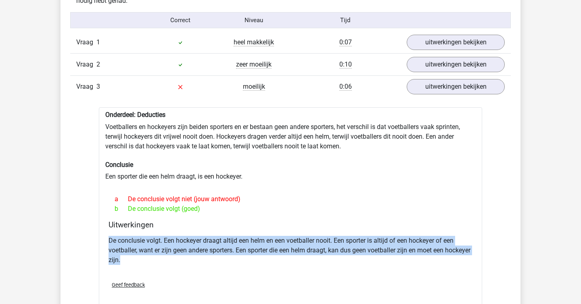
drag, startPoint x: 366, startPoint y: 264, endPoint x: 327, endPoint y: 222, distance: 57.7
click at [327, 222] on div "Uitwerkingen De conclusie volgt. Een hockeyer draagt altijd een helm en een voe…" at bounding box center [290, 247] width 371 height 55
click at [327, 222] on h4 "Uitwerkingen" at bounding box center [291, 224] width 364 height 9
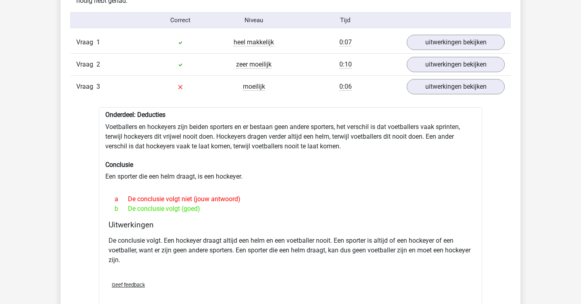
click at [327, 222] on h4 "Uitwerkingen" at bounding box center [291, 224] width 364 height 9
click at [440, 42] on link "uitwerkingen bekijken" at bounding box center [456, 43] width 113 height 18
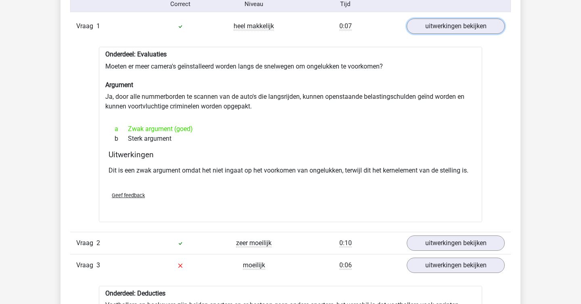
scroll to position [522, 0]
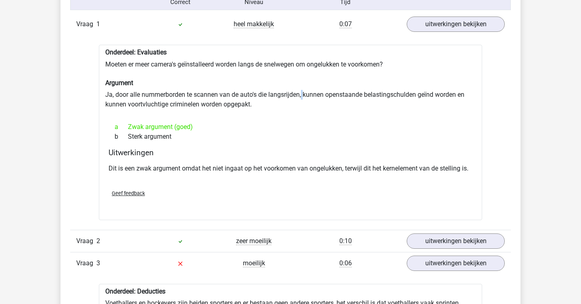
click at [304, 96] on div "Onderdeel: Evaluaties Moeten er meer camera's geïnstalleerd worden langs de sne…" at bounding box center [291, 133] width 384 height 176
copy div
click at [327, 148] on h4 "Uitwerkingen" at bounding box center [291, 152] width 364 height 9
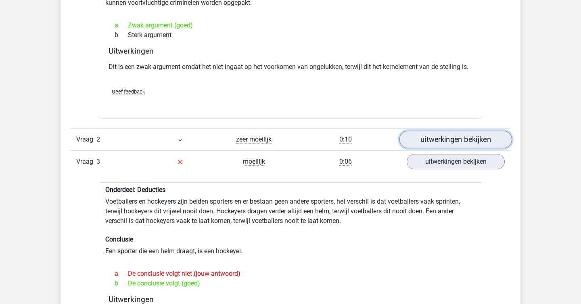
click at [434, 144] on link "uitwerkingen bekijken" at bounding box center [456, 140] width 113 height 18
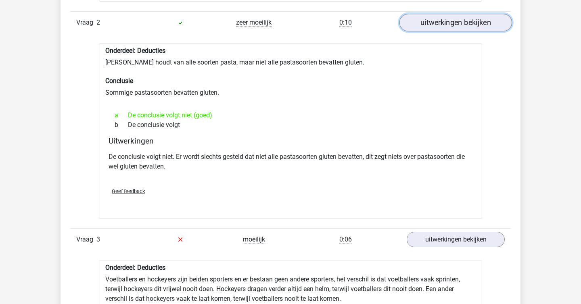
scroll to position [742, 0]
click at [434, 144] on h4 "Uitwerkingen" at bounding box center [291, 140] width 364 height 9
click at [340, 111] on div "a De conclusie volgt niet (goed)" at bounding box center [291, 115] width 364 height 10
drag, startPoint x: 189, startPoint y: 160, endPoint x: 183, endPoint y: 157, distance: 6.5
click at [183, 157] on p "De conclusie volgt niet. Er wordt slechts gesteld dat niet alle pastasoorten gl…" at bounding box center [291, 161] width 364 height 19
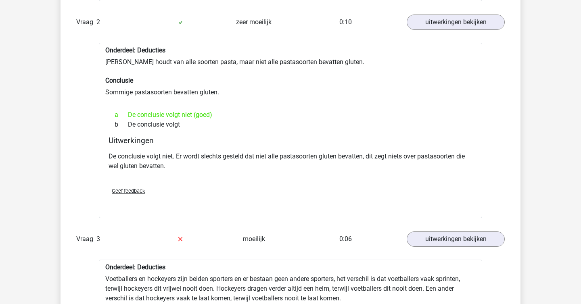
click at [183, 157] on p "De conclusie volgt niet. Er wordt slechts gesteld dat niet alle pastasoorten gl…" at bounding box center [291, 161] width 364 height 19
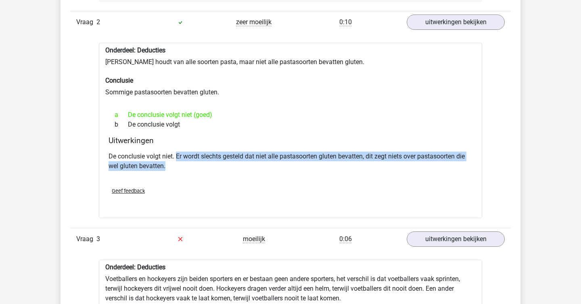
drag, startPoint x: 177, startPoint y: 154, endPoint x: 220, endPoint y: 164, distance: 44.3
click at [220, 164] on p "De conclusie volgt niet. Er wordt slechts gesteld dat niet alle pastasoorten gl…" at bounding box center [291, 161] width 364 height 19
drag, startPoint x: 220, startPoint y: 164, endPoint x: 218, endPoint y: 145, distance: 18.6
click at [218, 145] on div "Uitwerkingen De conclusie volgt niet. Er wordt slechts gesteld dat niet alle pa…" at bounding box center [290, 158] width 371 height 45
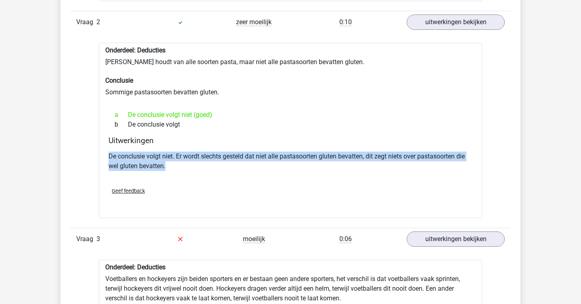
click at [218, 145] on div "Uitwerkingen De conclusie volgt niet. Er wordt slechts gesteld dat niet alle pa…" at bounding box center [290, 158] width 371 height 45
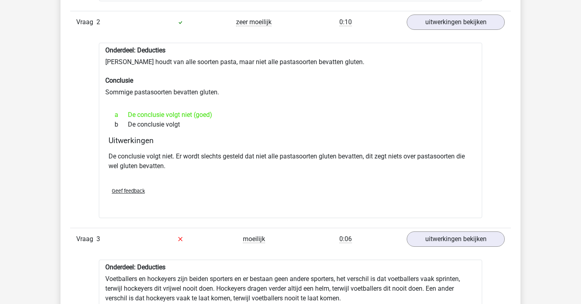
scroll to position [821, 0]
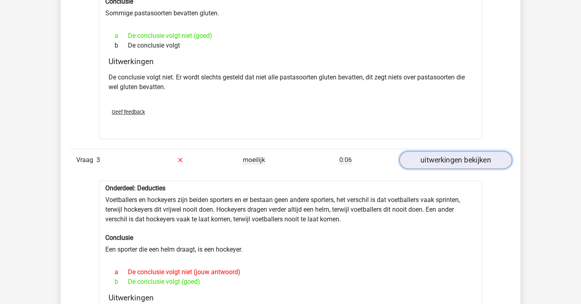
click at [433, 156] on link "uitwerkingen bekijken" at bounding box center [456, 160] width 113 height 18
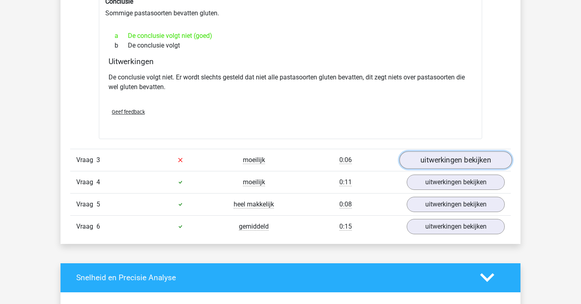
click at [433, 155] on link "uitwerkingen bekijken" at bounding box center [456, 160] width 113 height 18
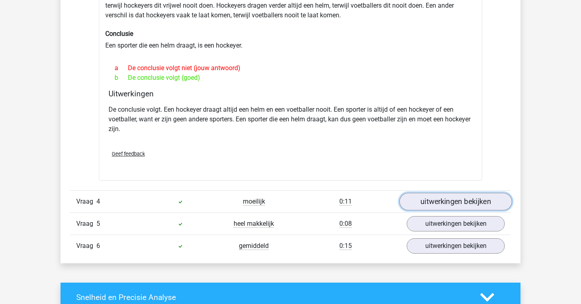
click at [430, 207] on link "uitwerkingen bekijken" at bounding box center [456, 202] width 113 height 18
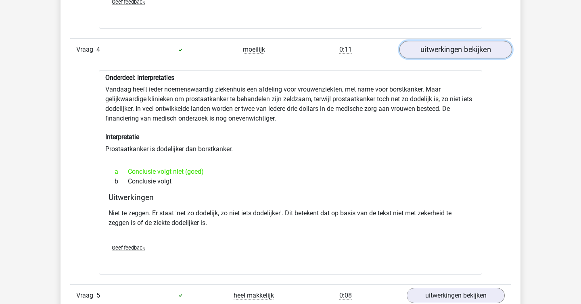
scroll to position [1244, 0]
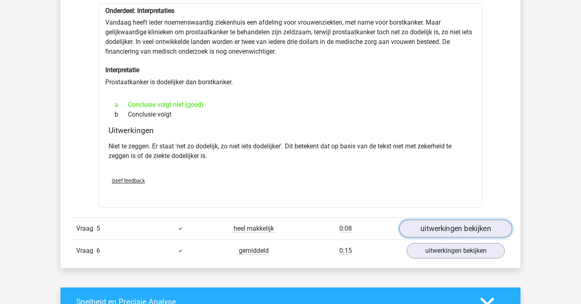
click at [441, 224] on link "uitwerkingen bekijken" at bounding box center [456, 229] width 113 height 18
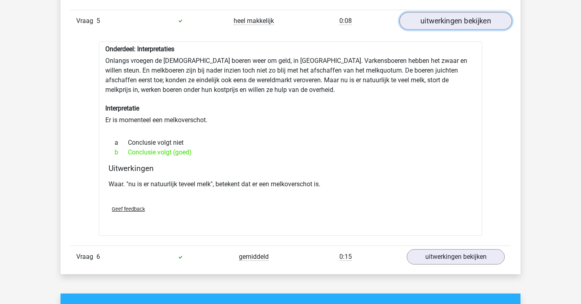
scroll to position [1453, 0]
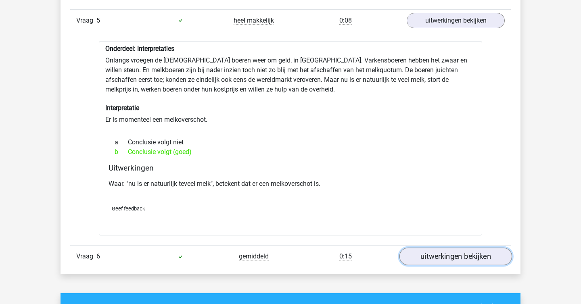
click at [449, 256] on link "uitwerkingen bekijken" at bounding box center [456, 257] width 113 height 18
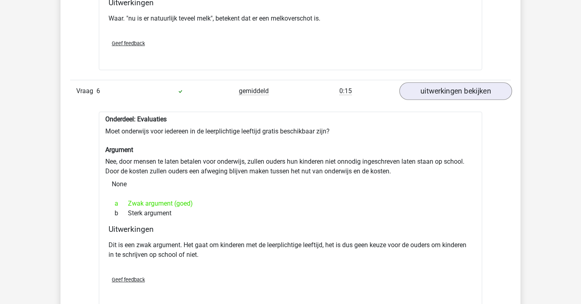
click at [449, 256] on p "Dit is een zwak argument. Het gaat om kinderen met de leerplichtige leeftijd, h…" at bounding box center [291, 250] width 364 height 19
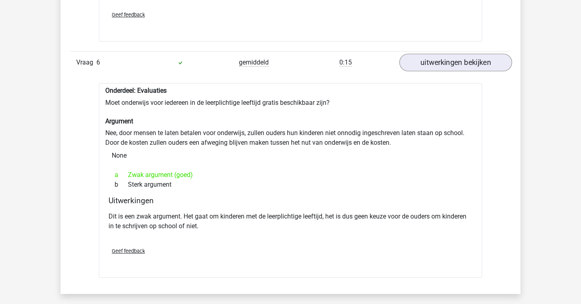
scroll to position [1658, 0]
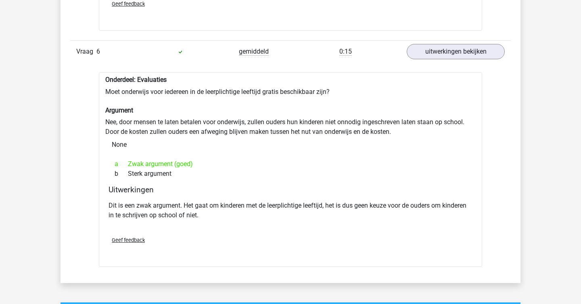
click at [416, 223] on div "Dit is een zwak argument. Het gaat om kinderen met de leerplichtige leeftijd, h…" at bounding box center [291, 214] width 364 height 32
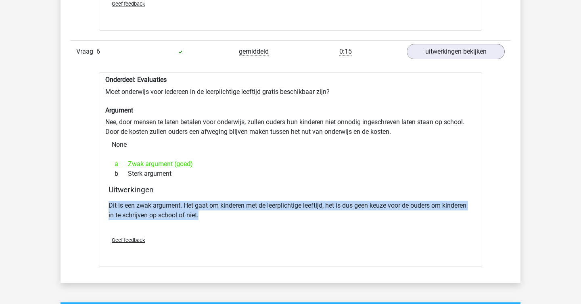
click at [360, 211] on p "Dit is een zwak argument. Het gaat om kinderen met de leerplichtige leeftijd, h…" at bounding box center [291, 210] width 364 height 19
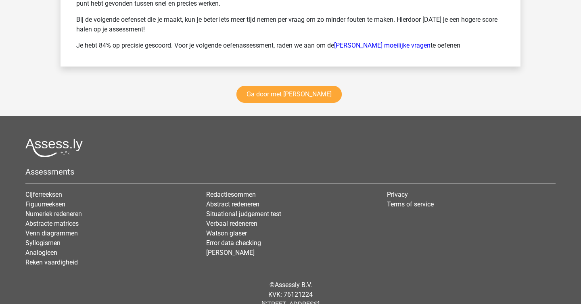
scroll to position [2353, 0]
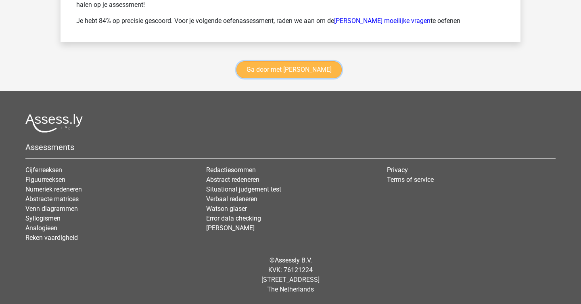
click at [297, 73] on link "Ga door met [PERSON_NAME]" at bounding box center [289, 69] width 105 height 17
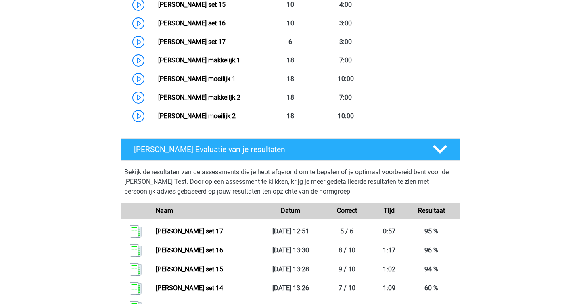
scroll to position [668, 0]
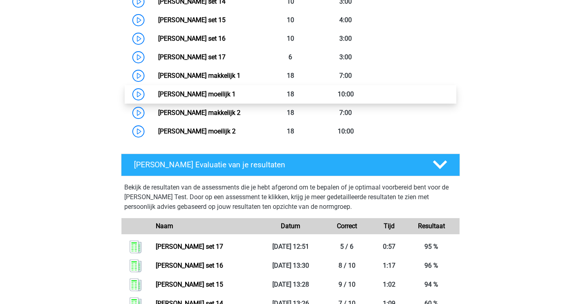
click at [195, 91] on link "[PERSON_NAME] moeilijk 1" at bounding box center [197, 94] width 78 height 8
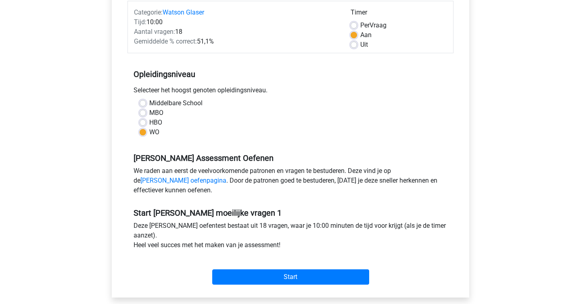
scroll to position [115, 0]
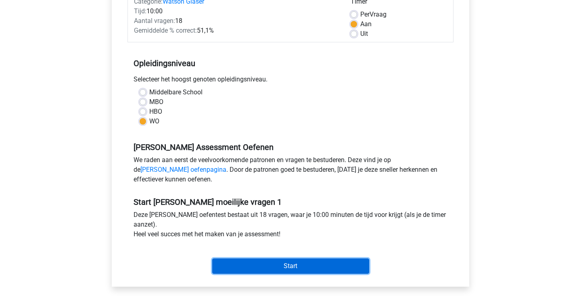
click at [289, 268] on input "Start" at bounding box center [290, 266] width 157 height 15
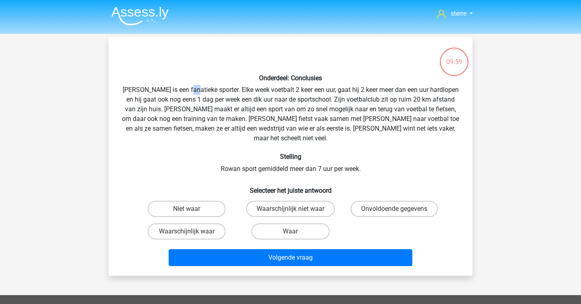
click at [193, 87] on div "Onderdeel: Conclusies Rowan is een fanatieke sporter. Elke week voetbalt 2 keer…" at bounding box center [291, 157] width 358 height 226
click at [210, 105] on div "Onderdeel: Conclusies Rowan is een fanatieke sporter. Elke week voetbalt 2 keer…" at bounding box center [291, 157] width 358 height 226
click at [203, 224] on label "Waarschijnlijk waar" at bounding box center [187, 232] width 78 height 16
click at [192, 232] on input "Waarschijnlijk waar" at bounding box center [189, 234] width 5 height 5
radio input "true"
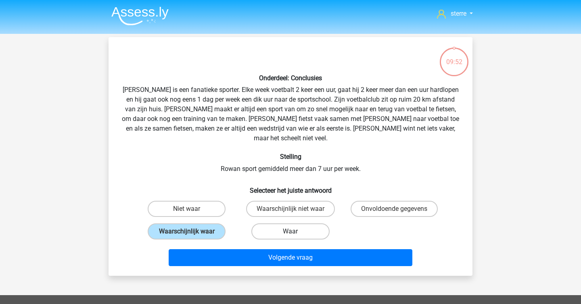
click at [279, 224] on label "Waar" at bounding box center [291, 232] width 78 height 16
click at [291, 232] on input "Waar" at bounding box center [293, 234] width 5 height 5
radio input "true"
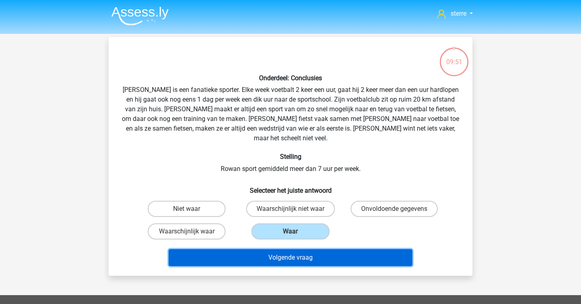
click at [298, 250] on button "Volgende vraag" at bounding box center [291, 258] width 244 height 17
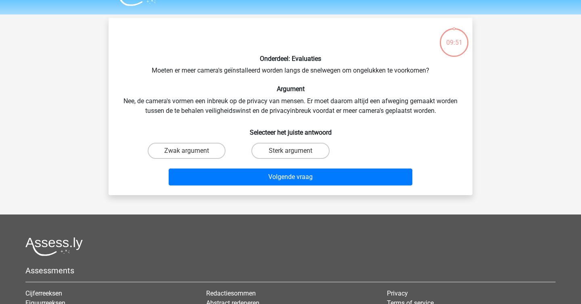
scroll to position [37, 0]
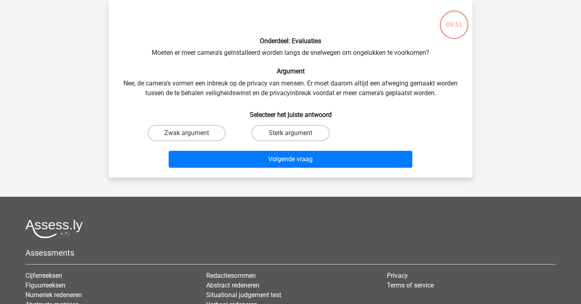
click at [193, 64] on div "Onderdeel: Evaluaties Moeten er meer camera's geïnstalleerd worden langs de sne…" at bounding box center [291, 88] width 358 height 165
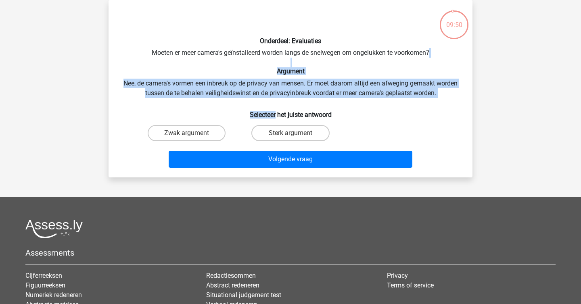
drag, startPoint x: 193, startPoint y: 64, endPoint x: 294, endPoint y: 108, distance: 110.1
click at [294, 108] on div "Onderdeel: Evaluaties Moeten er meer camera's geïnstalleerd worden langs de sne…" at bounding box center [291, 88] width 358 height 165
click at [294, 108] on h6 "Selecteer het juiste antwoord" at bounding box center [291, 112] width 338 height 14
drag, startPoint x: 294, startPoint y: 108, endPoint x: 126, endPoint y: 74, distance: 171.4
click at [126, 74] on div "Onderdeel: Evaluaties Moeten er meer camera's geïnstalleerd worden langs de sne…" at bounding box center [291, 88] width 358 height 165
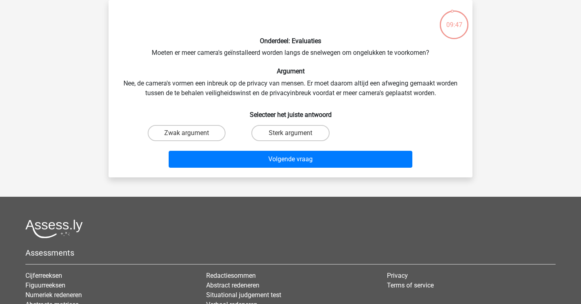
click at [243, 98] on div "Onderdeel: Evaluaties Moeten er meer camera's geïnstalleerd worden langs de sne…" at bounding box center [291, 88] width 358 height 165
click at [289, 132] on label "Sterk argument" at bounding box center [291, 133] width 78 height 16
click at [291, 133] on input "Sterk argument" at bounding box center [293, 135] width 5 height 5
radio input "true"
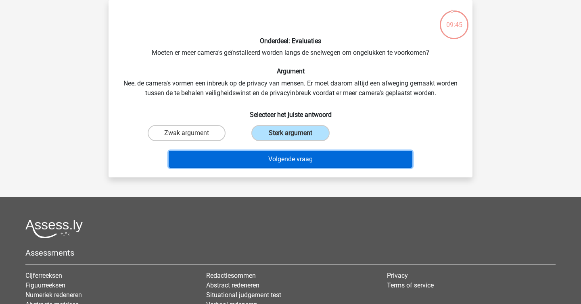
click at [295, 159] on button "Volgende vraag" at bounding box center [291, 159] width 244 height 17
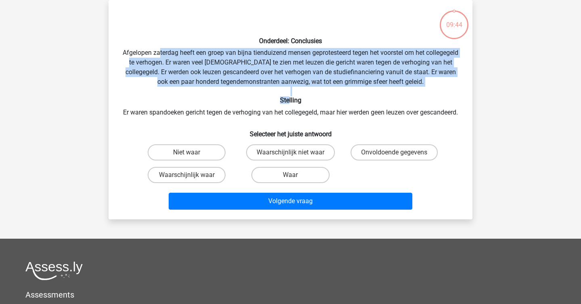
drag, startPoint x: 175, startPoint y: 49, endPoint x: 294, endPoint y: 99, distance: 129.0
click at [294, 99] on div "Onderdeel: Conclusies Afgelopen zaterdag heeft een groep van bijna tienduizend …" at bounding box center [291, 109] width 358 height 207
click at [294, 99] on h6 "Stelling" at bounding box center [291, 100] width 338 height 8
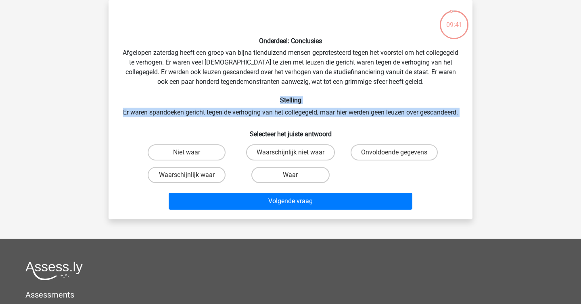
drag, startPoint x: 150, startPoint y: 104, endPoint x: 385, endPoint y: 129, distance: 236.7
click at [385, 129] on div "Onderdeel: Conclusies Afgelopen zaterdag heeft een groep van bijna tienduizend …" at bounding box center [291, 109] width 358 height 207
click at [255, 122] on div "Onderdeel: Conclusies Afgelopen zaterdag heeft een groep van bijna tienduizend …" at bounding box center [291, 109] width 358 height 207
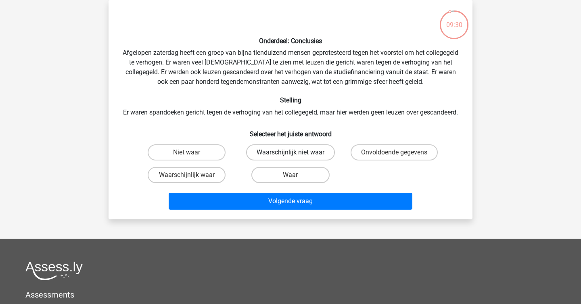
click at [280, 155] on label "Waarschijnlijk niet waar" at bounding box center [290, 153] width 89 height 16
click at [291, 155] on input "Waarschijnlijk niet waar" at bounding box center [293, 155] width 5 height 5
radio input "true"
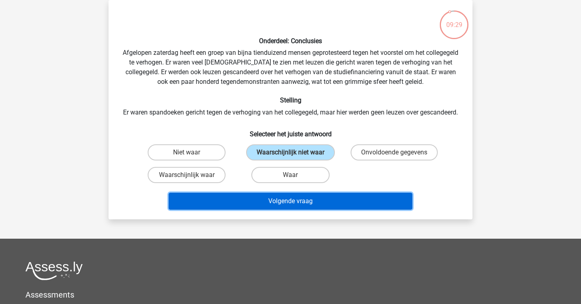
click at [301, 208] on button "Volgende vraag" at bounding box center [291, 201] width 244 height 17
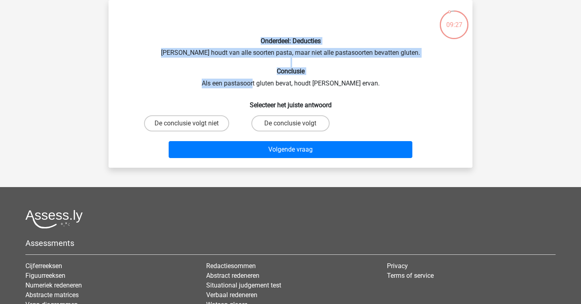
drag, startPoint x: 183, startPoint y: 44, endPoint x: 270, endPoint y: 84, distance: 95.6
click at [270, 83] on div "Onderdeel: Deducties Sofia houdt van alle soorten pasta, maar niet alle pastaso…" at bounding box center [291, 83] width 358 height 155
click at [270, 84] on div "Onderdeel: Deducties Sofia houdt van alle soorten pasta, maar niet alle pastaso…" at bounding box center [291, 83] width 358 height 155
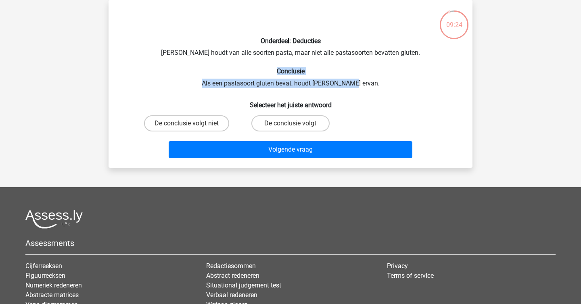
drag, startPoint x: 204, startPoint y: 70, endPoint x: 394, endPoint y: 86, distance: 191.2
click at [394, 86] on div "Onderdeel: Deducties Sofia houdt van alle soorten pasta, maar niet alle pastaso…" at bounding box center [291, 83] width 358 height 155
click at [324, 119] on label "De conclusie volgt" at bounding box center [291, 123] width 78 height 16
click at [296, 124] on input "De conclusie volgt" at bounding box center [293, 126] width 5 height 5
radio input "true"
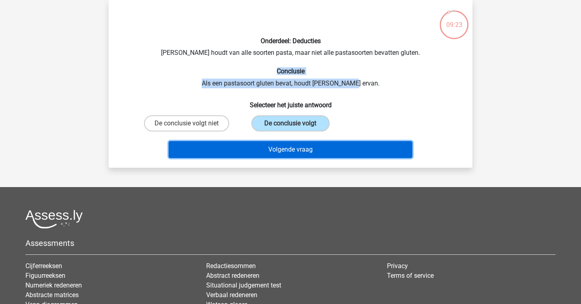
click at [321, 147] on button "Volgende vraag" at bounding box center [291, 149] width 244 height 17
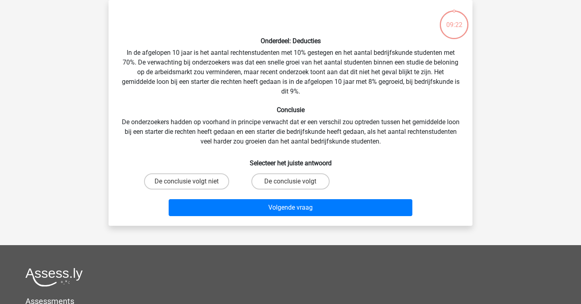
click at [200, 47] on div "Onderdeel: Deducties In de afgelopen 10 jaar is het aantal rechtenstudenten met…" at bounding box center [291, 112] width 358 height 213
click at [197, 52] on div "Onderdeel: Deducties In de afgelopen 10 jaar is het aantal rechtenstudenten met…" at bounding box center [291, 112] width 358 height 213
copy div
click at [197, 52] on div "Onderdeel: Deducties In de afgelopen 10 jaar is het aantal rechtenstudenten met…" at bounding box center [291, 112] width 358 height 213
click at [285, 182] on label "De conclusie volgt" at bounding box center [291, 182] width 78 height 16
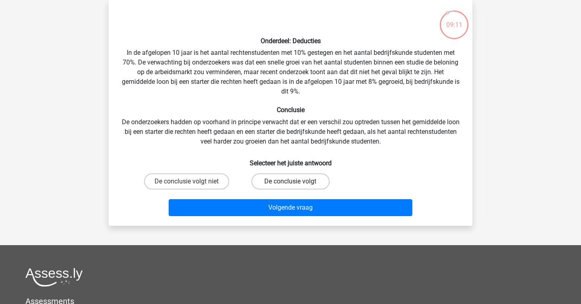
click at [291, 182] on input "De conclusie volgt" at bounding box center [293, 184] width 5 height 5
radio input "true"
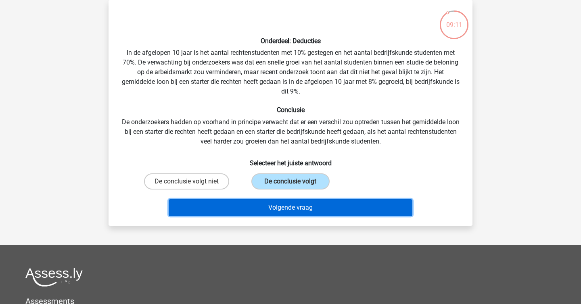
click at [296, 212] on button "Volgende vraag" at bounding box center [291, 207] width 244 height 17
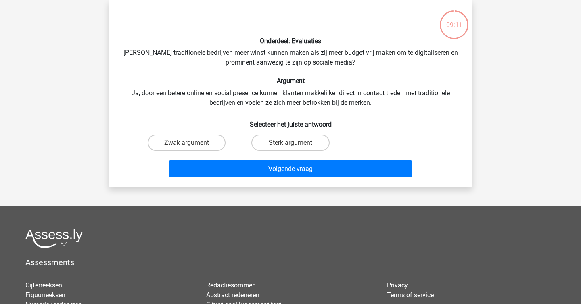
click at [226, 93] on div "Onderdeel: Evaluaties Zouden traditionele bedrijven meer winst kunnen maken als…" at bounding box center [291, 93] width 358 height 174
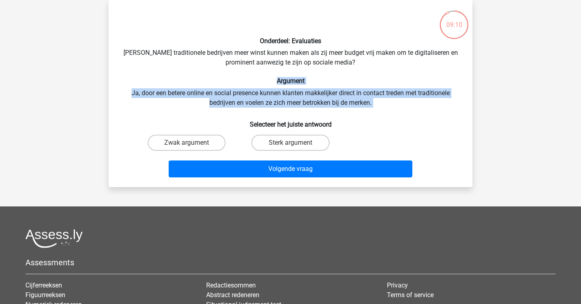
drag, startPoint x: 125, startPoint y: 84, endPoint x: 410, endPoint y: 153, distance: 293.3
click at [371, 143] on div "Onderdeel: Evaluaties Zouden traditionele bedrijven meer winst kunnen maken als…" at bounding box center [291, 93] width 358 height 174
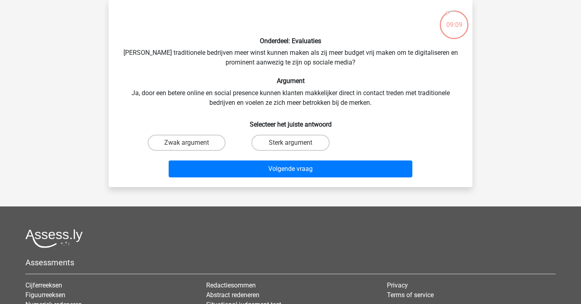
click at [404, 108] on div "Onderdeel: Evaluaties Zouden traditionele bedrijven meer winst kunnen maken als…" at bounding box center [291, 93] width 358 height 174
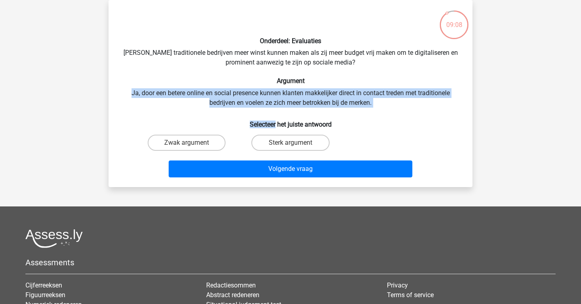
drag, startPoint x: 404, startPoint y: 108, endPoint x: 135, endPoint y: 87, distance: 269.7
click at [135, 87] on div "Onderdeel: Evaluaties Zouden traditionele bedrijven meer winst kunnen maken als…" at bounding box center [291, 93] width 358 height 174
drag, startPoint x: 135, startPoint y: 87, endPoint x: 398, endPoint y: 101, distance: 262.8
click at [398, 101] on div "Onderdeel: Evaluaties Zouden traditionele bedrijven meer winst kunnen maken als…" at bounding box center [291, 93] width 358 height 174
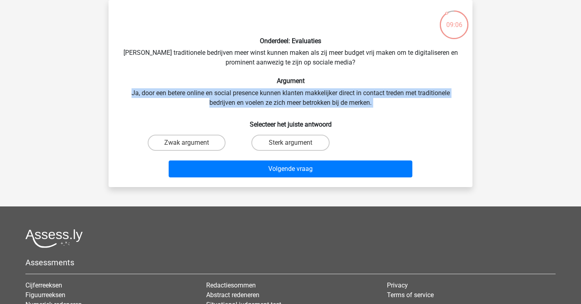
click at [398, 101] on div "Onderdeel: Evaluaties Zouden traditionele bedrijven meer winst kunnen maken als…" at bounding box center [291, 93] width 358 height 174
drag, startPoint x: 338, startPoint y: 96, endPoint x: 136, endPoint y: 84, distance: 202.6
click at [136, 84] on div "Onderdeel: Evaluaties Zouden traditionele bedrijven meer winst kunnen maken als…" at bounding box center [291, 93] width 358 height 174
click at [179, 142] on label "Zwak argument" at bounding box center [187, 143] width 78 height 16
click at [187, 143] on input "Zwak argument" at bounding box center [189, 145] width 5 height 5
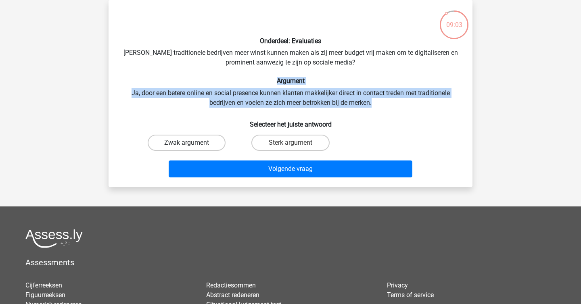
radio input "true"
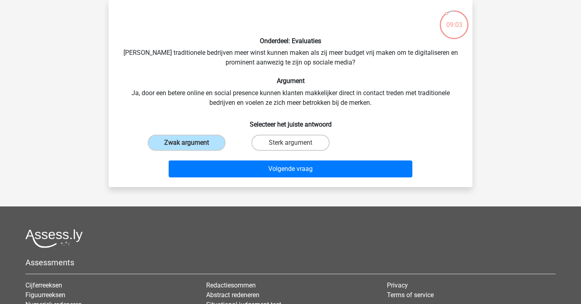
click at [236, 179] on div "Volgende vraag" at bounding box center [291, 171] width 312 height 20
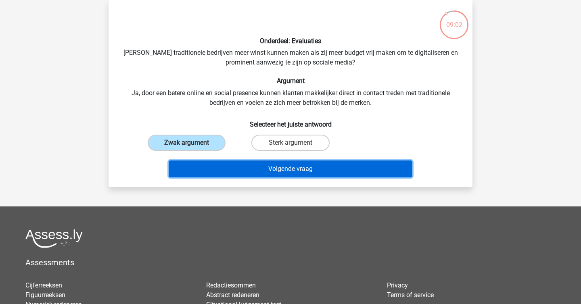
click at [237, 170] on button "Volgende vraag" at bounding box center [291, 169] width 244 height 17
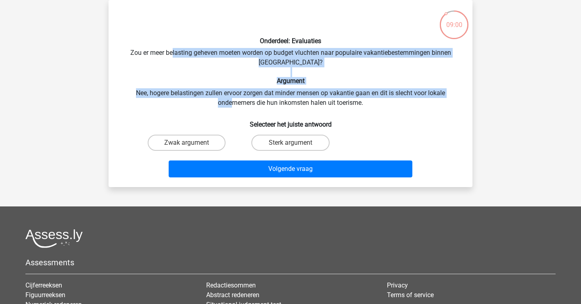
drag, startPoint x: 170, startPoint y: 55, endPoint x: 230, endPoint y: 105, distance: 78.2
click at [230, 105] on div "Onderdeel: Evaluaties Zou er meer belasting geheven moeten worden op budget vlu…" at bounding box center [291, 93] width 358 height 174
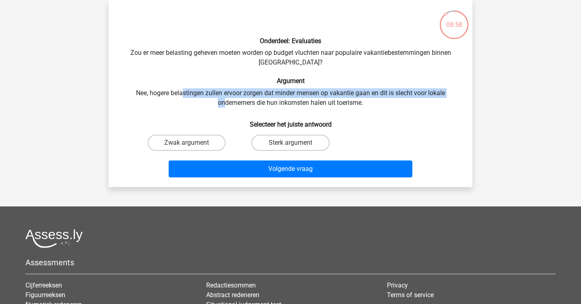
drag, startPoint x: 224, startPoint y: 102, endPoint x: 181, endPoint y: 92, distance: 44.8
click at [181, 92] on div "Onderdeel: Evaluaties Zou er meer belasting geheven moeten worden op budget vlu…" at bounding box center [291, 93] width 358 height 174
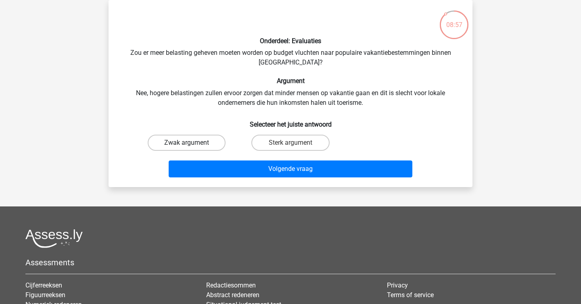
click at [178, 148] on label "Zwak argument" at bounding box center [187, 143] width 78 height 16
click at [187, 148] on input "Zwak argument" at bounding box center [189, 145] width 5 height 5
radio input "true"
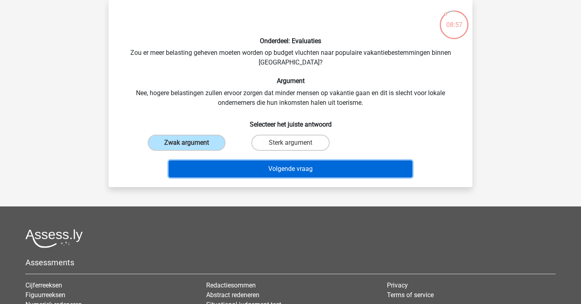
click at [222, 173] on button "Volgende vraag" at bounding box center [291, 169] width 244 height 17
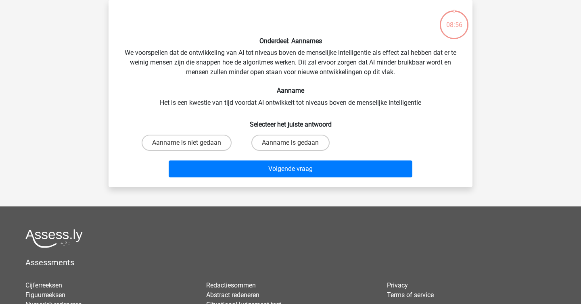
click at [211, 117] on h6 "Selecteer het juiste antwoord" at bounding box center [291, 121] width 338 height 14
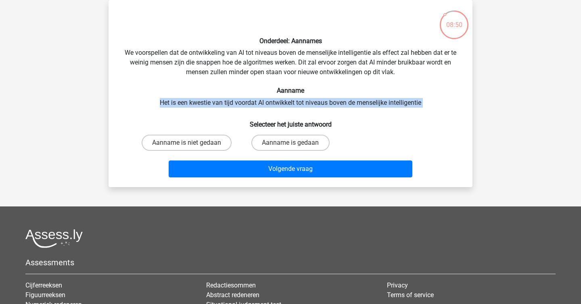
drag, startPoint x: 211, startPoint y: 115, endPoint x: 159, endPoint y: 101, distance: 53.8
click at [159, 101] on div "Onderdeel: Aannames We voorspellen dat de ontwikkeling van AI tot niveaus boven…" at bounding box center [291, 93] width 358 height 174
click at [270, 136] on label "Aanname is gedaan" at bounding box center [291, 143] width 78 height 16
click at [291, 143] on input "Aanname is gedaan" at bounding box center [293, 145] width 5 height 5
radio input "true"
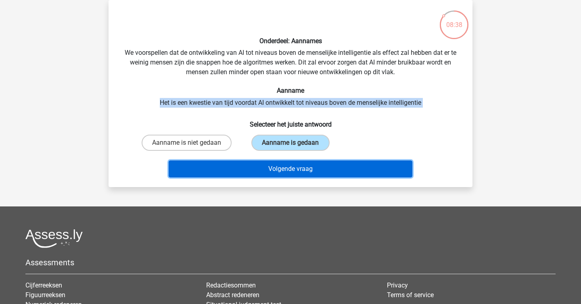
click at [297, 170] on button "Volgende vraag" at bounding box center [291, 169] width 244 height 17
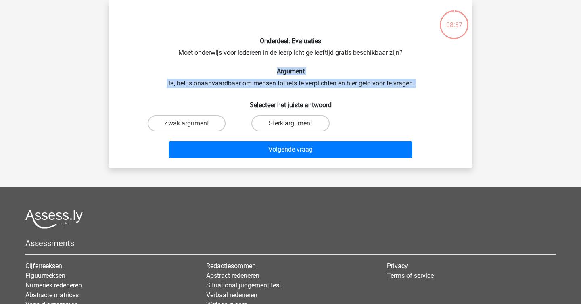
drag, startPoint x: 219, startPoint y: 75, endPoint x: 251, endPoint y: 93, distance: 36.5
click at [251, 93] on div "Onderdeel: Evaluaties Moet onderwijs voor iedereen in de leerplichtige leeftijd…" at bounding box center [291, 83] width 358 height 155
drag, startPoint x: 251, startPoint y: 93, endPoint x: 213, endPoint y: 73, distance: 43.0
click at [213, 73] on div "Onderdeel: Evaluaties Moet onderwijs voor iedereen in de leerplichtige leeftijd…" at bounding box center [291, 83] width 358 height 155
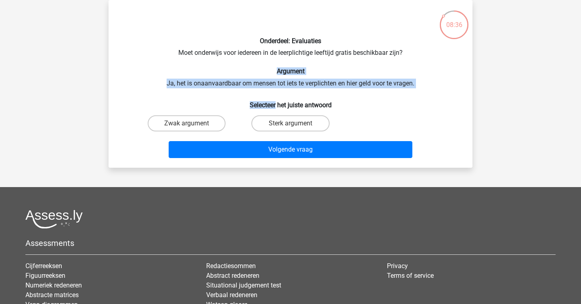
click at [213, 73] on h6 "Argument" at bounding box center [291, 71] width 338 height 8
drag, startPoint x: 213, startPoint y: 73, endPoint x: 254, endPoint y: 94, distance: 46.6
click at [254, 94] on div "Onderdeel: Evaluaties Moet onderwijs voor iedereen in de leerplichtige leeftijd…" at bounding box center [291, 83] width 358 height 155
click at [254, 95] on h6 "Selecteer het juiste antwoord" at bounding box center [291, 102] width 338 height 14
drag, startPoint x: 254, startPoint y: 94, endPoint x: 145, endPoint y: 85, distance: 109.4
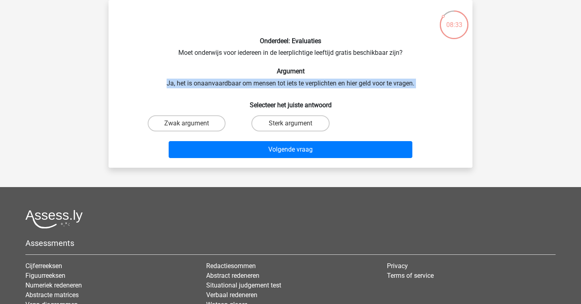
click at [145, 85] on div "Onderdeel: Evaluaties Moet onderwijs voor iedereen in de leerplichtige leeftijd…" at bounding box center [291, 83] width 358 height 155
click at [182, 117] on label "Zwak argument" at bounding box center [187, 123] width 78 height 16
click at [187, 124] on input "Zwak argument" at bounding box center [189, 126] width 5 height 5
radio input "true"
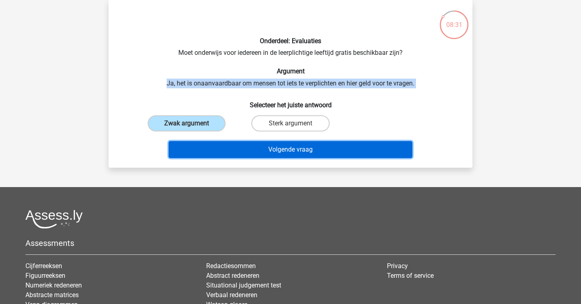
click at [231, 151] on button "Volgende vraag" at bounding box center [291, 149] width 244 height 17
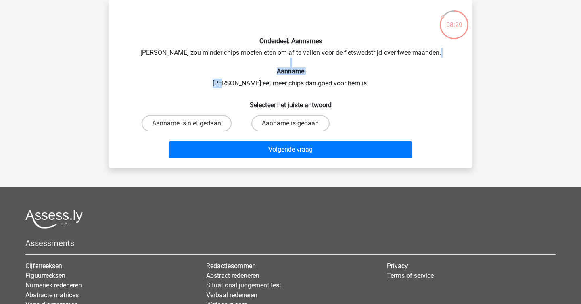
drag, startPoint x: 193, startPoint y: 59, endPoint x: 239, endPoint y: 86, distance: 53.0
click at [239, 86] on div "Onderdeel: Aannames [PERSON_NAME] zou minder chips moeten eten om af te vallen …" at bounding box center [291, 83] width 358 height 155
click at [187, 122] on label "Aanname is niet gedaan" at bounding box center [187, 123] width 90 height 16
click at [187, 124] on input "Aanname is niet gedaan" at bounding box center [189, 126] width 5 height 5
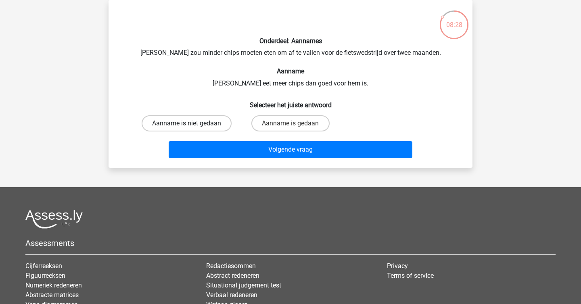
radio input "true"
click at [241, 101] on h6 "Selecteer het juiste antwoord" at bounding box center [291, 102] width 338 height 14
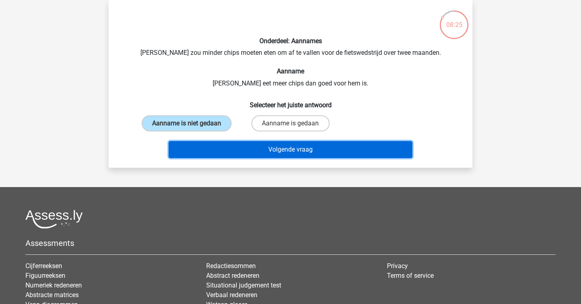
click at [259, 157] on button "Volgende vraag" at bounding box center [291, 149] width 244 height 17
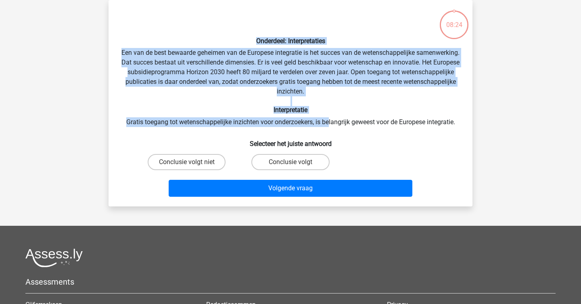
drag, startPoint x: 184, startPoint y: 42, endPoint x: 331, endPoint y: 121, distance: 167.4
click at [331, 121] on div "Onderdeel: Interpretaties Een van de best bewaarde geheimen van de Europese int…" at bounding box center [291, 103] width 358 height 194
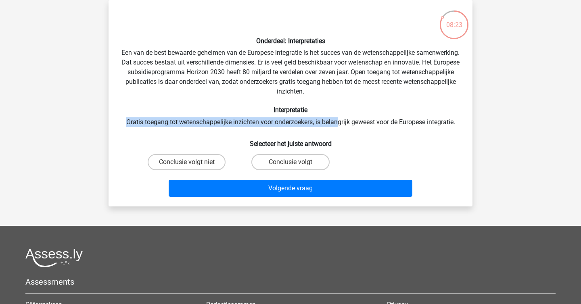
drag, startPoint x: 339, startPoint y: 124, endPoint x: 321, endPoint y: 113, distance: 20.8
click at [321, 113] on div "Onderdeel: Interpretaties Een van de best bewaarde geheimen van de Europese int…" at bounding box center [291, 103] width 358 height 194
click at [321, 113] on h6 "Interpretatie" at bounding box center [291, 110] width 338 height 8
drag, startPoint x: 330, startPoint y: 103, endPoint x: 371, endPoint y: 136, distance: 52.5
click at [371, 136] on div "Onderdeel: Interpretaties Een van de best bewaarde geheimen van de Europese int…" at bounding box center [291, 103] width 358 height 194
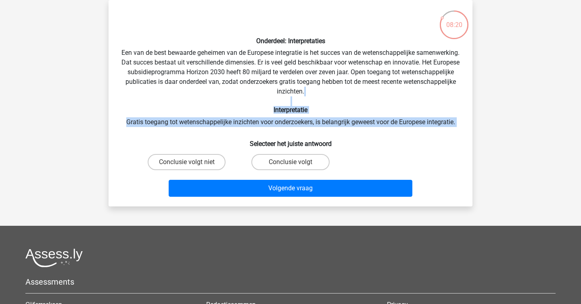
click at [371, 136] on h6 "Selecteer het juiste antwoord" at bounding box center [291, 141] width 338 height 14
drag, startPoint x: 371, startPoint y: 136, endPoint x: 111, endPoint y: 122, distance: 260.8
click at [111, 122] on div "Onderdeel: Interpretaties Een van de best bewaarde geheimen van de Europese int…" at bounding box center [291, 103] width 364 height 207
click at [194, 162] on label "Conclusie volgt niet" at bounding box center [187, 162] width 78 height 16
click at [192, 162] on input "Conclusie volgt niet" at bounding box center [189, 164] width 5 height 5
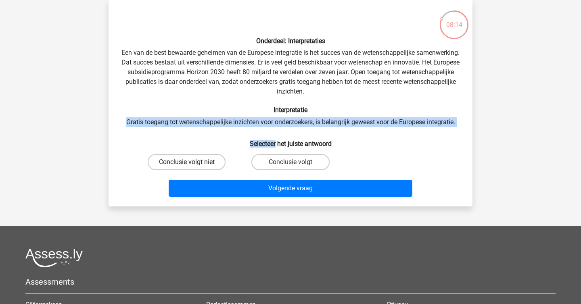
radio input "true"
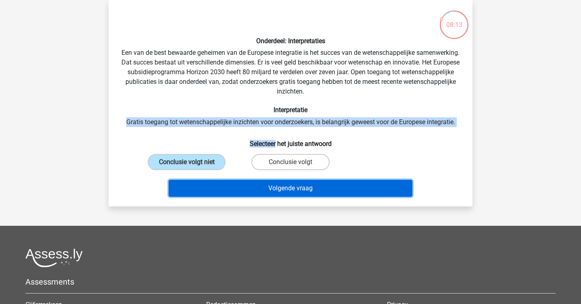
click at [231, 186] on button "Volgende vraag" at bounding box center [291, 188] width 244 height 17
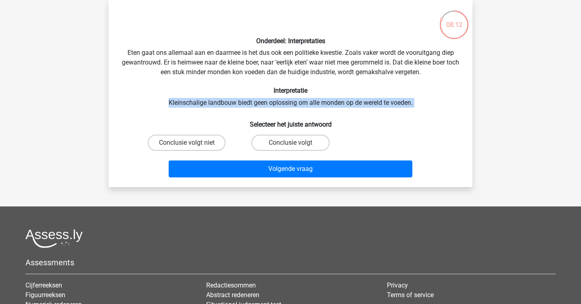
drag, startPoint x: 198, startPoint y: 98, endPoint x: 266, endPoint y: 110, distance: 68.5
click at [266, 110] on div "Onderdeel: Interpretaties Eten gaat ons allemaal aan en daarmee is het dus ook …" at bounding box center [291, 93] width 358 height 174
drag, startPoint x: 266, startPoint y: 110, endPoint x: 148, endPoint y: 107, distance: 117.9
click at [148, 107] on div "Onderdeel: Interpretaties Eten gaat ons allemaal aan en daarmee is het dus ook …" at bounding box center [291, 93] width 358 height 174
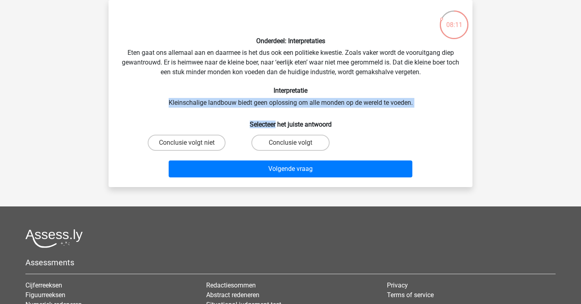
click at [148, 107] on div "Onderdeel: Interpretaties Eten gaat ons allemaal aan en daarmee is het dus ook …" at bounding box center [291, 93] width 358 height 174
drag, startPoint x: 148, startPoint y: 107, endPoint x: 434, endPoint y: 103, distance: 285.9
click at [434, 103] on div "Onderdeel: Interpretaties Eten gaat ons allemaal aan en daarmee is het dus ook …" at bounding box center [291, 93] width 358 height 174
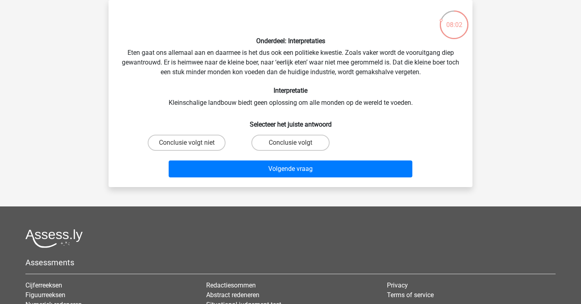
click at [196, 155] on div "Volgende vraag" at bounding box center [291, 167] width 338 height 27
click at [199, 146] on label "Conclusie volgt niet" at bounding box center [187, 143] width 78 height 16
click at [192, 146] on input "Conclusie volgt niet" at bounding box center [189, 145] width 5 height 5
radio input "true"
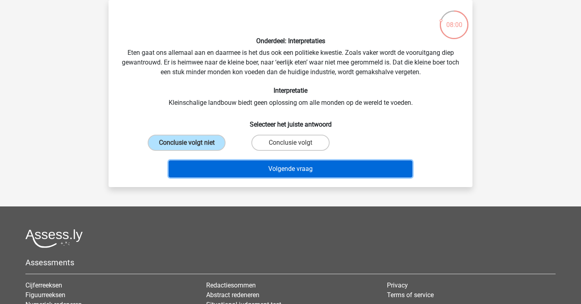
click at [247, 170] on button "Volgende vraag" at bounding box center [291, 169] width 244 height 17
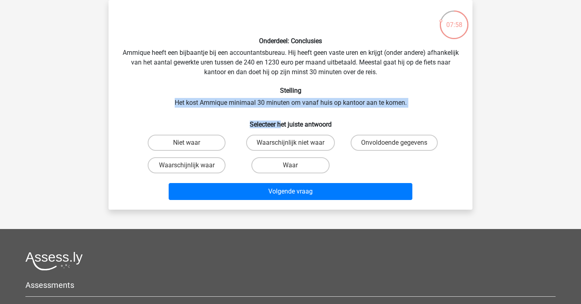
drag, startPoint x: 245, startPoint y: 97, endPoint x: 279, endPoint y: 122, distance: 41.9
click at [279, 122] on div "Onderdeel: Conclusies Ammique heeft een bijbaantje bij een accountantsbureau. H…" at bounding box center [291, 104] width 358 height 197
click at [276, 119] on h6 "Selecteer het juiste antwoord" at bounding box center [291, 121] width 338 height 14
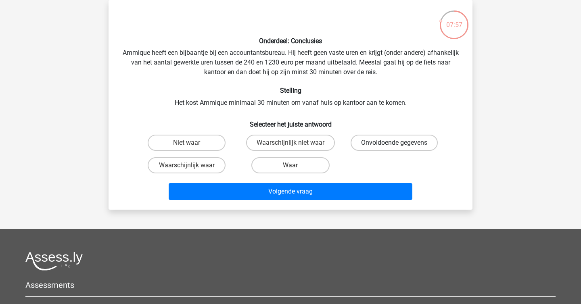
click at [415, 146] on label "Onvoldoende gegevens" at bounding box center [394, 143] width 87 height 16
click at [400, 146] on input "Onvoldoende gegevens" at bounding box center [396, 145] width 5 height 5
radio input "true"
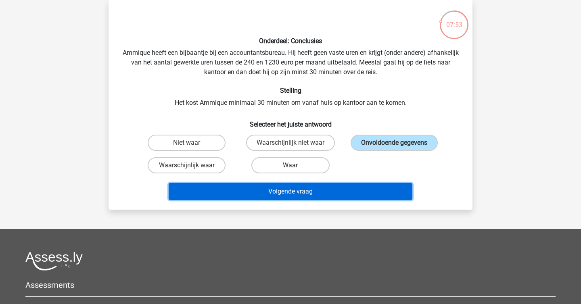
click at [331, 190] on button "Volgende vraag" at bounding box center [291, 191] width 244 height 17
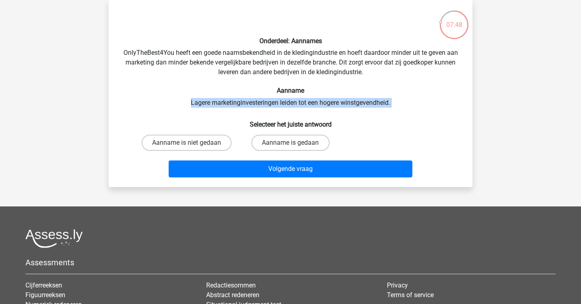
drag, startPoint x: 176, startPoint y: 98, endPoint x: 493, endPoint y: 116, distance: 317.9
click at [493, 116] on div "sterre [EMAIL_ADDRESS][DOMAIN_NAME] Nederlands English" at bounding box center [290, 191] width 581 height 457
click at [280, 129] on div "Onderdeel: Aannames OnlyTheBest4You heeft een goede naamsbekendheid in de kledi…" at bounding box center [291, 93] width 358 height 174
click at [216, 146] on label "Aanname is niet gedaan" at bounding box center [187, 143] width 90 height 16
click at [192, 146] on input "Aanname is niet gedaan" at bounding box center [189, 145] width 5 height 5
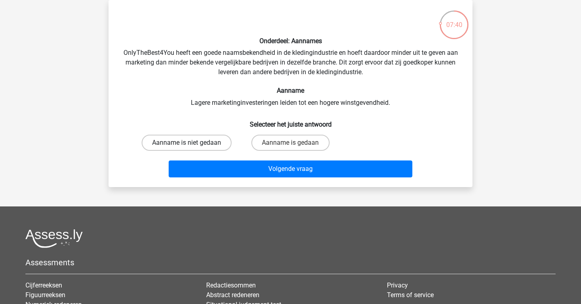
radio input "true"
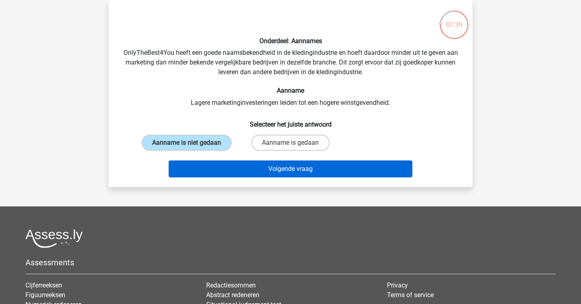
click at [256, 175] on button "Volgende vraag" at bounding box center [291, 169] width 244 height 17
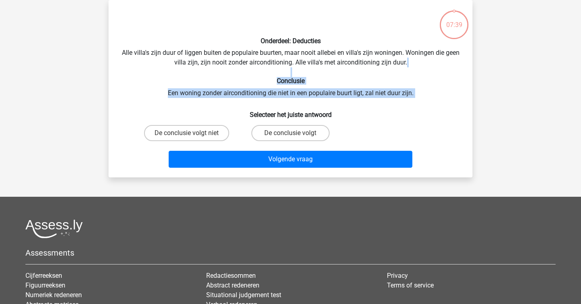
drag, startPoint x: 195, startPoint y: 75, endPoint x: 261, endPoint y: 105, distance: 72.6
click at [261, 105] on div "Onderdeel: Deducties Alle villa's zijn duur of liggen buiten de populaire buurt…" at bounding box center [291, 88] width 358 height 165
click at [261, 105] on h6 "Selecteer het juiste antwoord" at bounding box center [291, 112] width 338 height 14
drag, startPoint x: 261, startPoint y: 105, endPoint x: 139, endPoint y: 93, distance: 122.5
click at [139, 93] on div "Onderdeel: Deducties Alle villa's zijn duur of liggen buiten de populaire buurt…" at bounding box center [291, 88] width 358 height 165
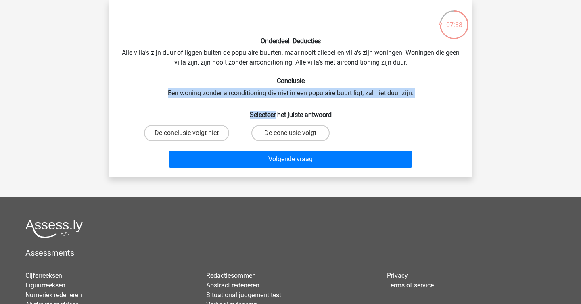
click at [139, 93] on div "Onderdeel: Deducties Alle villa's zijn duur of liggen buiten de populaire buurt…" at bounding box center [291, 88] width 358 height 165
drag, startPoint x: 139, startPoint y: 93, endPoint x: 432, endPoint y: 93, distance: 292.7
click at [432, 93] on div "Onderdeel: Deducties Alle villa's zijn duur of liggen buiten de populaire buurt…" at bounding box center [291, 88] width 358 height 165
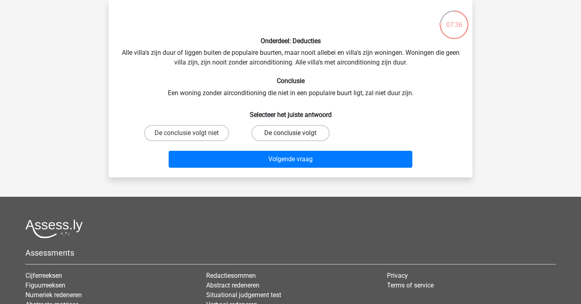
click at [279, 134] on label "De conclusie volgt" at bounding box center [291, 133] width 78 height 16
click at [291, 134] on input "De conclusie volgt" at bounding box center [293, 135] width 5 height 5
radio input "true"
click at [294, 149] on div "Volgende vraag" at bounding box center [291, 158] width 338 height 27
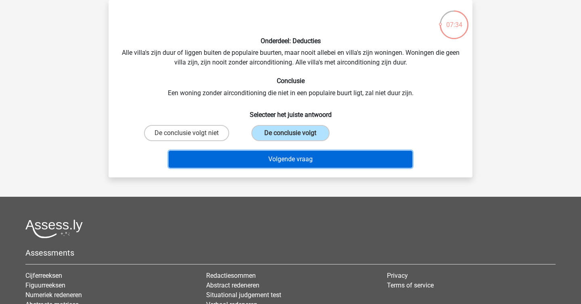
click at [295, 157] on button "Volgende vraag" at bounding box center [291, 159] width 244 height 17
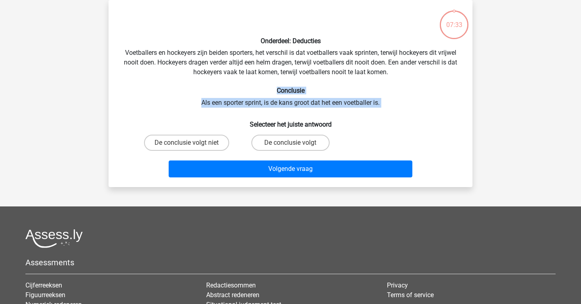
drag, startPoint x: 226, startPoint y: 88, endPoint x: 279, endPoint y: 109, distance: 57.1
click at [278, 109] on div "Onderdeel: Deducties Voetballers en hockeyers zijn beiden sporters, het verschi…" at bounding box center [291, 93] width 358 height 174
click at [279, 109] on div "Onderdeel: Deducties Voetballers en hockeyers zijn beiden sporters, het verschi…" at bounding box center [291, 93] width 358 height 174
drag, startPoint x: 279, startPoint y: 109, endPoint x: 181, endPoint y: 101, distance: 98.4
click at [181, 101] on div "Onderdeel: Deducties Voetballers en hockeyers zijn beiden sporters, het verschi…" at bounding box center [291, 93] width 358 height 174
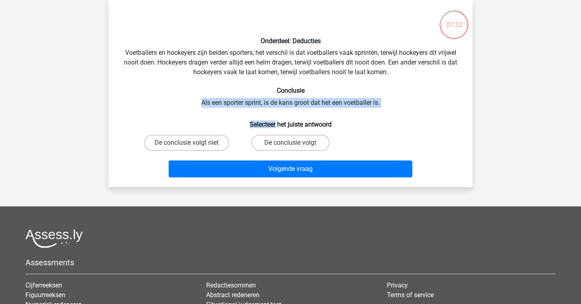
click at [181, 101] on div "Onderdeel: Deducties Voetballers en hockeyers zijn beiden sporters, het verschi…" at bounding box center [291, 93] width 358 height 174
drag, startPoint x: 181, startPoint y: 101, endPoint x: 455, endPoint y: 103, distance: 273.7
click at [455, 103] on div "Onderdeel: Deducties Voetballers en hockeyers zijn beiden sporters, het verschi…" at bounding box center [291, 93] width 358 height 174
click at [193, 137] on label "De conclusie volgt niet" at bounding box center [186, 143] width 85 height 16
click at [192, 143] on input "De conclusie volgt niet" at bounding box center [189, 145] width 5 height 5
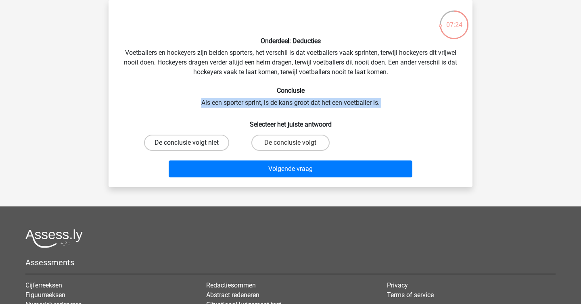
radio input "true"
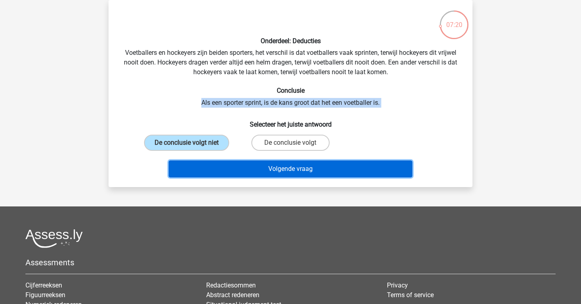
click at [279, 169] on button "Volgende vraag" at bounding box center [291, 169] width 244 height 17
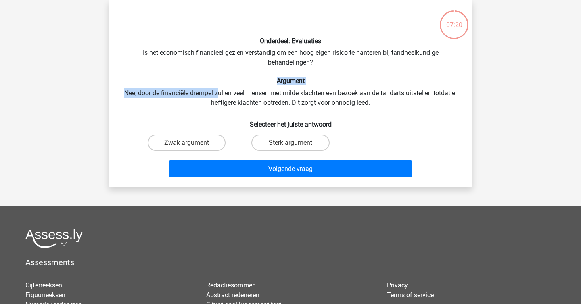
drag, startPoint x: 216, startPoint y: 95, endPoint x: 175, endPoint y: 81, distance: 43.4
click at [175, 81] on div "Onderdeel: Evaluaties Is het economisch financieel gezien verstandig om een hoo…" at bounding box center [291, 93] width 358 height 174
click at [175, 81] on h6 "Argument" at bounding box center [291, 81] width 338 height 8
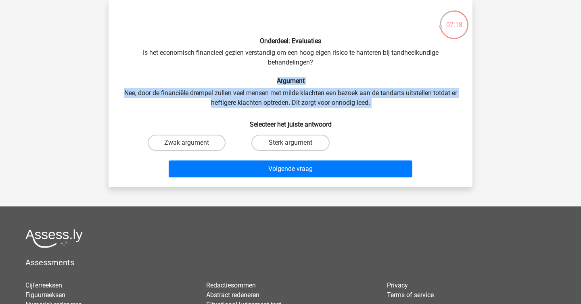
drag, startPoint x: 175, startPoint y: 81, endPoint x: 396, endPoint y: 101, distance: 221.7
click at [396, 101] on div "Onderdeel: Evaluaties Is het economisch financieel gezien verstandig om een hoo…" at bounding box center [291, 93] width 358 height 174
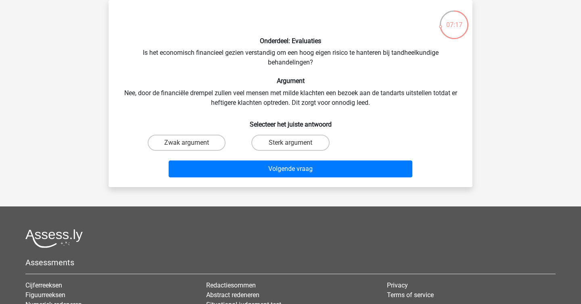
click at [329, 135] on div "Sterk argument" at bounding box center [290, 143] width 97 height 16
click at [314, 140] on label "Sterk argument" at bounding box center [291, 143] width 78 height 16
click at [296, 143] on input "Sterk argument" at bounding box center [293, 145] width 5 height 5
radio input "true"
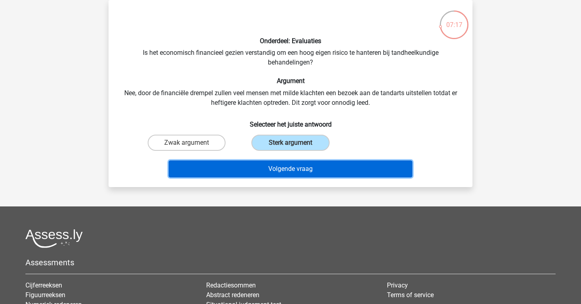
click at [310, 168] on button "Volgende vraag" at bounding box center [291, 169] width 244 height 17
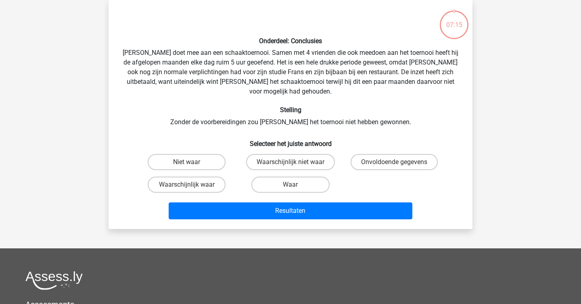
click at [224, 106] on h6 "Stelling" at bounding box center [291, 110] width 338 height 8
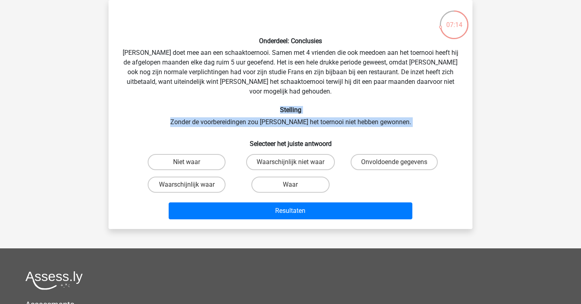
drag, startPoint x: 224, startPoint y: 101, endPoint x: 270, endPoint y: 123, distance: 50.7
click at [270, 123] on div "Onderdeel: Conclusies [PERSON_NAME] doet mee aan een schaaktoernooi. Samen met …" at bounding box center [291, 114] width 358 height 216
drag, startPoint x: 270, startPoint y: 123, endPoint x: 150, endPoint y: 103, distance: 121.6
click at [150, 103] on div "Onderdeel: Conclusies [PERSON_NAME] doet mee aan een schaaktoernooi. Samen met …" at bounding box center [291, 114] width 358 height 216
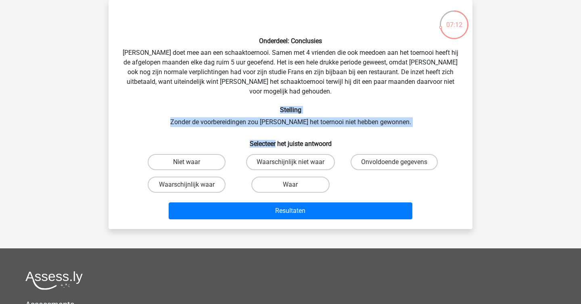
click at [150, 106] on h6 "Stelling" at bounding box center [291, 110] width 338 height 8
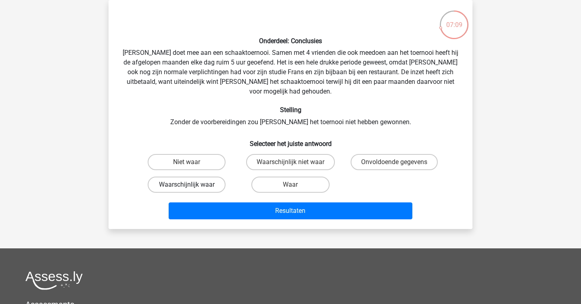
click at [200, 177] on label "Waarschijnlijk waar" at bounding box center [187, 185] width 78 height 16
click at [192, 185] on input "Waarschijnlijk waar" at bounding box center [189, 187] width 5 height 5
radio input "true"
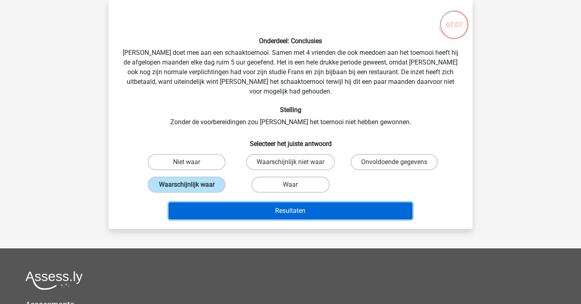
click at [307, 203] on button "Resultaten" at bounding box center [291, 211] width 244 height 17
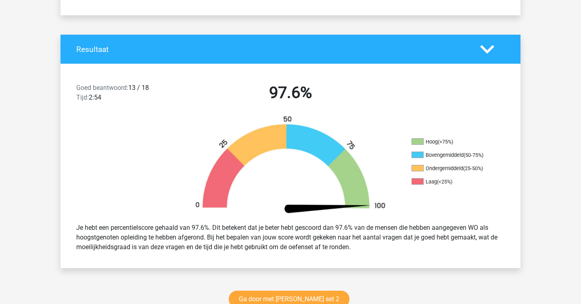
scroll to position [155, 0]
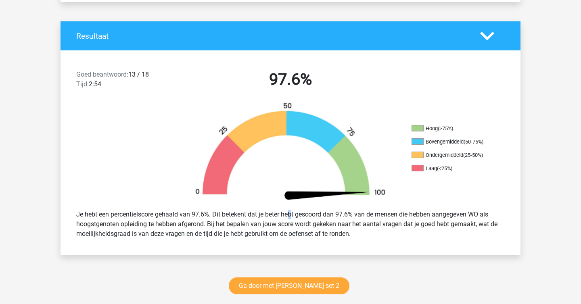
click at [267, 216] on div "Je hebt een percentielscore gehaald van 97.6%. Dit betekent dat je beter hebt g…" at bounding box center [290, 225] width 441 height 36
copy div
click at [282, 224] on div "Je hebt een percentielscore gehaald van 97.6%. Dit betekent dat je beter hebt g…" at bounding box center [290, 225] width 441 height 36
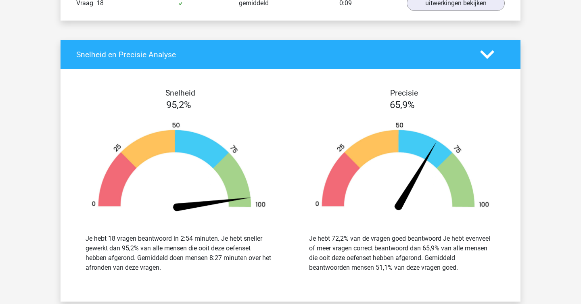
scroll to position [962, 0]
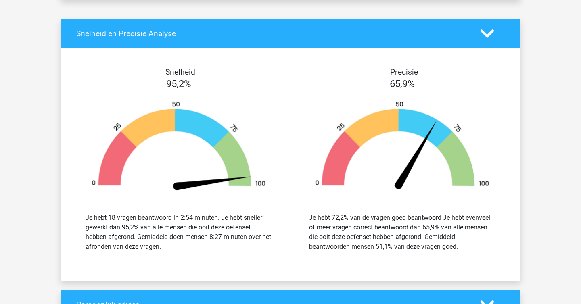
drag, startPoint x: 302, startPoint y: 207, endPoint x: 462, endPoint y: 256, distance: 168.2
click at [462, 256] on div "Je hebt 72,2% van de vragen goed beantwoord Je hebt evenveel of meer vragen cor…" at bounding box center [403, 232] width 212 height 58
click at [457, 252] on div "Je hebt 72,2% van de vragen goed beantwoord Je hebt evenveel of meer vragen cor…" at bounding box center [403, 232] width 212 height 58
click at [451, 217] on div "Je hebt 72,2% van de vragen goed beantwoord Je hebt evenveel of meer vragen cor…" at bounding box center [402, 232] width 187 height 39
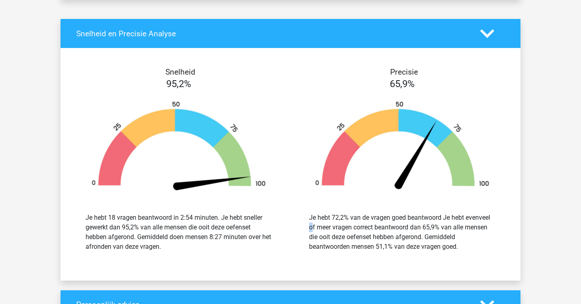
copy div
click at [451, 217] on div "Je hebt 72,2% van de vragen goed beantwoord Je hebt evenveel of meer vragen cor…" at bounding box center [402, 232] width 187 height 39
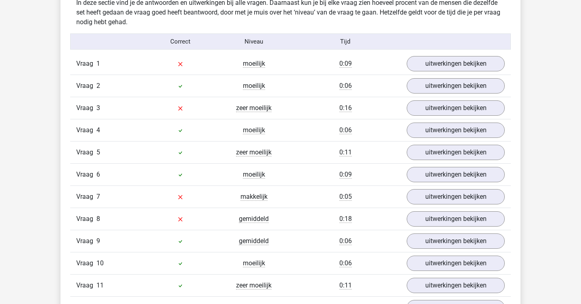
scroll to position [496, 0]
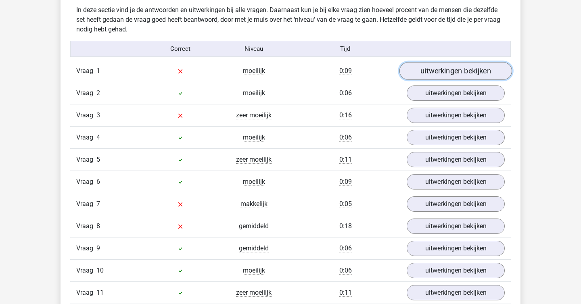
click at [449, 71] on link "uitwerkingen bekijken" at bounding box center [456, 71] width 113 height 18
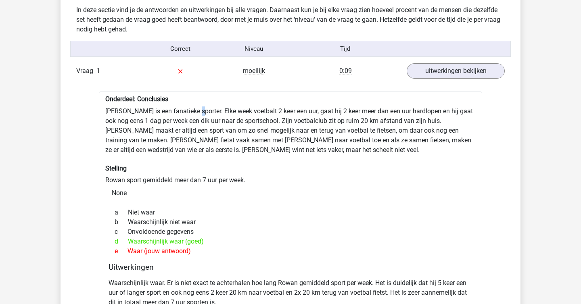
click at [197, 110] on div "Onderdeel: Conclusies Rowan is een fanatieke sporter. Elke week voetbalt 2 keer…" at bounding box center [291, 223] width 384 height 263
copy div
click at [197, 110] on div "Onderdeel: Conclusies Rowan is een fanatieke sporter. Elke week voetbalt 2 keer…" at bounding box center [291, 223] width 384 height 263
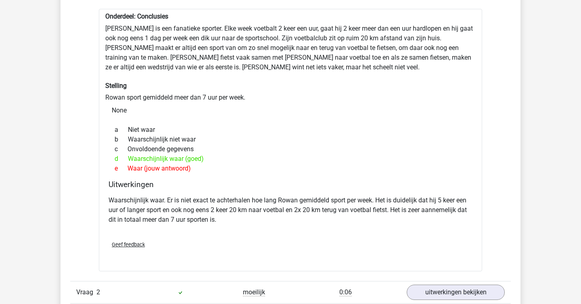
scroll to position [580, 0]
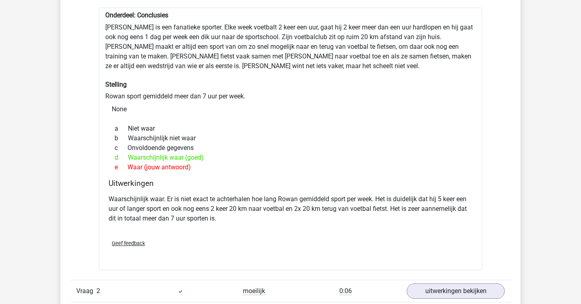
click at [197, 110] on div "None" at bounding box center [290, 109] width 371 height 16
